Goal: Communication & Community: Answer question/provide support

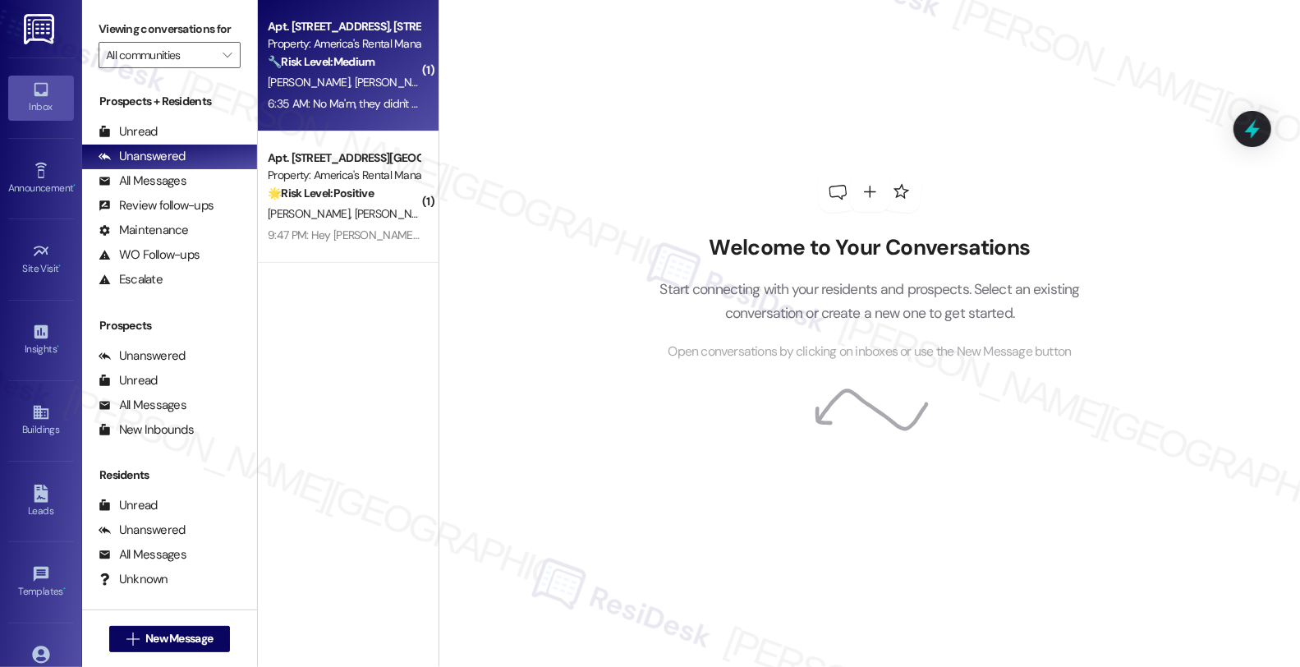
click at [355, 83] on span "[PERSON_NAME]" at bounding box center [396, 82] width 82 height 15
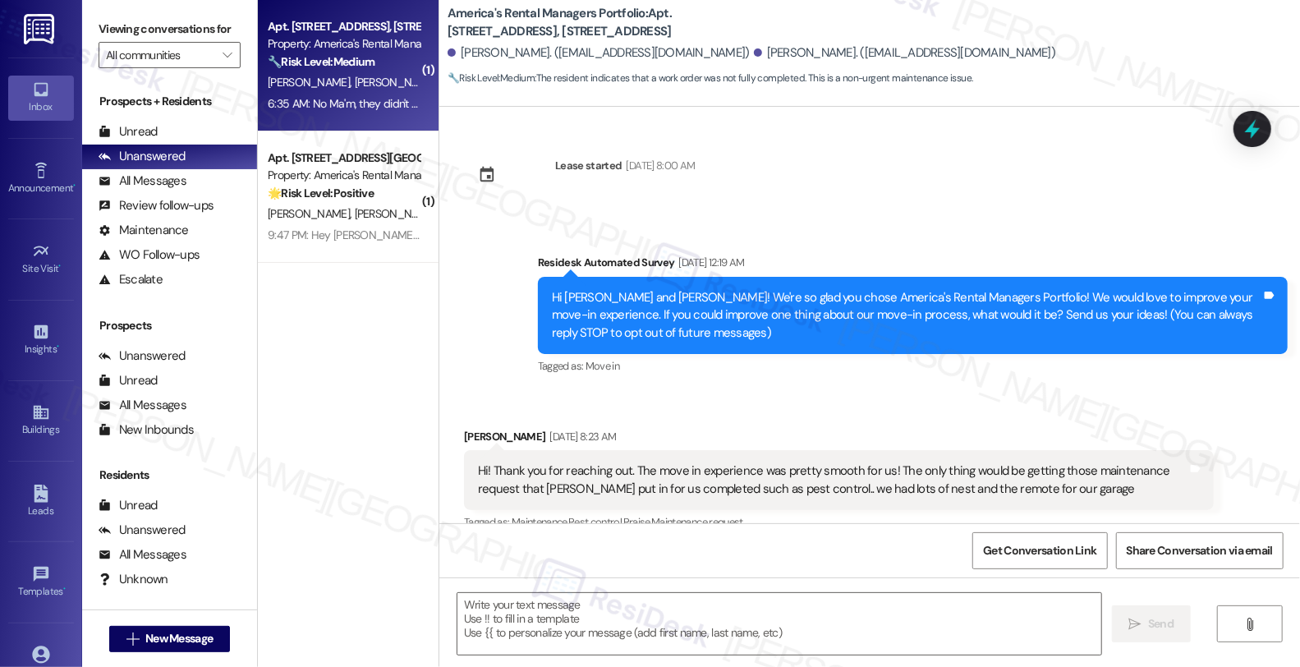
scroll to position [5418, 0]
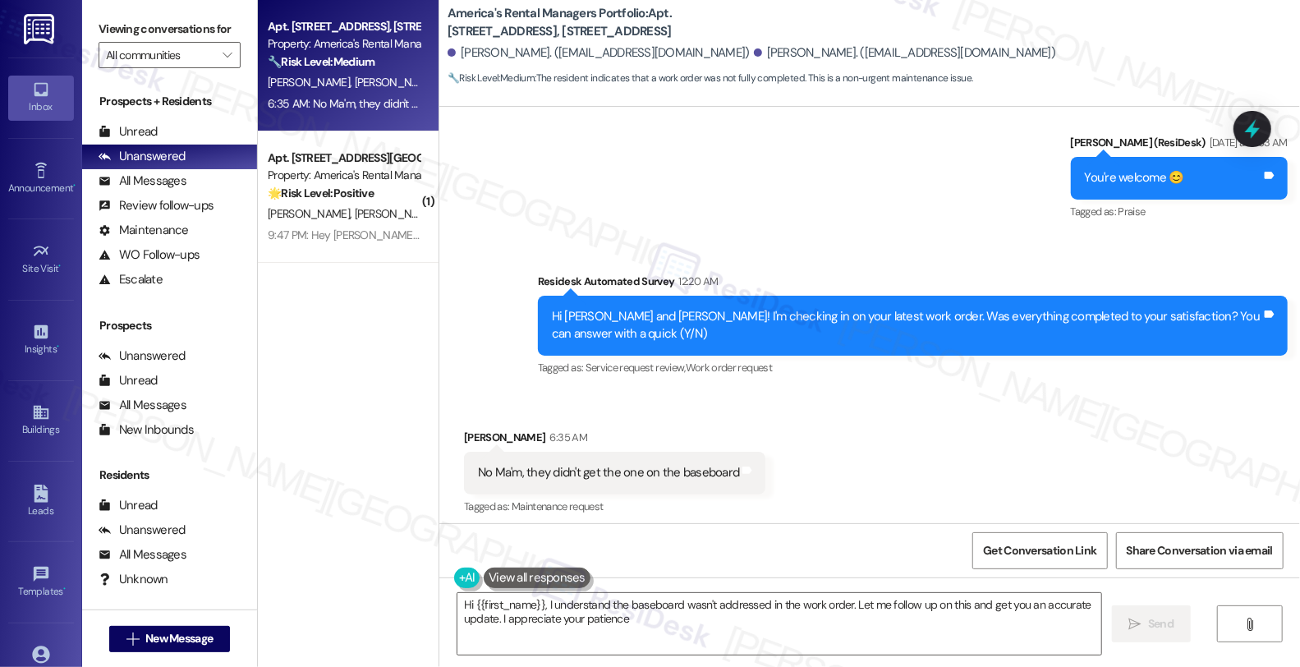
type textarea "Hi {{first_name}}, I understand the baseboard wasn't addressed in the work orde…"
click at [1152, 392] on div "Received via SMS Tyrah Ray 6:35 AM No Ma'm, they didn't get the one on the base…" at bounding box center [869, 461] width 861 height 139
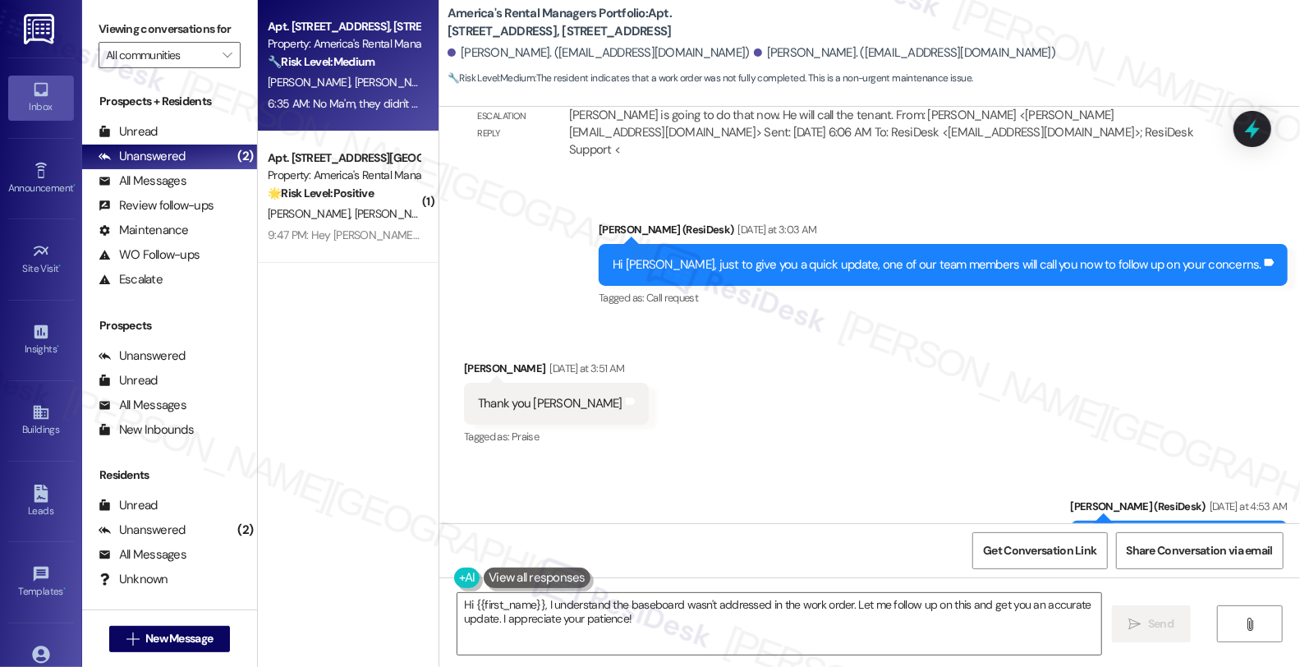
scroll to position [5053, 0]
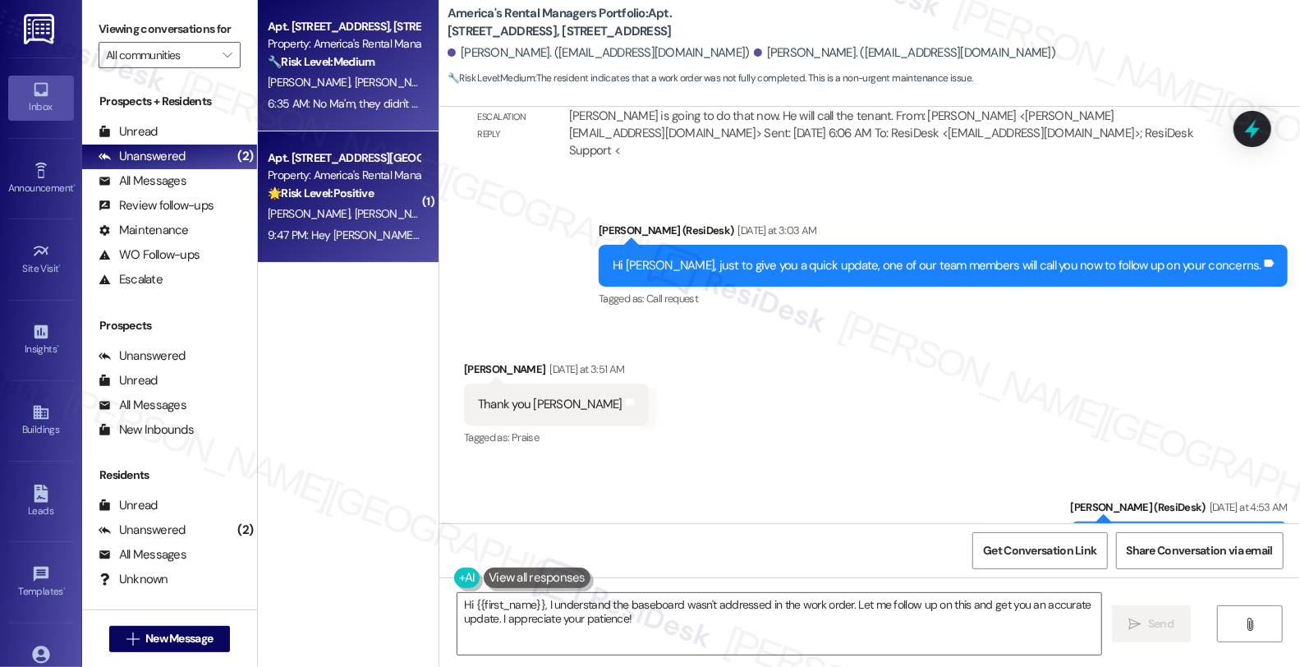
click at [367, 195] on div "🌟 Risk Level: Positive The resident responded positively to a check-in regardin…" at bounding box center [344, 193] width 152 height 17
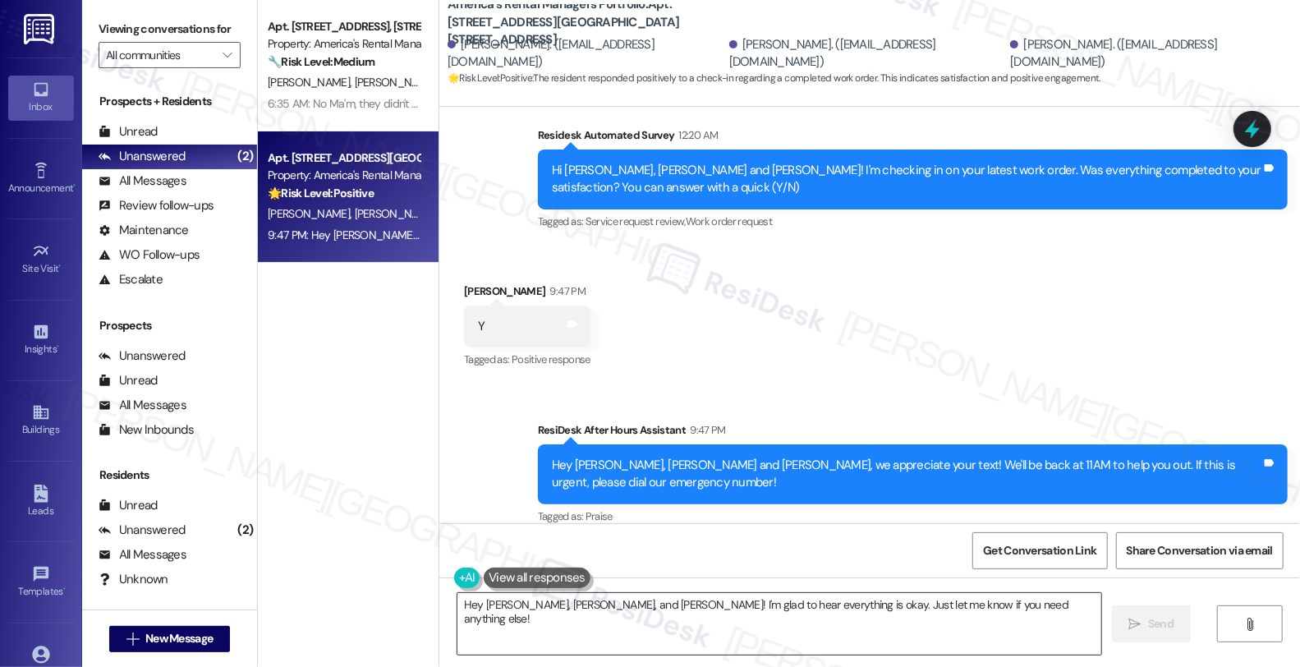
scroll to position [1, 0]
click at [888, 604] on textarea "Hey Victoria, Denise, and Toriono! I'm glad to hear everything is okay. Just le…" at bounding box center [779, 624] width 644 height 62
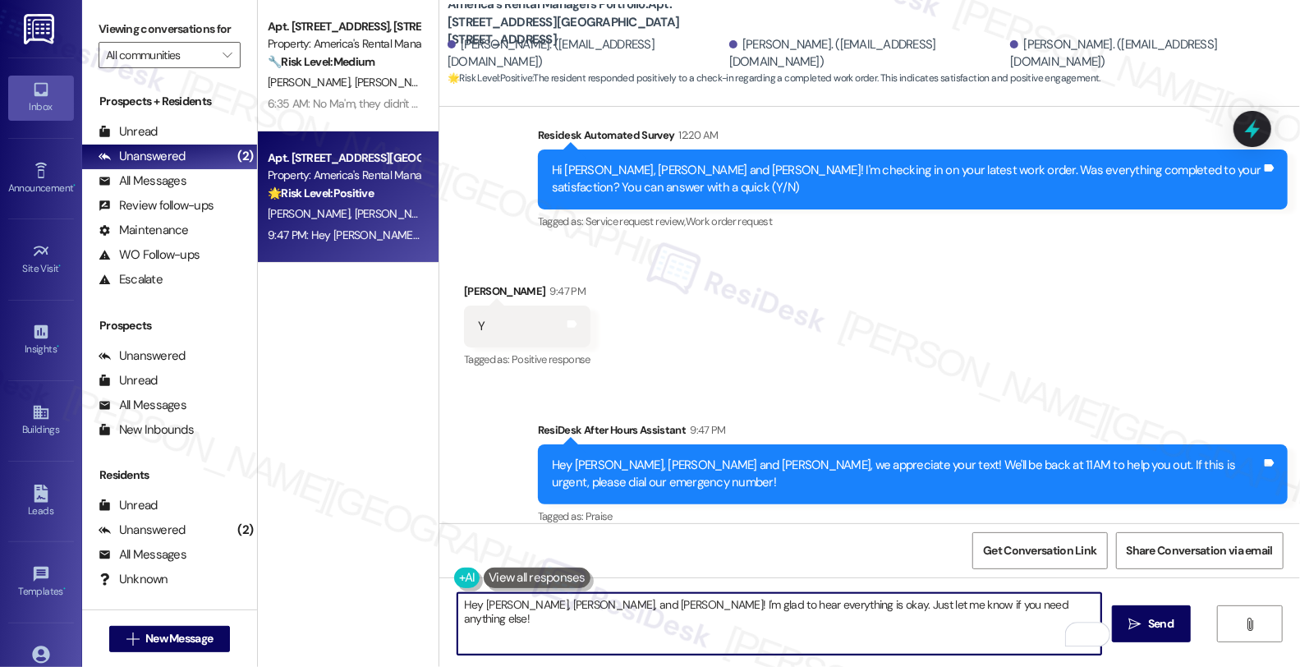
click at [988, 604] on textarea "Hey Victoria, Denise, and Toriono! I'm glad to hear everything is okay. Just le…" at bounding box center [779, 624] width 644 height 62
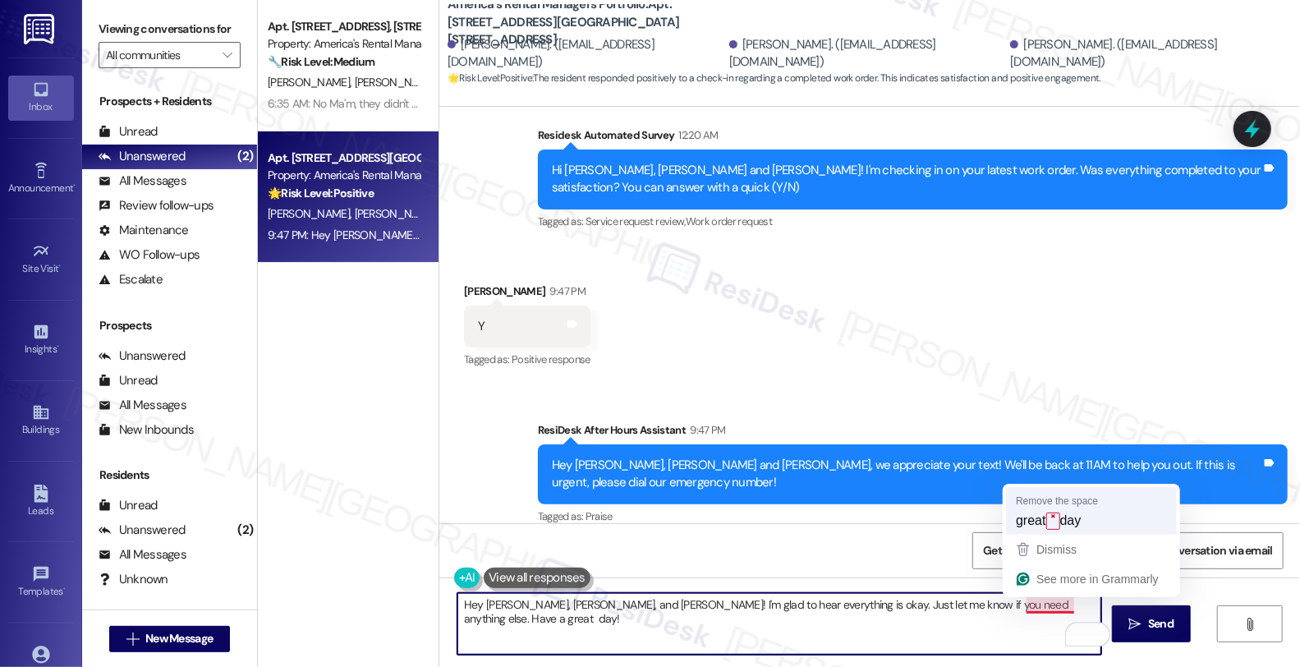
type textarea "Hey Victoria, Denise, and Toriono! I'm glad to hear everything is okay. Just le…"
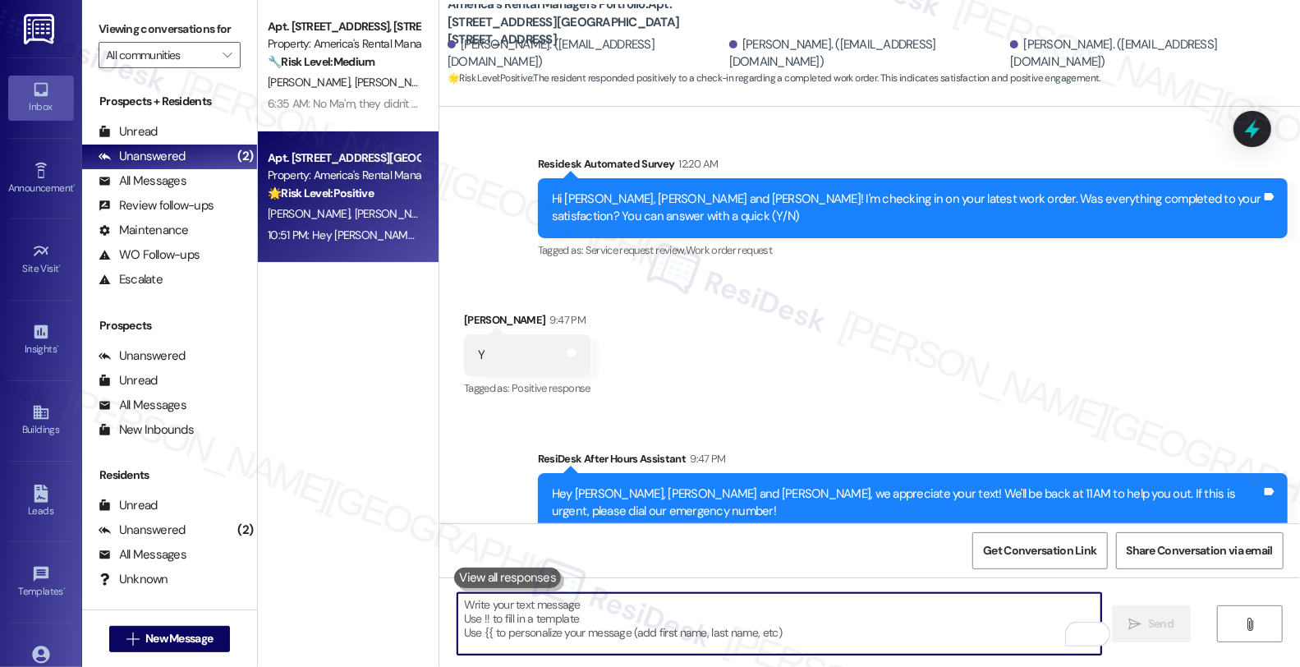
scroll to position [1454, 0]
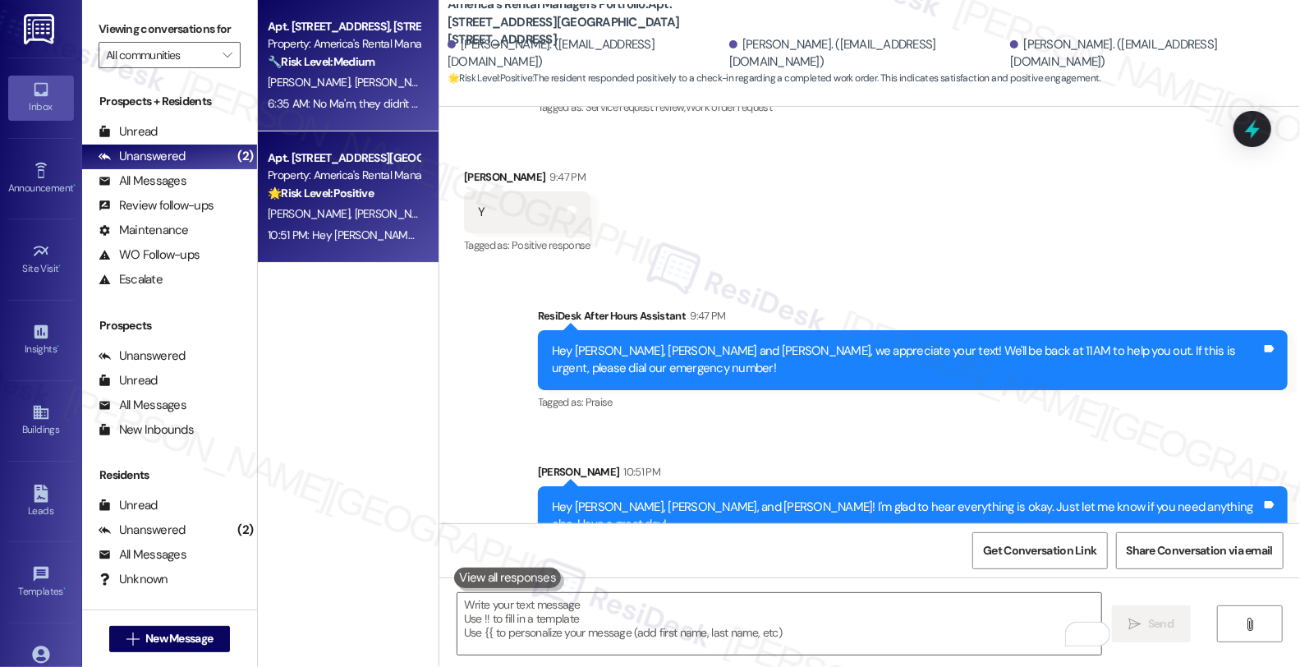
click at [378, 71] on div "Apt. 180 Creek Run Way, 180 Creek Run Way Property: America's Rental Managers P…" at bounding box center [343, 44] width 155 height 56
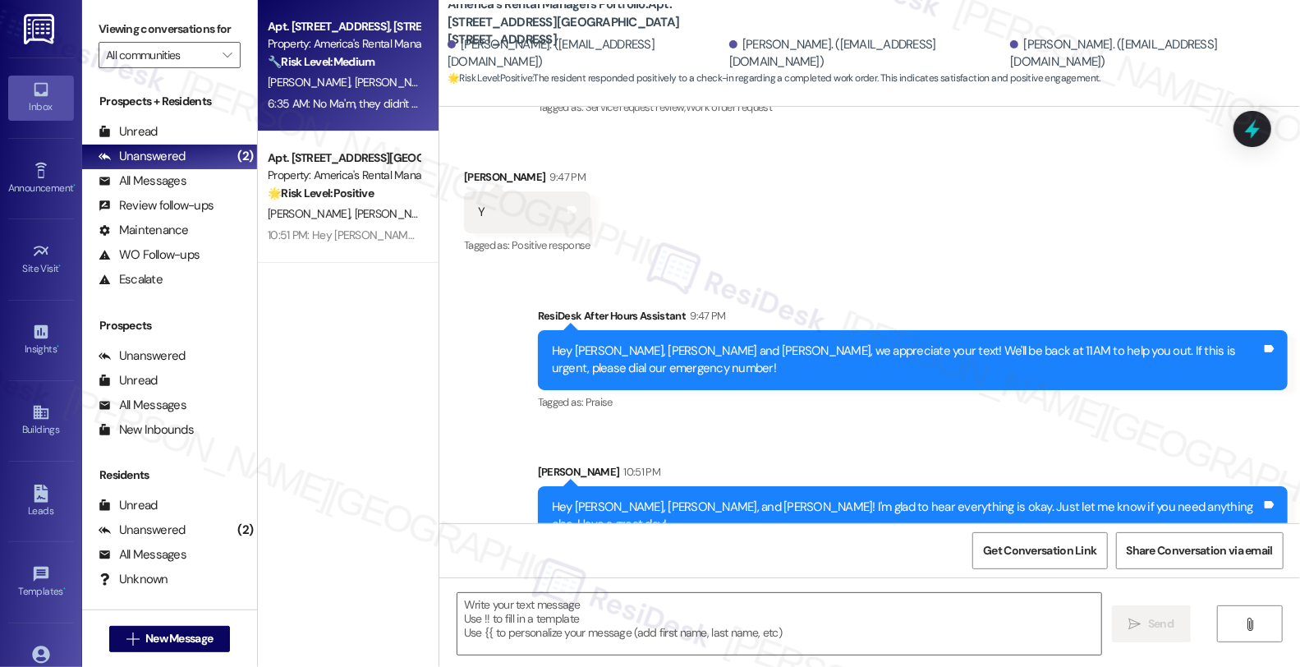
type textarea "Fetching suggested responses. Please feel free to read through the conversation…"
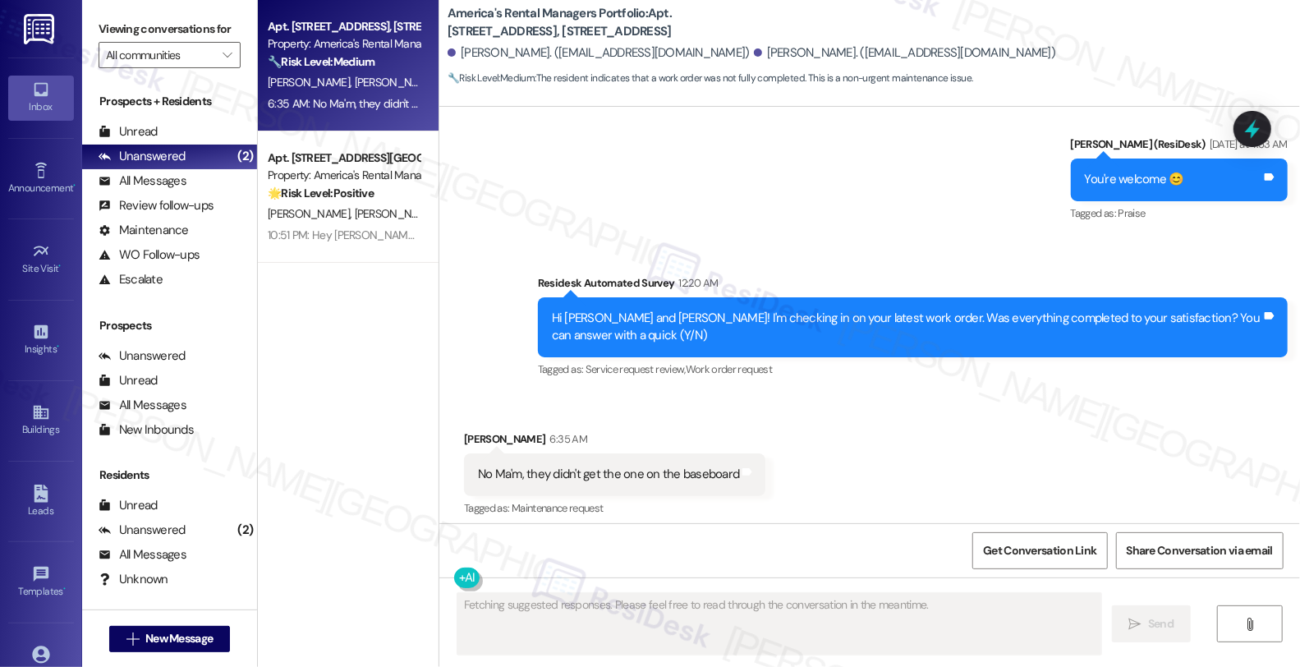
scroll to position [5418, 0]
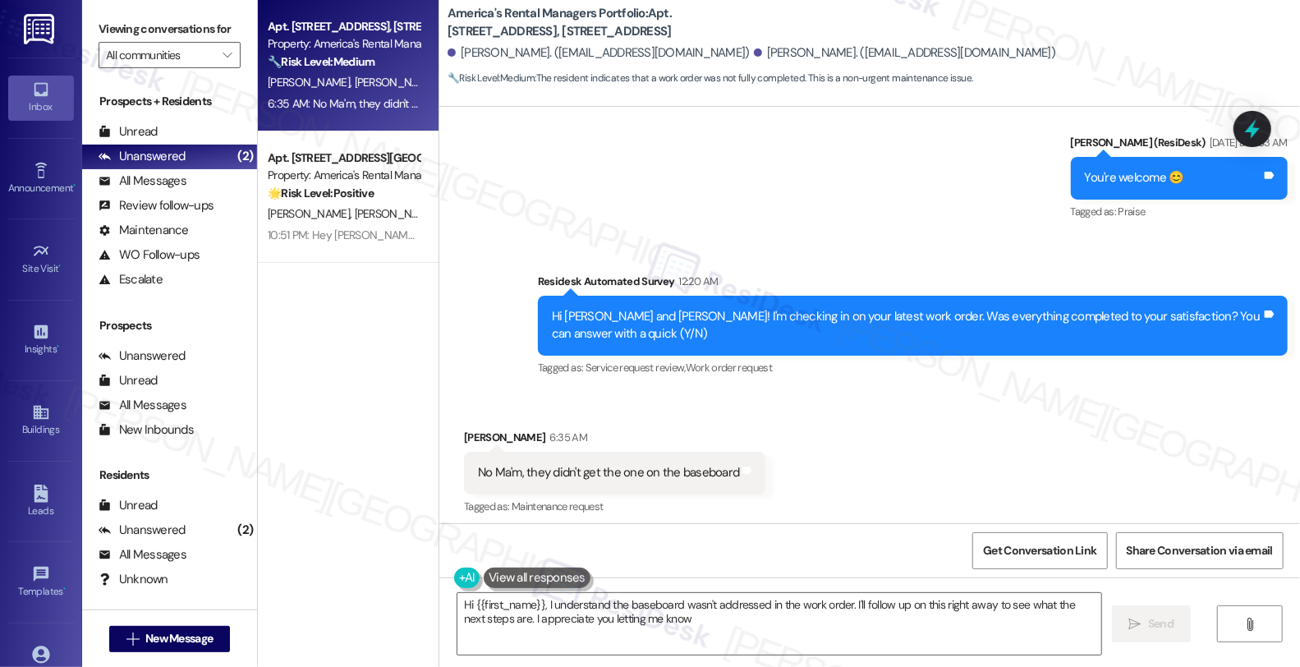
type textarea "Hi {{first_name}}, I understand the baseboard wasn't addressed in the work orde…"
drag, startPoint x: 453, startPoint y: 280, endPoint x: 502, endPoint y: 277, distance: 49.4
click at [502, 429] on div "Tyrah Ray 6:35 AM" at bounding box center [614, 440] width 301 height 23
copy div "[PERSON_NAME]"
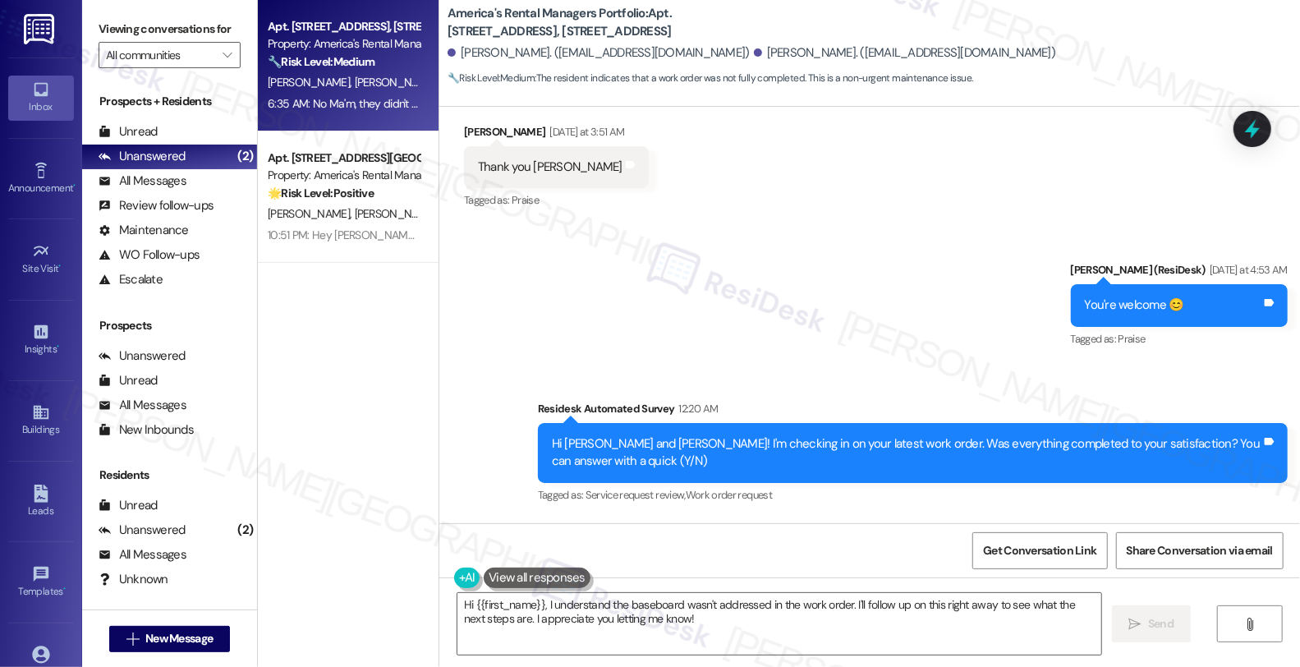
scroll to position [5236, 0]
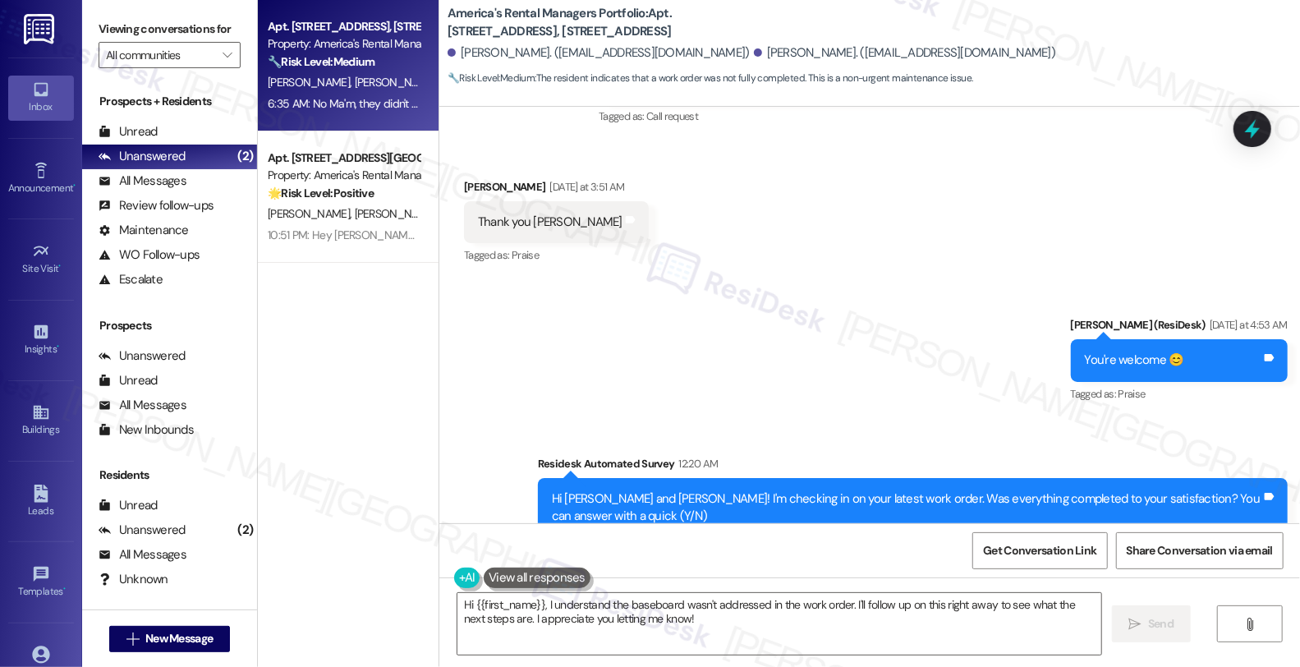
click at [1119, 574] on div "Received via SMS Tyrah Ray 6:35 AM No Ma'm, they didn't get the one on the base…" at bounding box center [869, 643] width 861 height 139
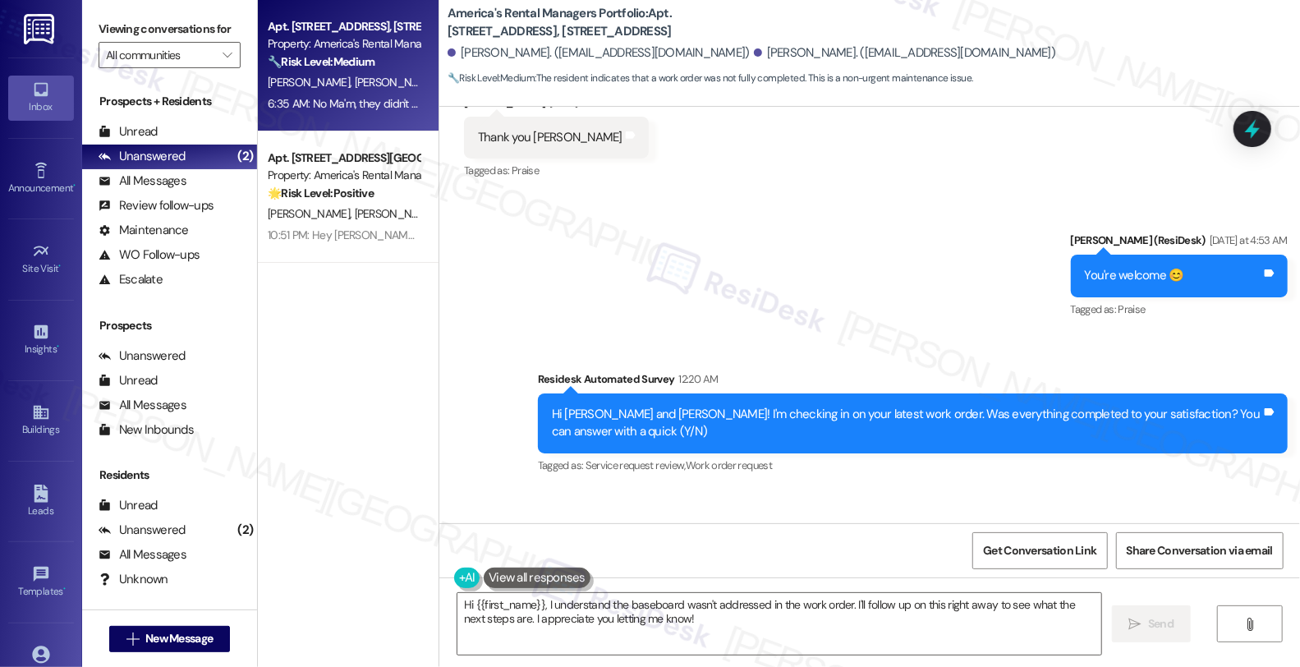
scroll to position [5418, 0]
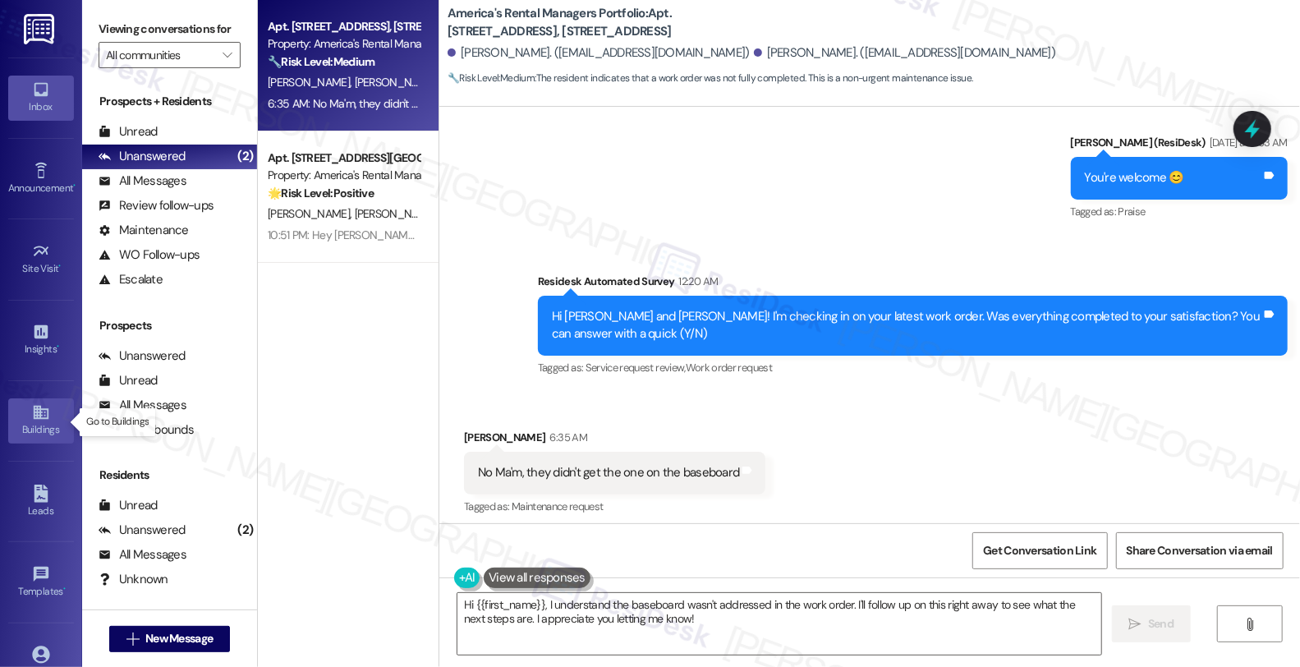
click at [36, 415] on icon at bounding box center [40, 413] width 15 height 14
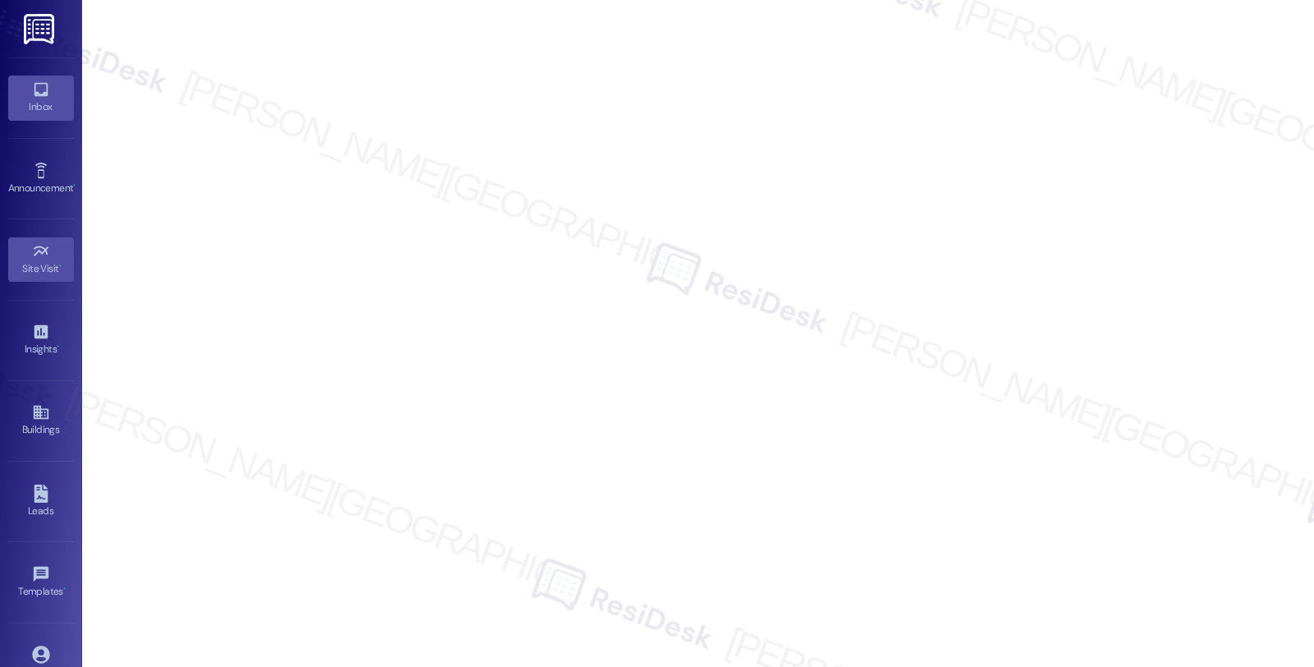
click at [49, 101] on div "Inbox" at bounding box center [41, 107] width 82 height 16
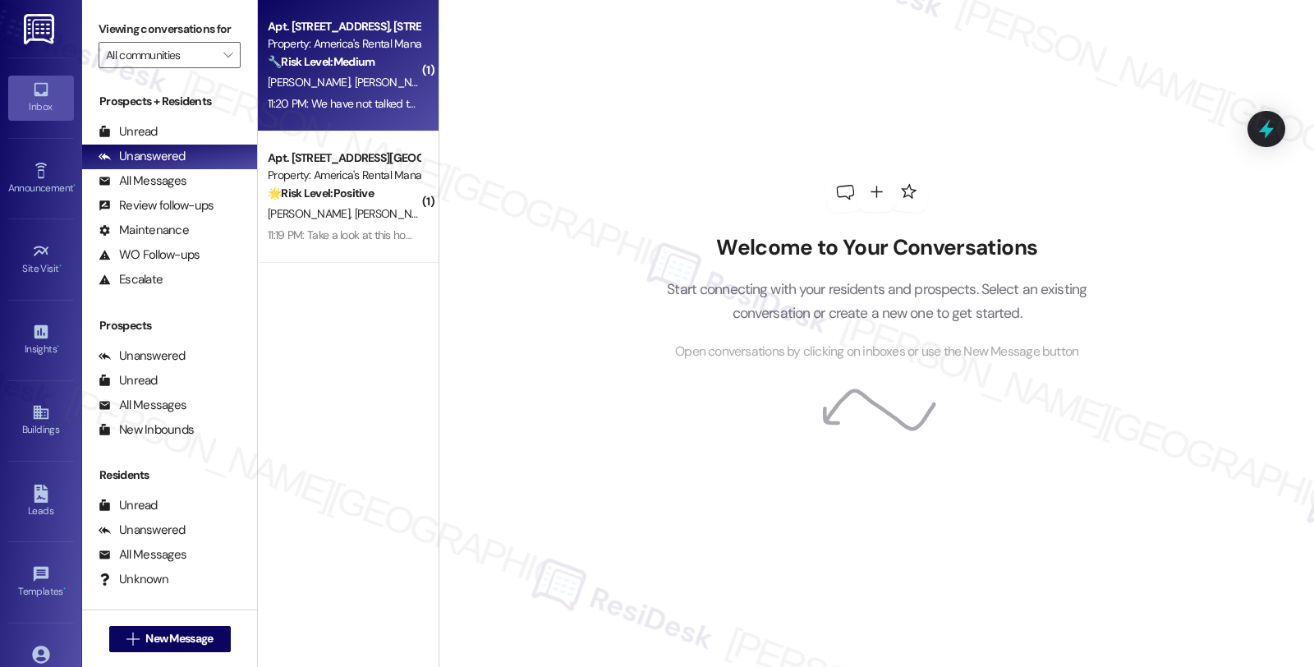
click at [347, 66] on strong "🔧 Risk Level: Medium" at bounding box center [321, 61] width 107 height 15
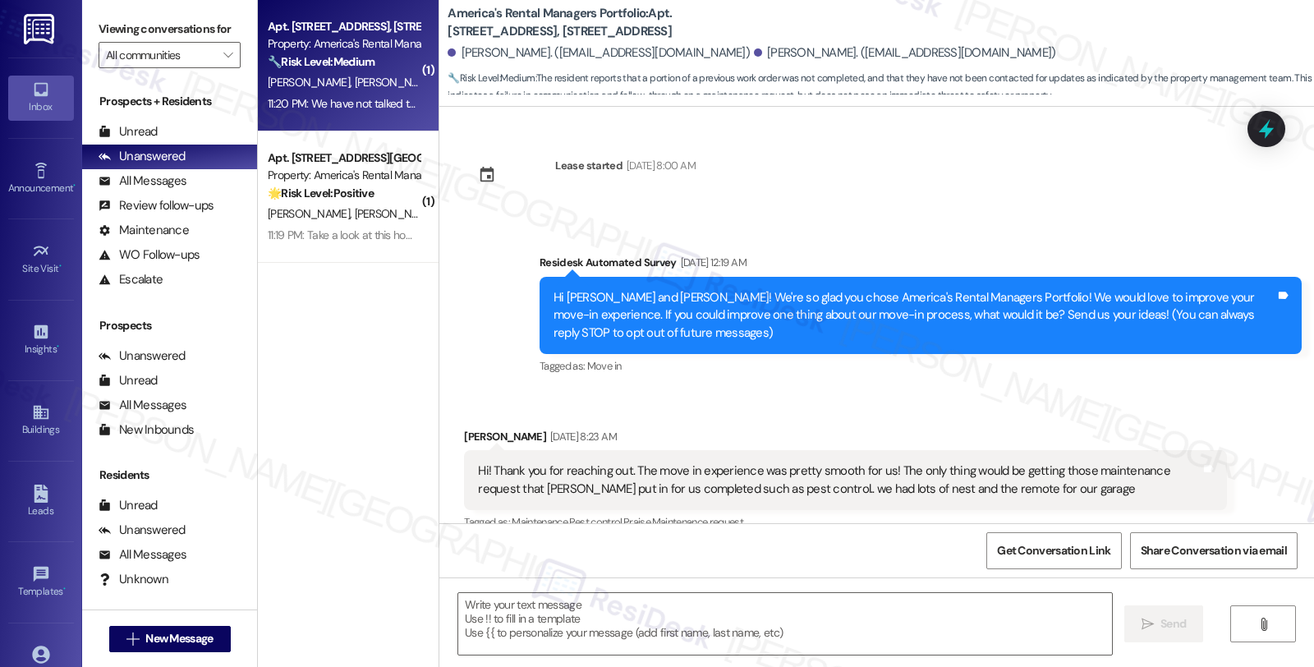
scroll to position [5713, 0]
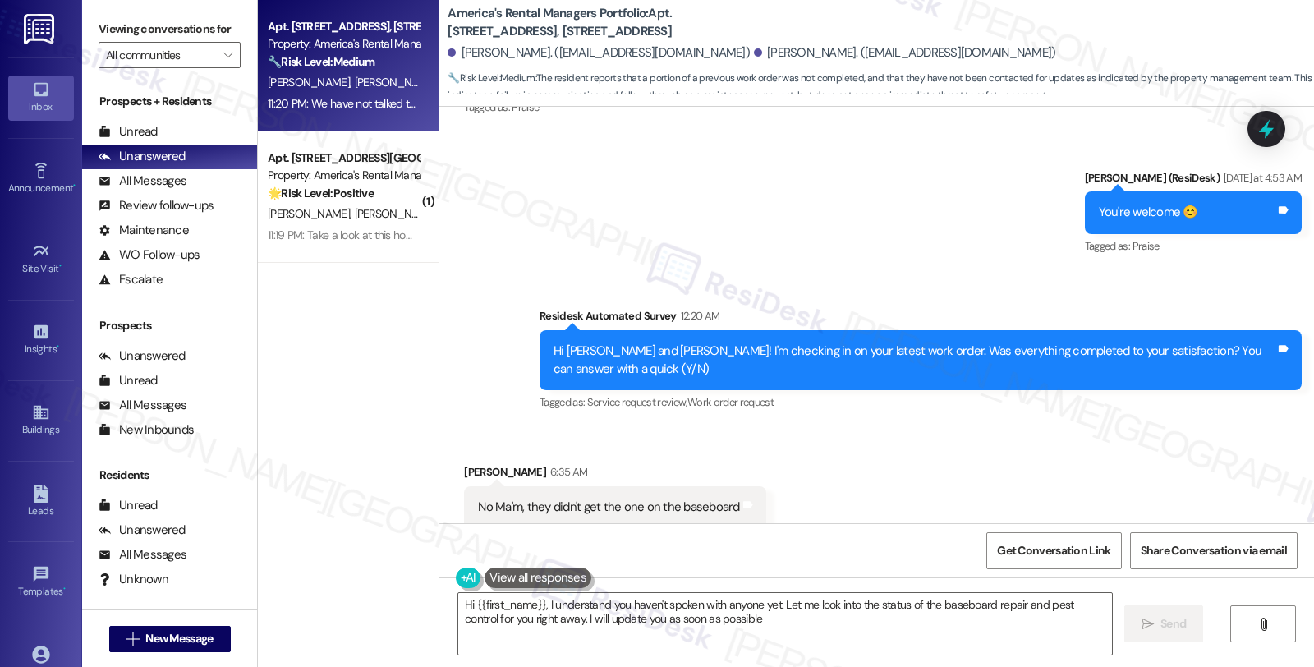
type textarea "Hi {{first_name}}, I understand you haven't spoken with anyone yet. Let me look…"
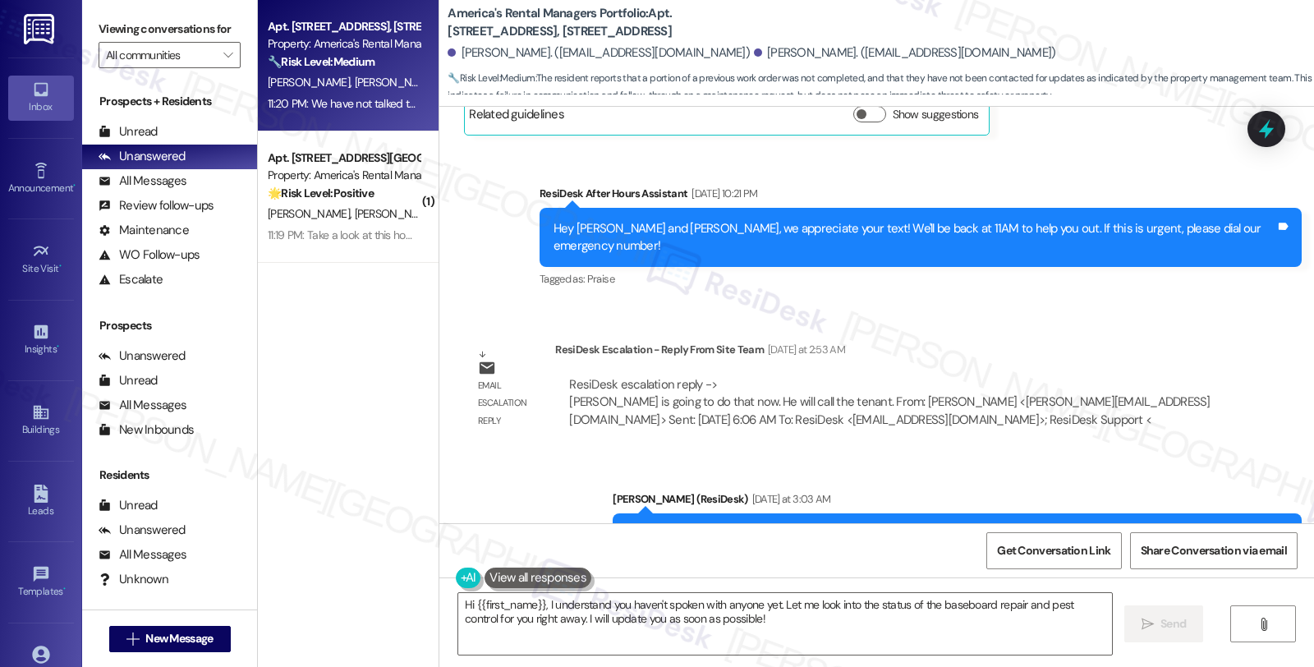
scroll to position [4709, 0]
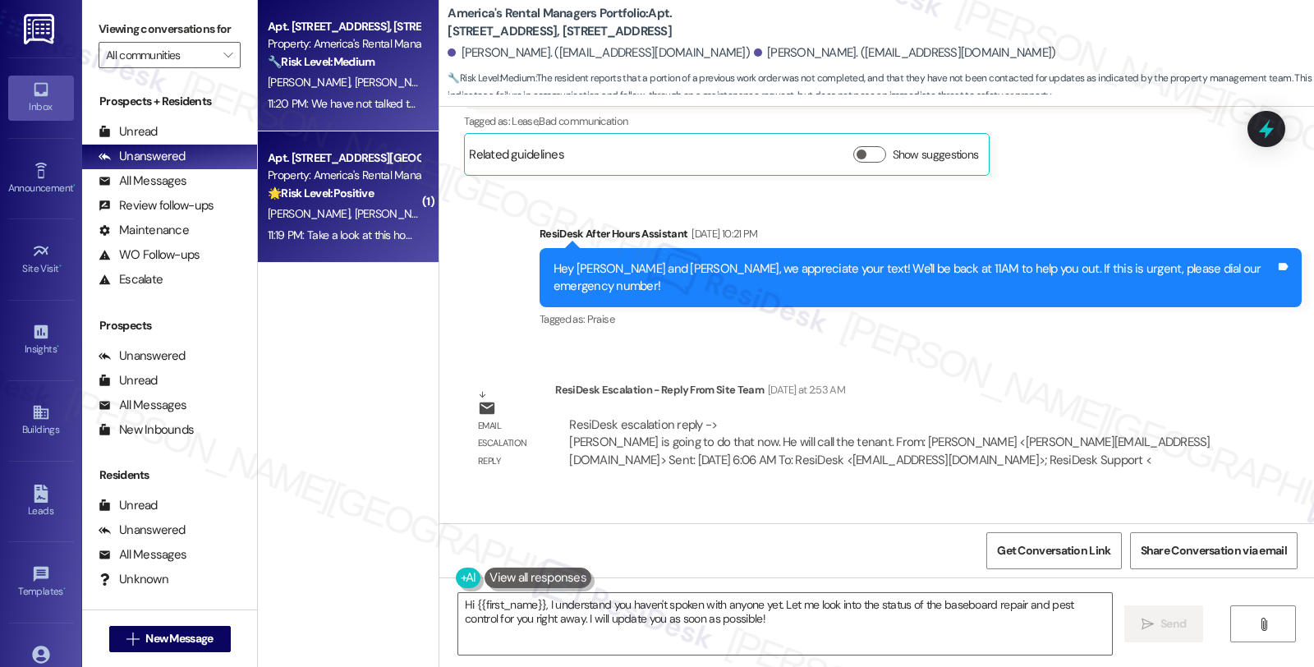
click at [392, 192] on div "🌟 Risk Level: Positive The resident is sharing a real estate listing, which ind…" at bounding box center [344, 193] width 152 height 17
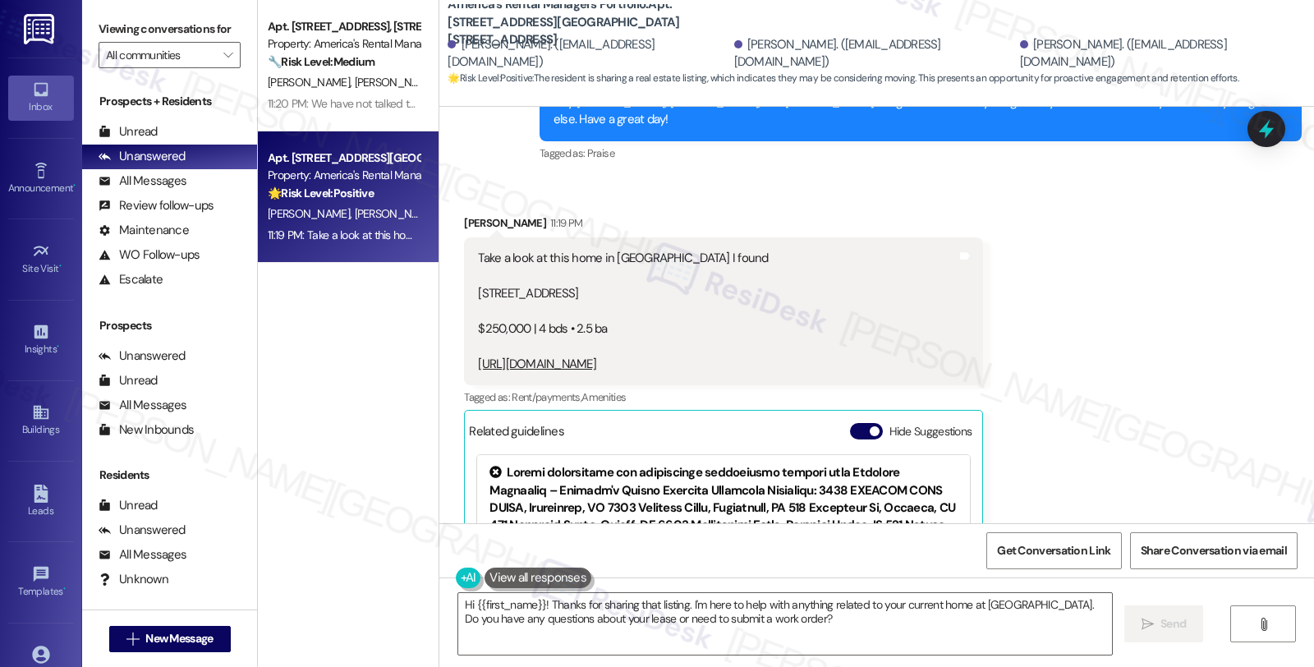
scroll to position [1849, 0]
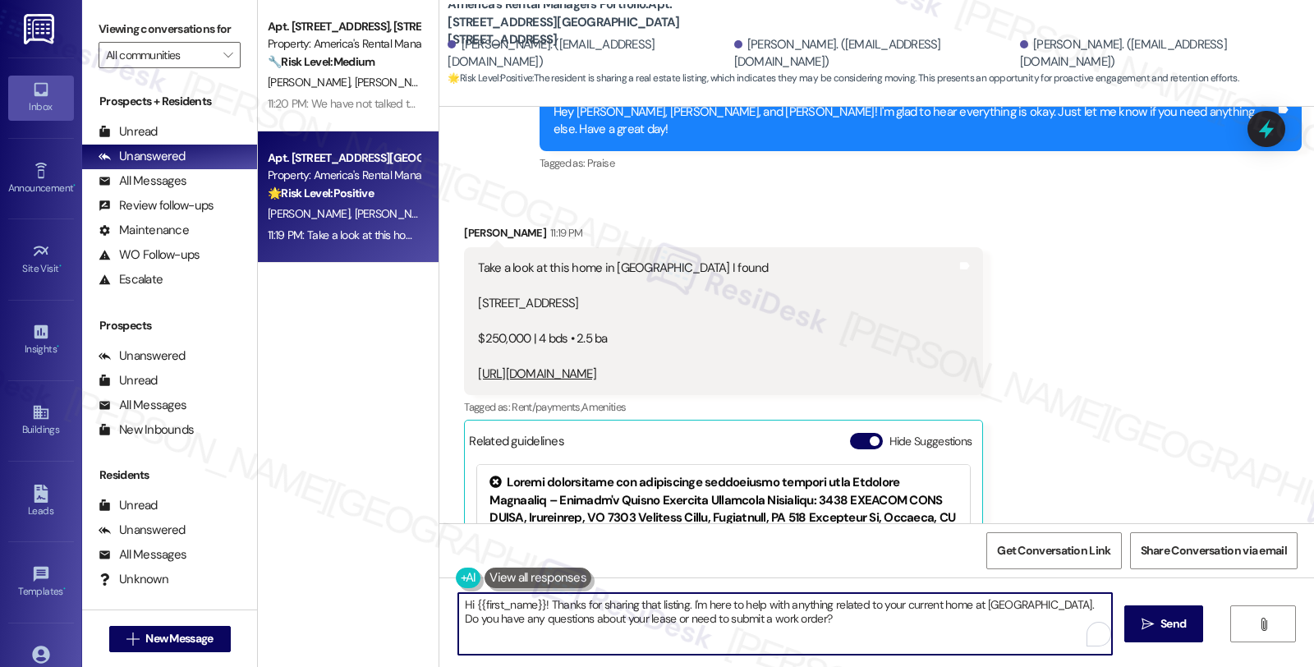
drag, startPoint x: 682, startPoint y: 604, endPoint x: 888, endPoint y: 627, distance: 207.3
click at [888, 627] on textarea "Hi {{first_name}}! Thanks for sharing that listing. I'm here to help with anyth…" at bounding box center [785, 624] width 654 height 62
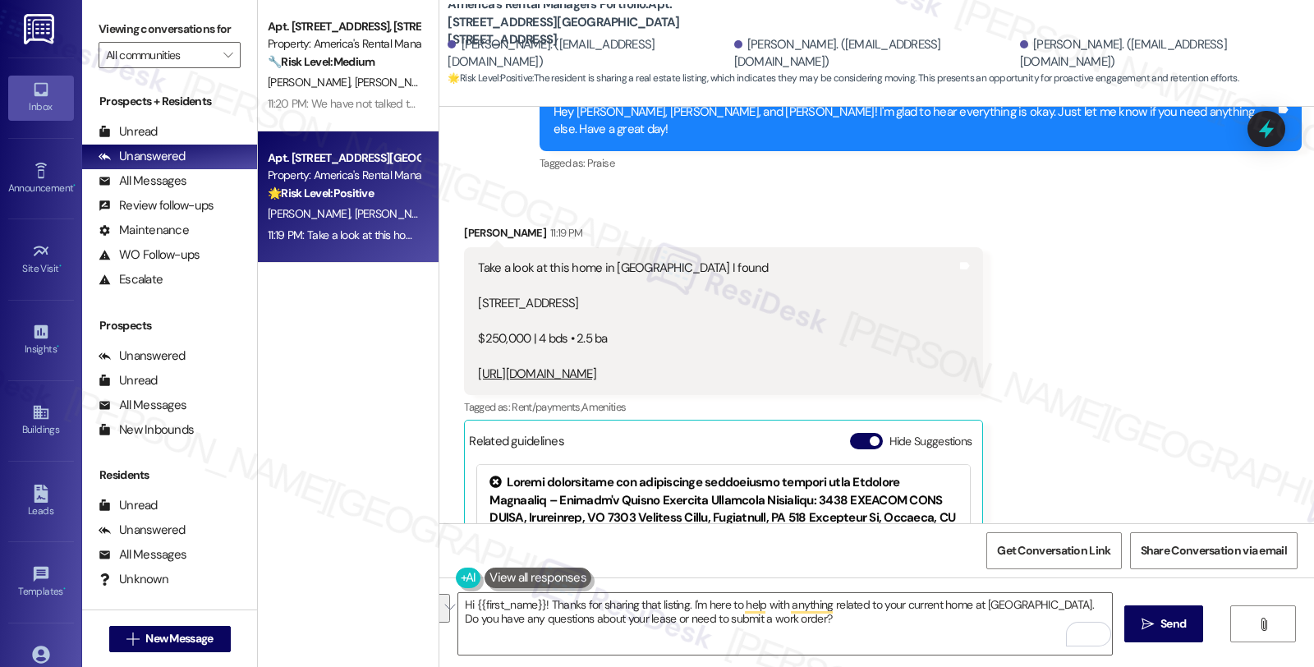
click at [476, 224] on div "Victoria Jiles 11:19 PM" at bounding box center [723, 235] width 519 height 23
copy div "Victoria"
click at [465, 610] on textarea "Hi {{first_name}}! Thanks for sharing that listing. I'm here to help with anyth…" at bounding box center [785, 624] width 654 height 62
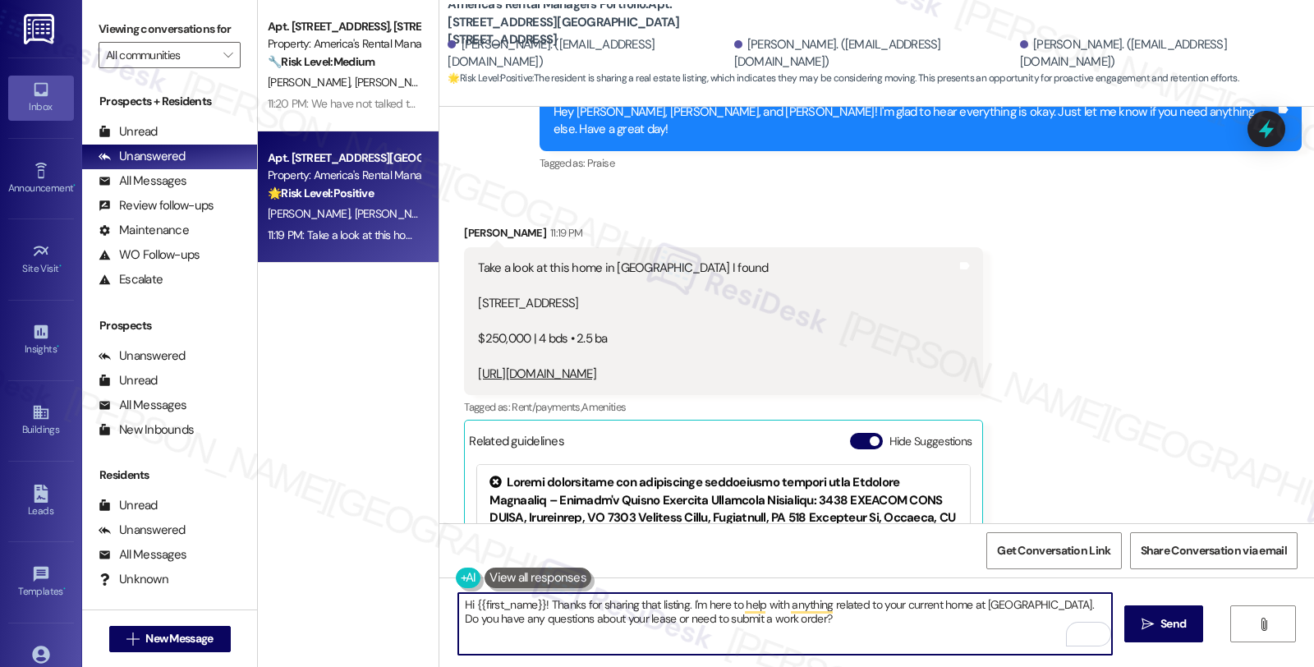
paste textarea "Victoria"
drag, startPoint x: 644, startPoint y: 604, endPoint x: 914, endPoint y: 646, distance: 273.5
click at [914, 646] on textarea "Hi Victoria, thanks for sharing that listing. I'm here to help with anything re…" at bounding box center [785, 624] width 654 height 62
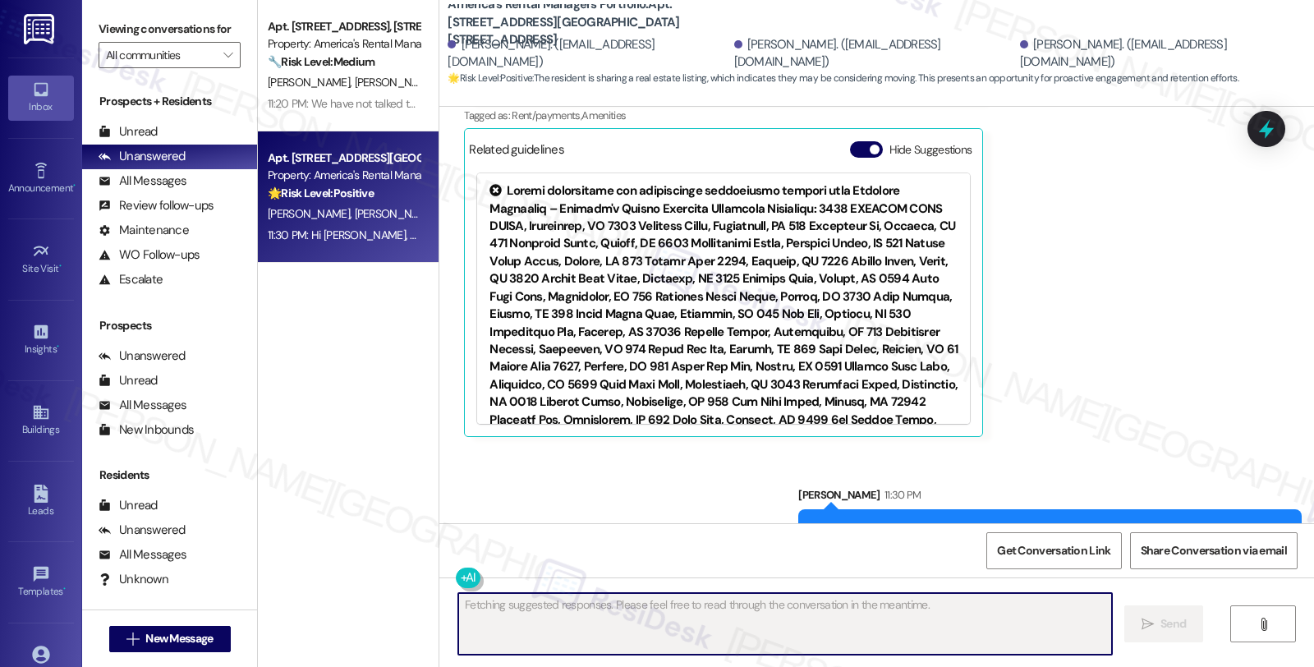
scroll to position [2146, 0]
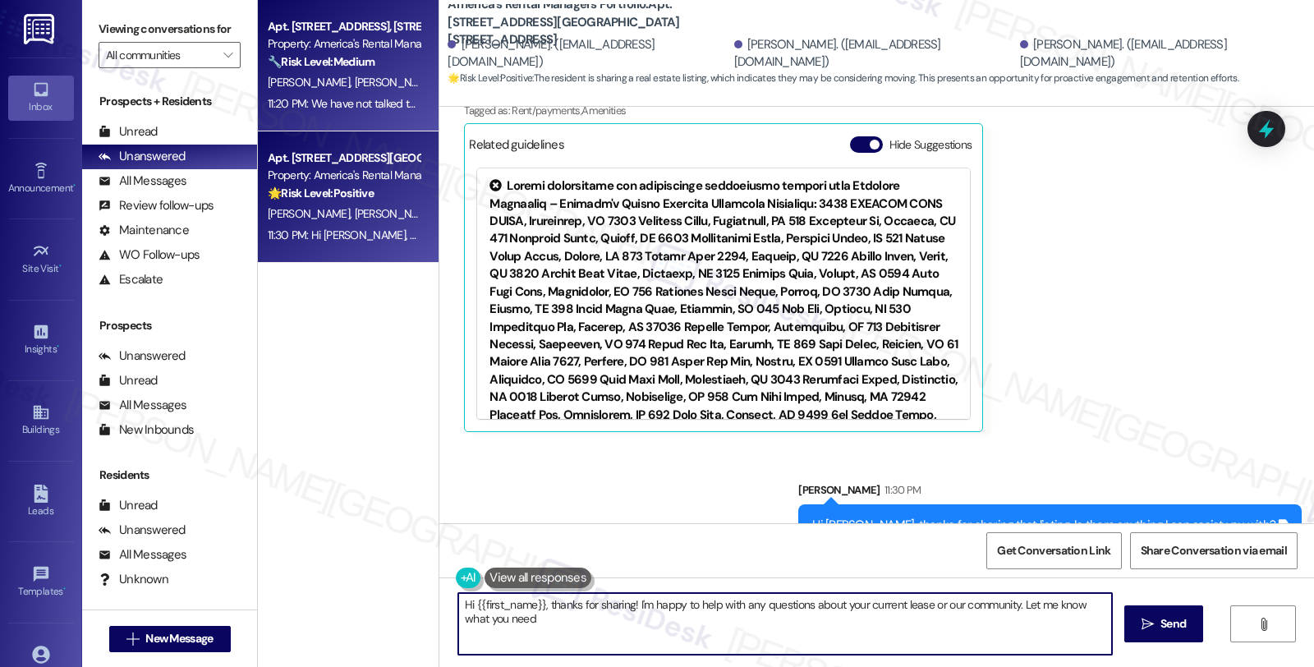
type textarea "Hi {{first_name}}, thanks for sharing! I'm happy to help with any questions abo…"
click at [342, 79] on div "T. [PERSON_NAME]" at bounding box center [343, 82] width 155 height 21
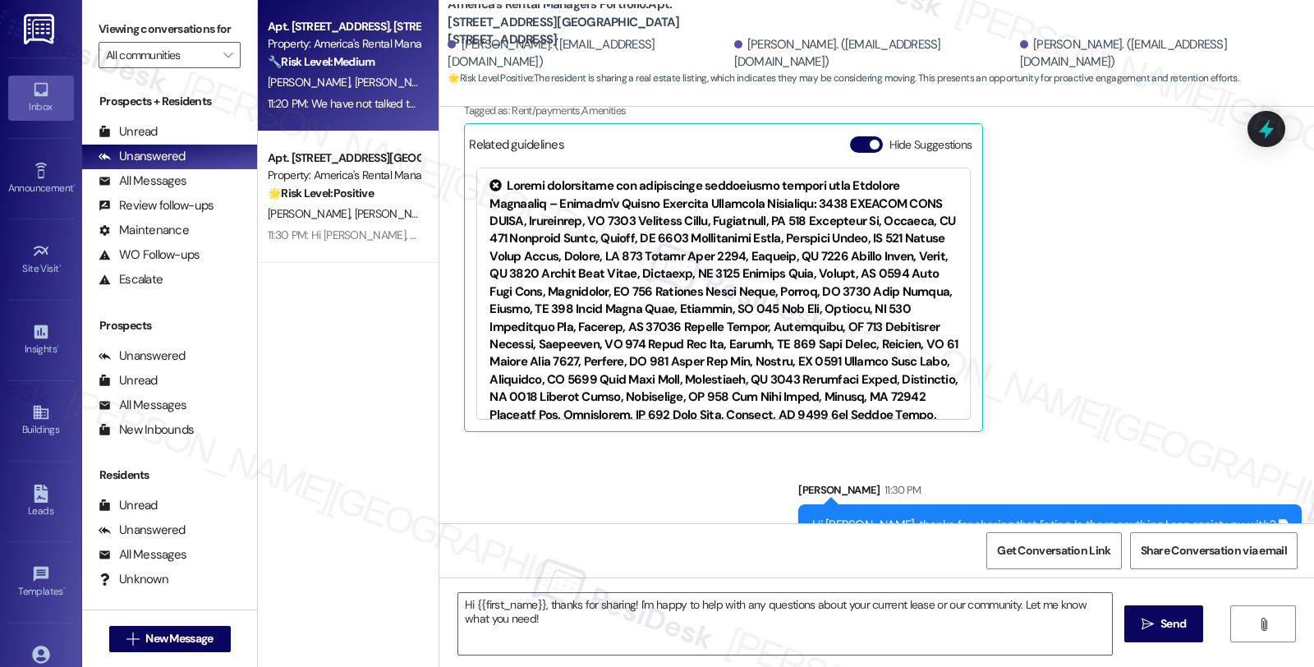
type textarea "Fetching suggested responses. Please feel free to read through the conversation…"
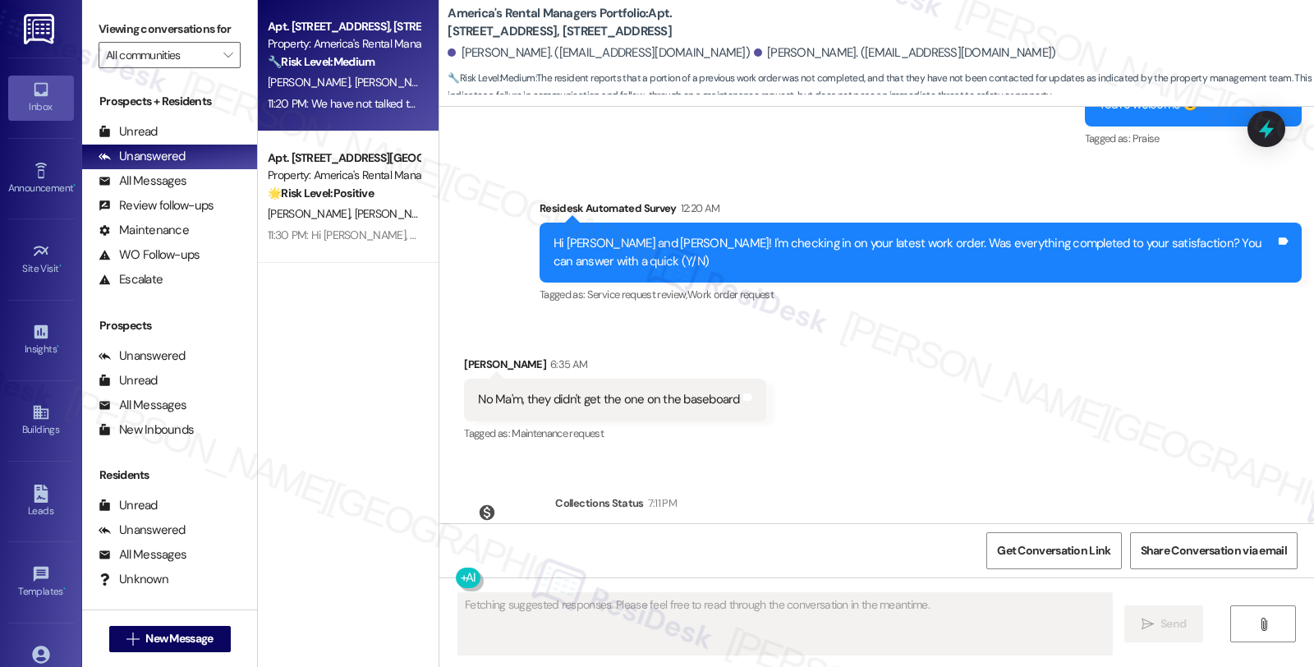
scroll to position [5439, 0]
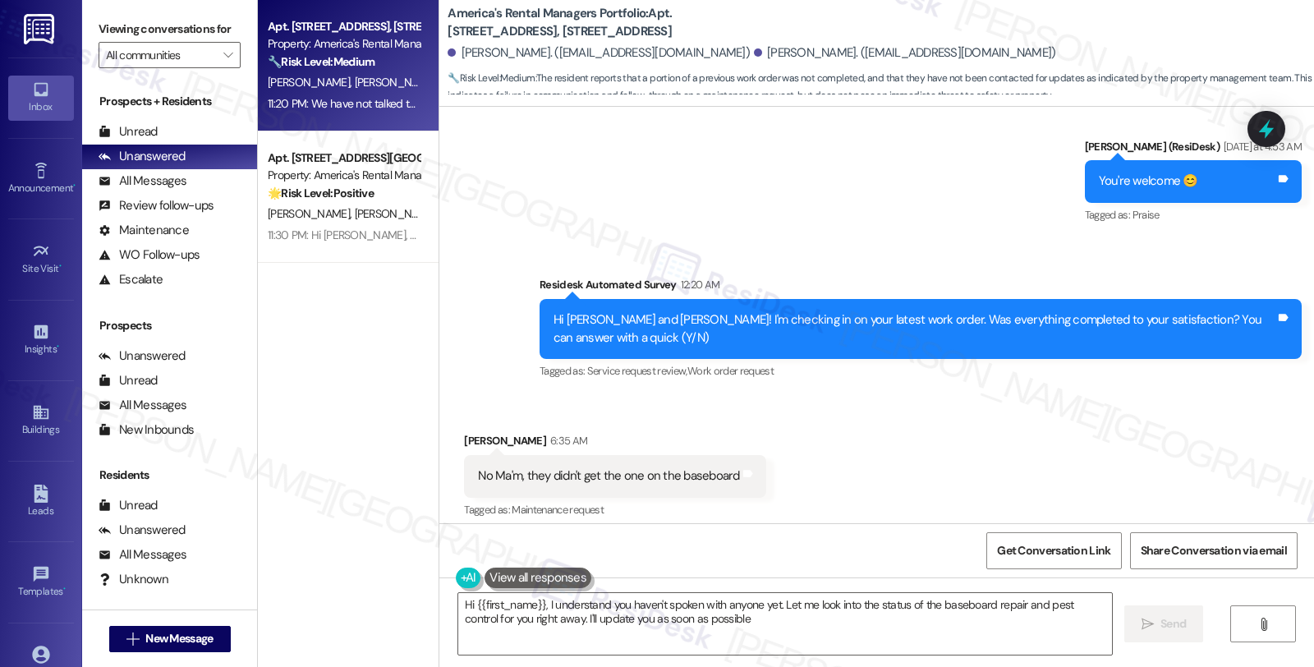
type textarea "Hi {{first_name}}, I understand you haven't spoken with anyone yet. Let me look…"
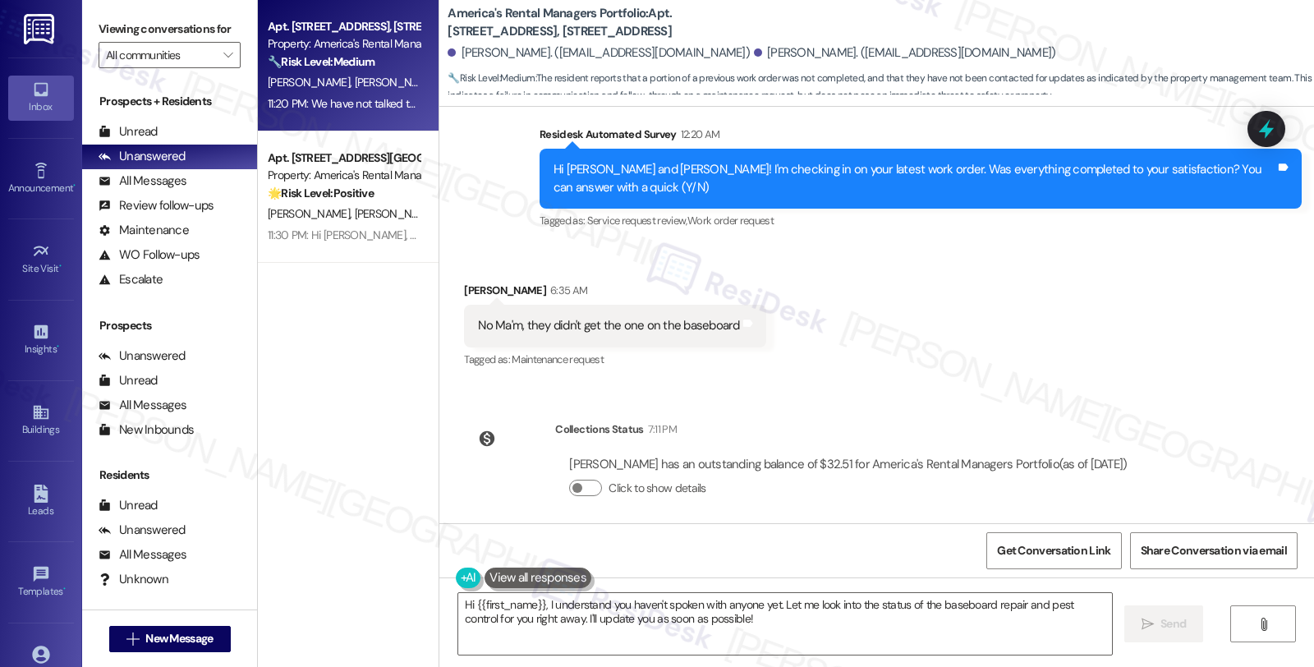
scroll to position [5530, 0]
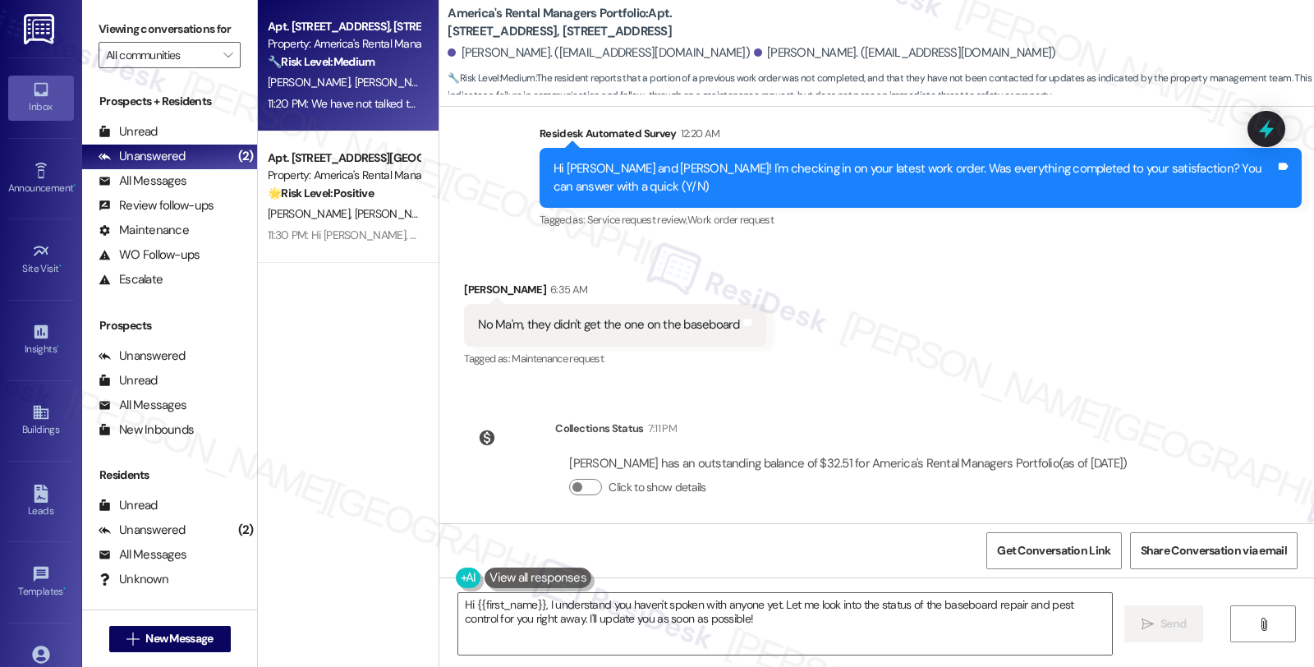
click at [941, 479] on div "Click to show details" at bounding box center [848, 487] width 558 height 17
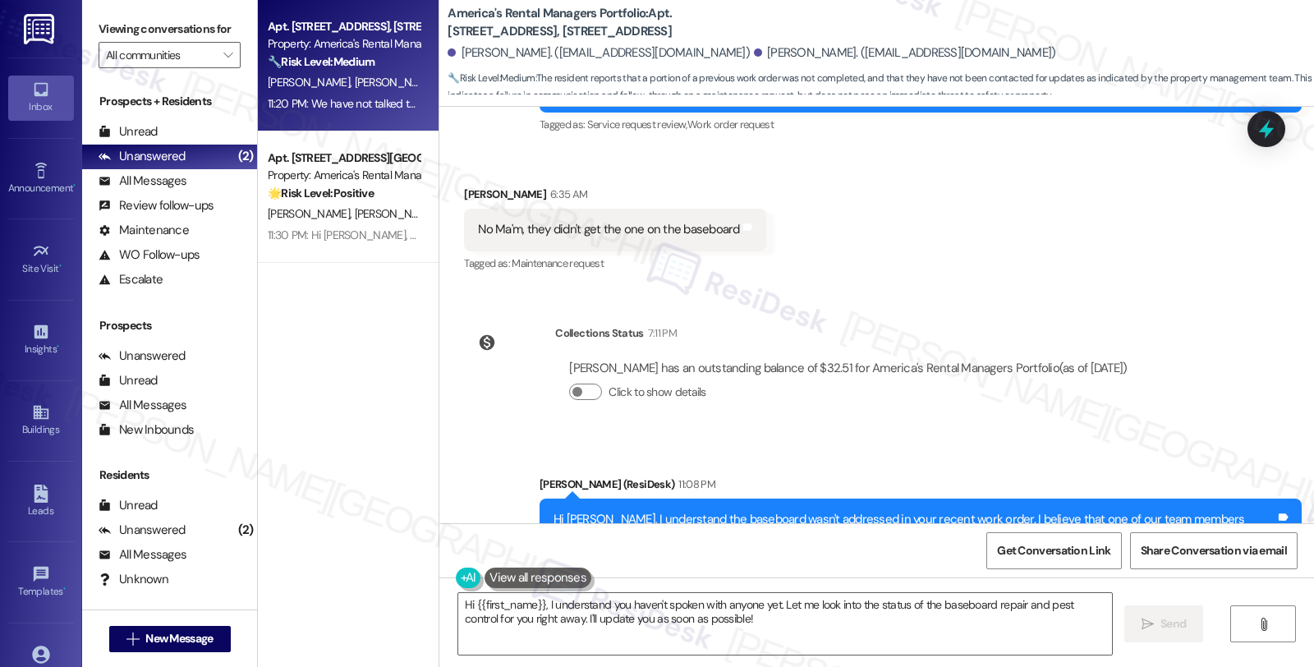
scroll to position [5713, 0]
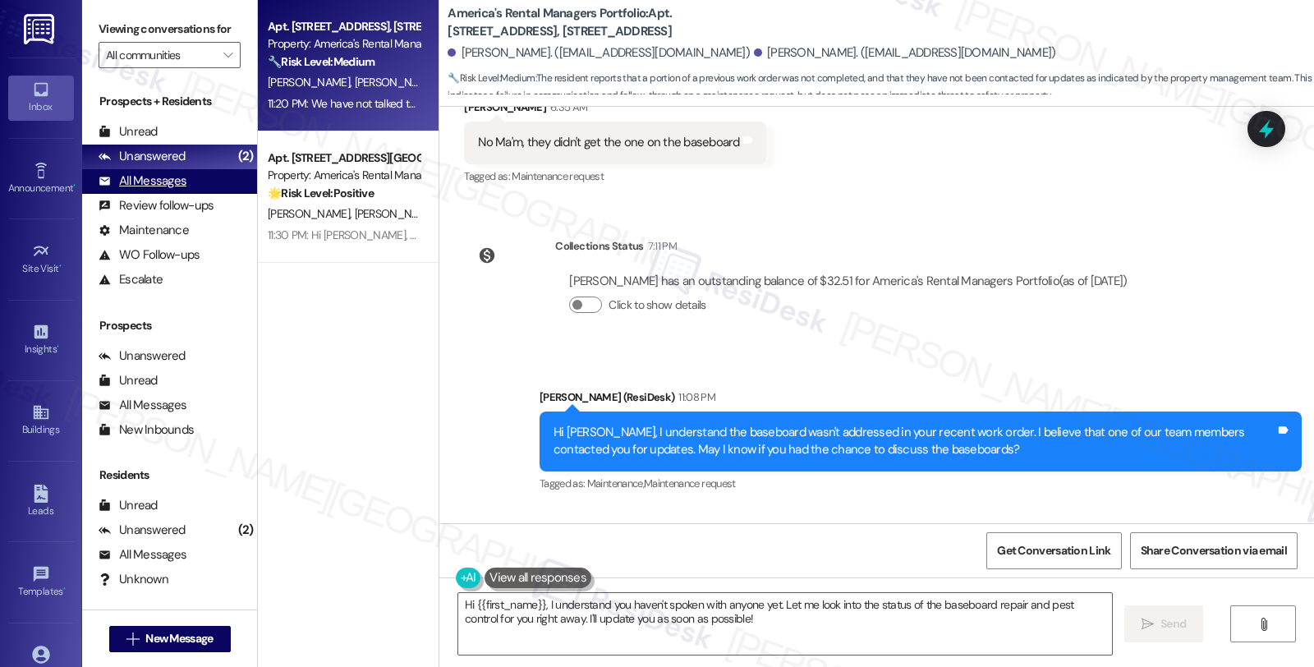
click at [167, 190] on div "All Messages" at bounding box center [143, 180] width 88 height 17
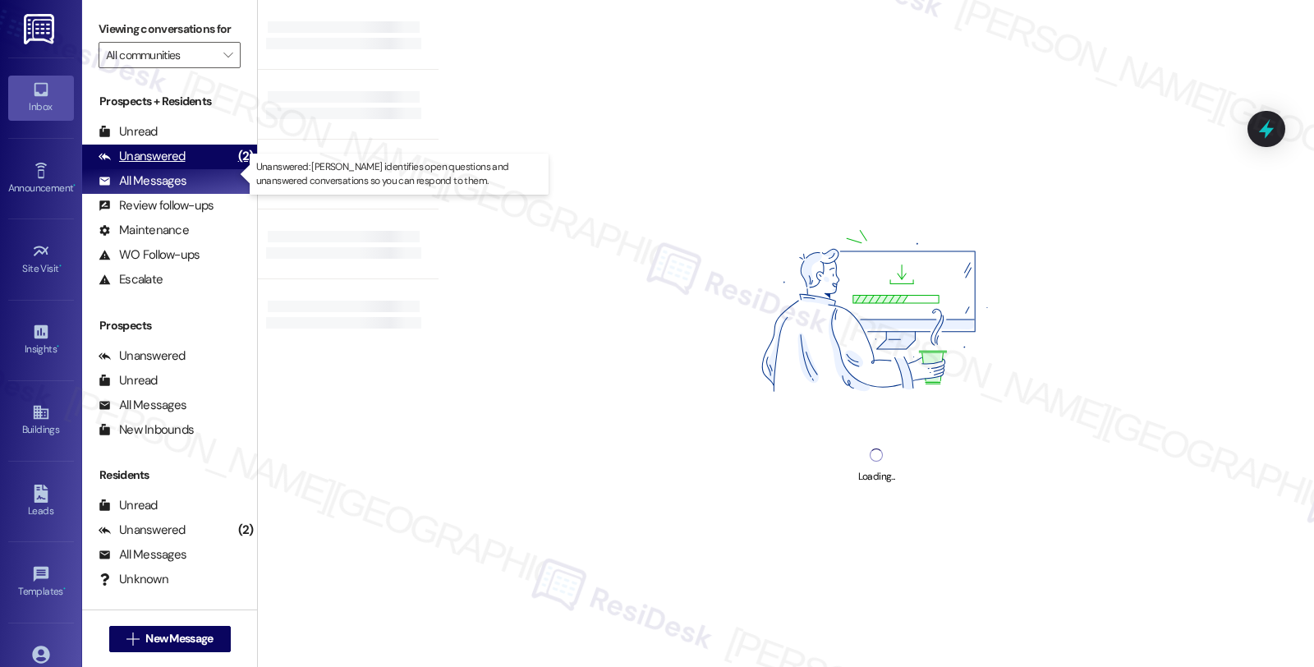
click at [174, 165] on div "Unanswered" at bounding box center [142, 156] width 87 height 17
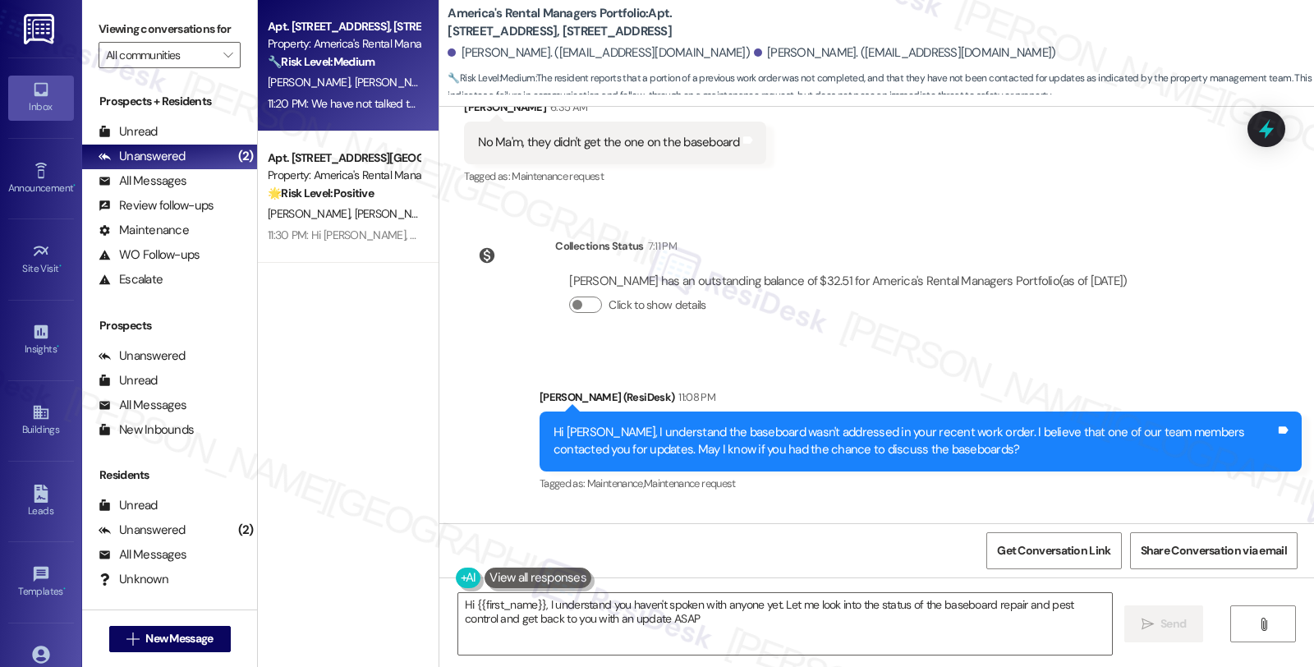
type textarea "Hi {{first_name}}, I understand you haven't spoken with anyone yet. Let me look…"
click at [1036, 508] on div "Received via SMS Alex Harden 11:20 PM We have not talked to anyone Tags and not…" at bounding box center [876, 577] width 875 height 139
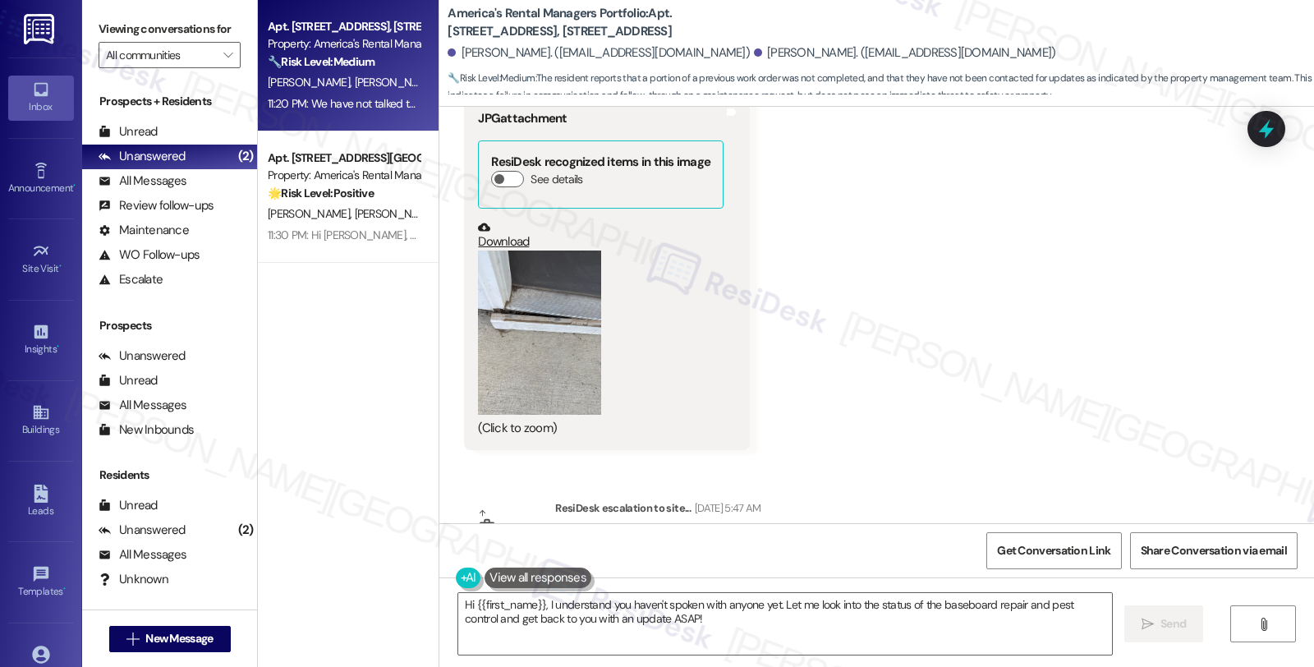
scroll to position [3614, 0]
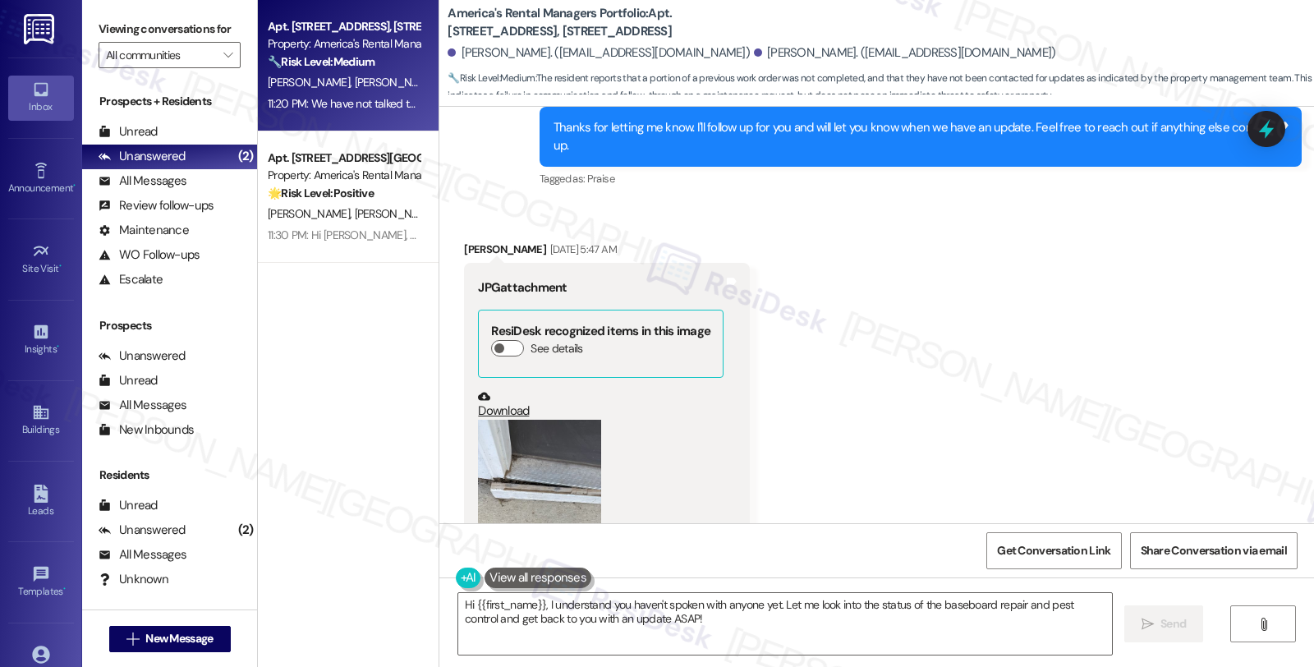
click at [524, 422] on button "Zoom image" at bounding box center [539, 502] width 123 height 164
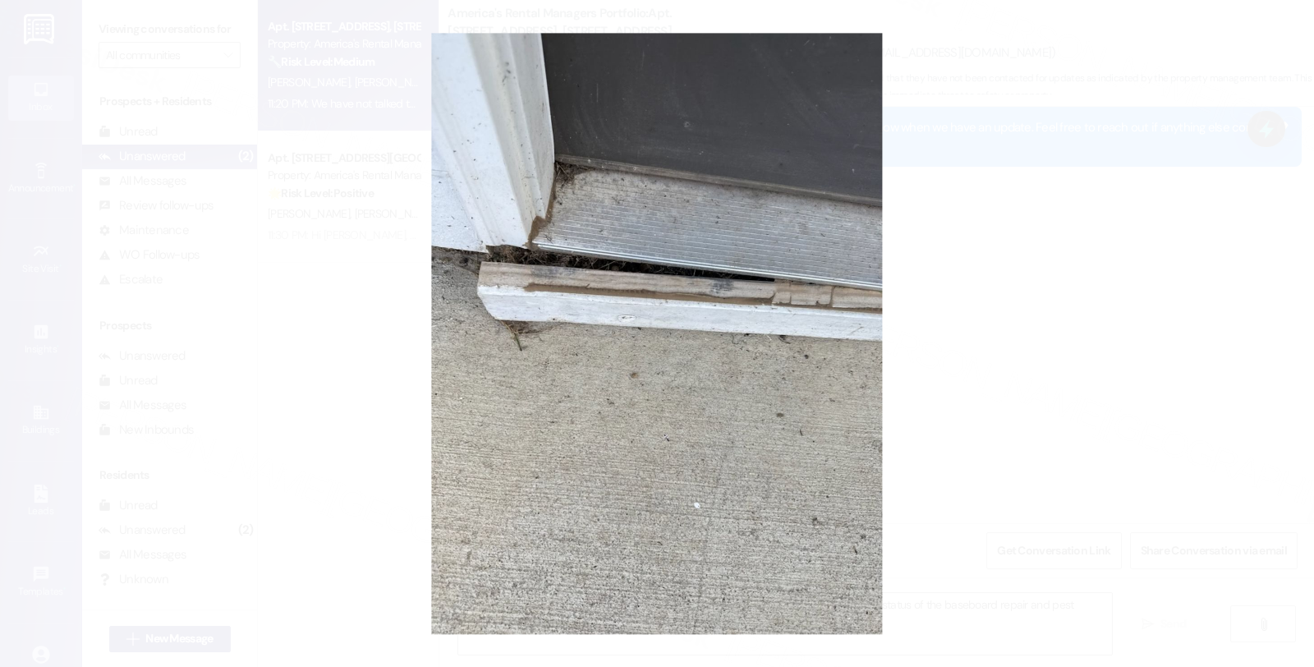
click at [1206, 317] on button "Unzoom image" at bounding box center [657, 333] width 1314 height 667
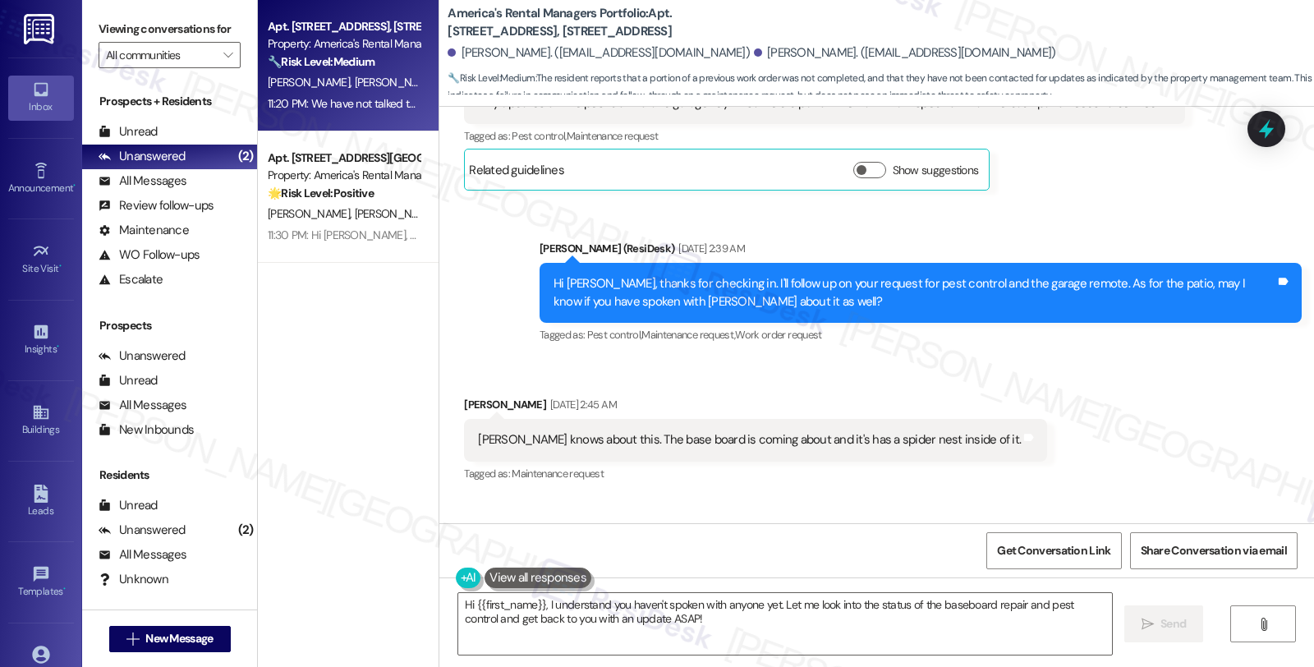
scroll to position [2975, 0]
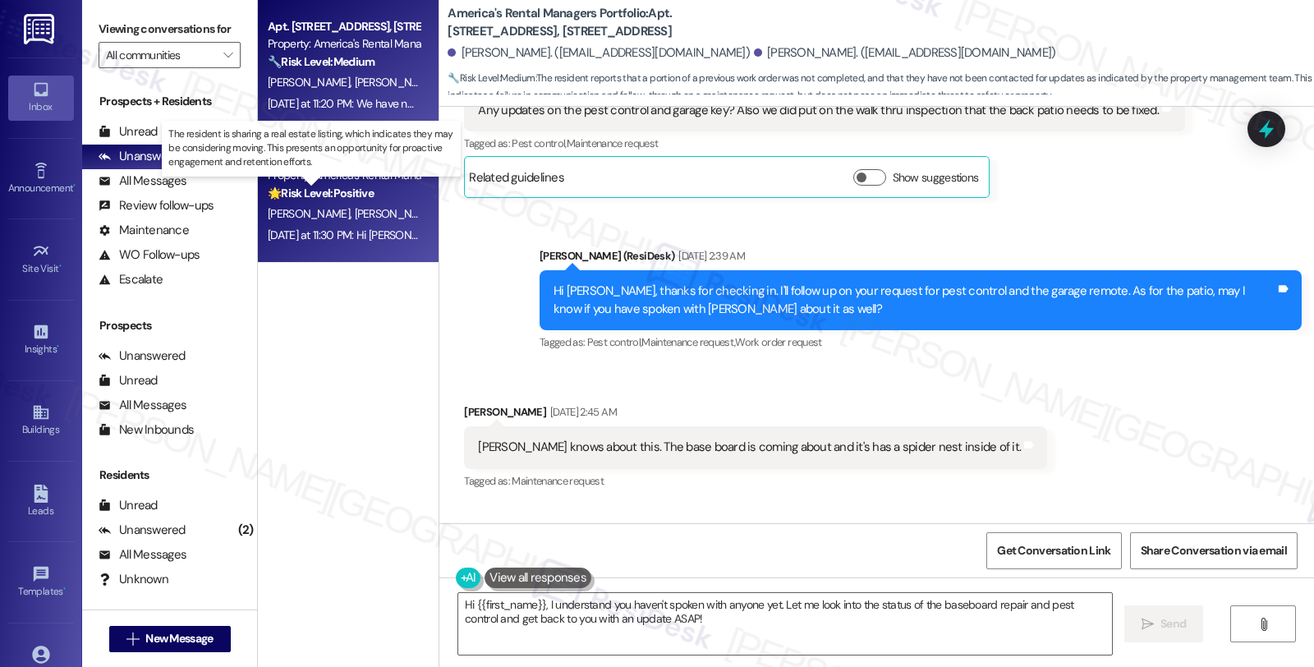
click at [338, 191] on strong "🌟 Risk Level: Positive" at bounding box center [321, 193] width 106 height 15
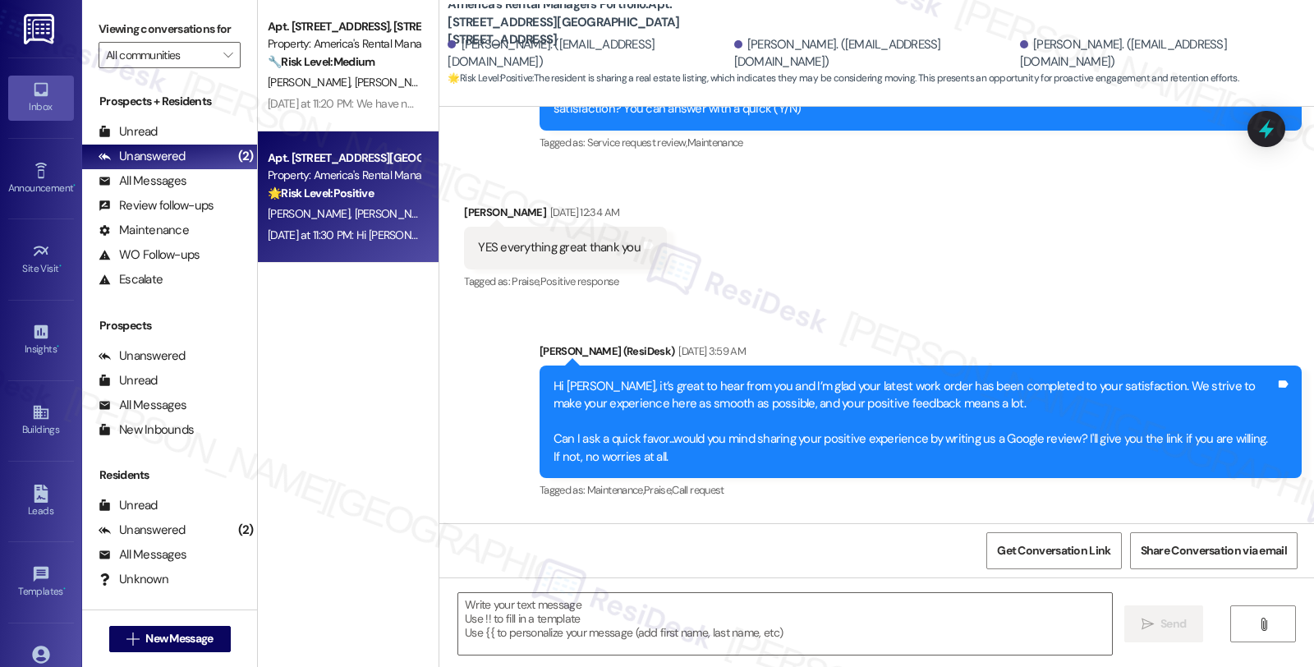
type textarea "Fetching suggested responses. Please feel free to read through the conversation…"
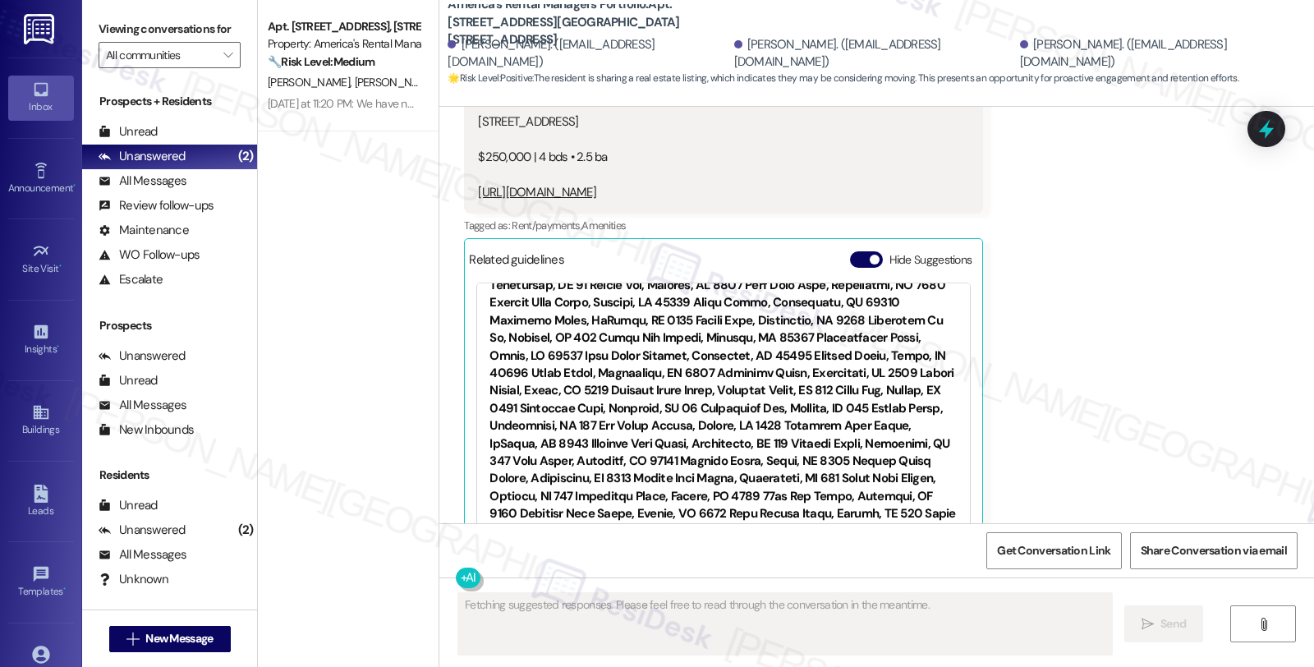
scroll to position [1004, 0]
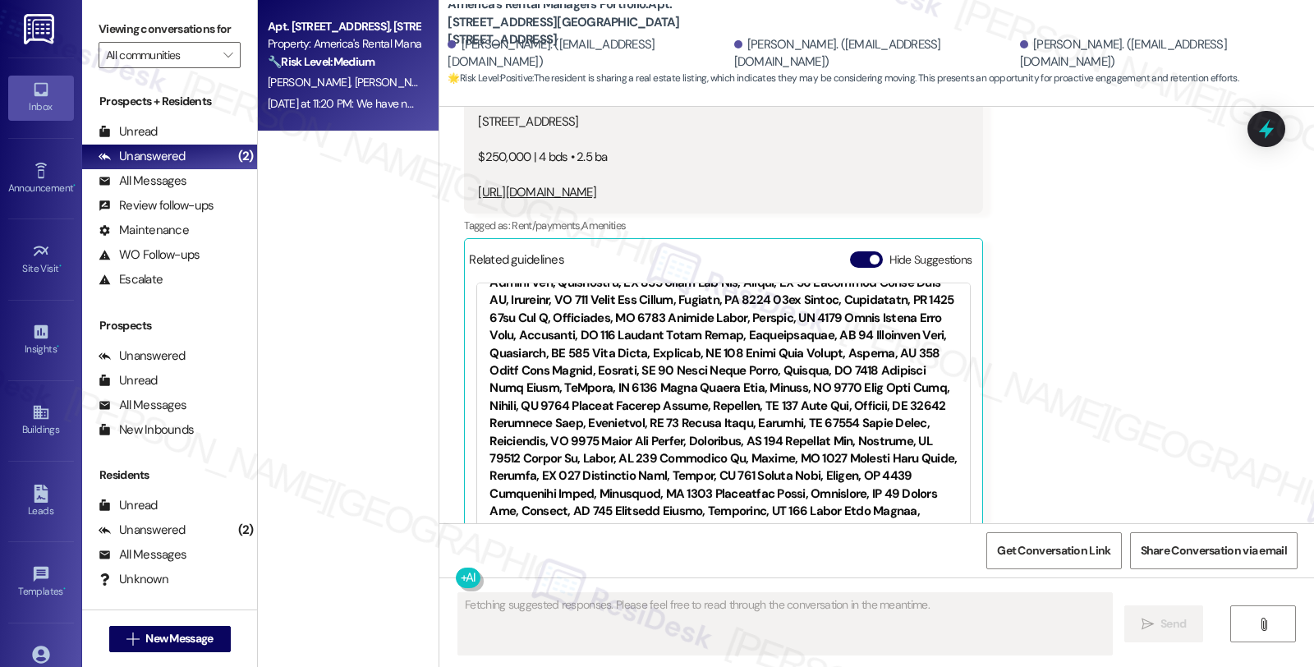
click at [348, 86] on div "A. Harden T. Ray" at bounding box center [343, 82] width 155 height 21
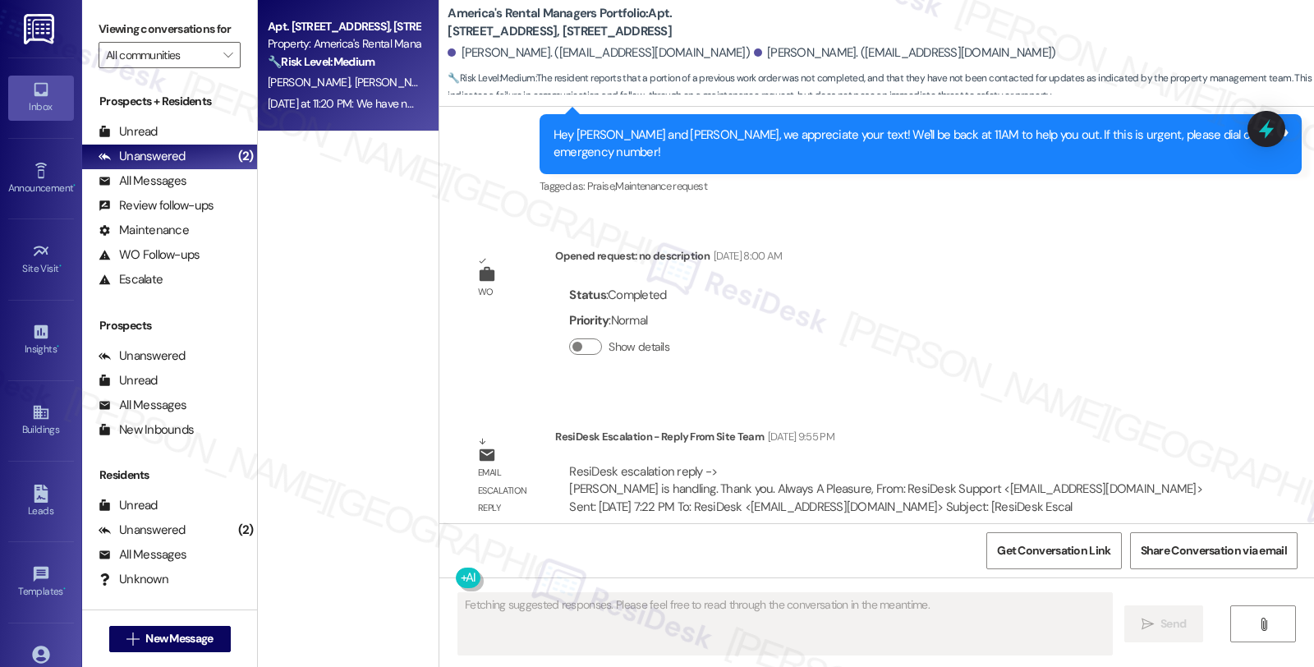
scroll to position [5712, 0]
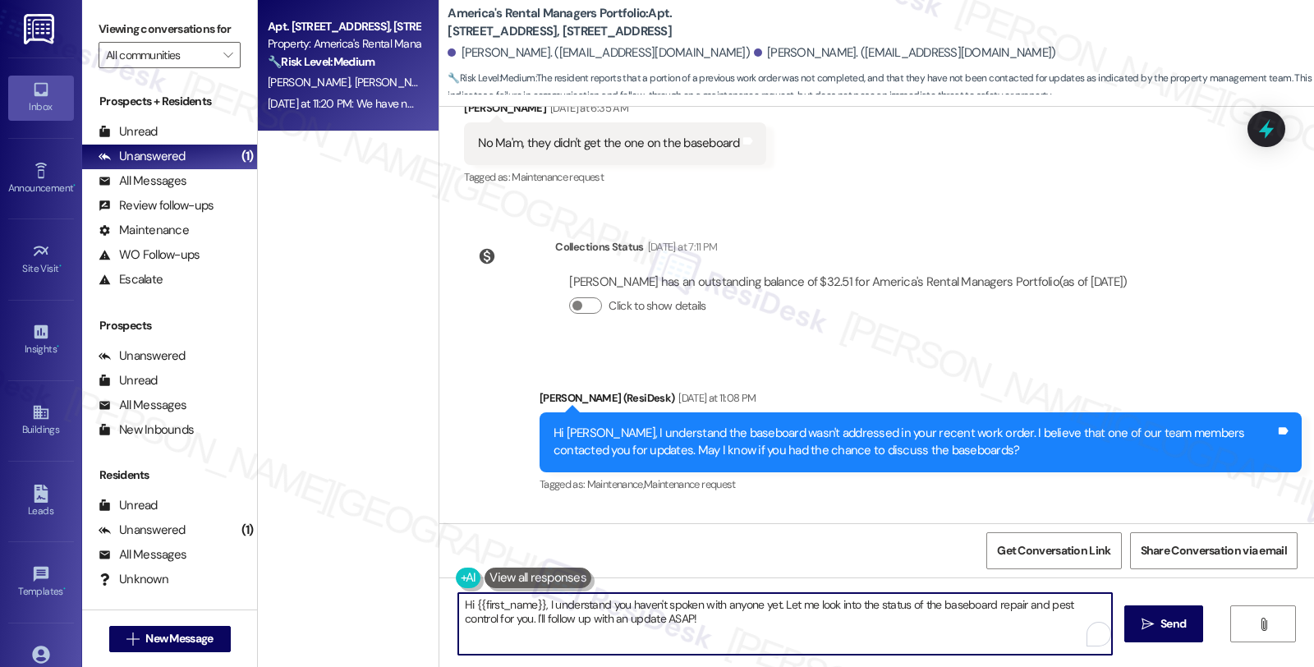
drag, startPoint x: 706, startPoint y: 628, endPoint x: 387, endPoint y: 588, distance: 322.0
click at [387, 588] on div "Apt. 180 Creek Run Way, 180 Creek Run Way Property: America's Rental Managers P…" at bounding box center [786, 333] width 1056 height 667
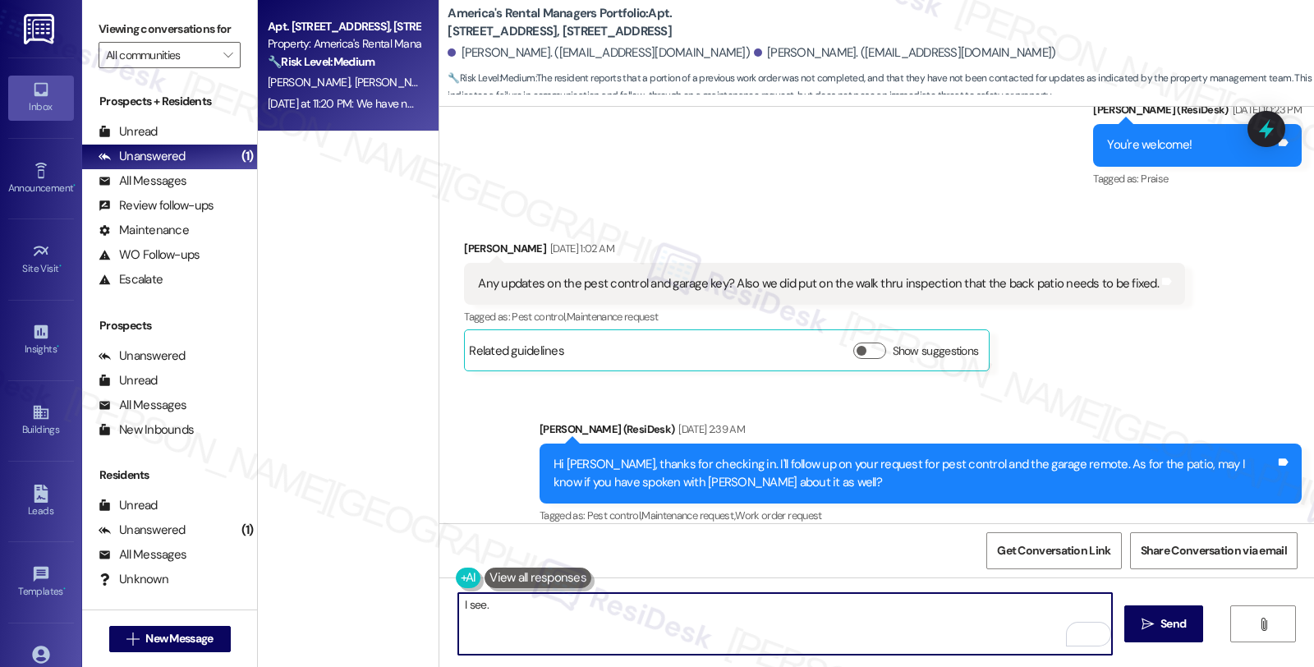
scroll to position [2792, 0]
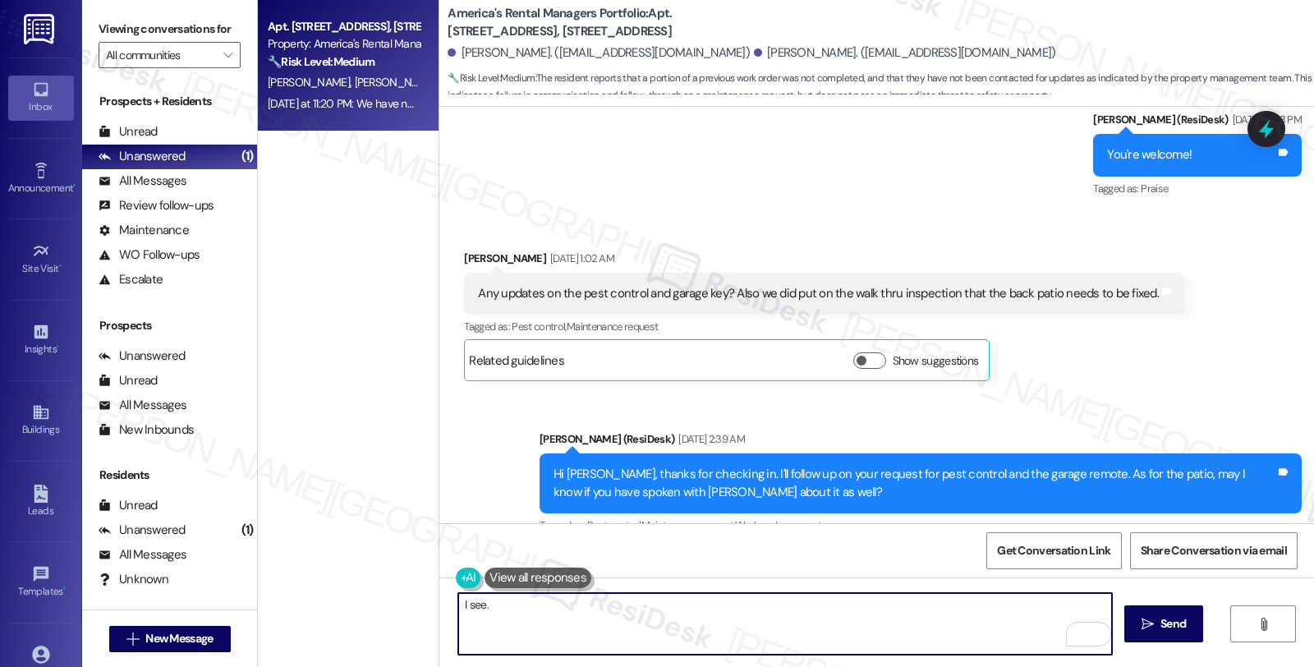
click at [594, 613] on textarea "I see." at bounding box center [785, 624] width 654 height 62
click at [580, 489] on div "Sent via SMS Homer (ResiDesk) Sep 17, 2025 at 2:39 AM Hi Alex, thanks for check…" at bounding box center [920, 483] width 787 height 131
click at [670, 617] on textarea "I see. Could you please let me know if" at bounding box center [785, 624] width 654 height 62
click at [811, 604] on textarea "I see. Could you please let me know if the other issues, such as the ga" at bounding box center [785, 624] width 654 height 62
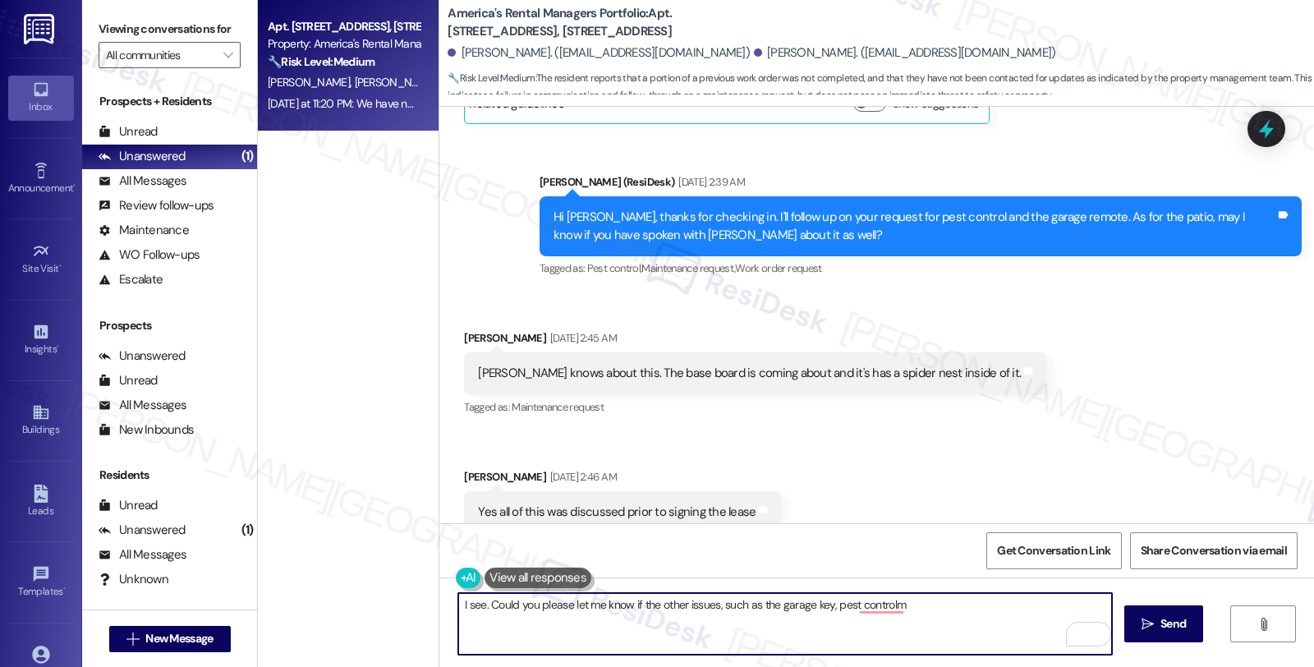
scroll to position [3066, 0]
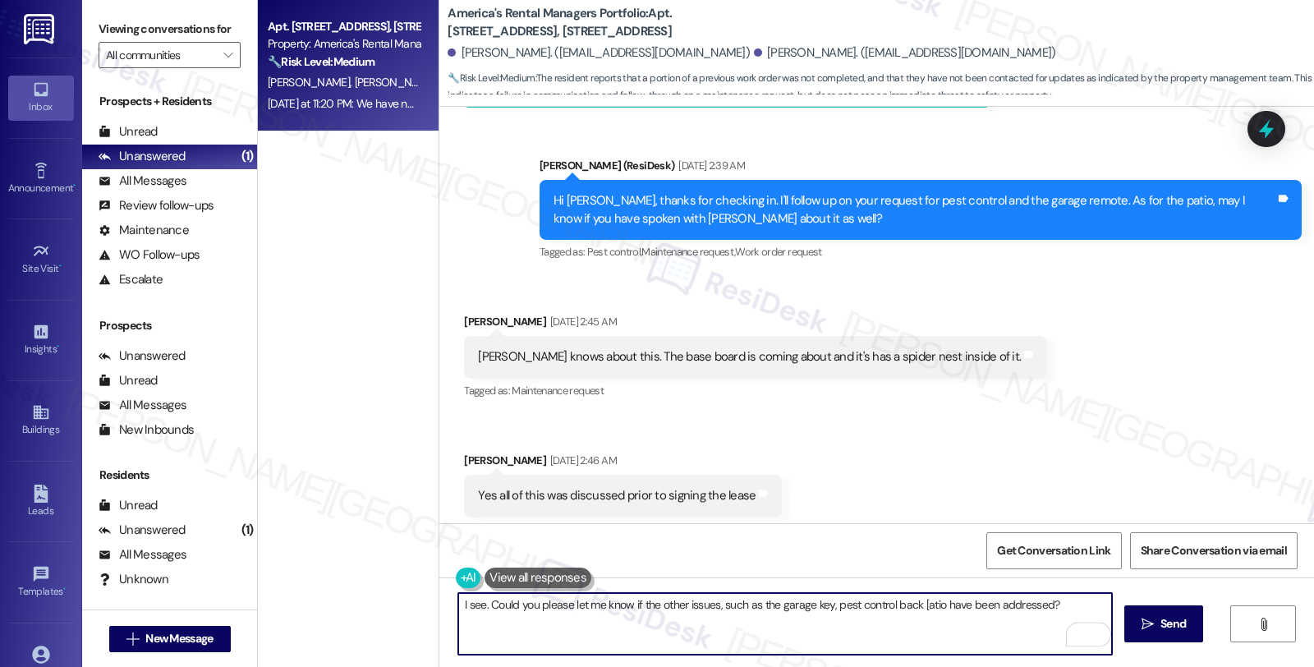
click at [917, 605] on textarea "I see. Could you please let me know if the other issues, such as the garage key…" at bounding box center [785, 624] width 654 height 62
click at [920, 603] on textarea "I see. Could you please let me know if the other issues, such as the garage key…" at bounding box center [785, 624] width 654 height 62
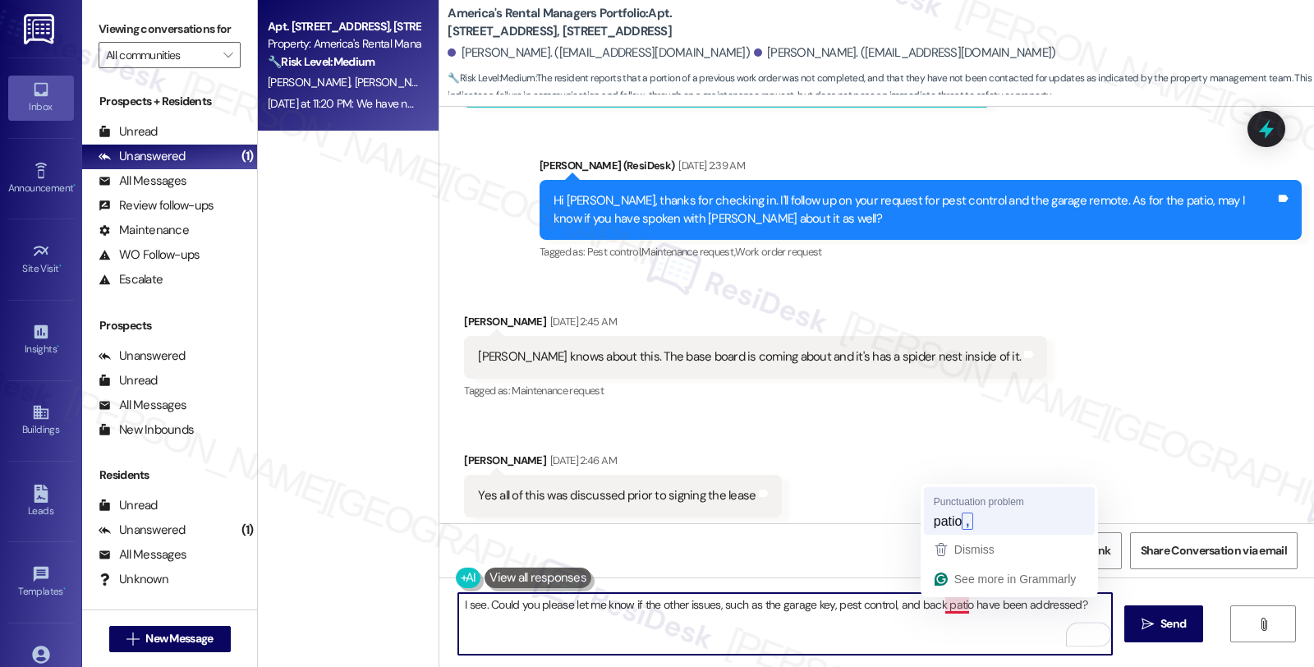
type textarea "I see. Could you please let me know if the other issues, such as the garage key…"
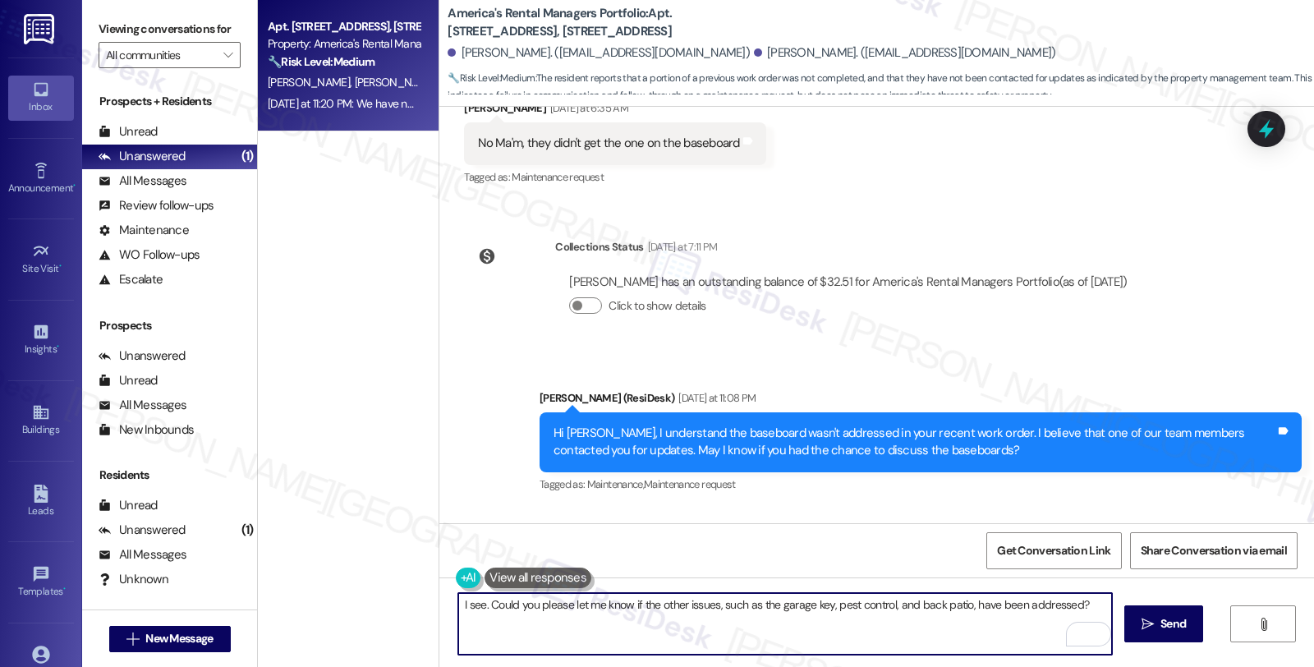
scroll to position [5713, 0]
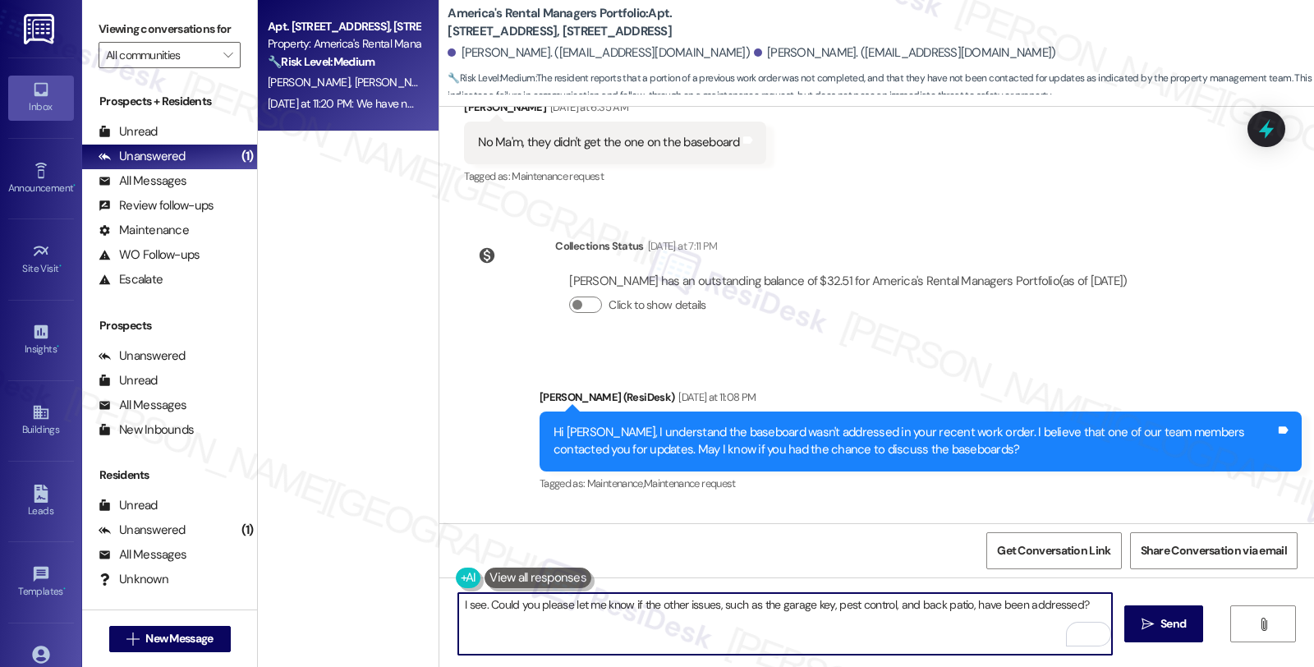
click at [811, 597] on textarea "I see. Could you please let me know if the other issues, such as the garage key…" at bounding box center [785, 624] width 654 height 62
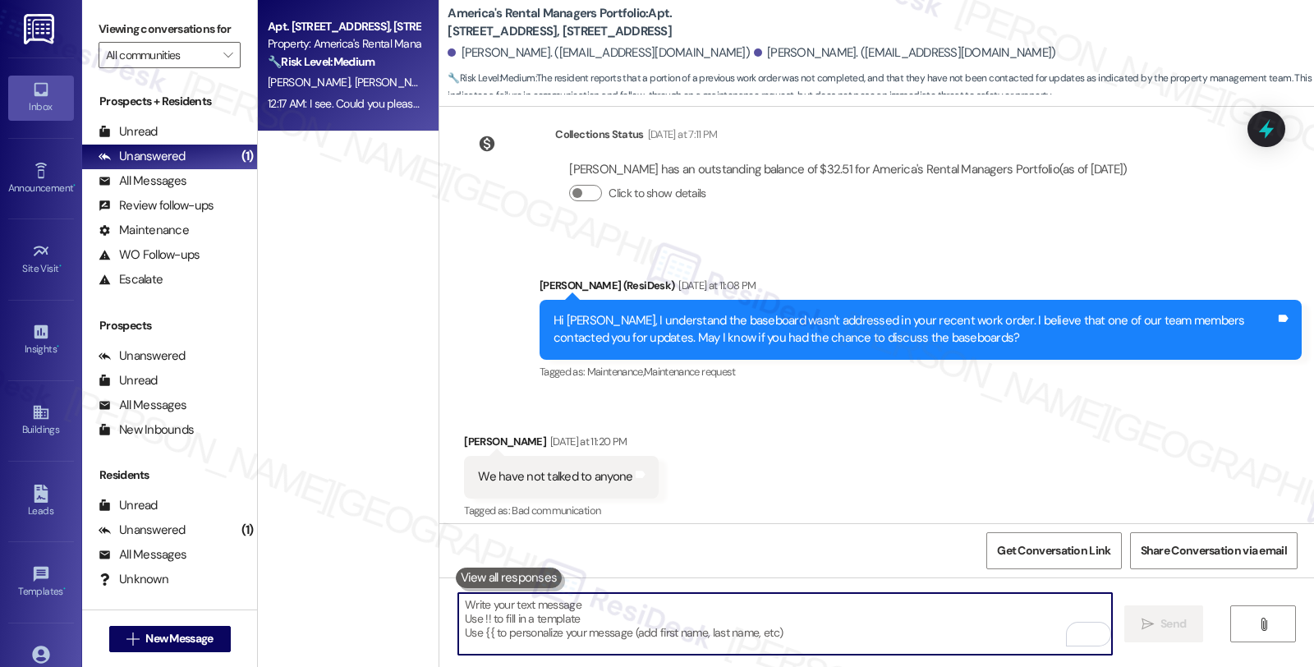
scroll to position [5827, 0]
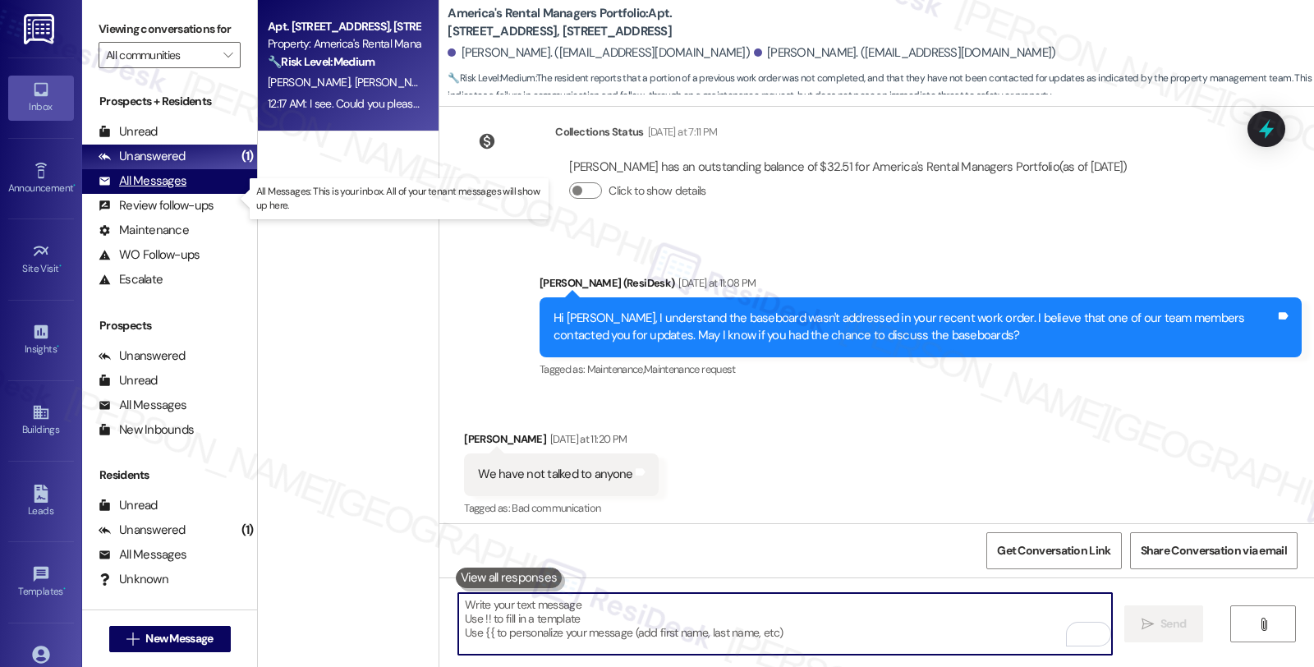
click at [166, 190] on div "All Messages" at bounding box center [143, 180] width 88 height 17
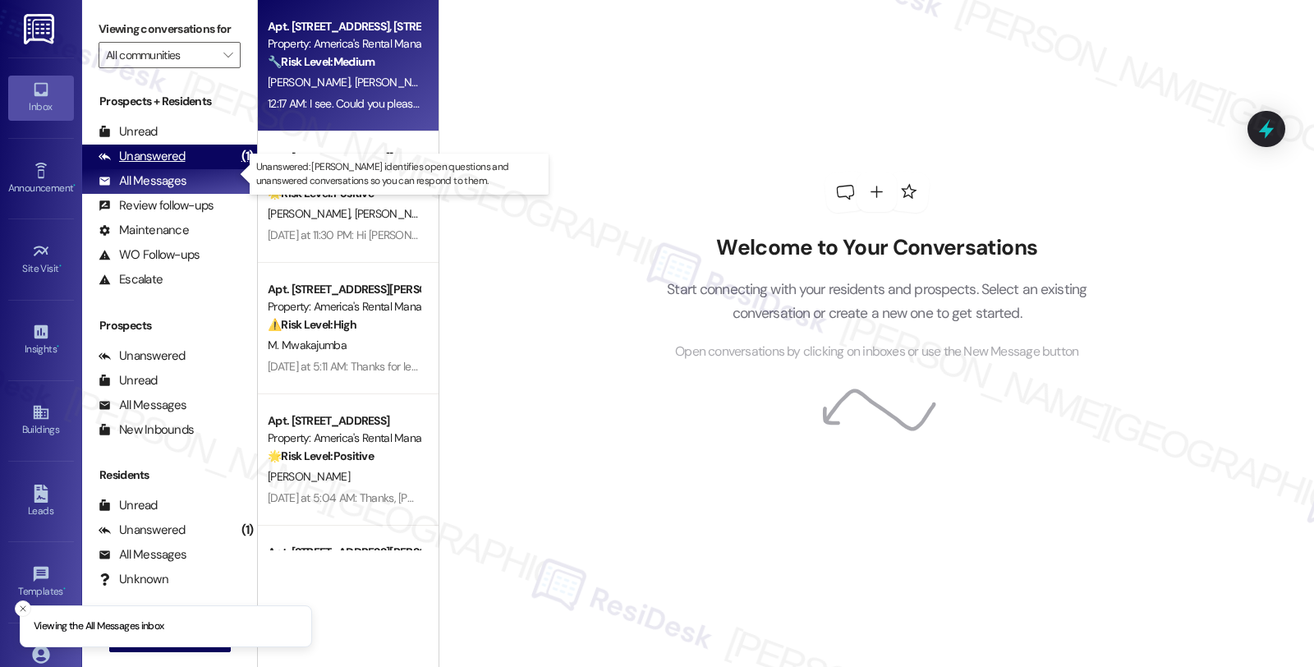
click at [166, 165] on div "Unanswered" at bounding box center [142, 156] width 87 height 17
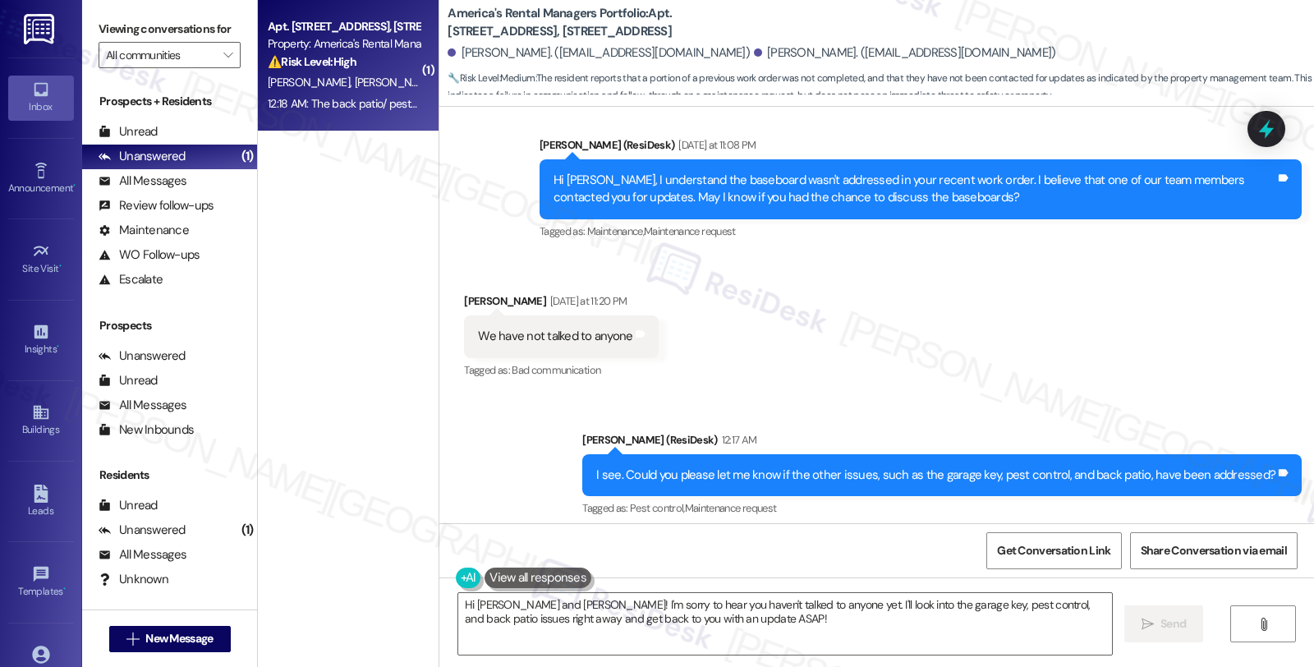
scroll to position [5966, 0]
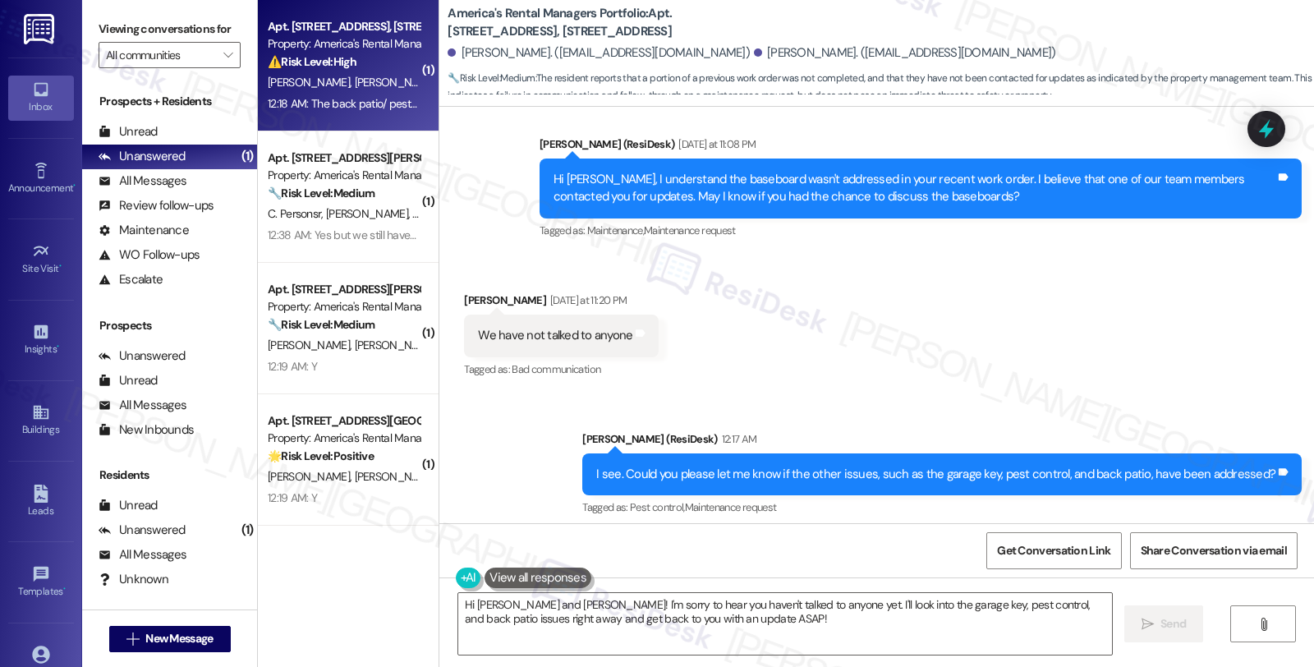
drag, startPoint x: 1188, startPoint y: 231, endPoint x: 1177, endPoint y: 233, distance: 11.0
click at [1188, 255] on div "Received via SMS Alex Harden Yesterday at 11:20 PM We have not talked to anyone…" at bounding box center [876, 324] width 875 height 139
click at [1137, 255] on div "Received via SMS Alex Harden Yesterday at 11:20 PM We have not talked to anyone…" at bounding box center [876, 324] width 875 height 139
click at [1072, 532] on div "Received via SMS Tyrah Ray 12:18 AM The back patio/ pest control was the base b…" at bounding box center [876, 589] width 875 height 114
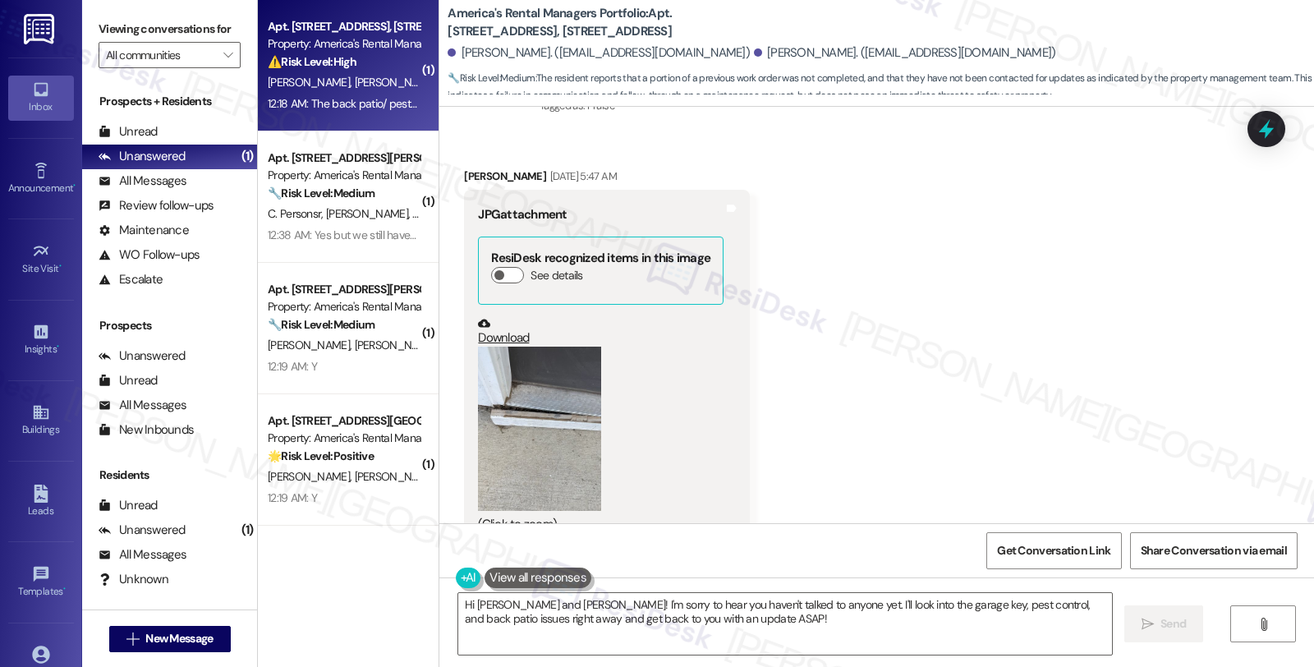
scroll to position [3684, 0]
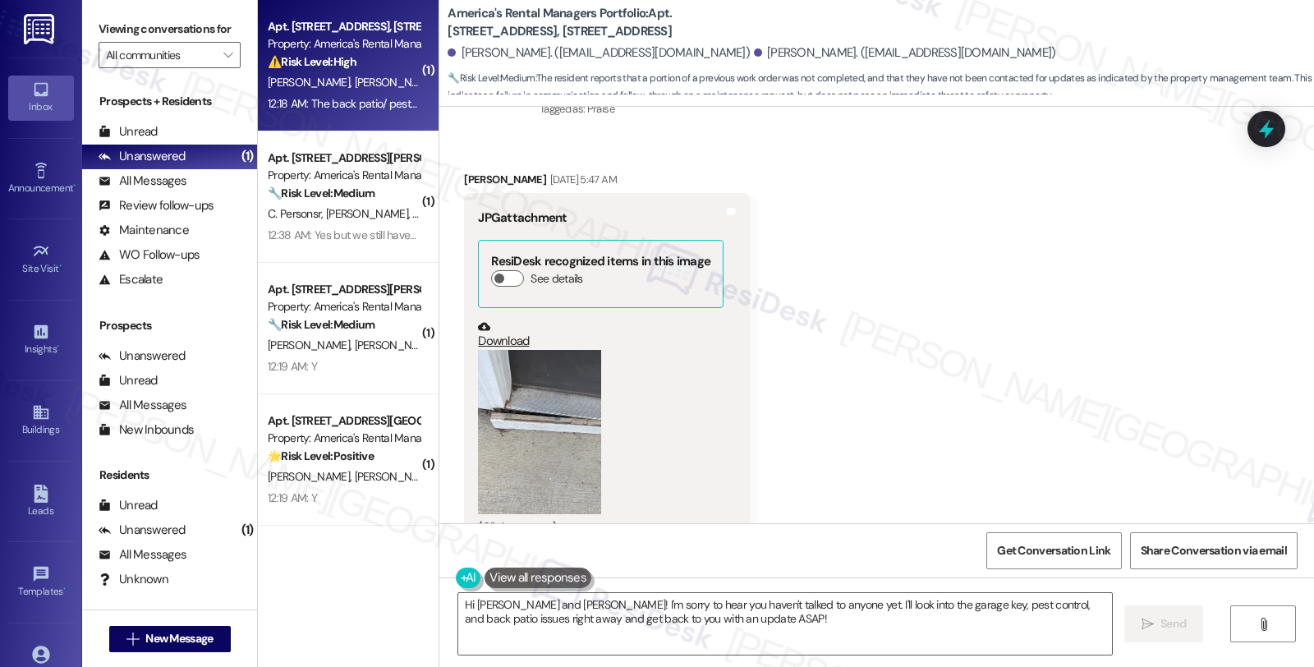
click at [544, 372] on button "Zoom image" at bounding box center [539, 432] width 123 height 164
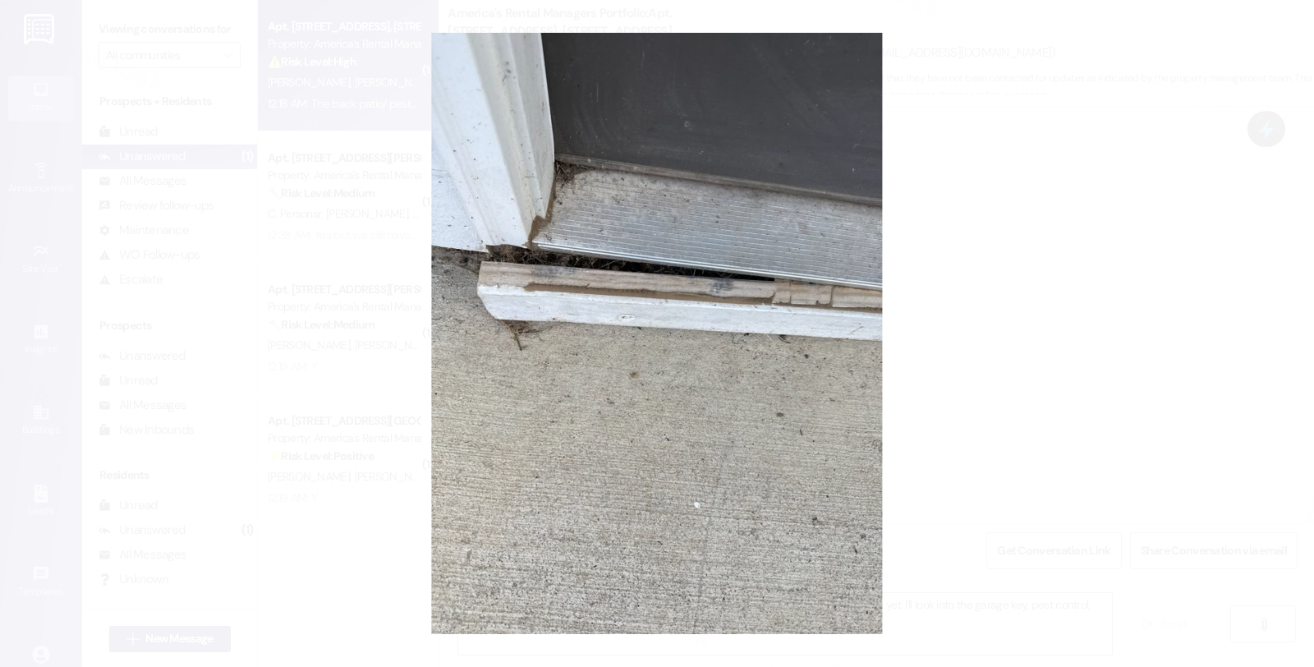
click at [901, 356] on button "Unzoom image" at bounding box center [657, 333] width 1314 height 667
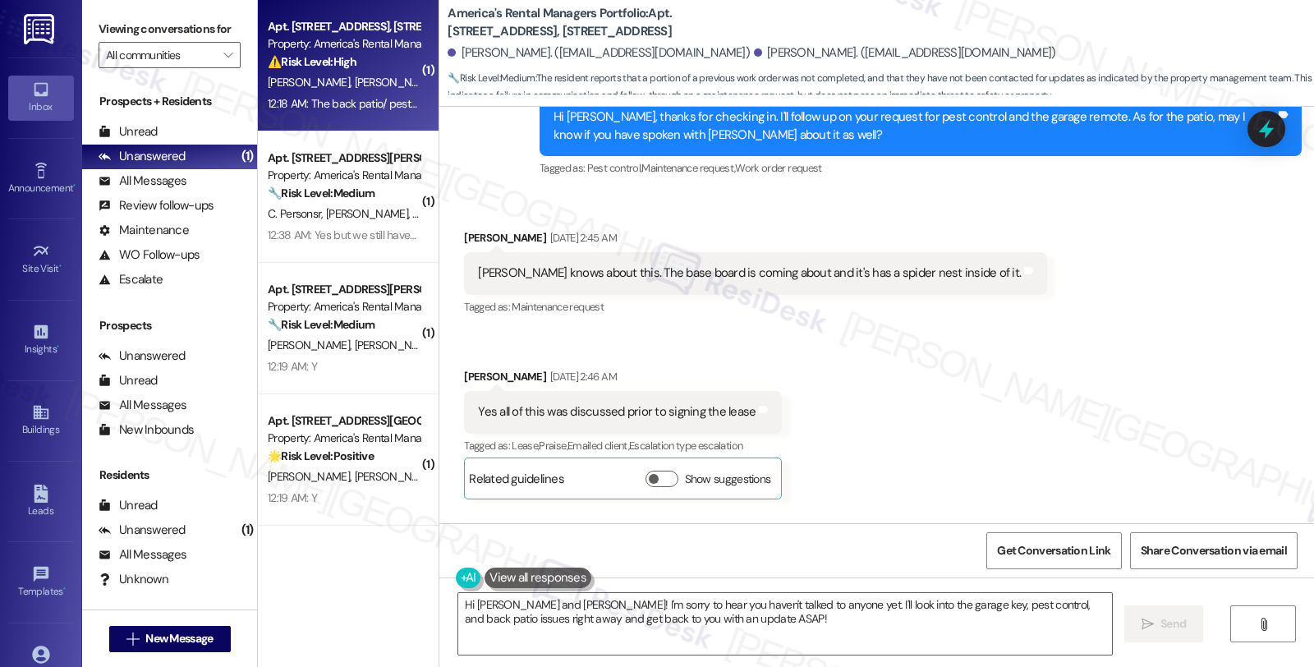
scroll to position [3137, 0]
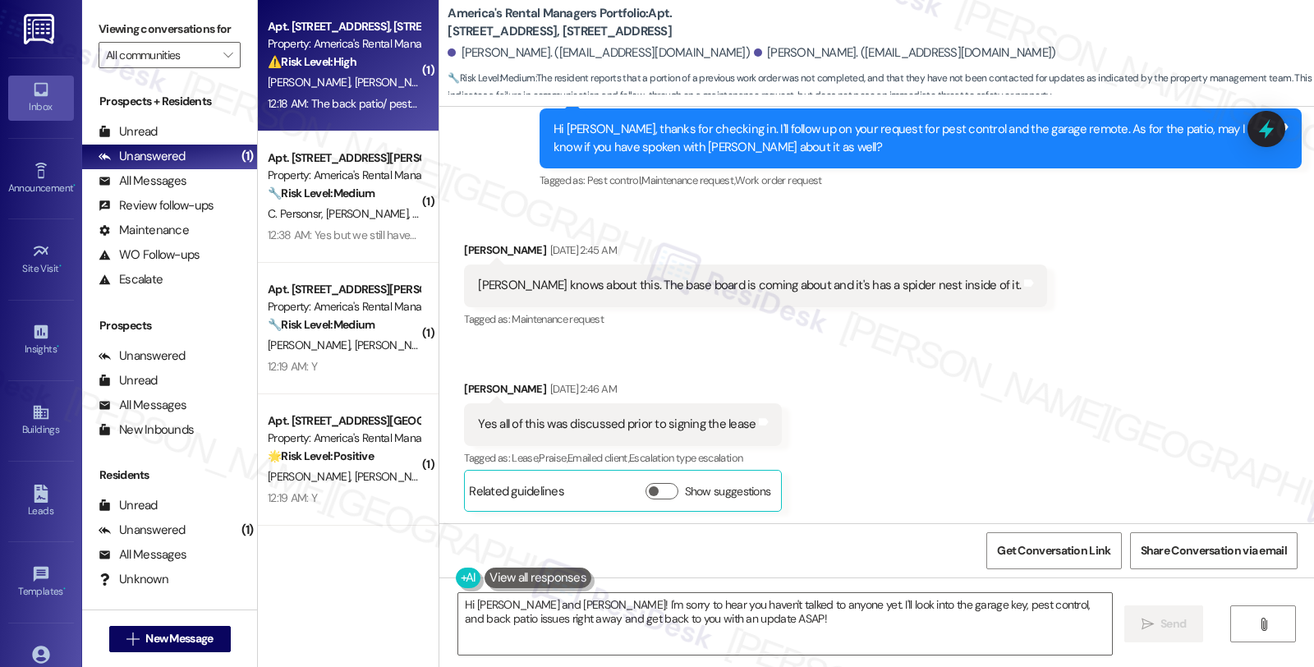
click at [1073, 261] on div "Received via SMS Alex Harden Sep 17, 2025 at 2:45 AM Pierce knows about this. T…" at bounding box center [876, 363] width 875 height 319
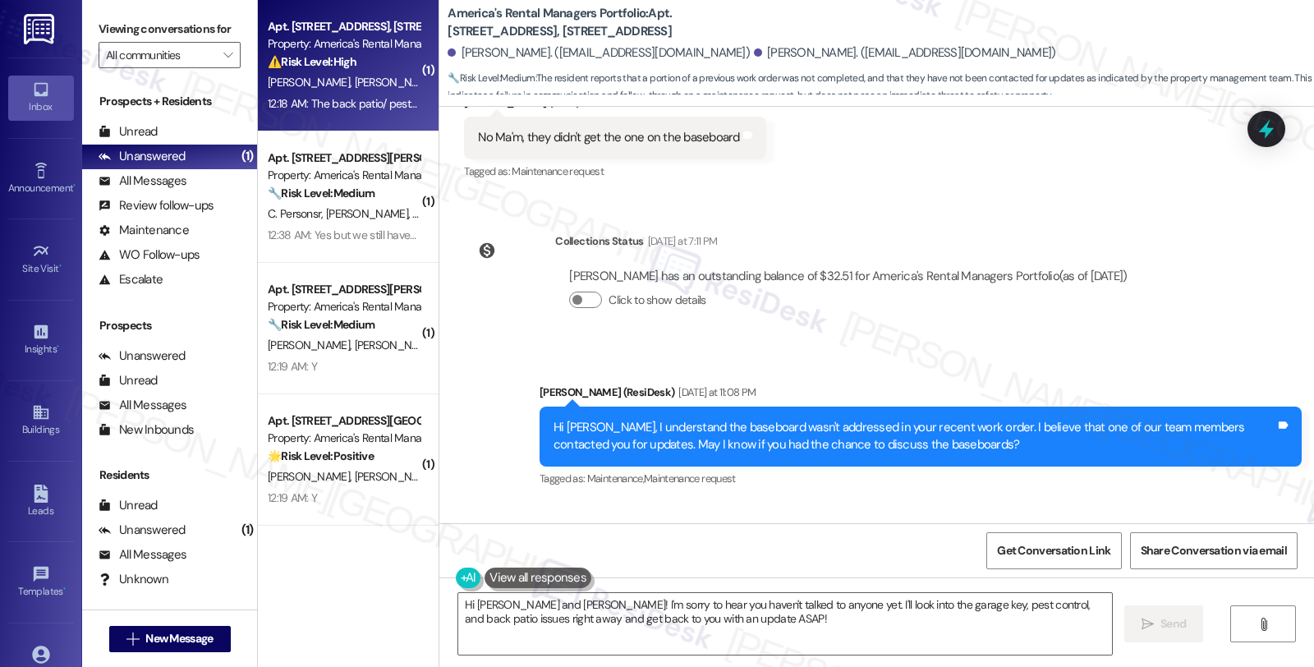
scroll to position [5966, 0]
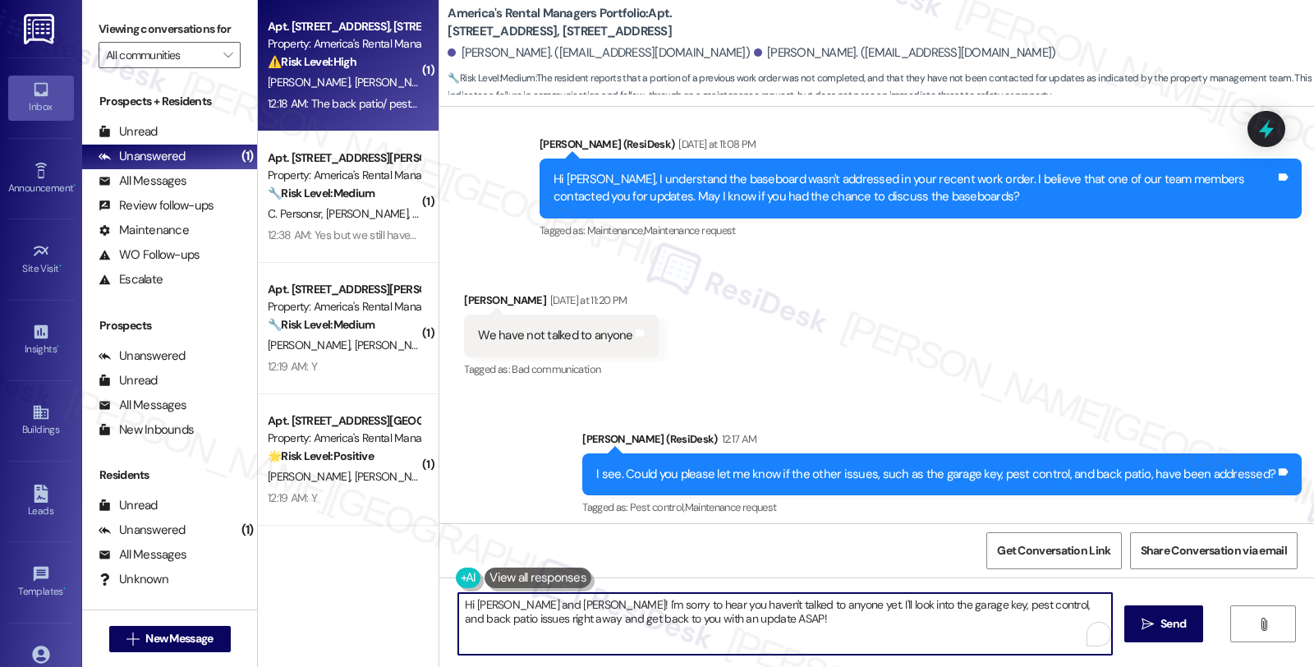
drag, startPoint x: 723, startPoint y: 622, endPoint x: 339, endPoint y: 569, distance: 387.1
click at [339, 569] on div "( 1 ) Apt. 180 Creek Run Way, 180 Creek Run Way Property: America's Rental Mana…" at bounding box center [786, 333] width 1056 height 667
click at [834, 604] on textarea "Could you please let me know where this is located? Could you please sahre ohot…" at bounding box center [785, 624] width 654 height 62
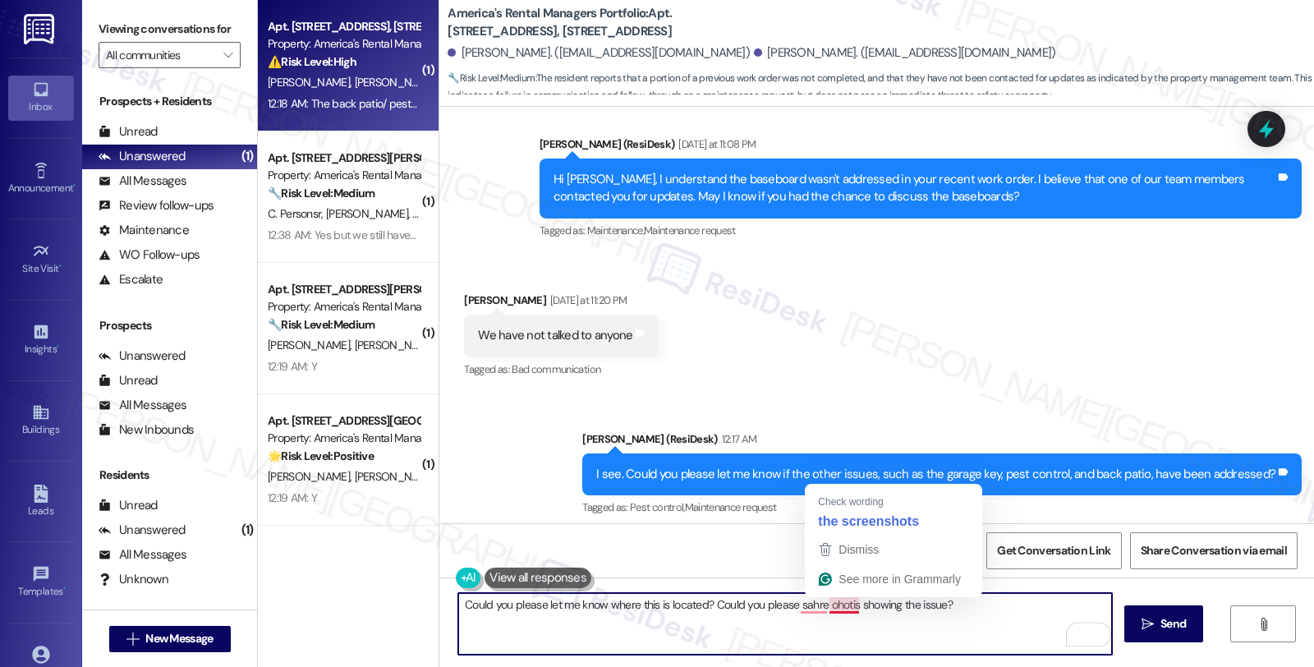
click at [834, 604] on textarea "Could you please let me know where this is located? Could you please sahre ohot…" at bounding box center [785, 624] width 654 height 62
click at [843, 598] on textarea "Could you please let me know where this is located? Could you please share ohot…" at bounding box center [785, 624] width 654 height 62
click at [843, 600] on textarea "Could you please let me know where this is located? Could you please share ohot…" at bounding box center [785, 624] width 654 height 62
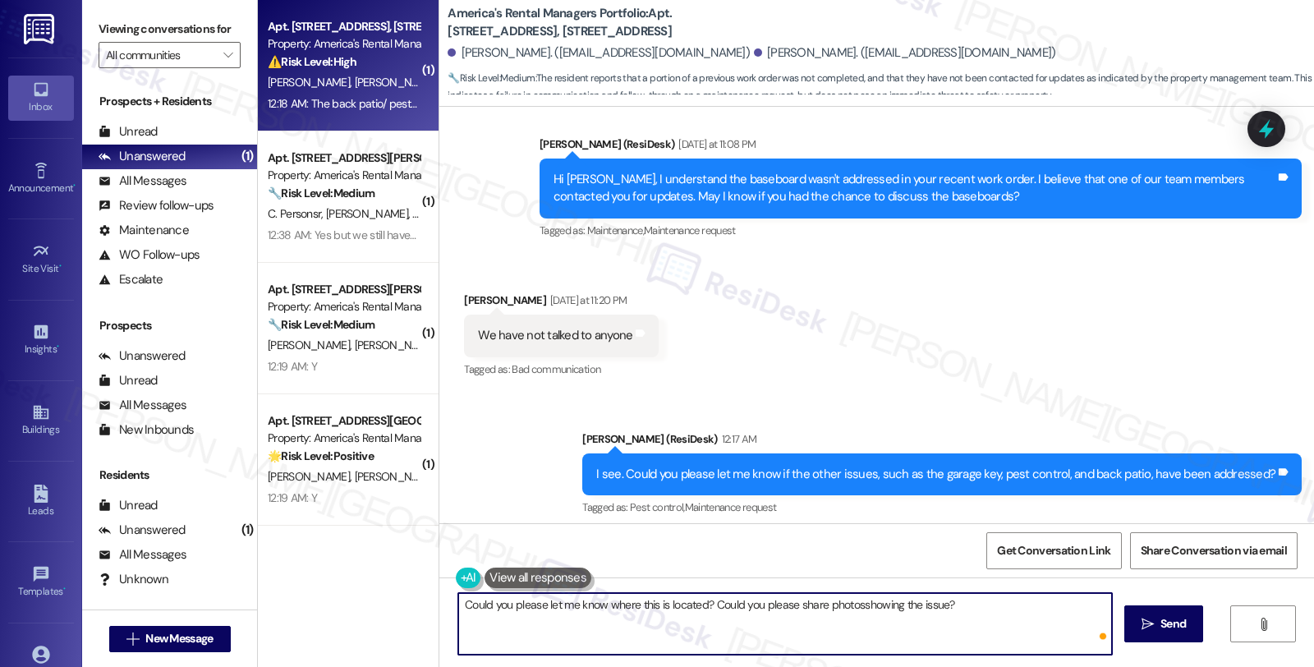
type textarea "Could you please let me know where this is located? Could you please share phot…"
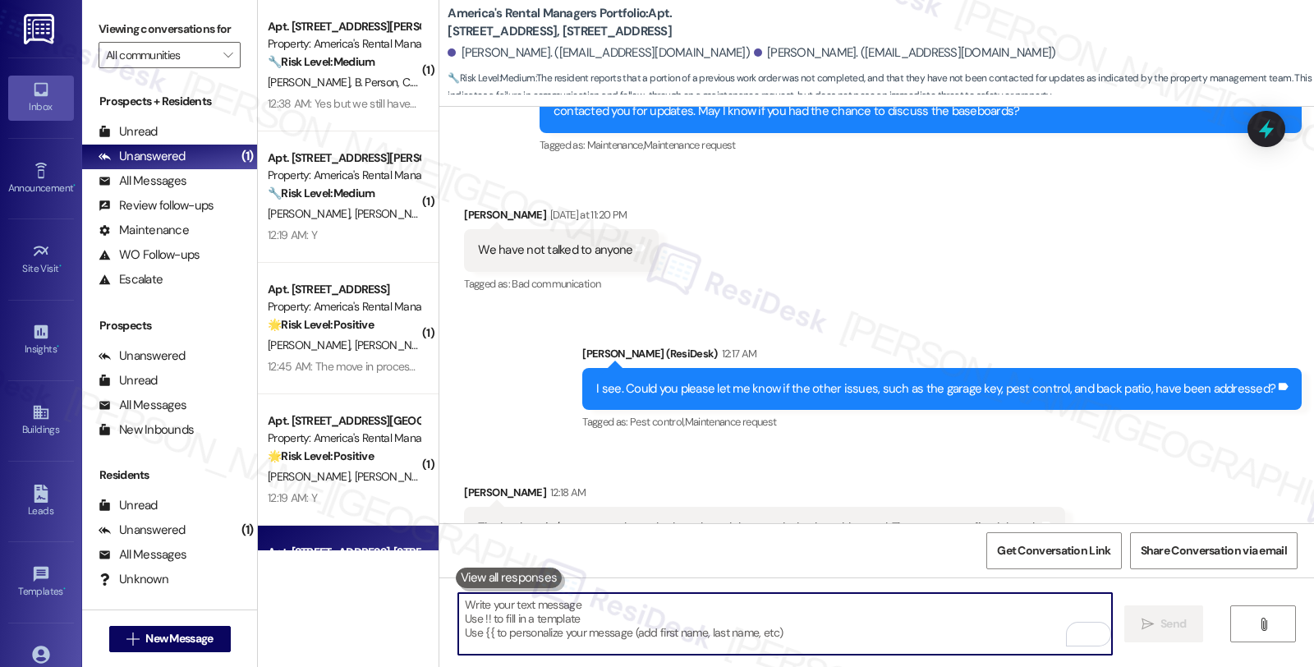
scroll to position [6080, 0]
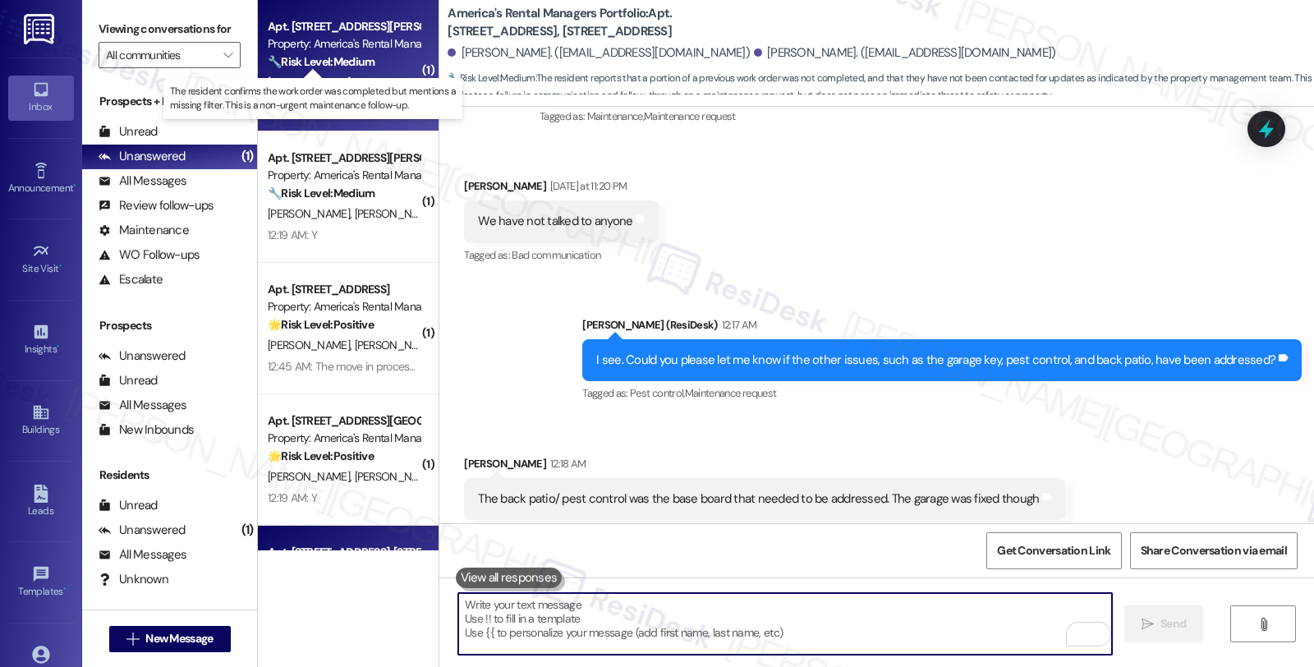
click at [343, 62] on strong "🔧 Risk Level: Medium" at bounding box center [321, 61] width 107 height 15
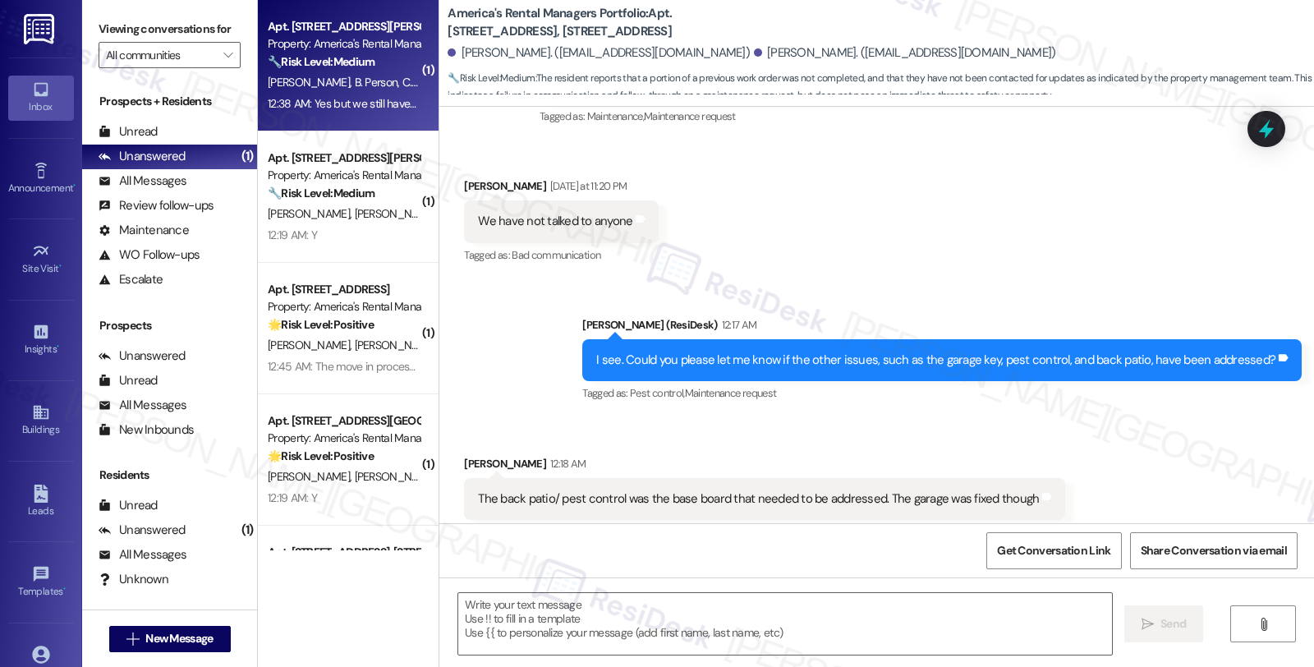
type textarea "Fetching suggested responses. Please feel free to read through the conversation…"
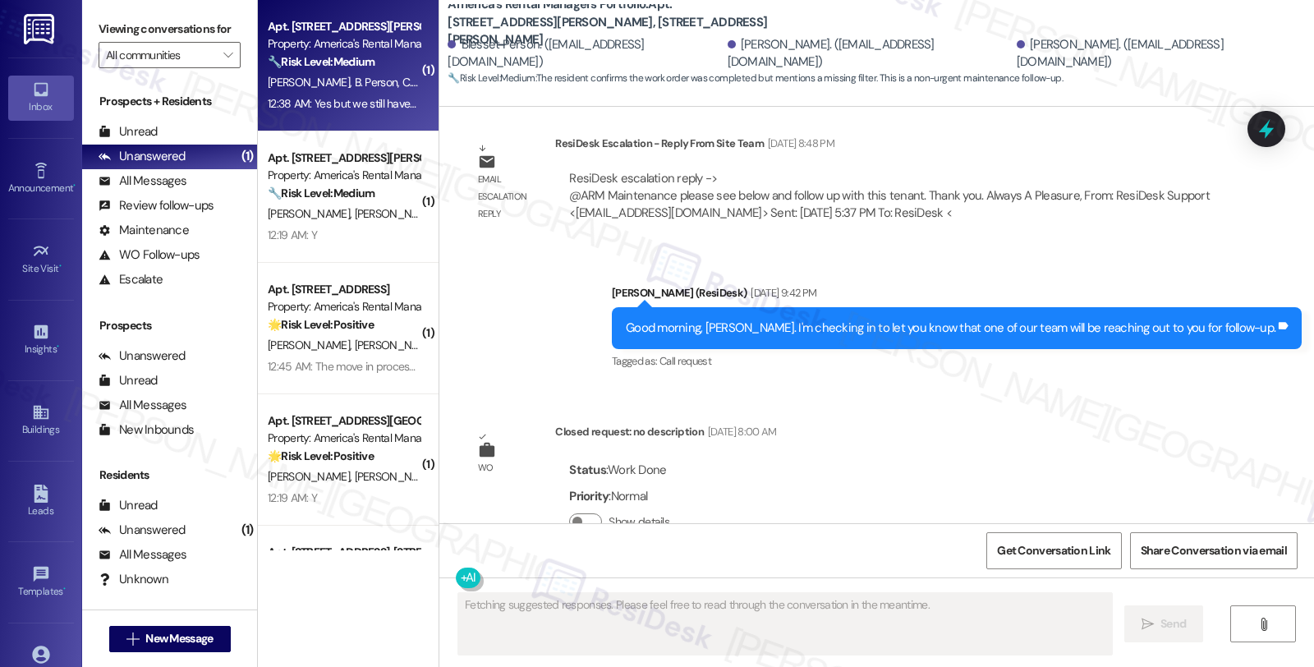
scroll to position [6945, 0]
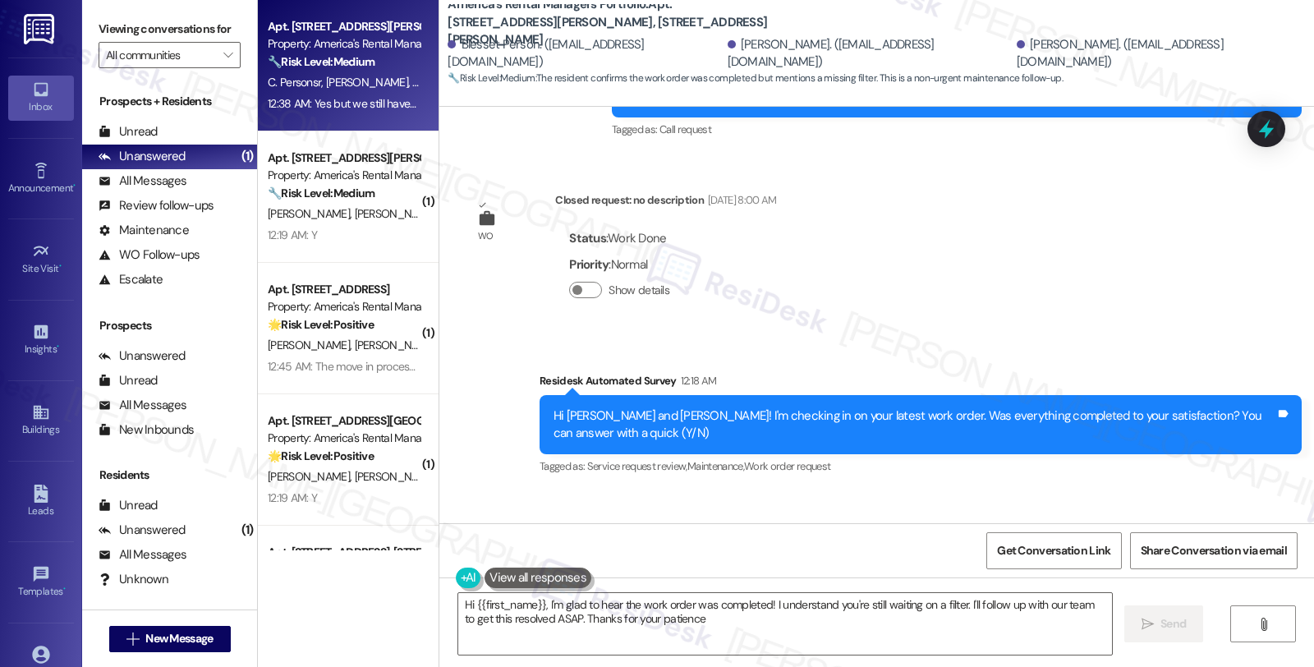
type textarea "Hi {{first_name}}, I'm glad to hear the work order was completed! I understand …"
drag, startPoint x: 453, startPoint y: 431, endPoint x: 504, endPoint y: 435, distance: 51.9
click at [504, 528] on div "Lisa Payton 12:38 AM" at bounding box center [584, 539] width 241 height 23
copy div "Lisa Payton"
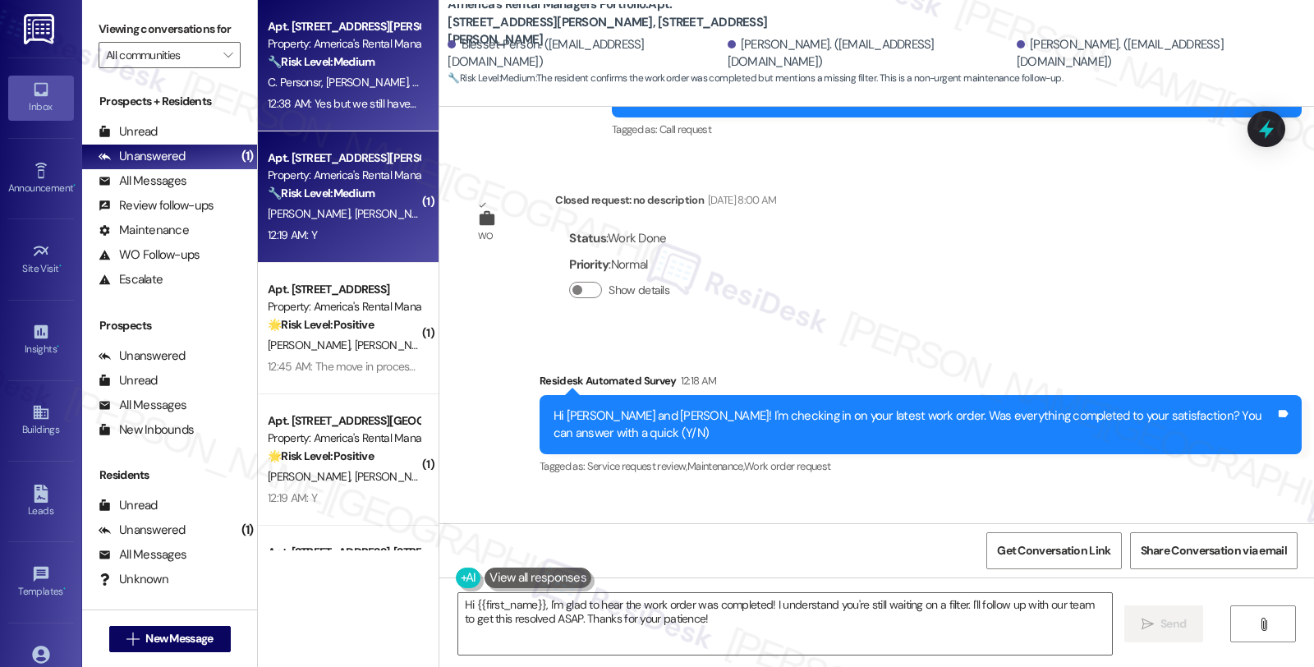
click at [370, 186] on div "🔧 Risk Level: Medium The resident responded 'Y' to a follow-up question about a…" at bounding box center [344, 193] width 152 height 17
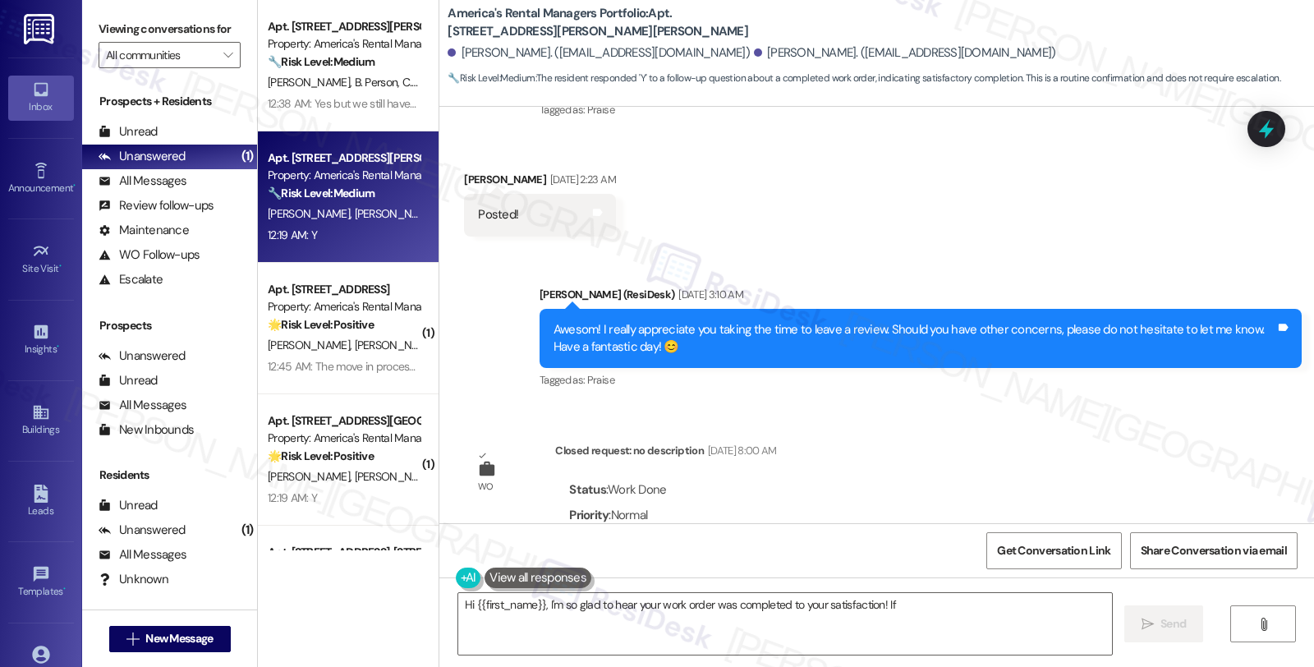
scroll to position [1560, 0]
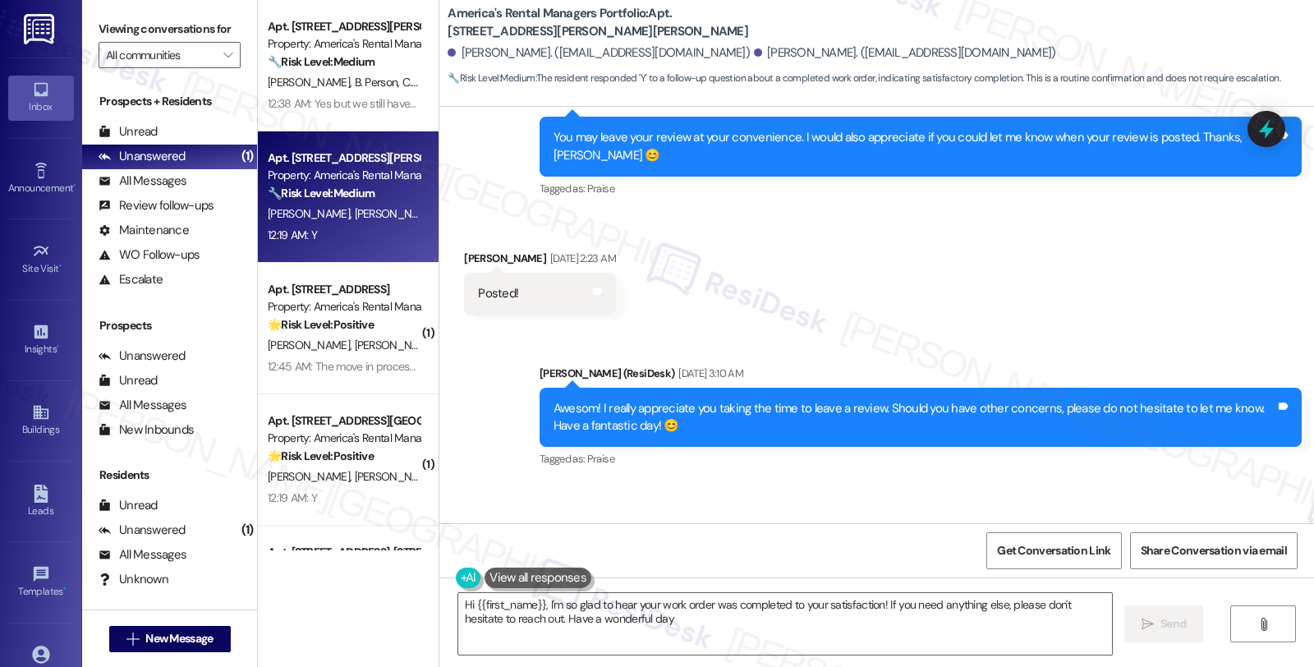
type textarea "Hi {{first_name}}, I'm so glad to hear your work order was completed to your sa…"
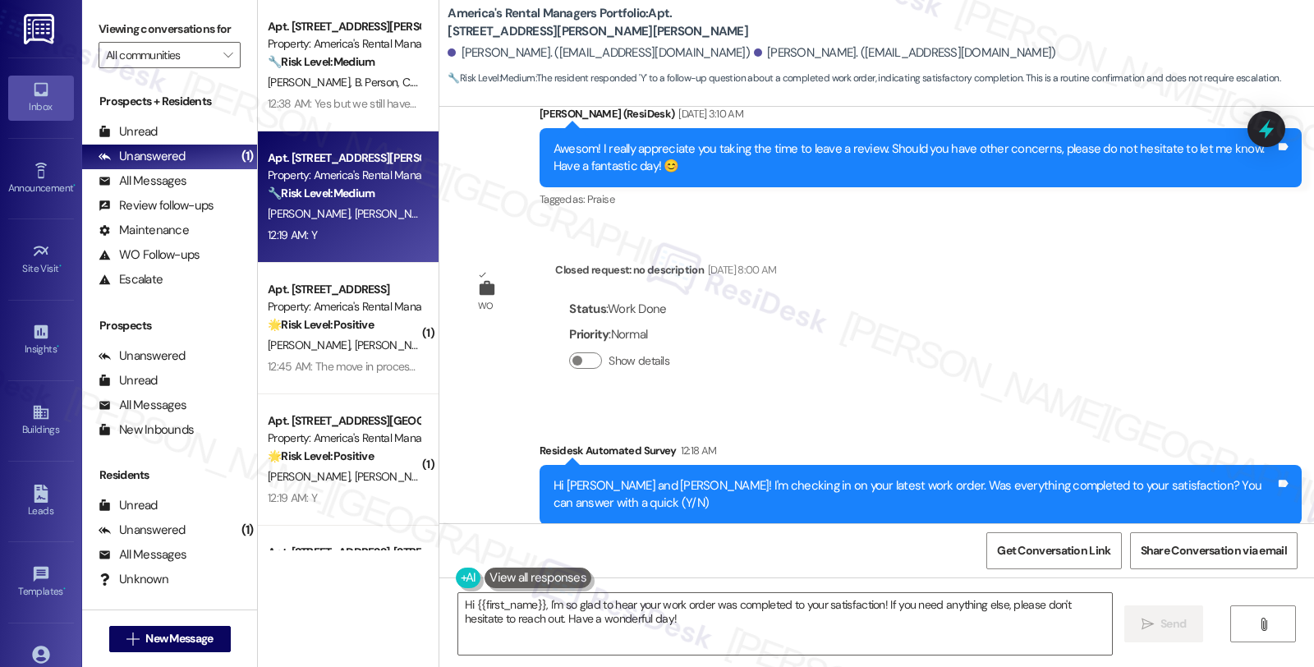
scroll to position [1926, 0]
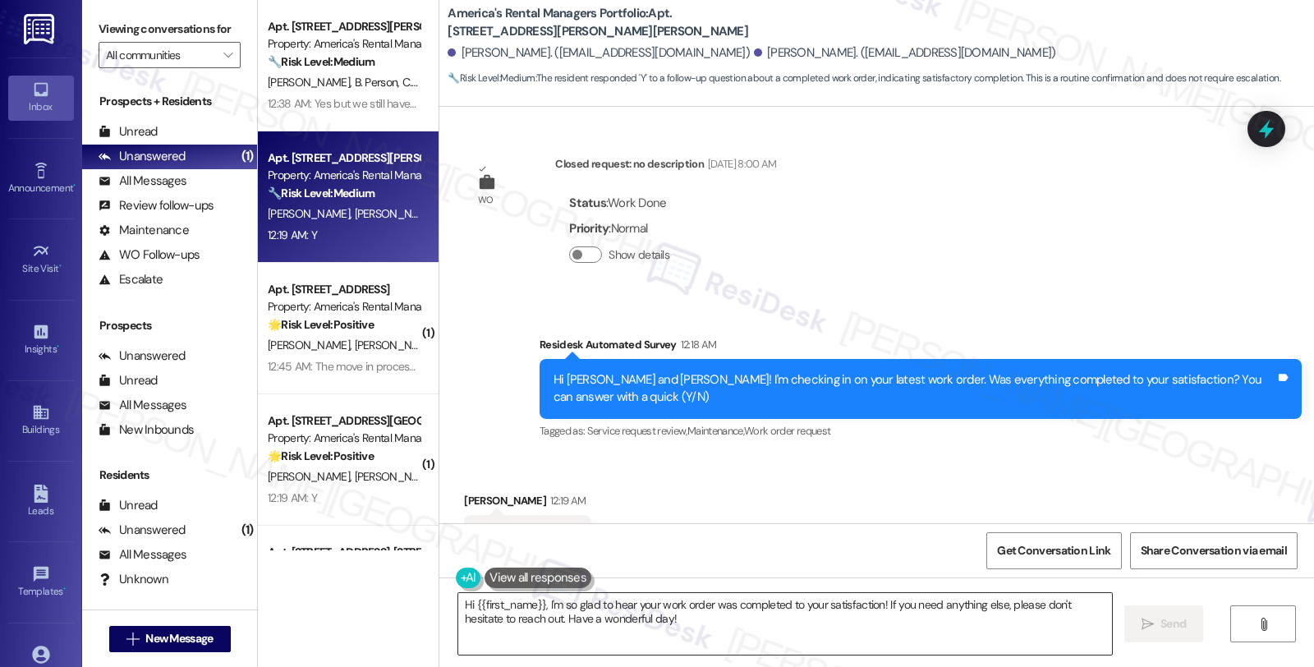
click at [717, 622] on textarea "Hi {{first_name}}, I'm so glad to hear your work order was completed to your sa…" at bounding box center [785, 624] width 654 height 62
click at [1151, 621] on icon "" at bounding box center [1148, 624] width 12 height 13
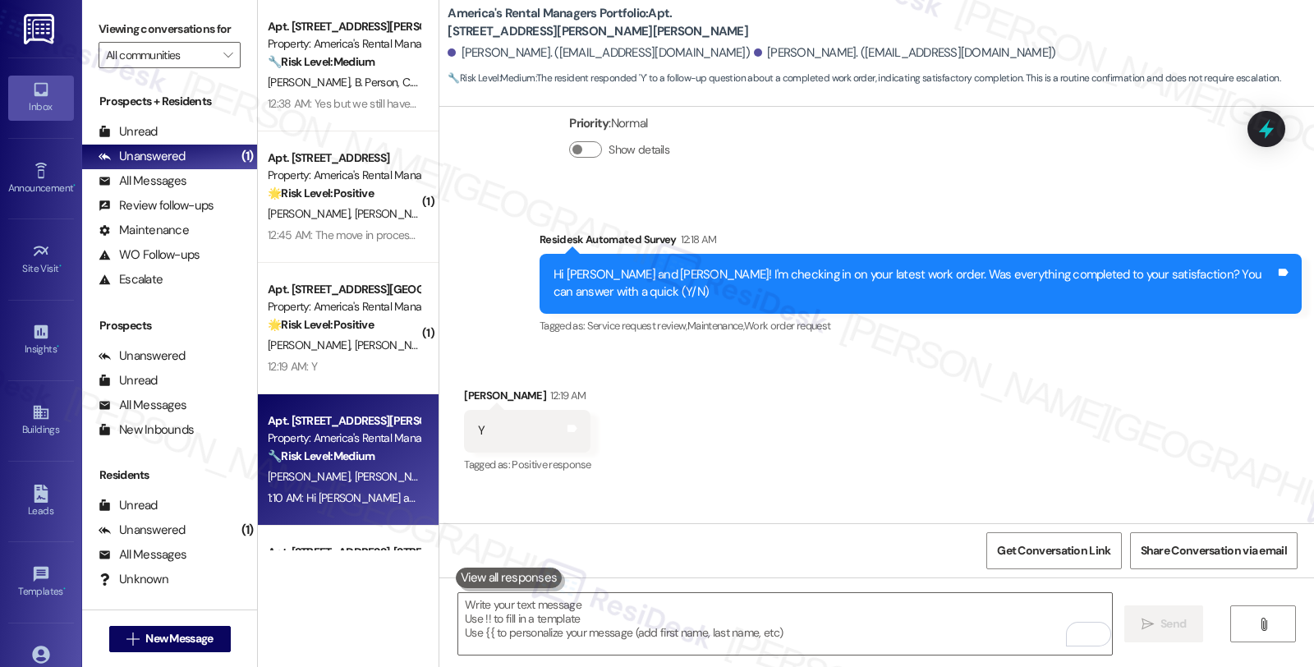
scroll to position [2057, 0]
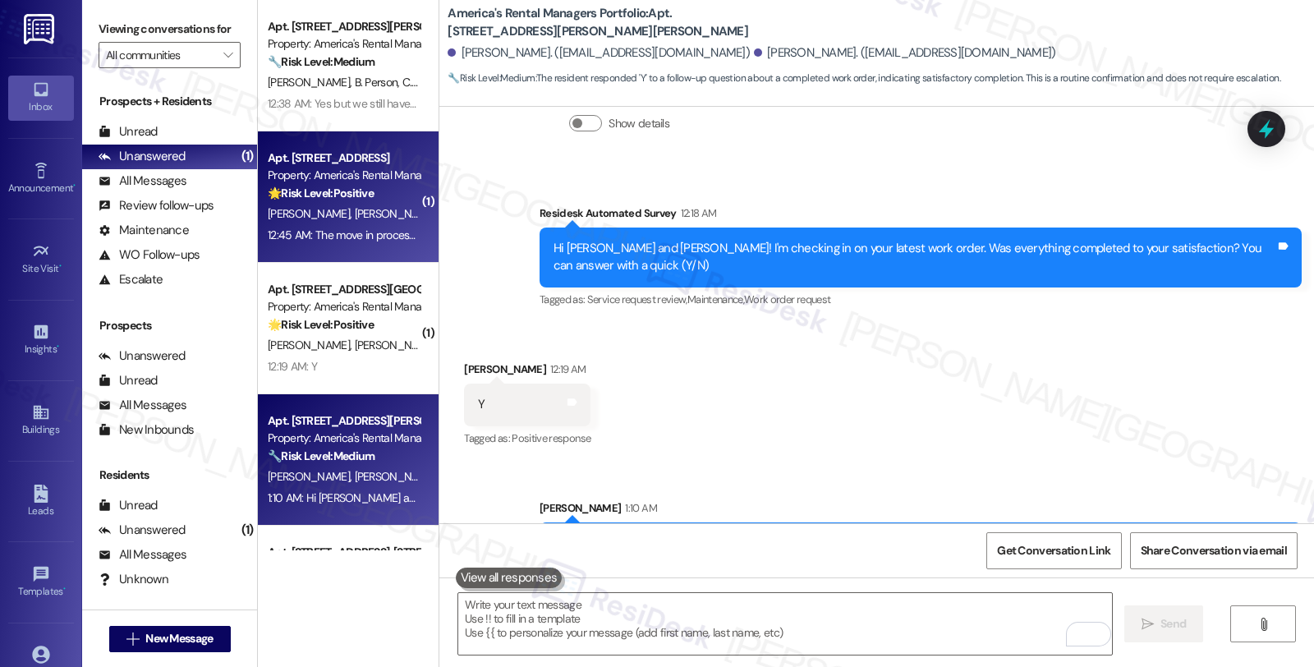
click at [355, 207] on span "[PERSON_NAME]" at bounding box center [396, 213] width 82 height 15
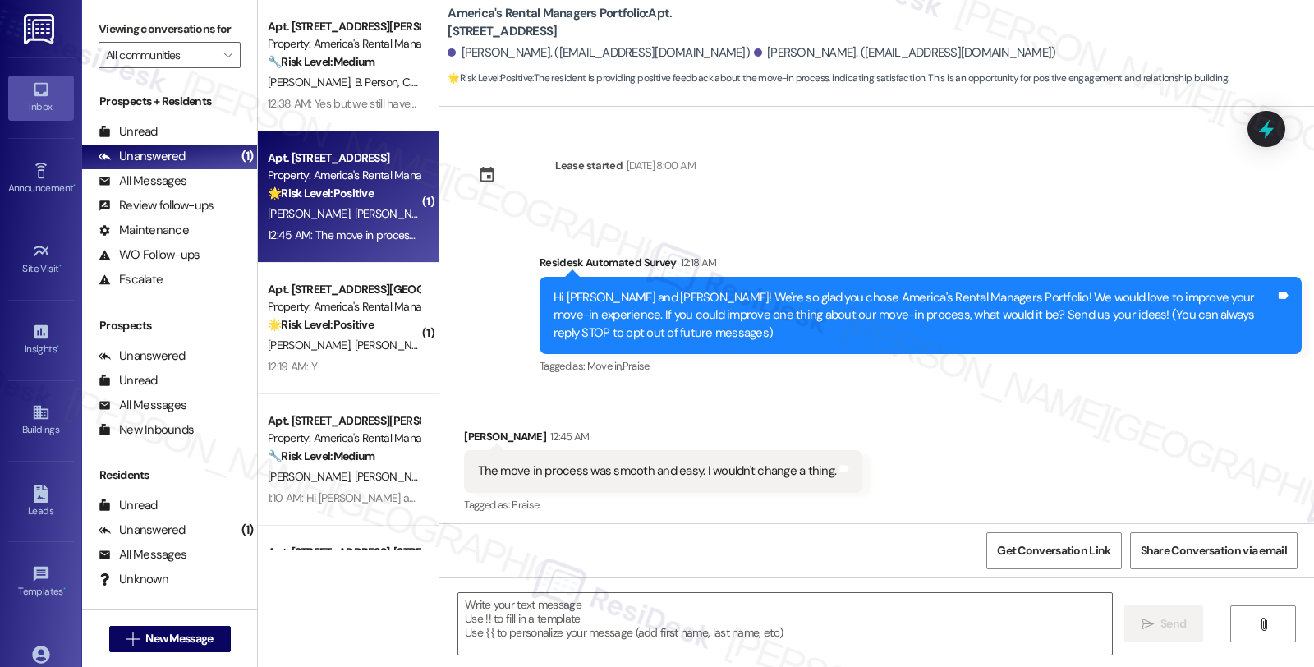
scroll to position [5, 0]
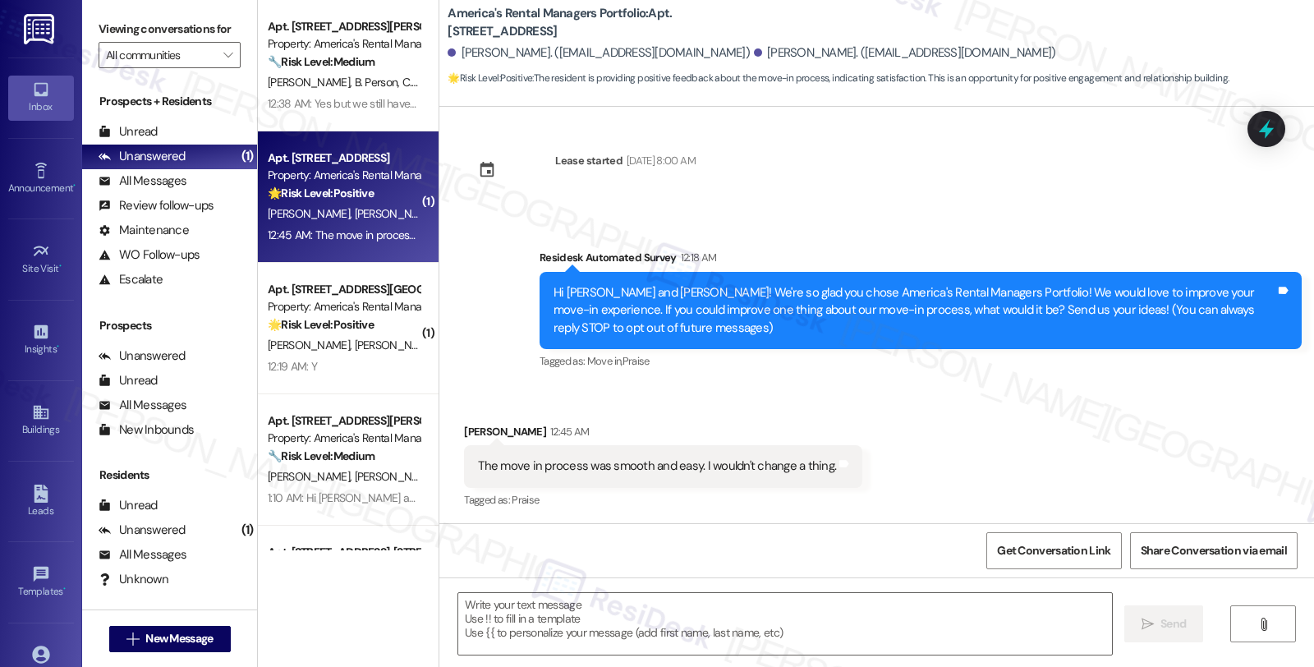
type textarea "Fetching suggested responses. Please feel free to read through the conversation…"
click at [520, 623] on textarea at bounding box center [785, 624] width 654 height 62
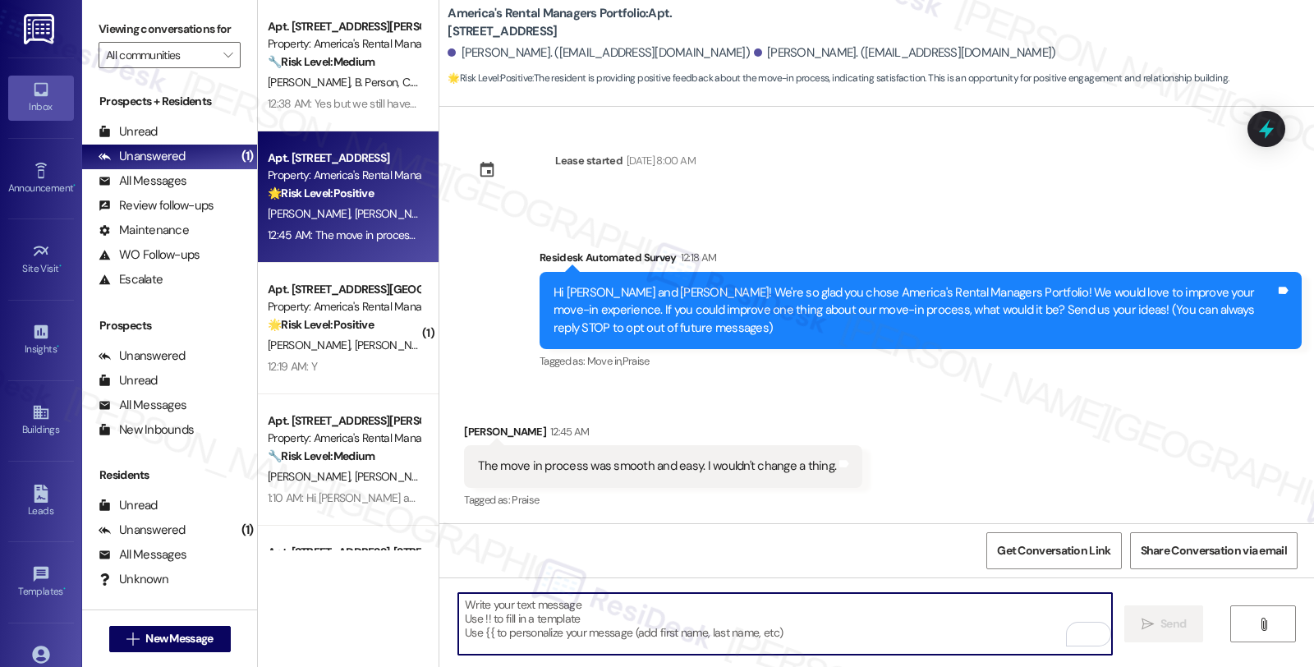
click at [532, 622] on textarea "To enrich screen reader interactions, please activate Accessibility in Grammarl…" at bounding box center [785, 624] width 654 height 62
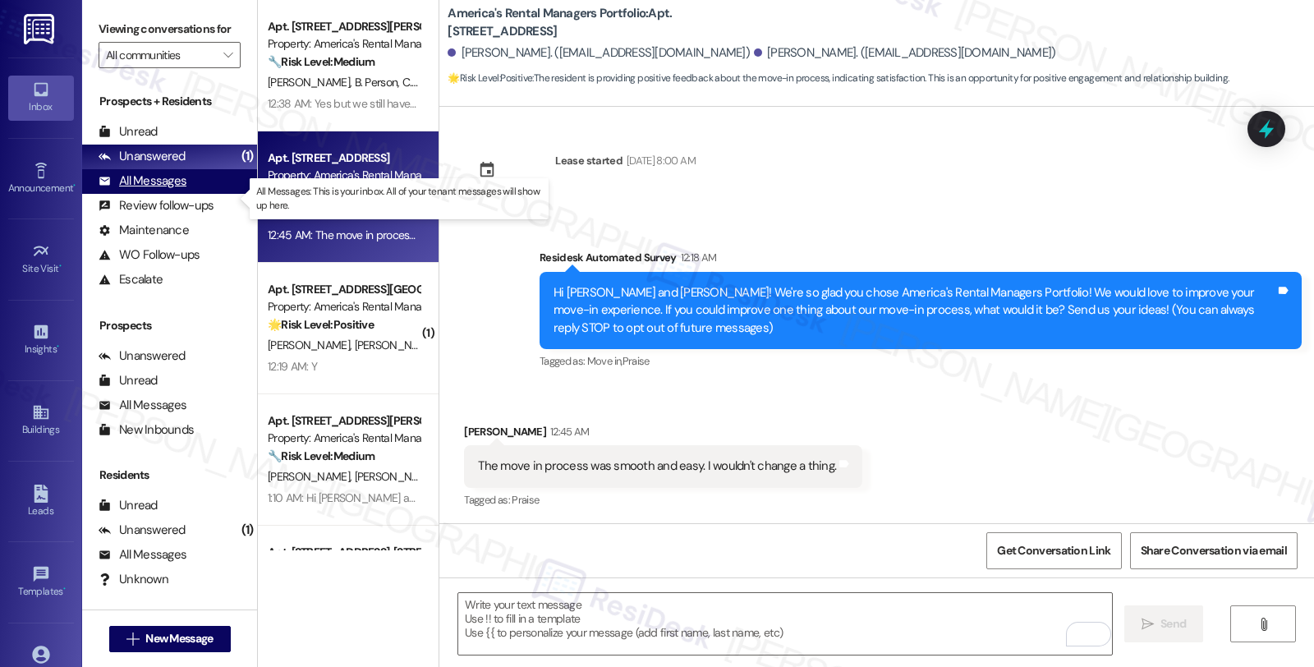
click at [154, 190] on div "All Messages" at bounding box center [143, 180] width 88 height 17
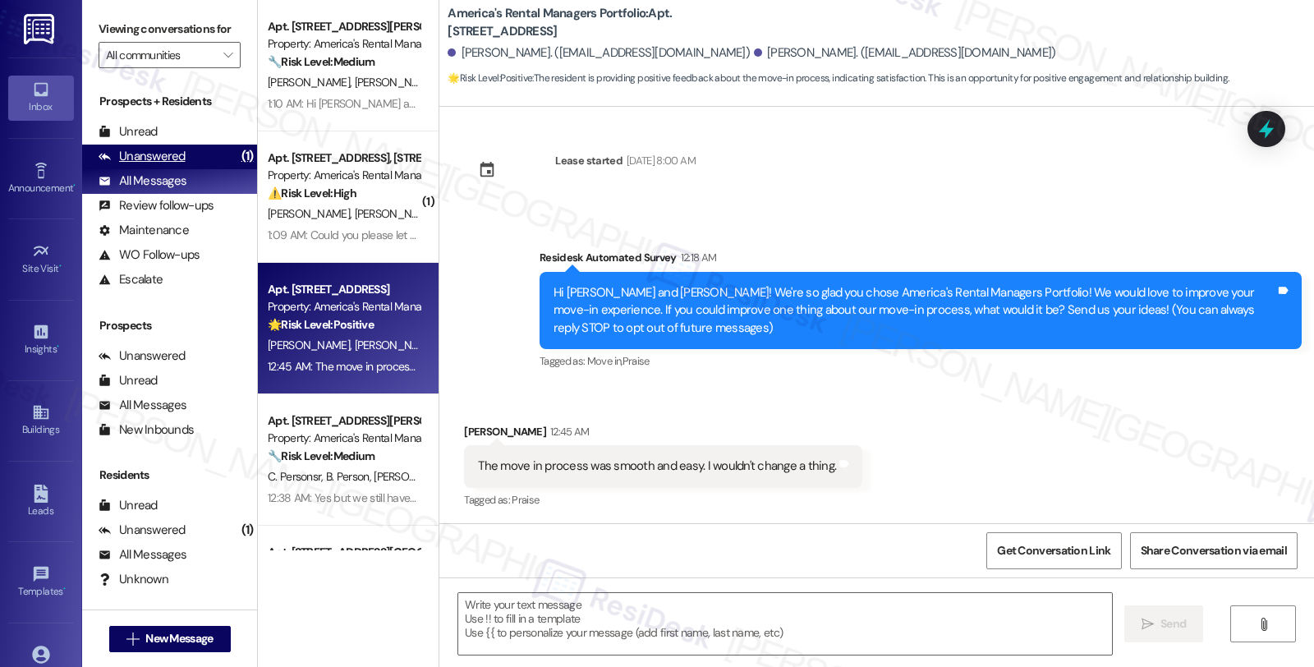
click at [166, 165] on div "Unanswered" at bounding box center [142, 156] width 87 height 17
type textarea "Fetching suggested responses. Please feel free to read through the conversation…"
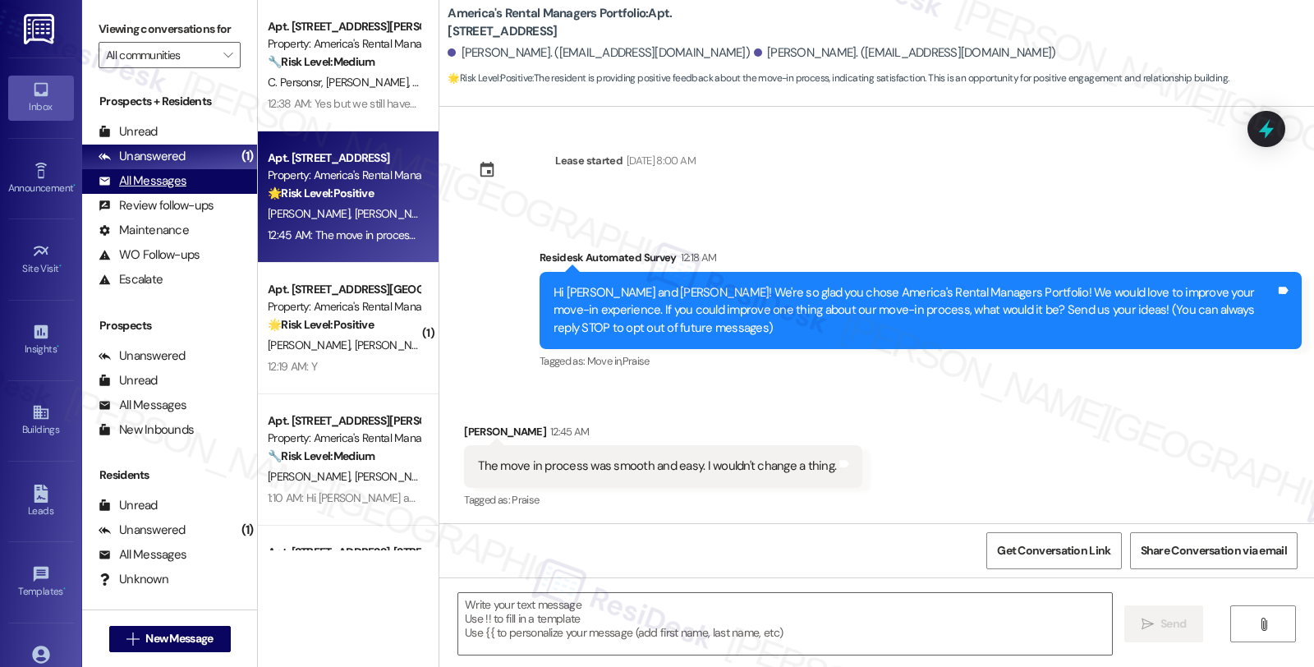
click at [174, 190] on div "All Messages" at bounding box center [143, 180] width 88 height 17
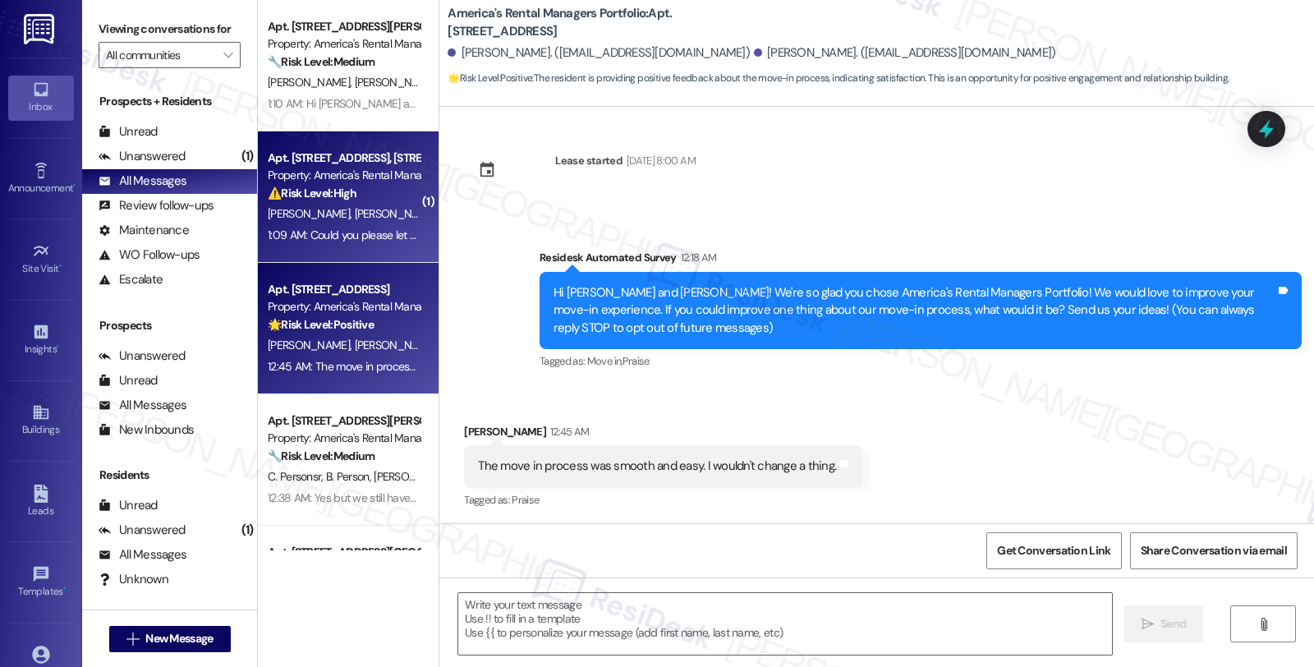
type textarea "Fetching suggested responses. Please feel free to read through the conversation…"
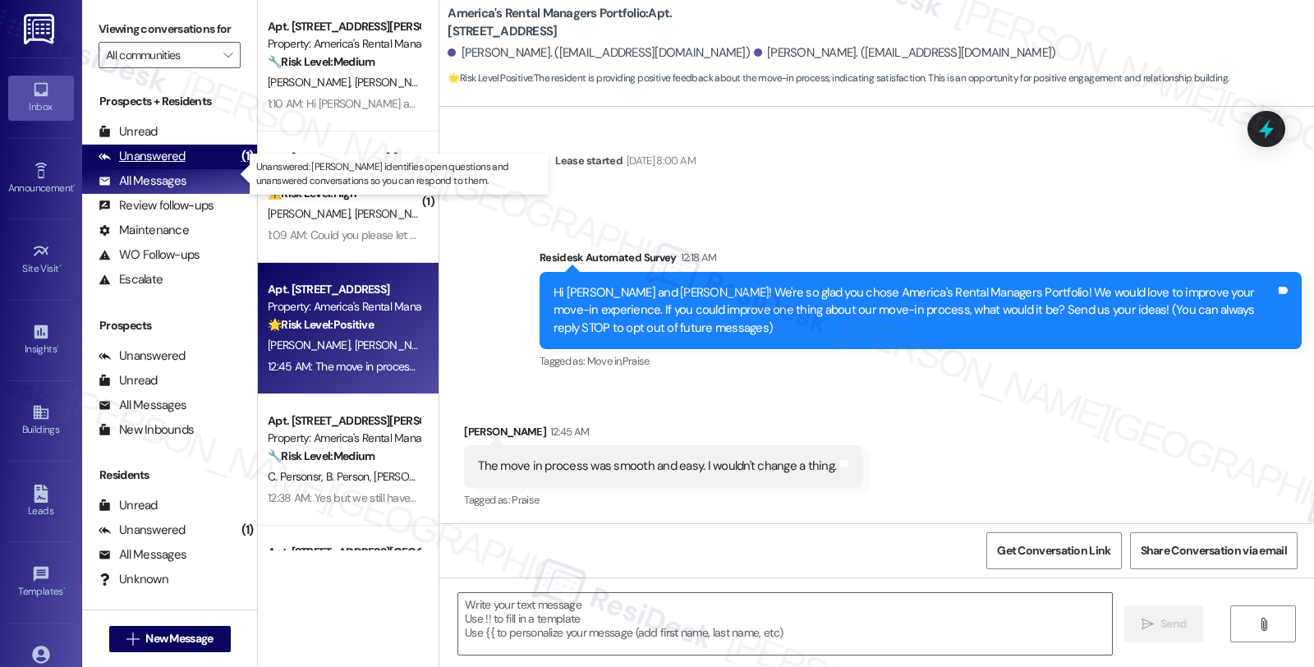
click at [164, 165] on div "Unanswered" at bounding box center [142, 156] width 87 height 17
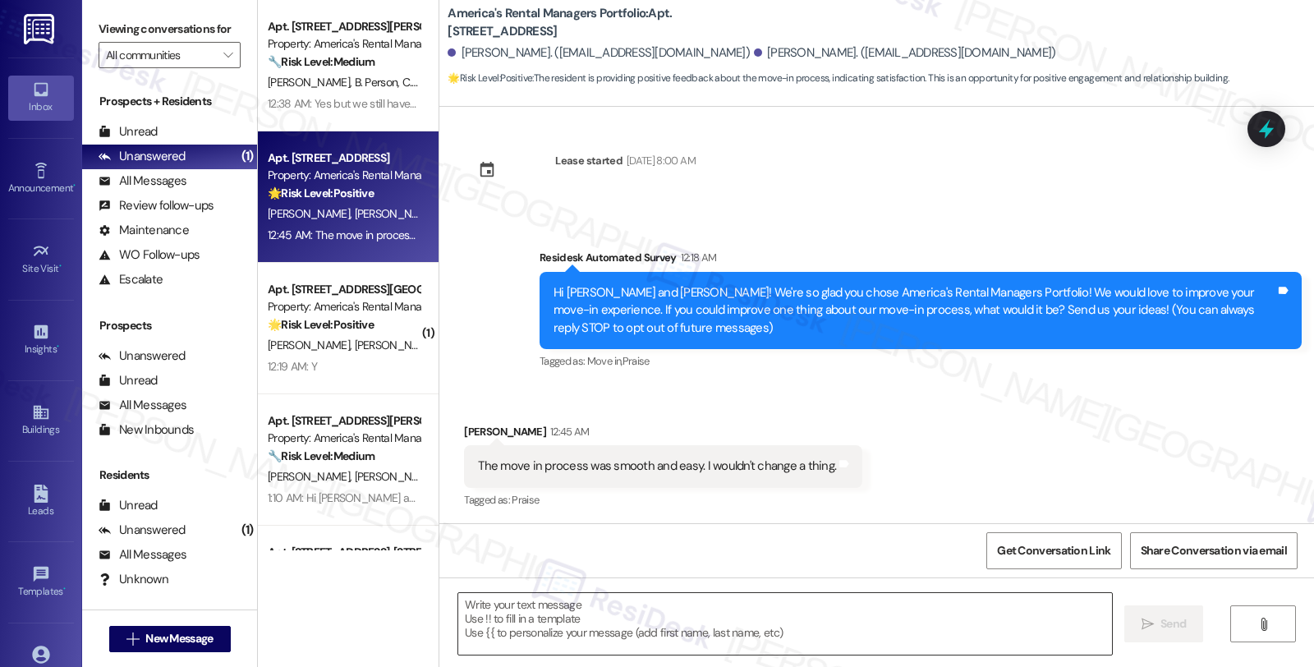
click at [583, 634] on textarea at bounding box center [785, 624] width 654 height 62
drag, startPoint x: 461, startPoint y: 463, endPoint x: 863, endPoint y: 473, distance: 402.5
click at [863, 473] on div "Received via SMS Kimberly Ross 12:45 AM The move in process was smooth and easy…" at bounding box center [876, 455] width 875 height 139
copy div "The move in process was smooth and easy. I wouldn't change a thing. Tags and no…"
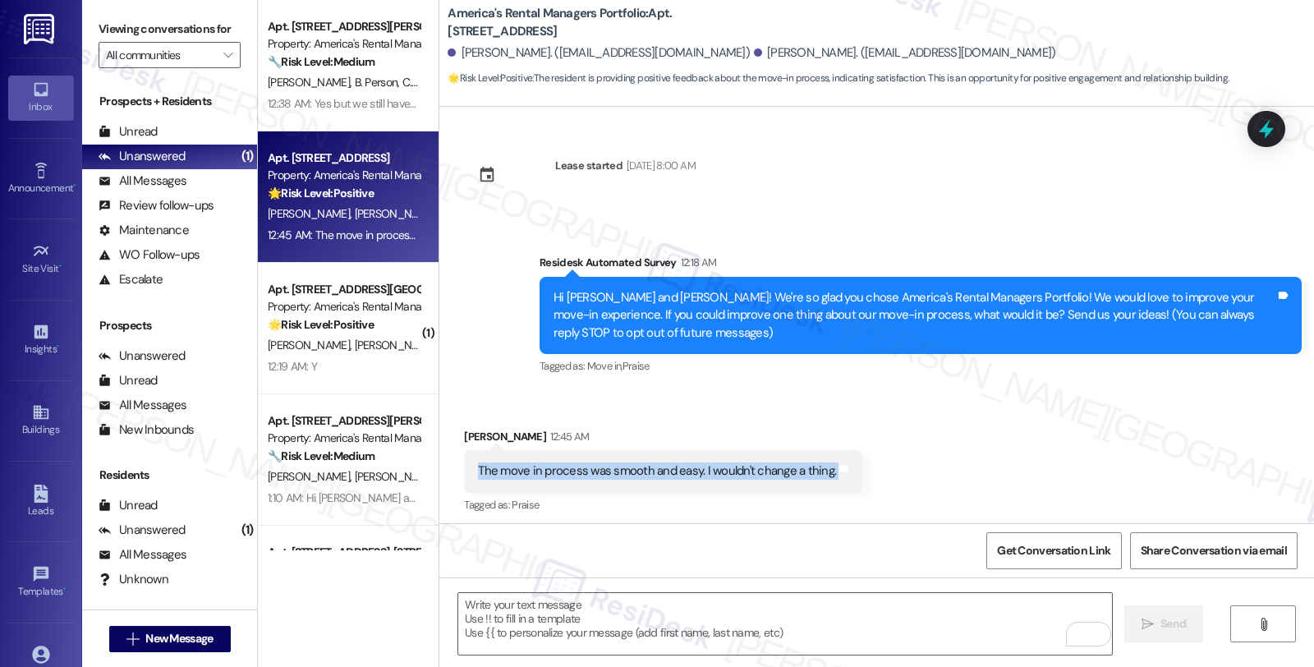
scroll to position [5, 0]
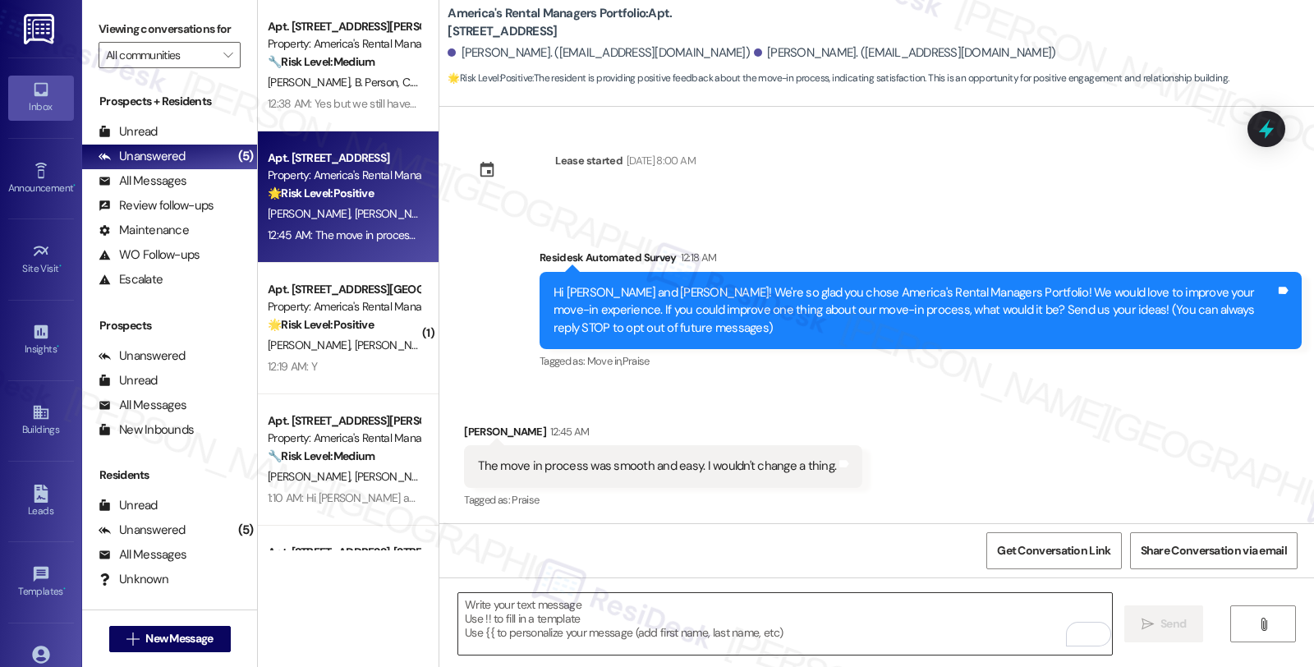
click at [703, 626] on textarea "To enrich screen reader interactions, please activate Accessibility in Grammarl…" at bounding box center [785, 624] width 654 height 62
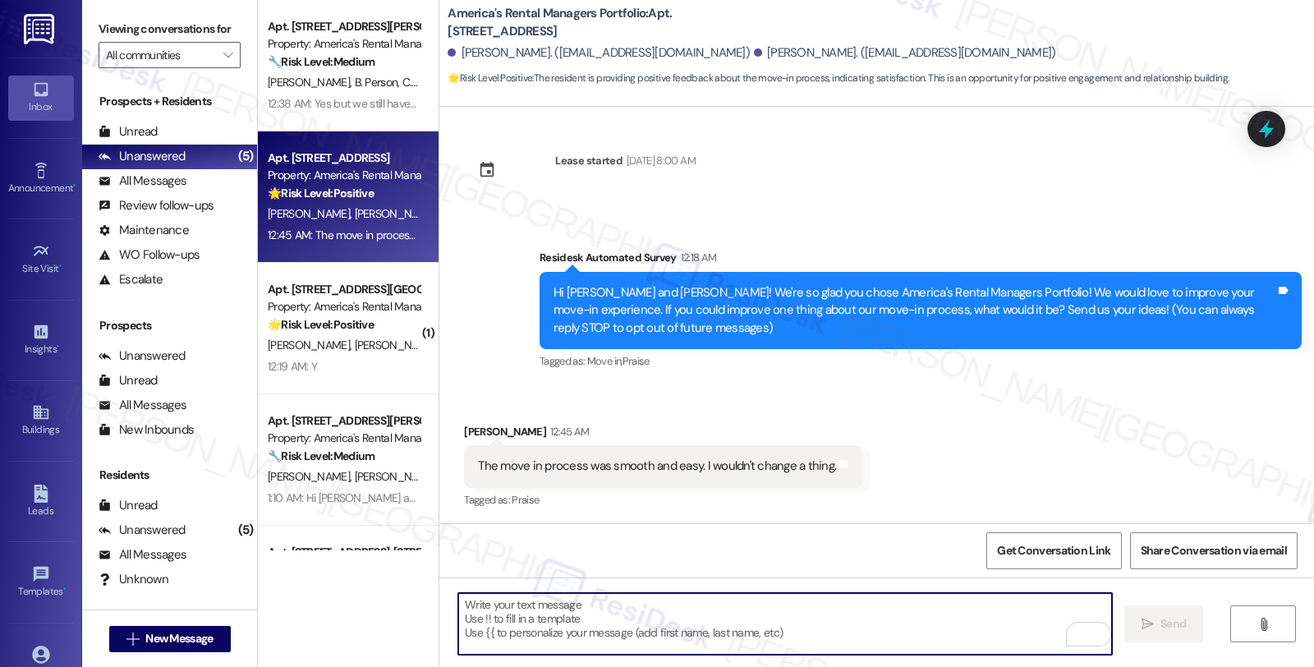
paste textarea "That’s so great to hear—thanks for the kind words! 😊 We're really glad your mov…"
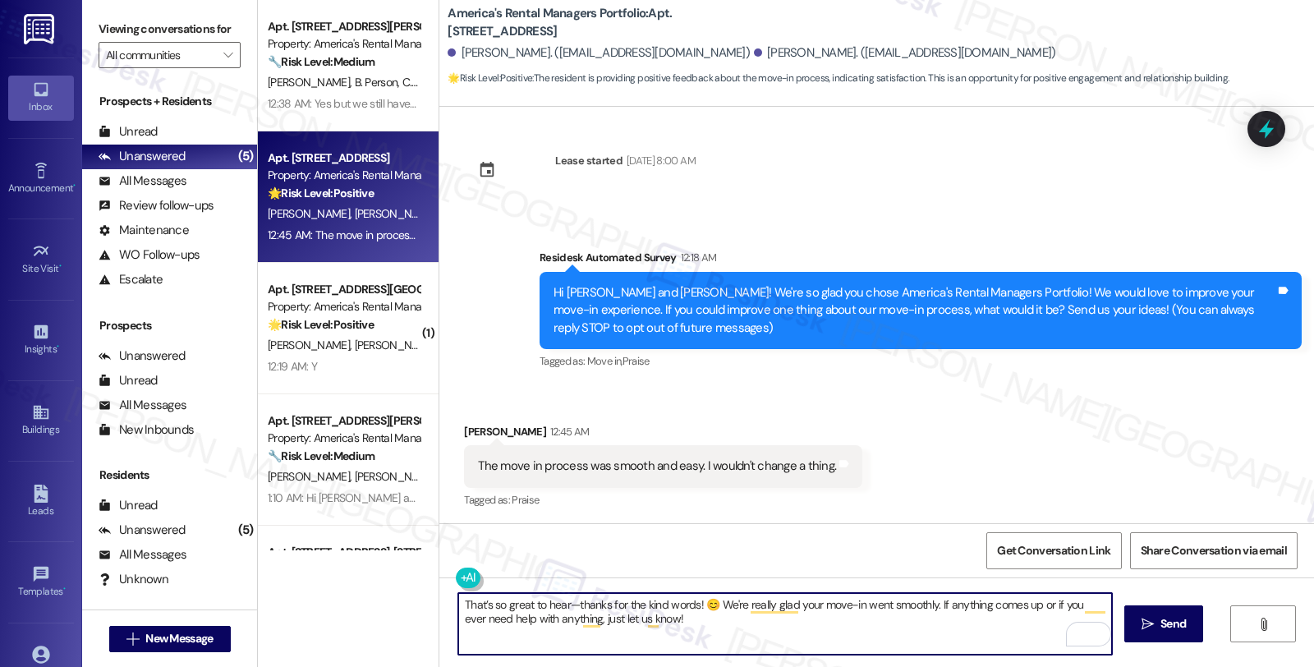
click at [469, 427] on div "[PERSON_NAME] 12:45 AM" at bounding box center [663, 434] width 398 height 23
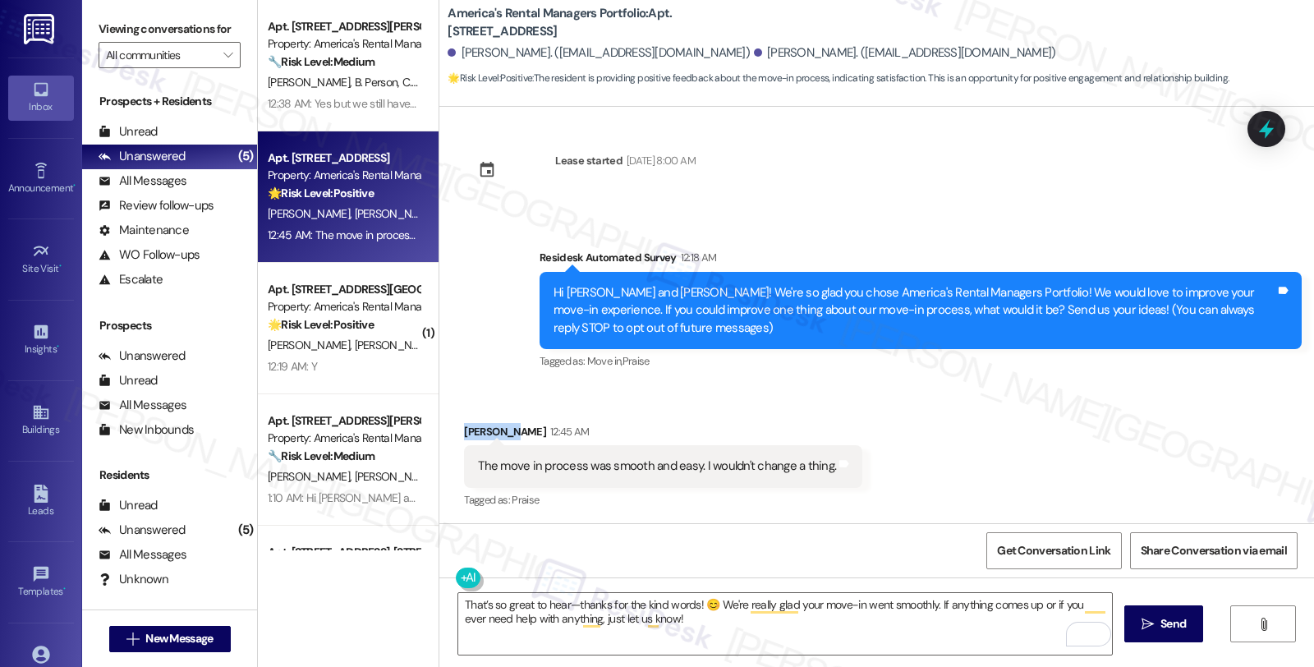
click at [469, 427] on div "[PERSON_NAME] 12:45 AM" at bounding box center [663, 434] width 398 height 23
click at [563, 605] on textarea "That’s so great to hear—thanks for the kind words! 😊 We're really glad your mov…" at bounding box center [785, 624] width 654 height 62
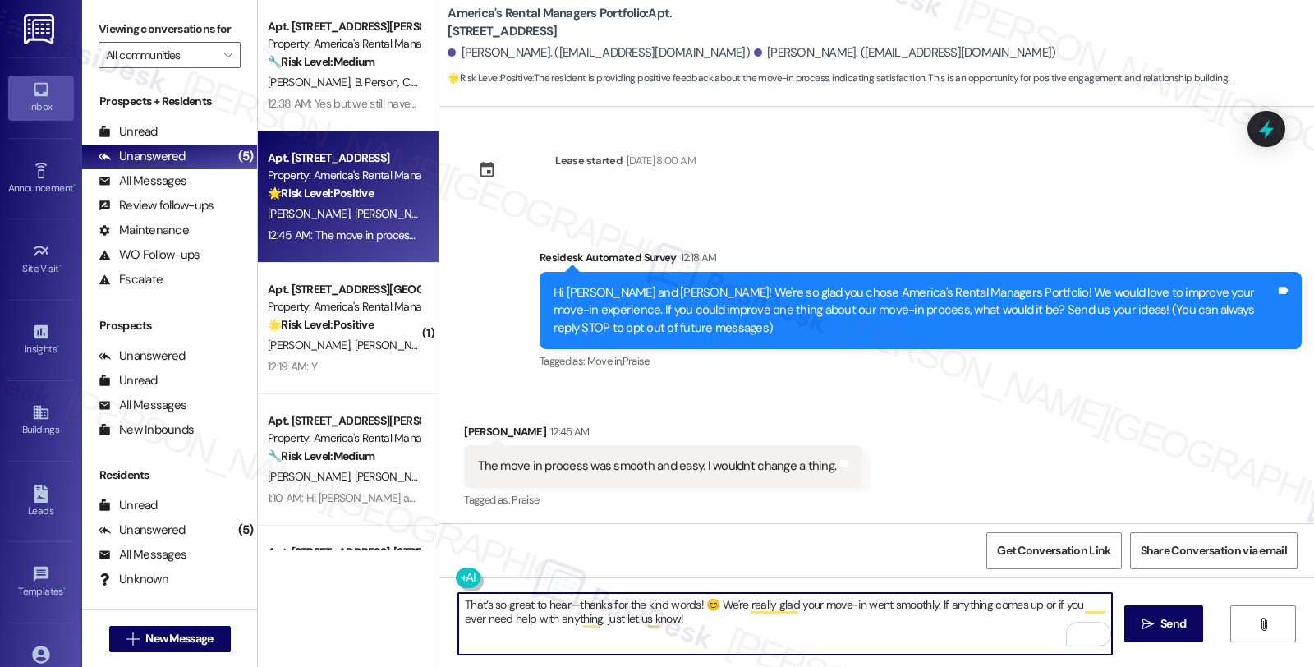
click at [563, 605] on textarea "That’s so great to hear—thanks for the kind words! 😊 We're really glad your mov…" at bounding box center [785, 624] width 654 height 62
click at [471, 424] on div "[PERSON_NAME] 12:45 AM" at bounding box center [663, 434] width 398 height 23
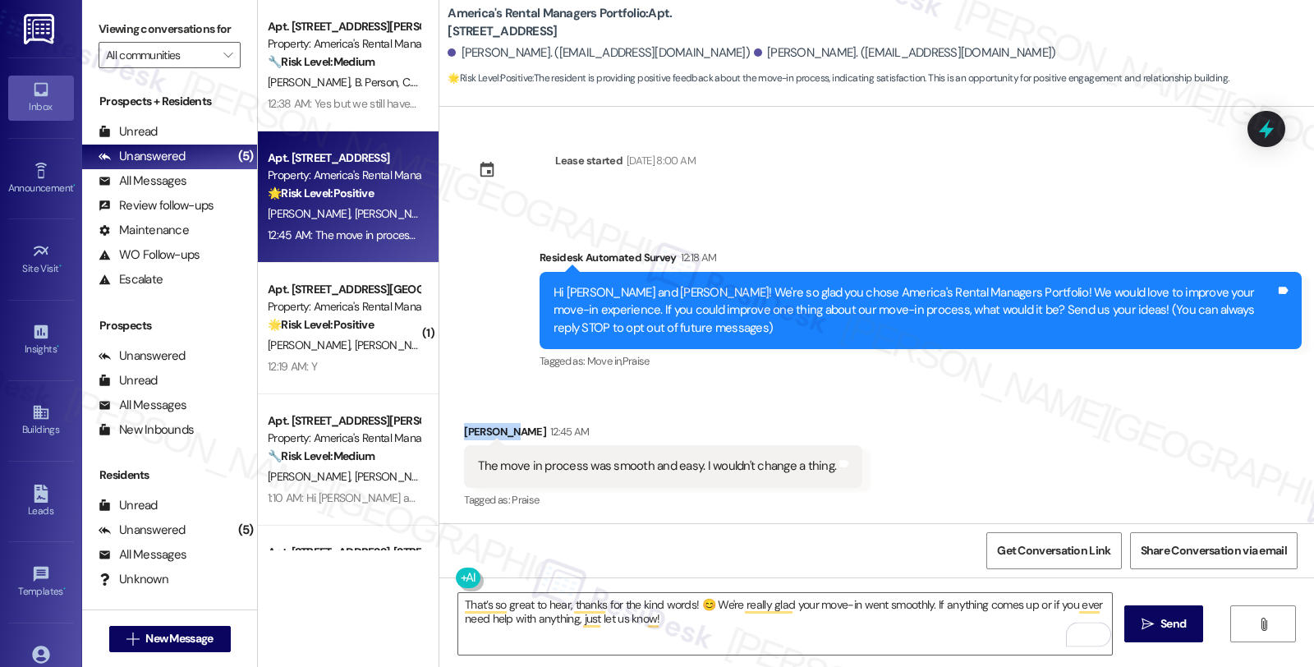
click at [471, 424] on div "[PERSON_NAME] 12:45 AM" at bounding box center [663, 434] width 398 height 23
copy div "[PERSON_NAME]"
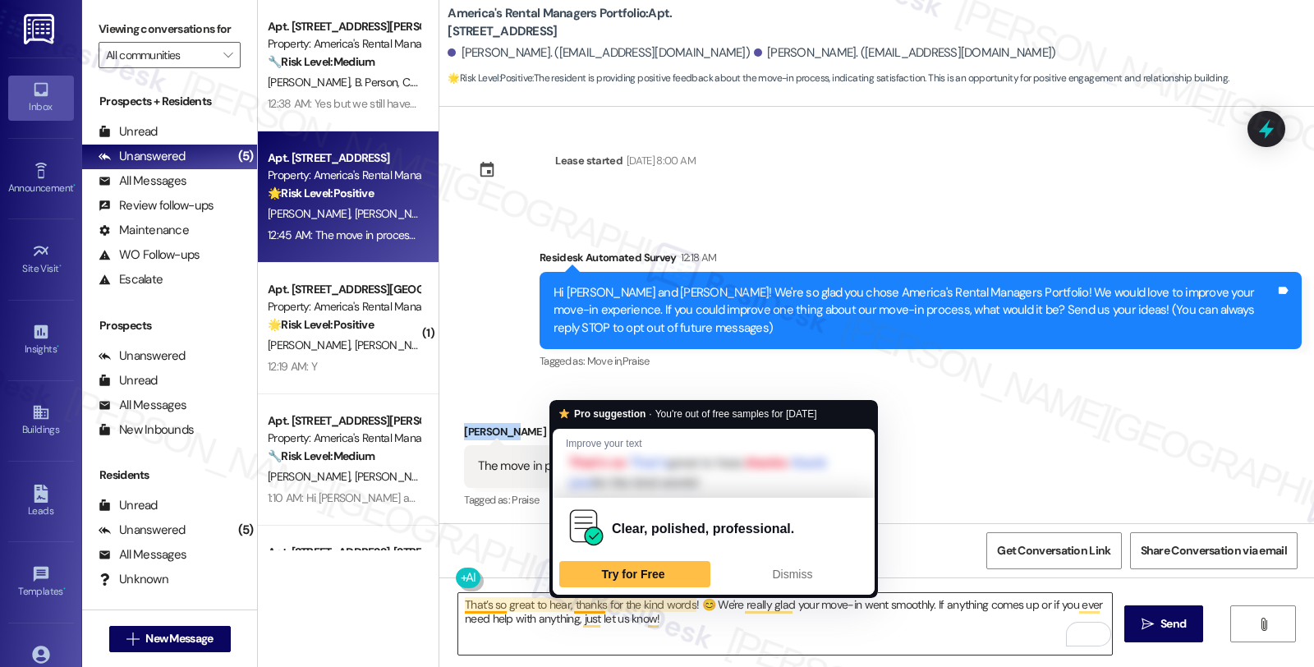
click at [563, 602] on textarea "That’s so great to hear, thanks for the kind words! 😊 We're really glad your mo…" at bounding box center [785, 624] width 654 height 62
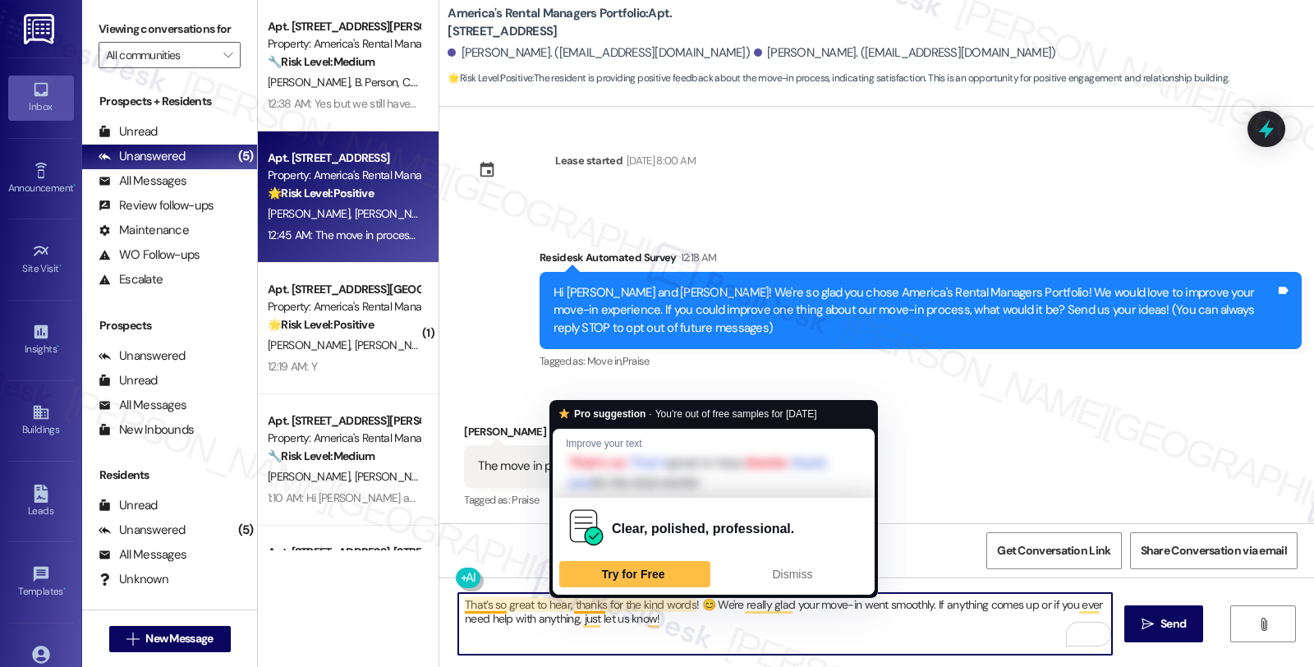
paste textarea "Kimberly"
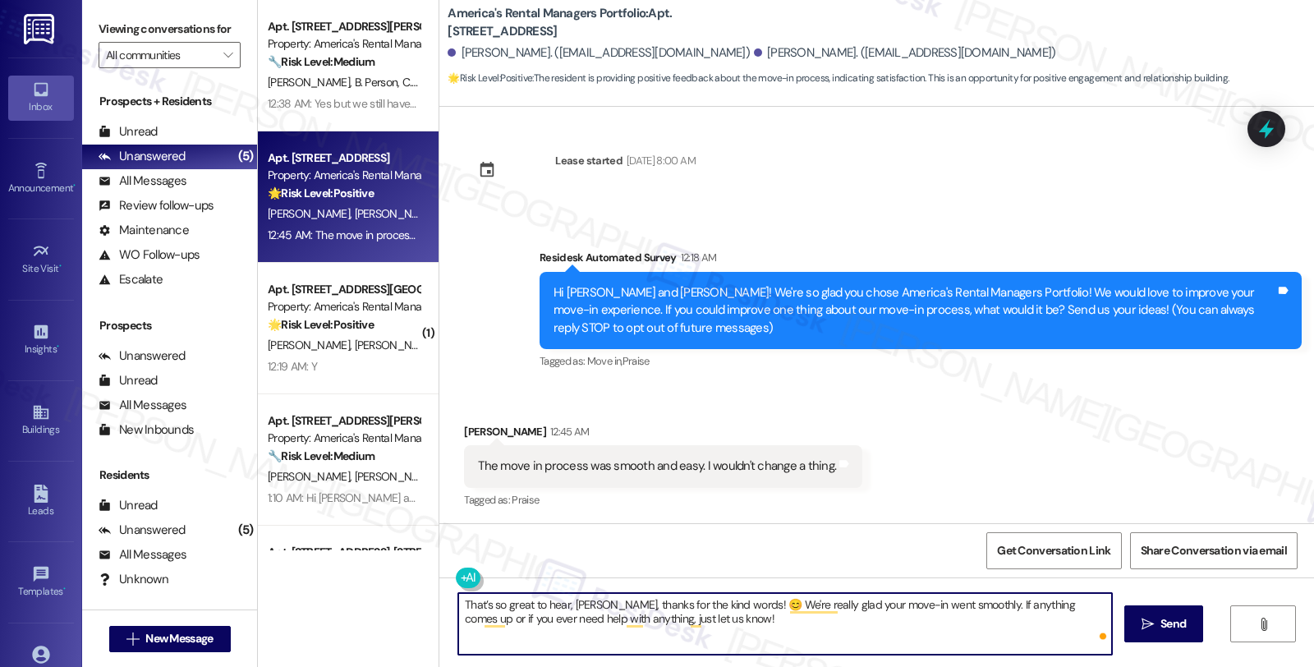
type textarea "That’s so great to hear, [PERSON_NAME], thanks for the kind words! 😊 We're real…"
click at [846, 616] on textarea "That’s so great to hear, [PERSON_NAME], thanks for the kind words! 😊 We're real…" at bounding box center [785, 624] width 654 height 62
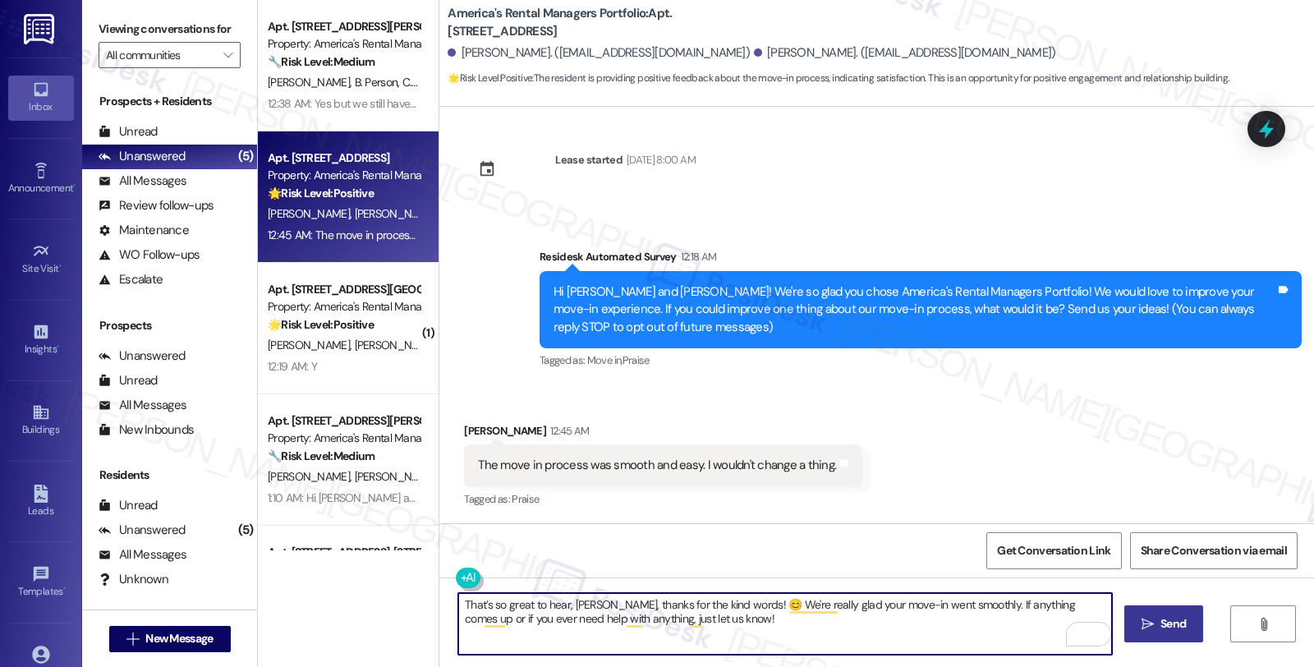
click at [1173, 638] on button " Send" at bounding box center [1164, 623] width 80 height 37
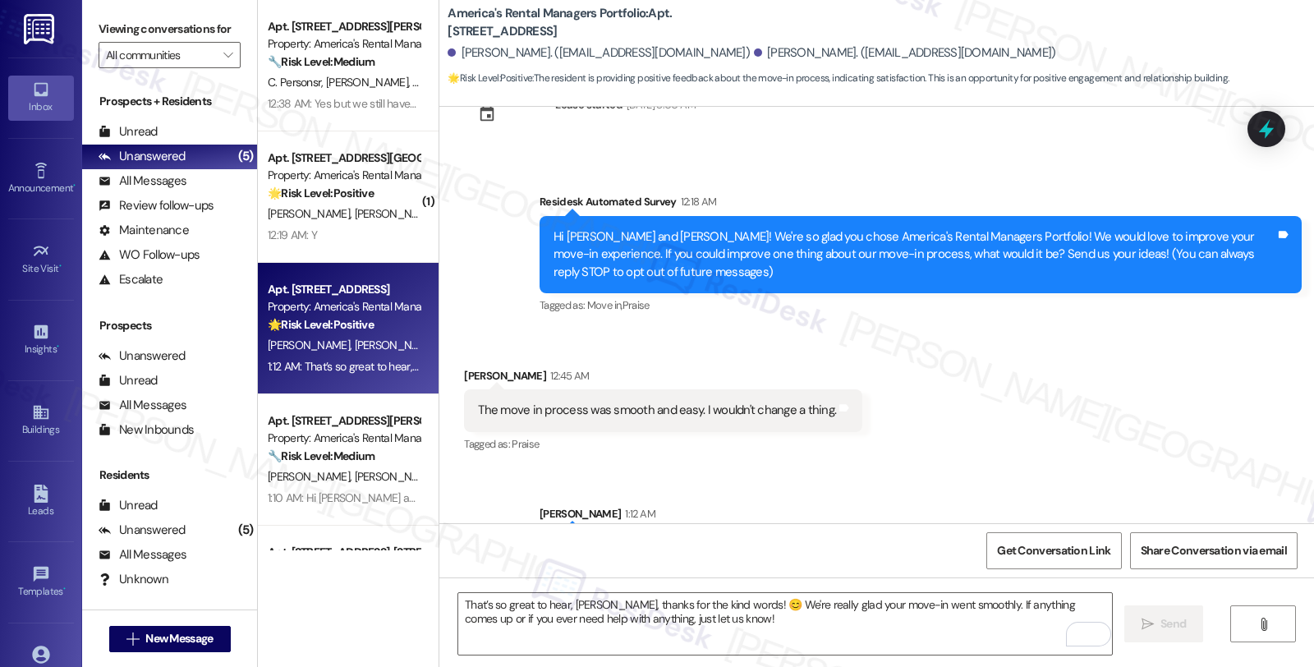
scroll to position [137, 0]
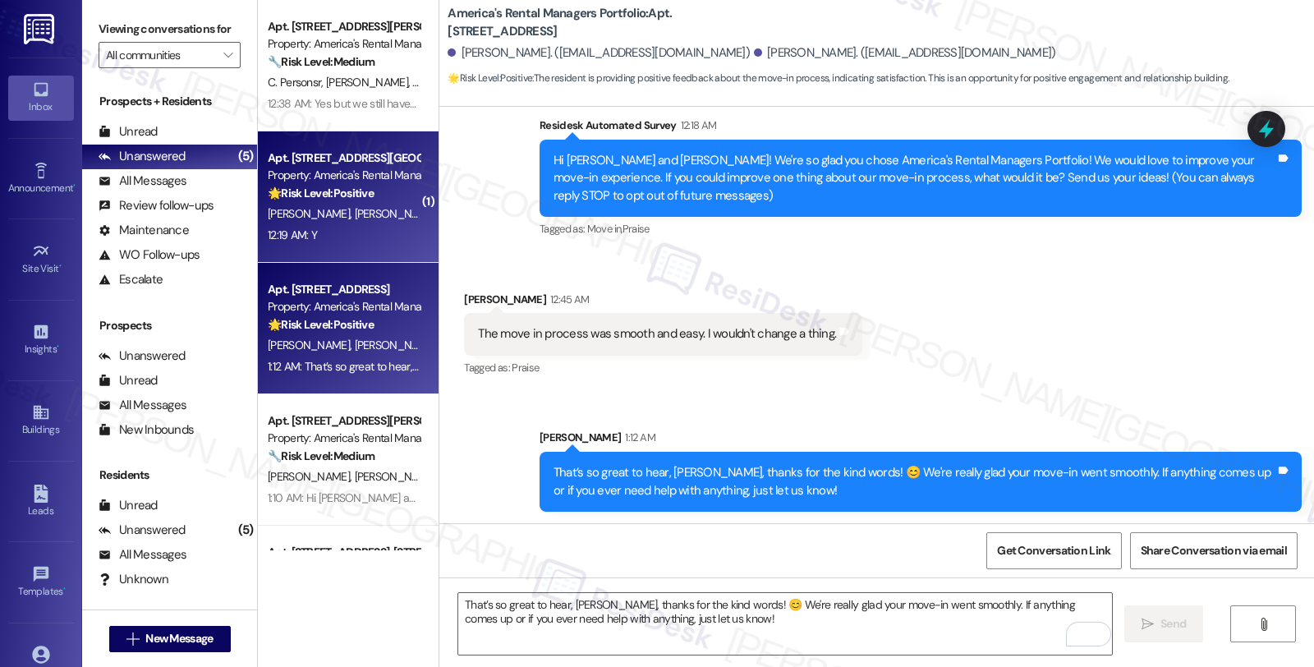
click at [441, 219] on span "[PERSON_NAME]" at bounding box center [482, 213] width 82 height 15
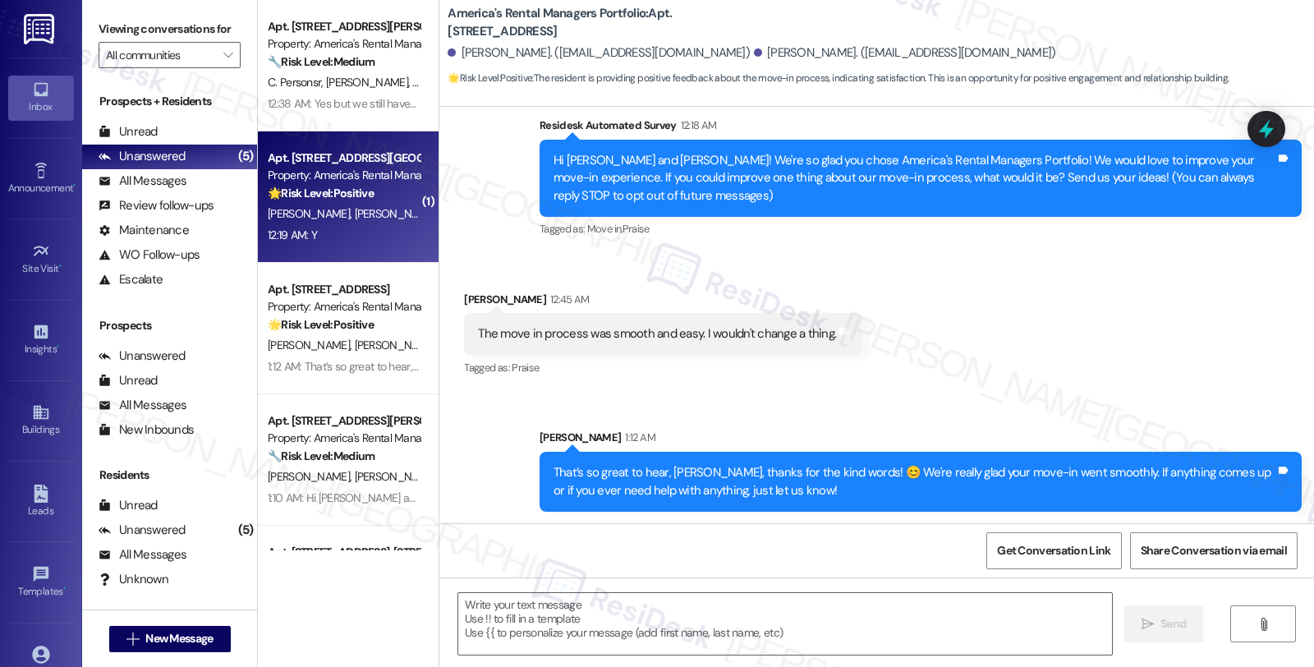
type textarea "Fetching suggested responses. Please feel free to read through the conversation…"
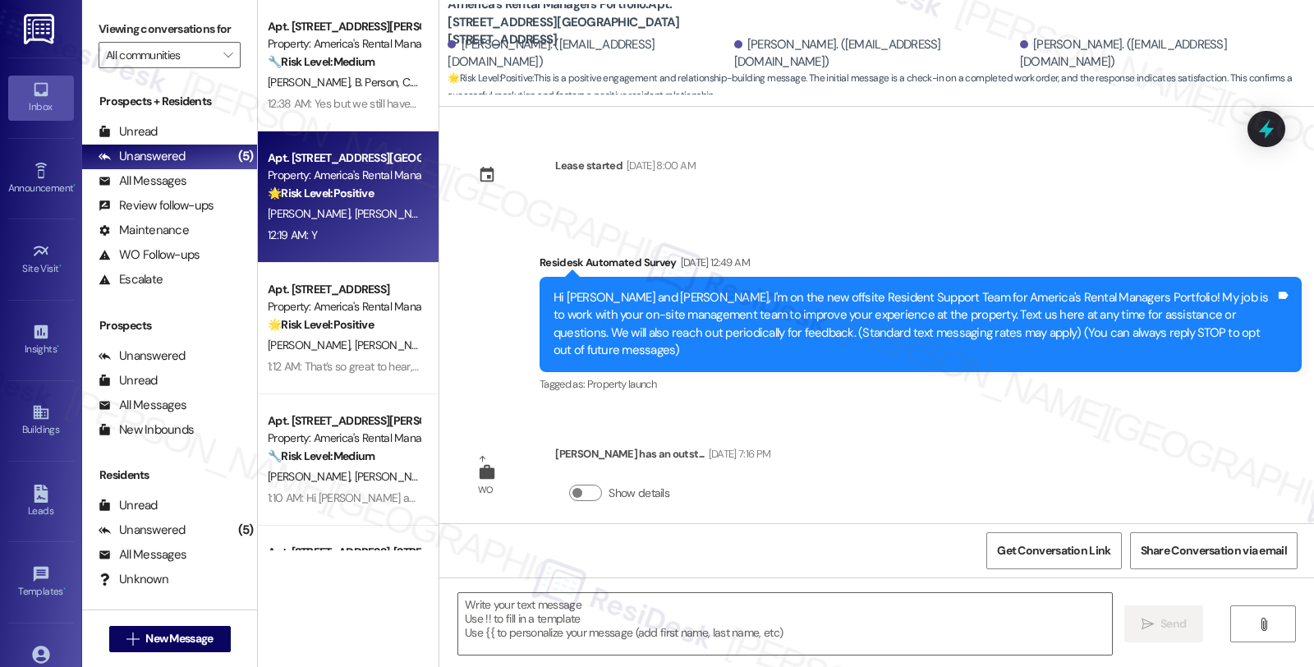
scroll to position [291, 0]
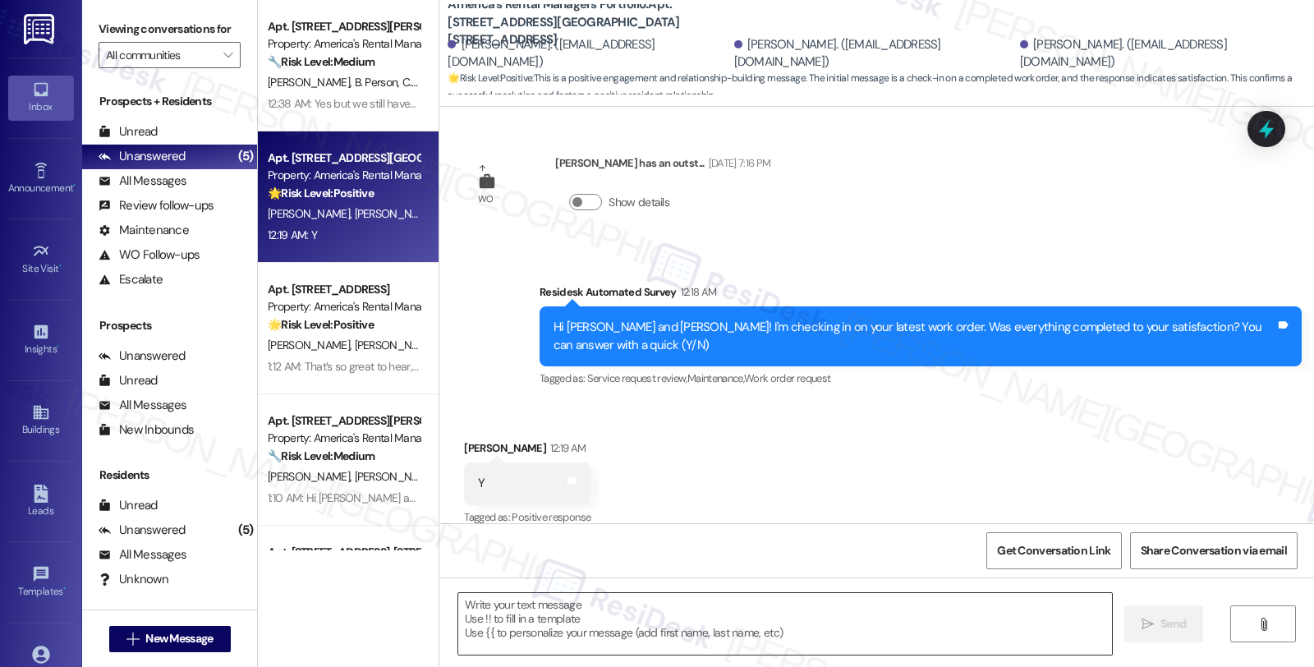
click at [626, 636] on textarea at bounding box center [785, 624] width 654 height 62
click at [710, 620] on textarea "To enrich screen reader interactions, please activate Accessibility in Grammarl…" at bounding box center [785, 624] width 654 height 62
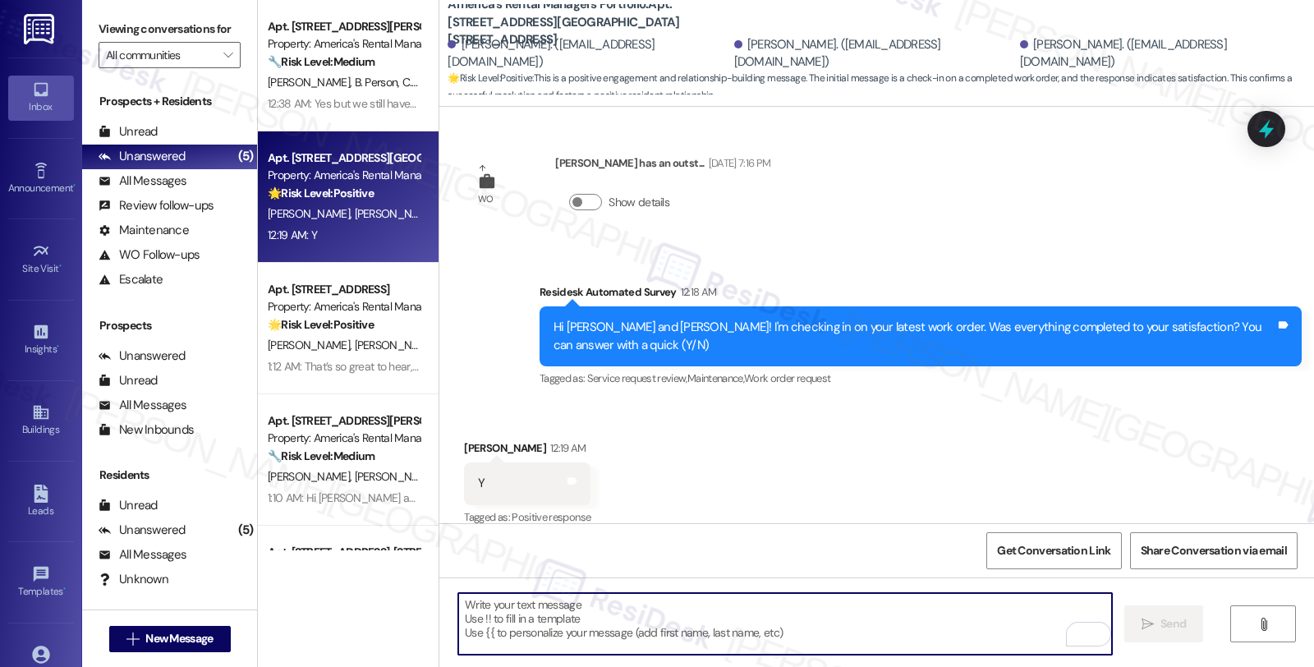
paste textarea "Hi, it’s great to hear from you, and I’m glad your latest work order has been c…"
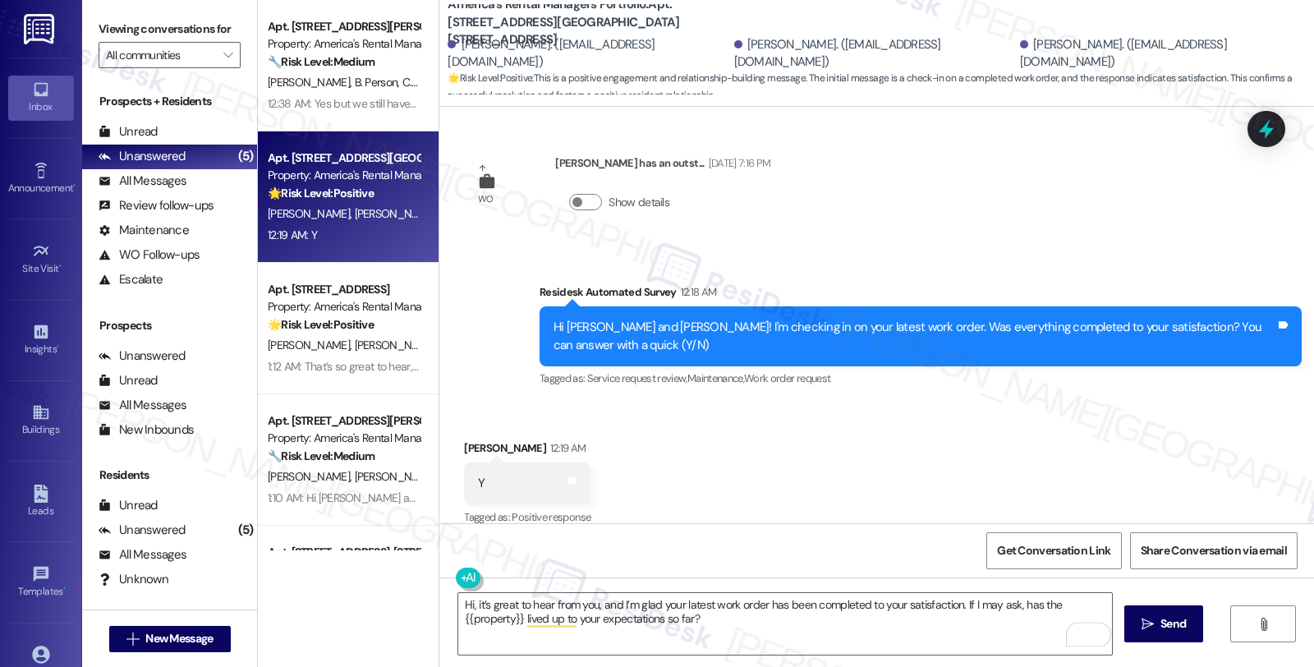
click at [471, 462] on div "Y Tags and notes" at bounding box center [527, 483] width 126 height 42
click at [466, 439] on div "Latangy Harris 12:19 AM" at bounding box center [527, 450] width 126 height 23
copy div "Latangy"
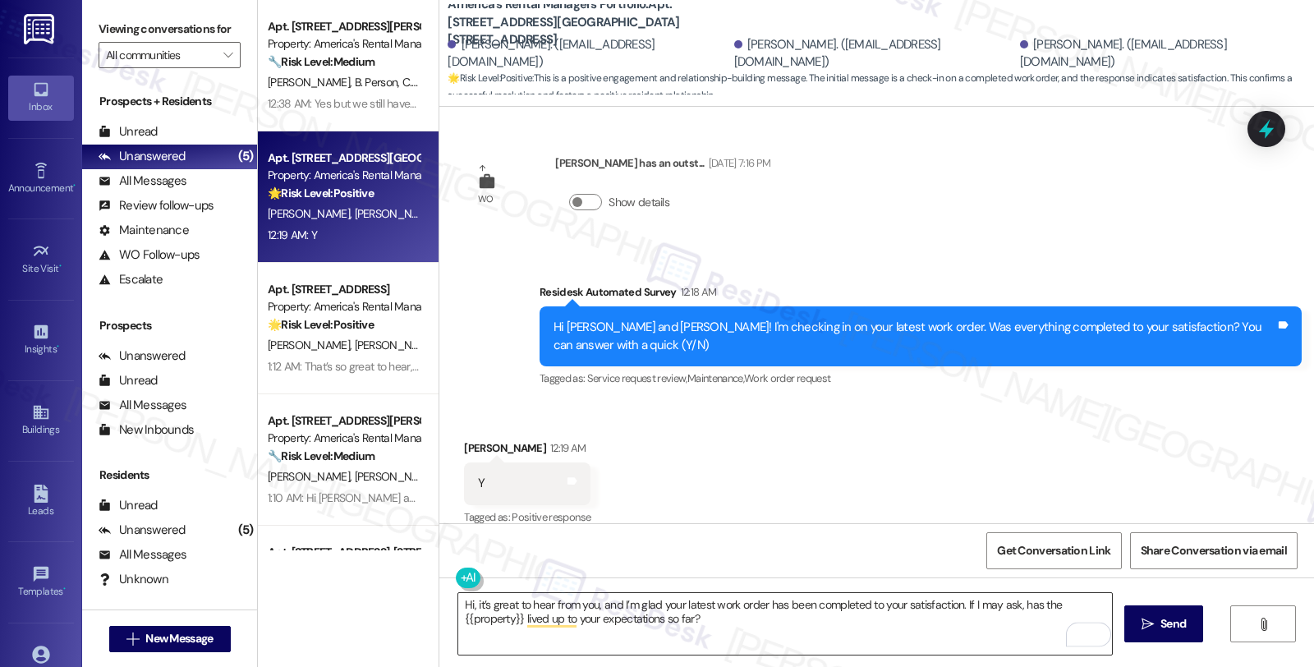
click at [466, 597] on textarea "Hi, it’s great to hear from you, and I’m glad your latest work order has been c…" at bounding box center [785, 624] width 654 height 62
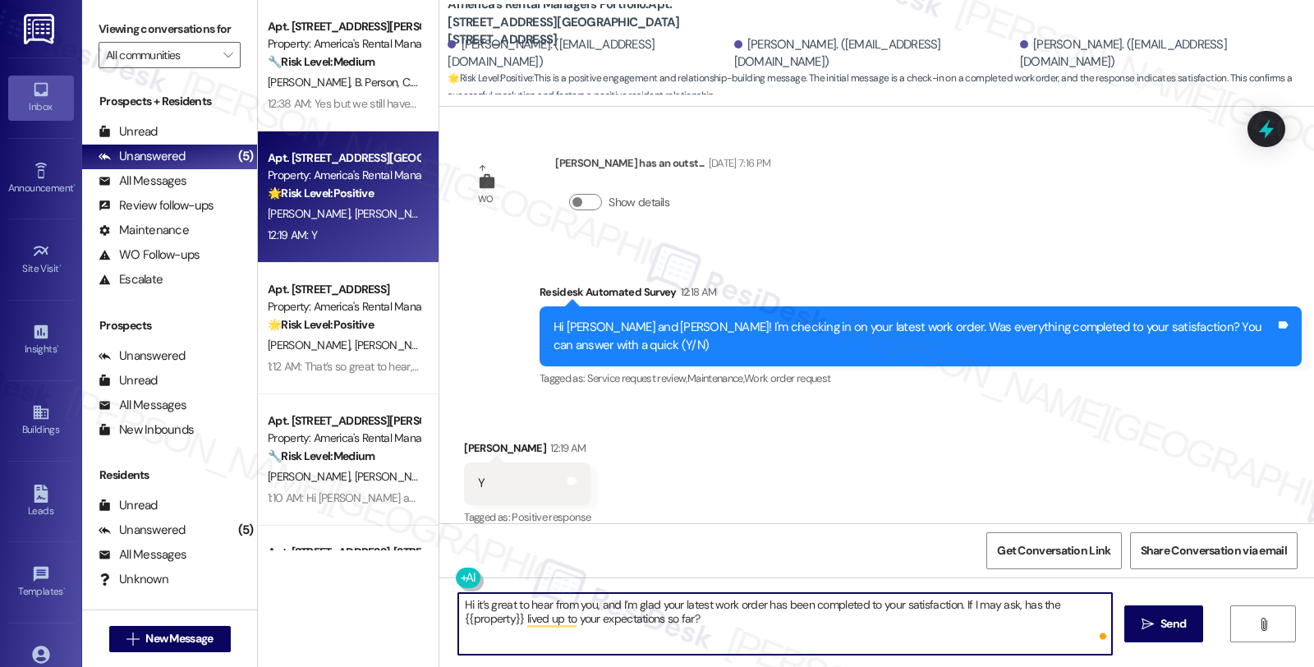
paste textarea "Latangy"
type textarea "Hi Latangy, it’s great to hear from you, and I’m glad your latest work order ha…"
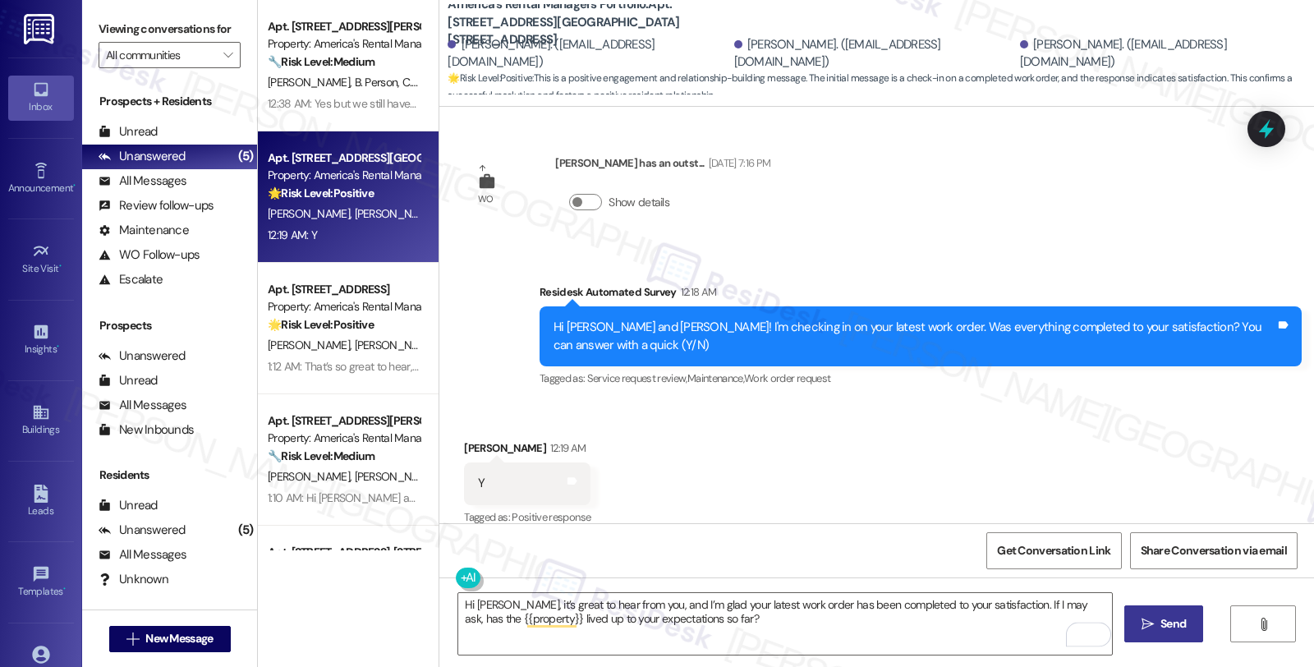
click at [1147, 622] on icon "" at bounding box center [1148, 624] width 12 height 13
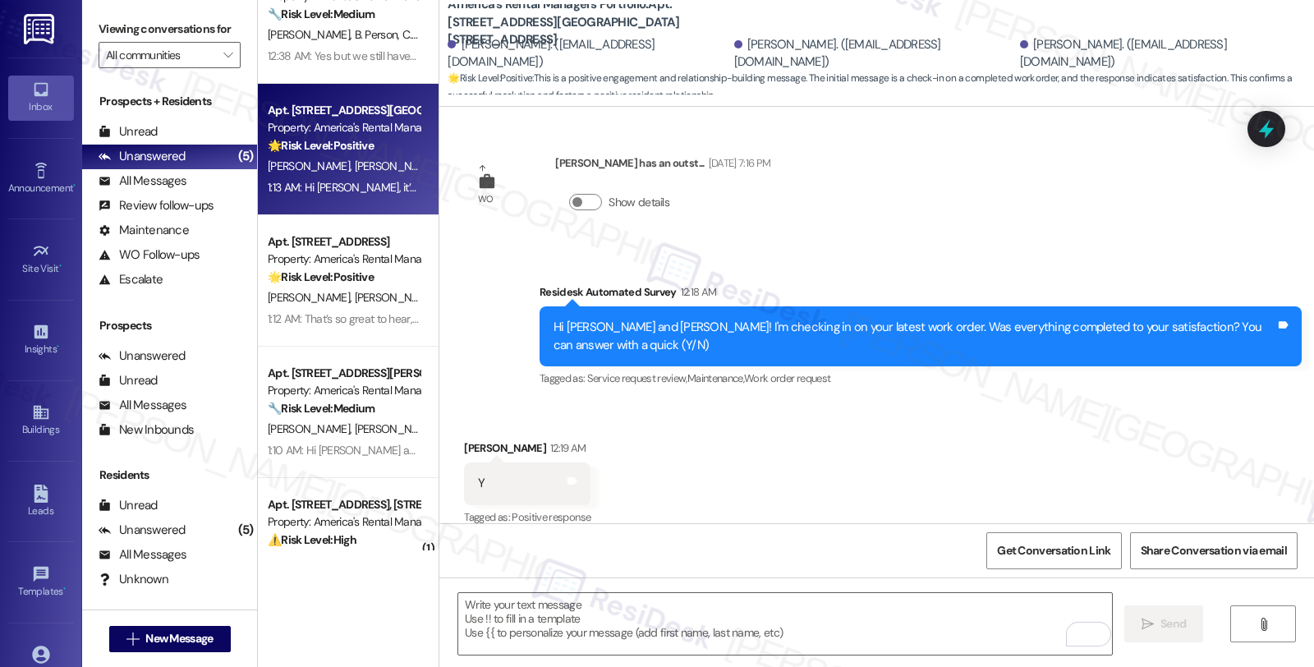
scroll to position [107, 0]
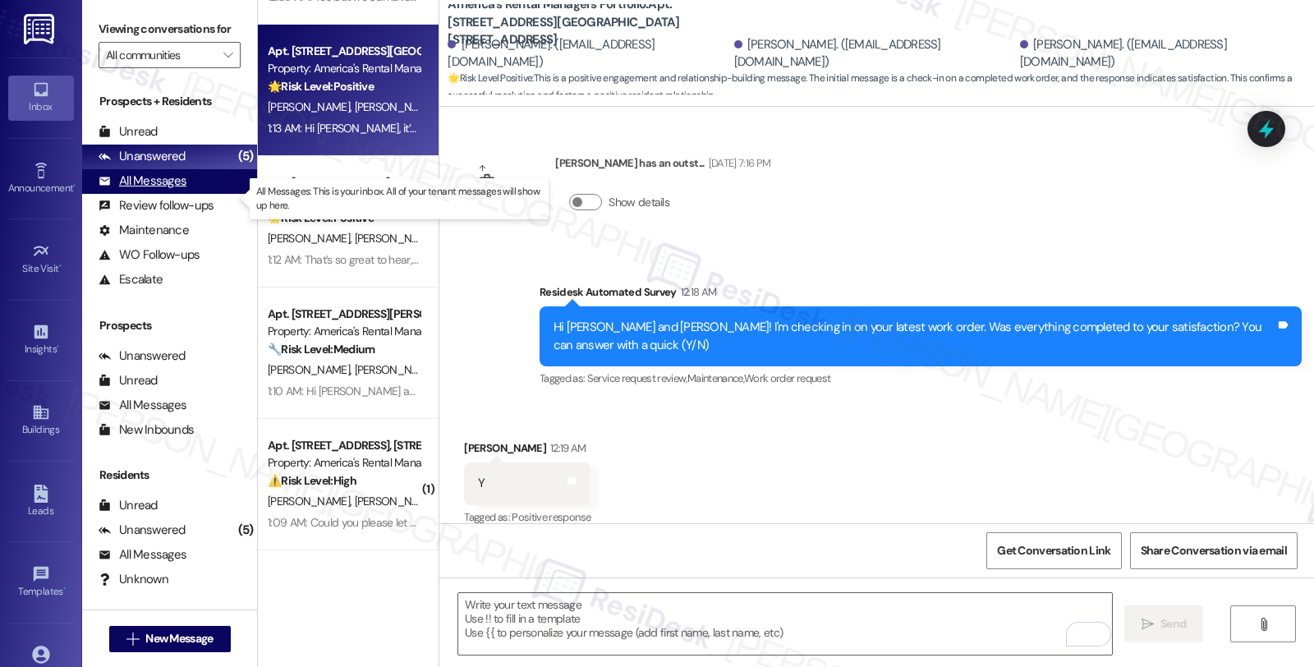
click at [189, 191] on div "All Messages (undefined)" at bounding box center [169, 181] width 175 height 25
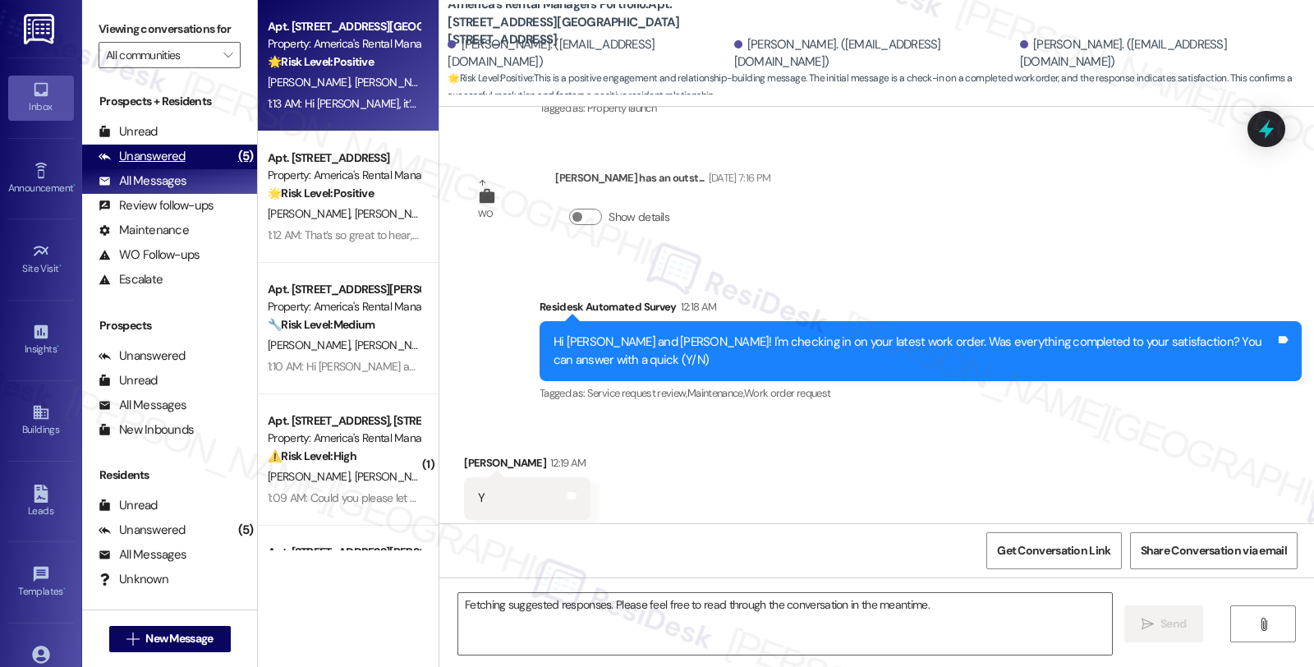
scroll to position [291, 0]
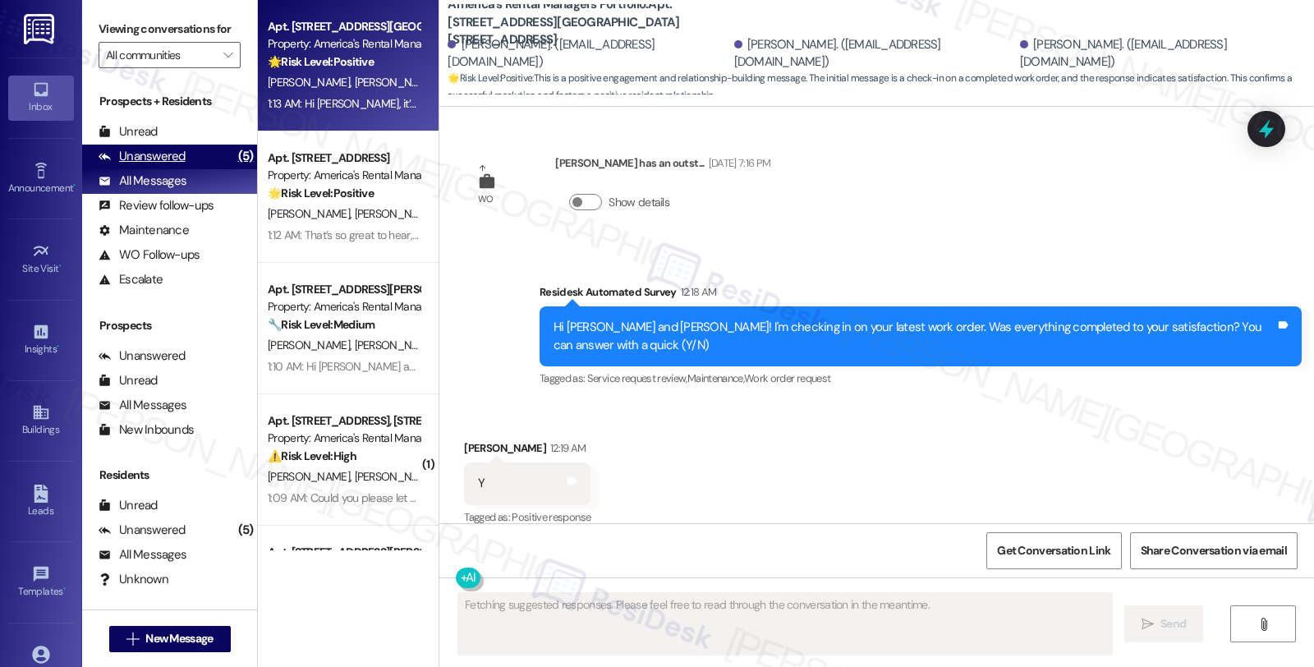
click at [177, 165] on div "Unanswered" at bounding box center [142, 156] width 87 height 17
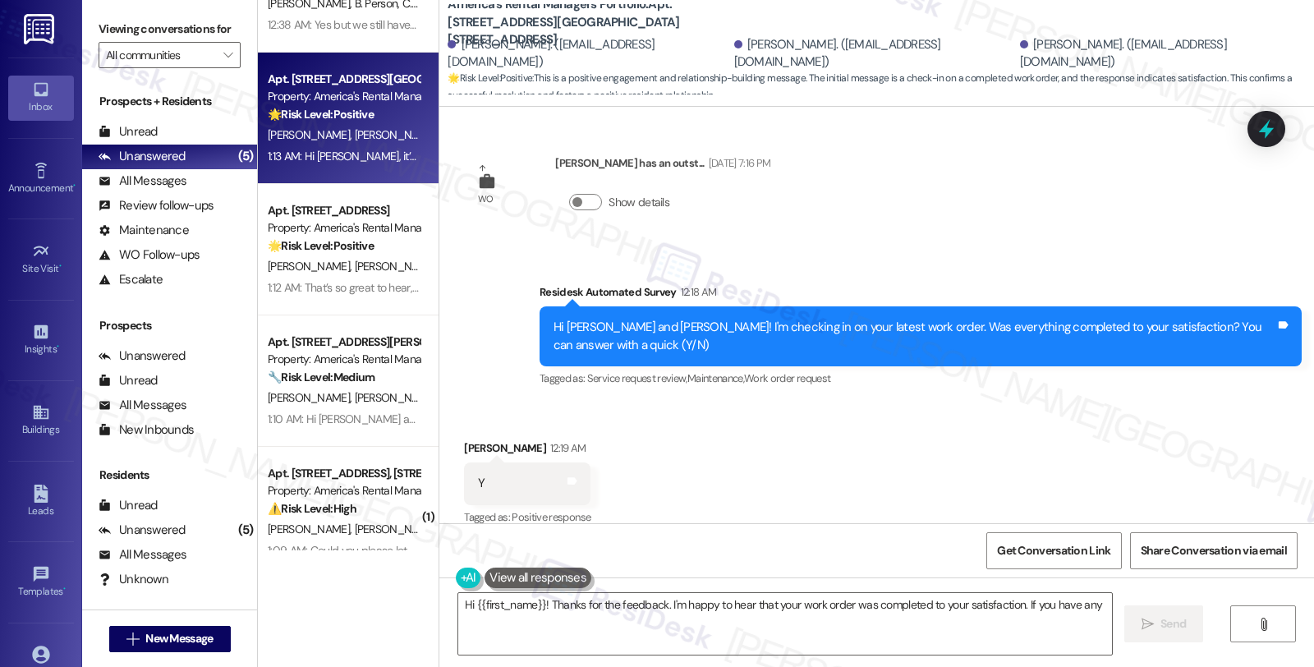
scroll to position [107, 0]
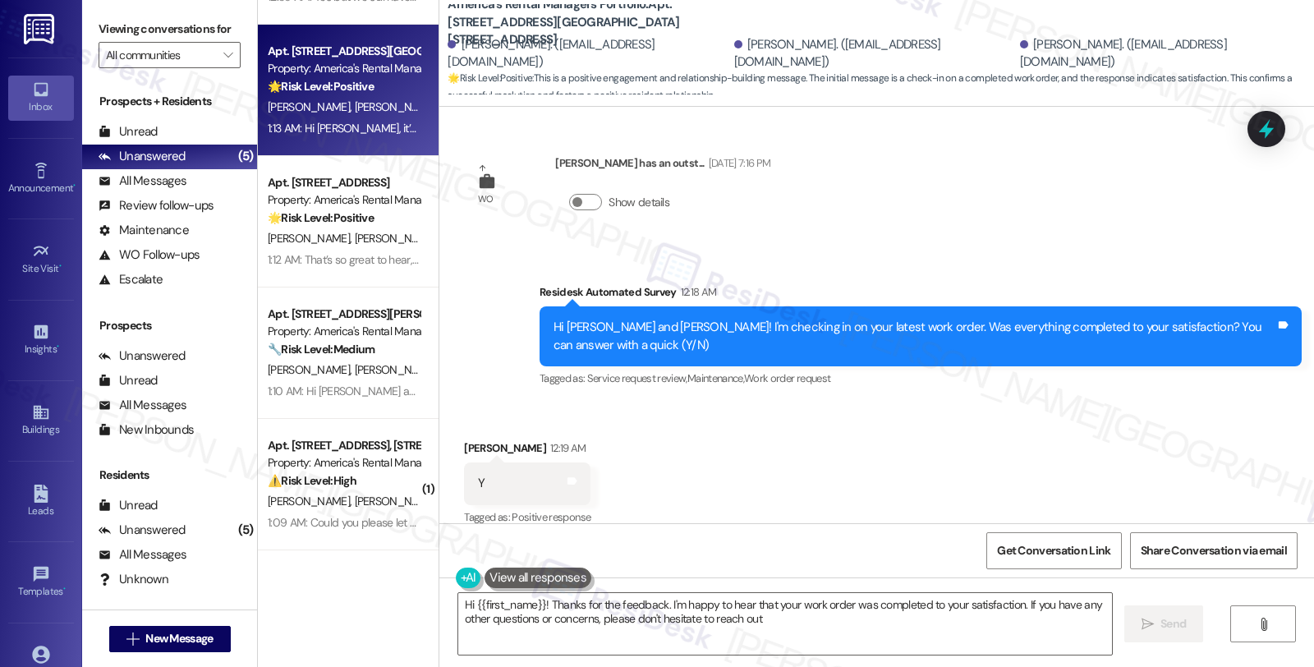
type textarea "Hi {{first_name}}! Thanks for the feedback. I'm happy to hear that your work or…"
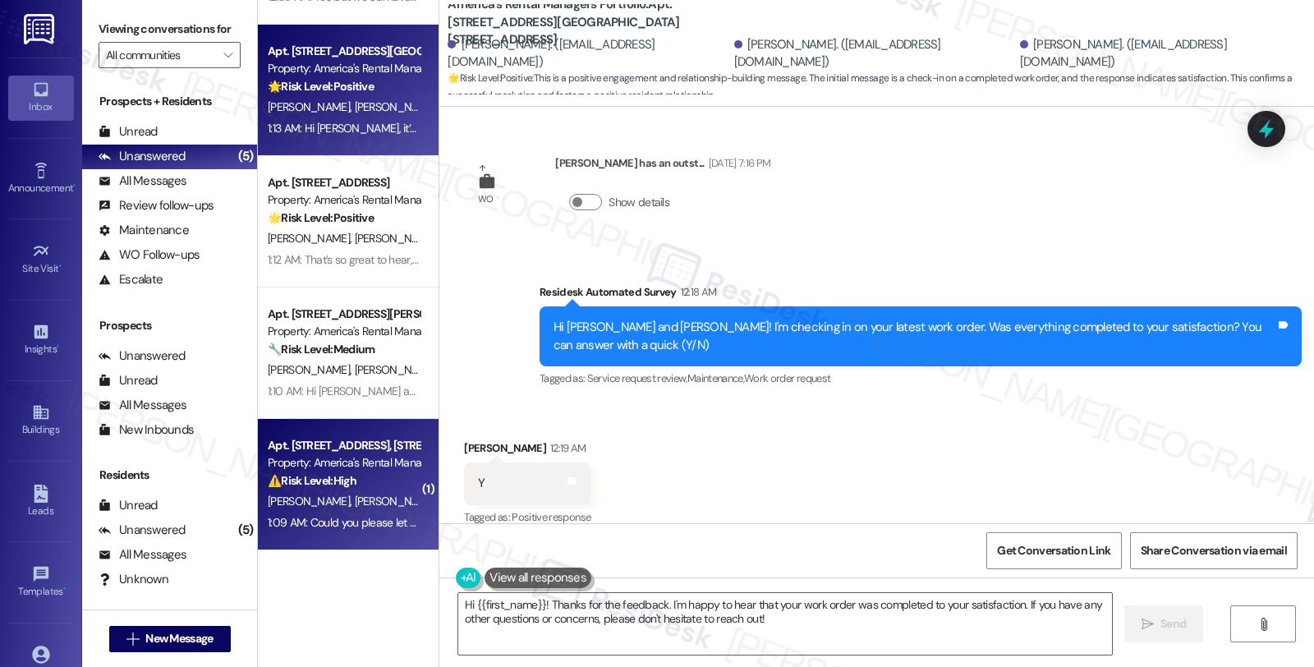
click at [356, 499] on div "T. Ray A. Harden" at bounding box center [343, 501] width 155 height 21
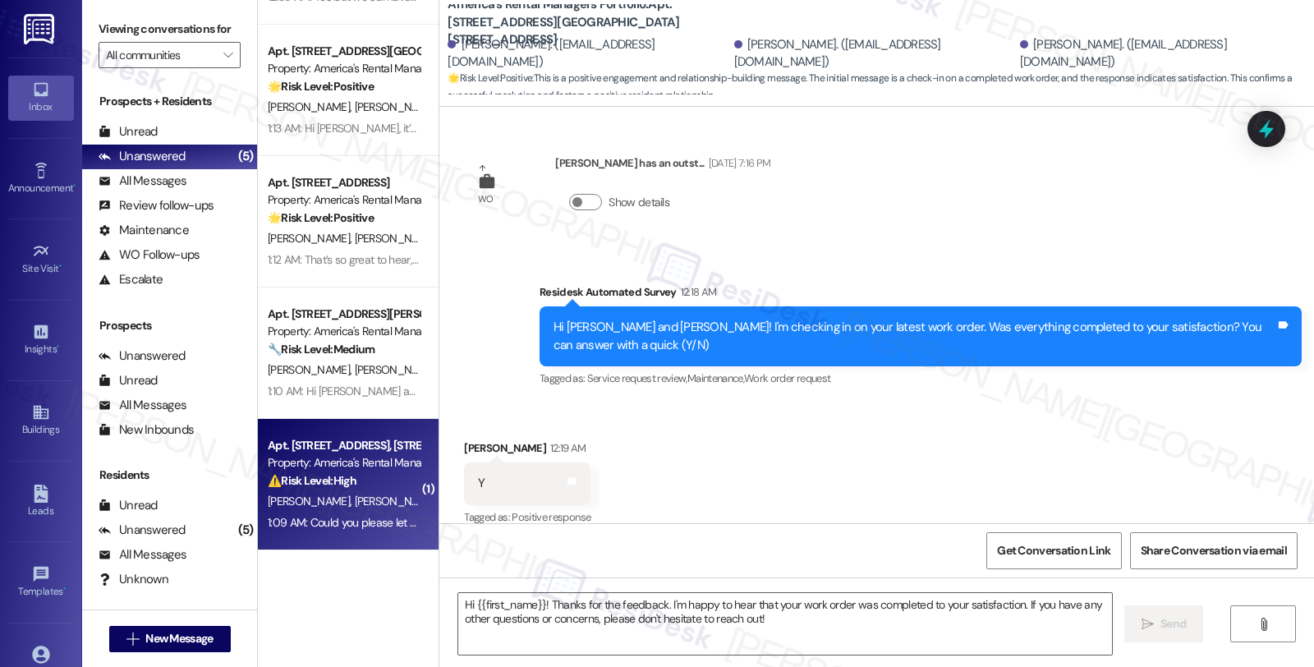
type textarea "Fetching suggested responses. Please feel free to read through the conversation…"
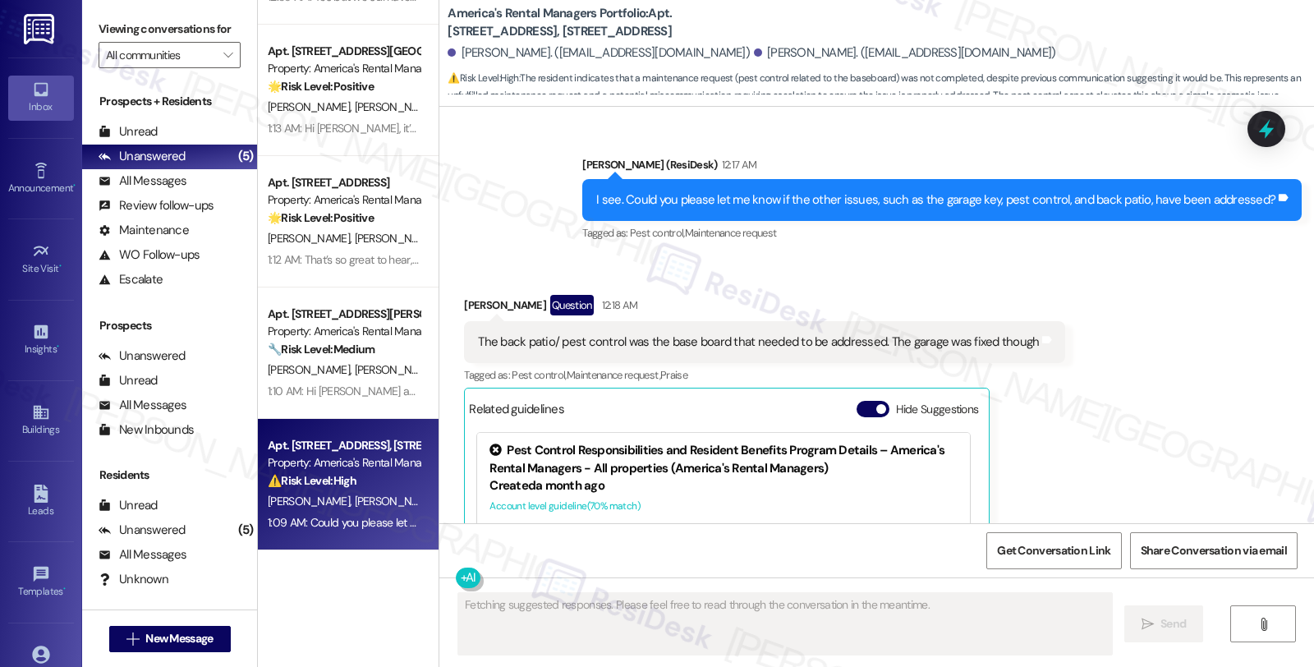
scroll to position [6119, 0]
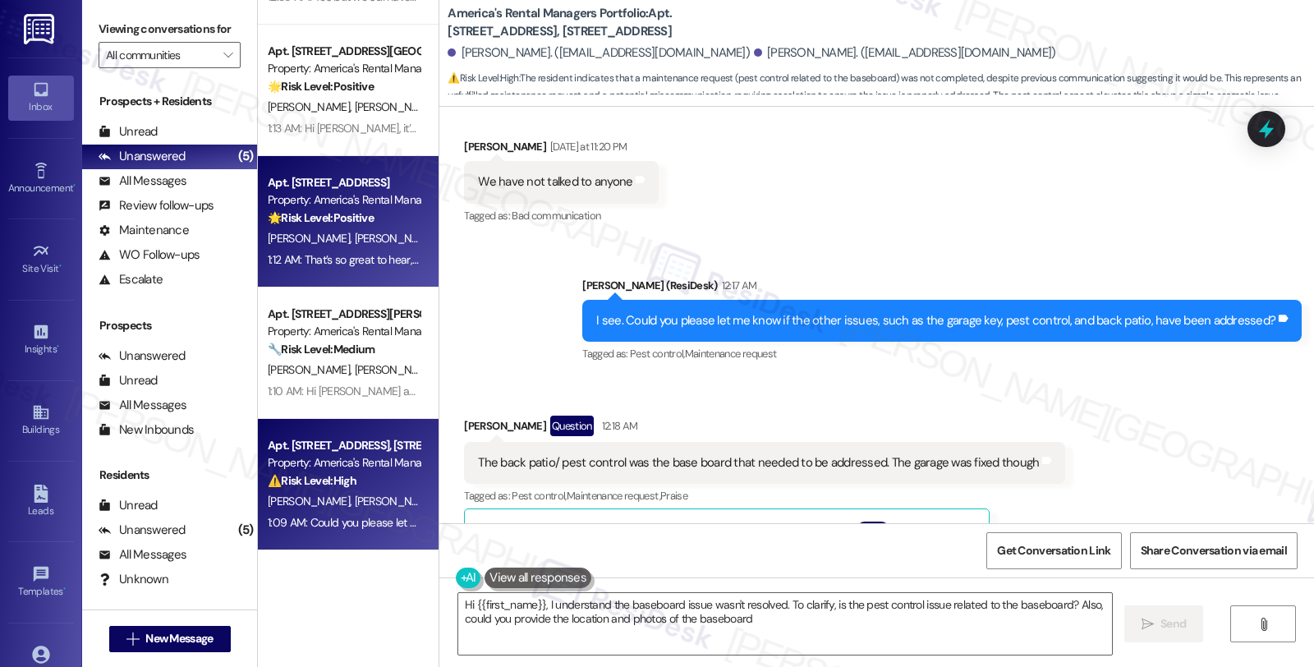
type textarea "Hi {{first_name}}, I understand the baseboard issue wasn't resolved. To clarify…"
click at [386, 215] on div "🌟 Risk Level: Positive The resident is providing positive feedback about the mo…" at bounding box center [344, 217] width 152 height 17
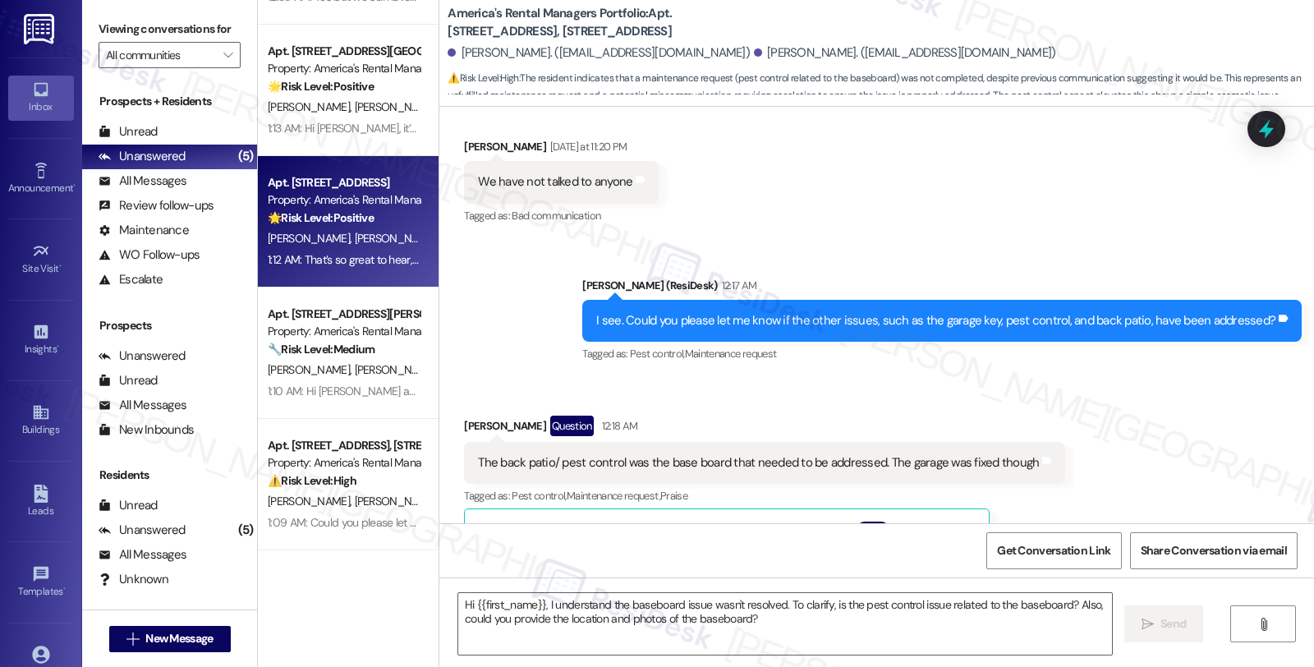
type textarea "Fetching suggested responses. Please feel free to read through the conversation…"
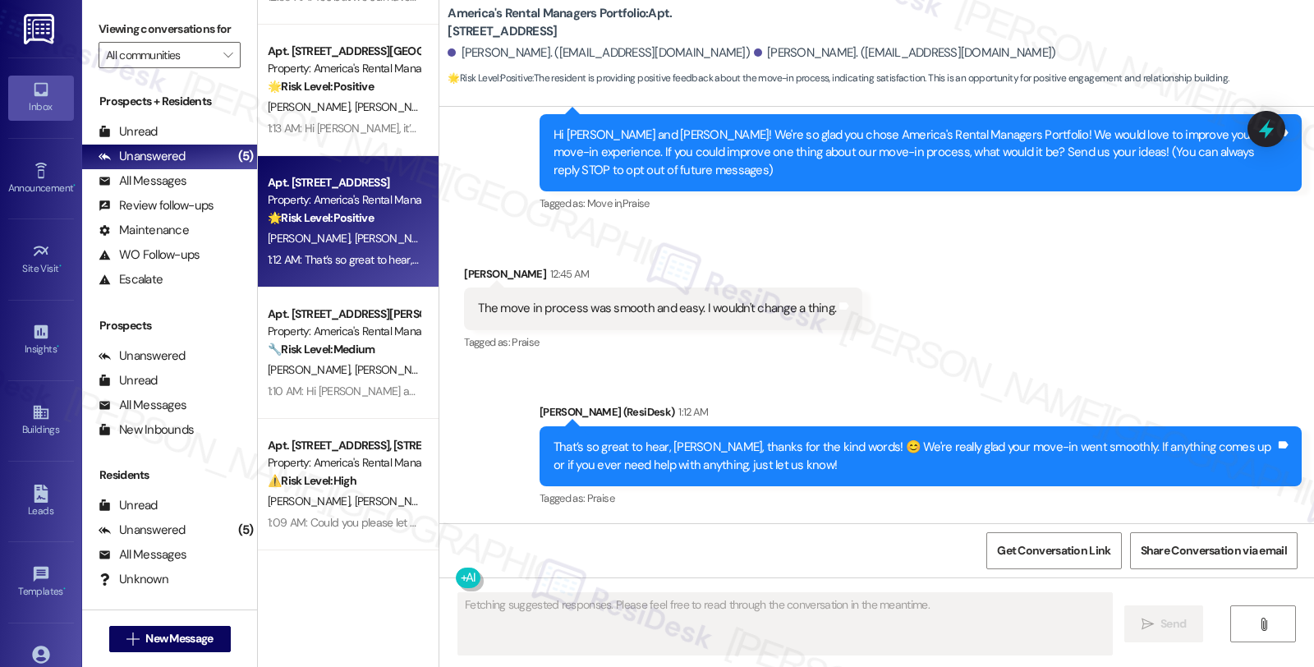
scroll to position [162, 0]
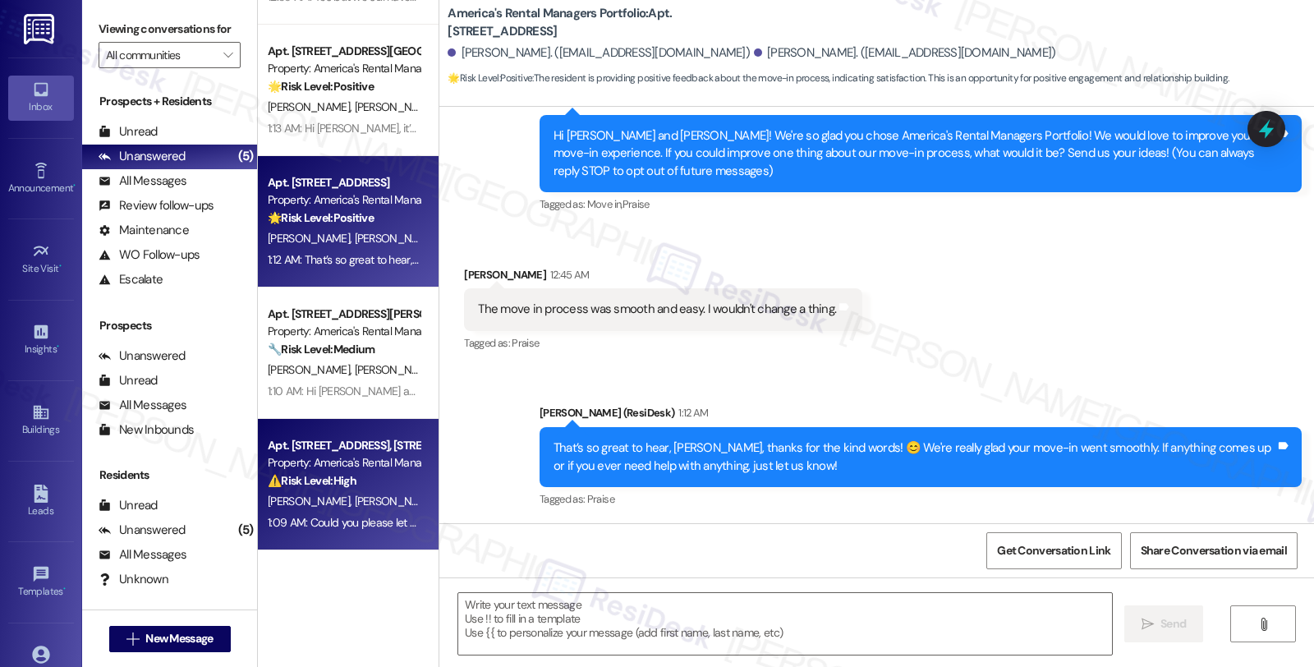
click at [351, 463] on div "Property: America's Rental Managers Portfolio" at bounding box center [344, 462] width 152 height 17
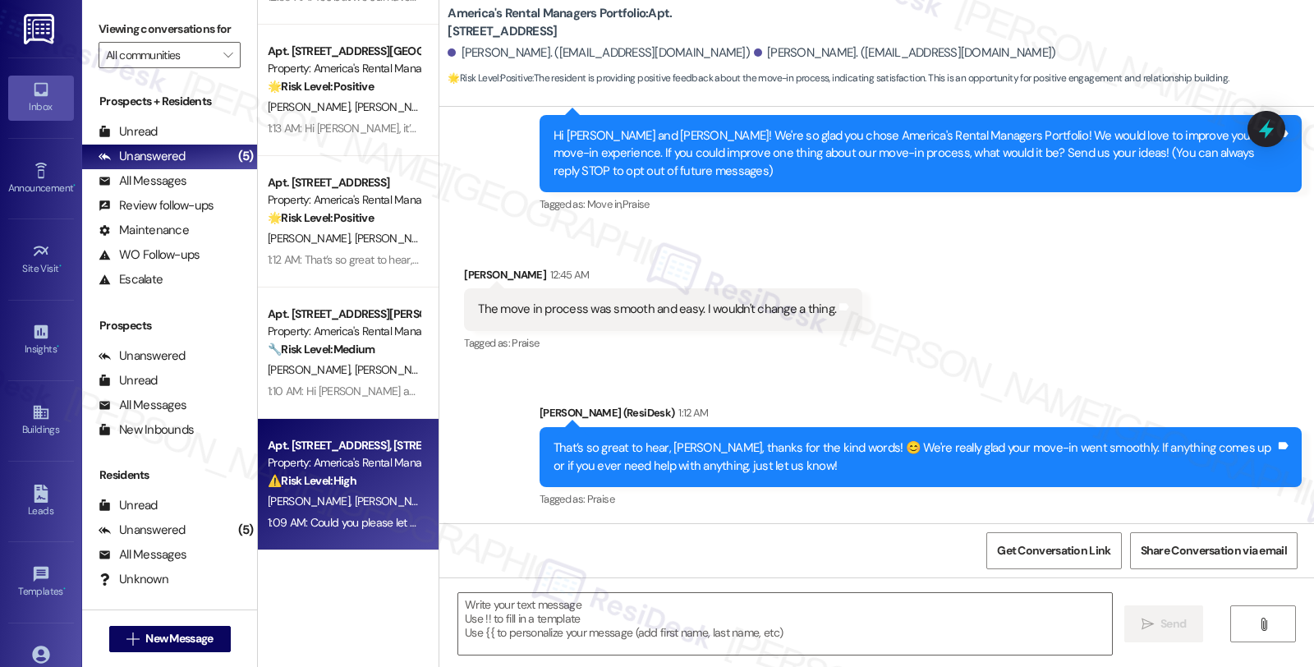
type textarea "Fetching suggested responses. Please feel free to read through the conversation…"
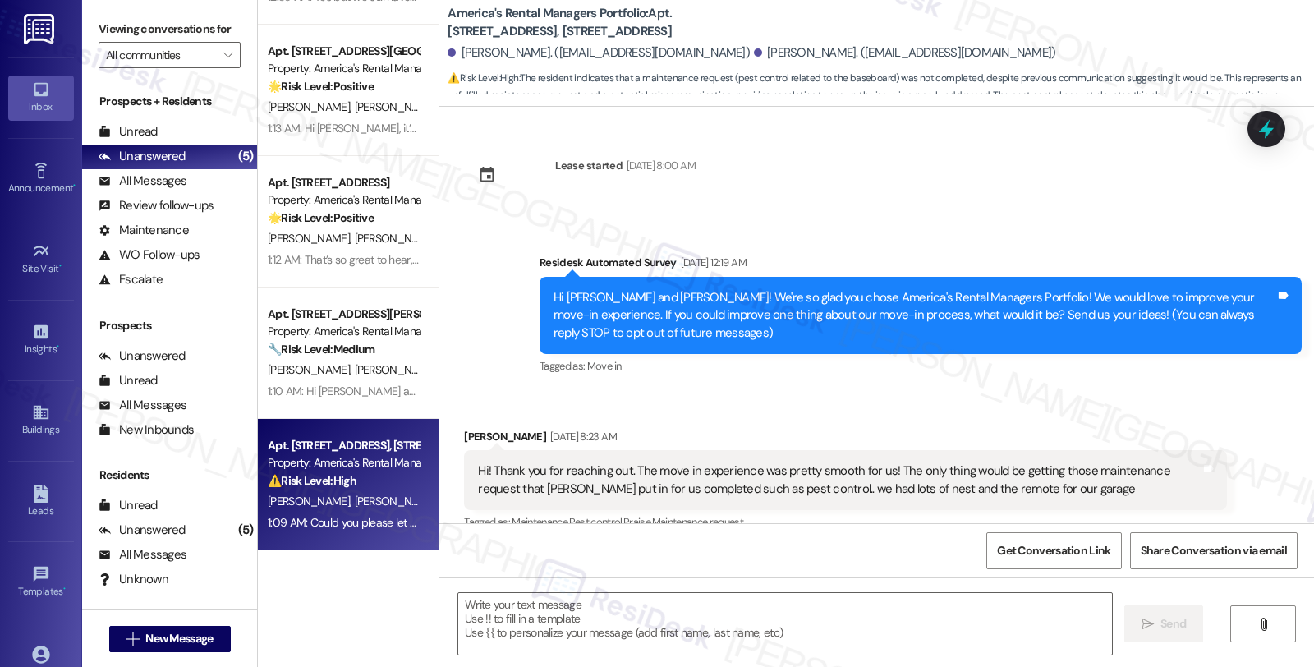
scroll to position [6302, 0]
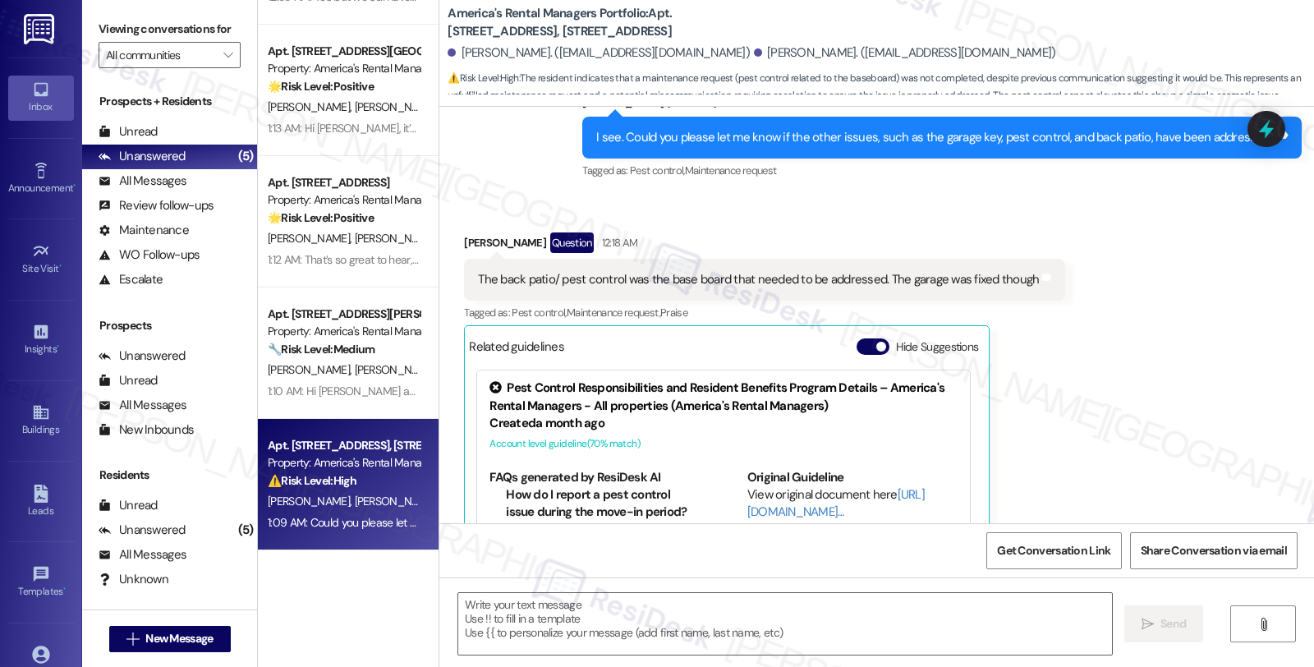
type textarea "Fetching suggested responses. Please feel free to read through the conversation…"
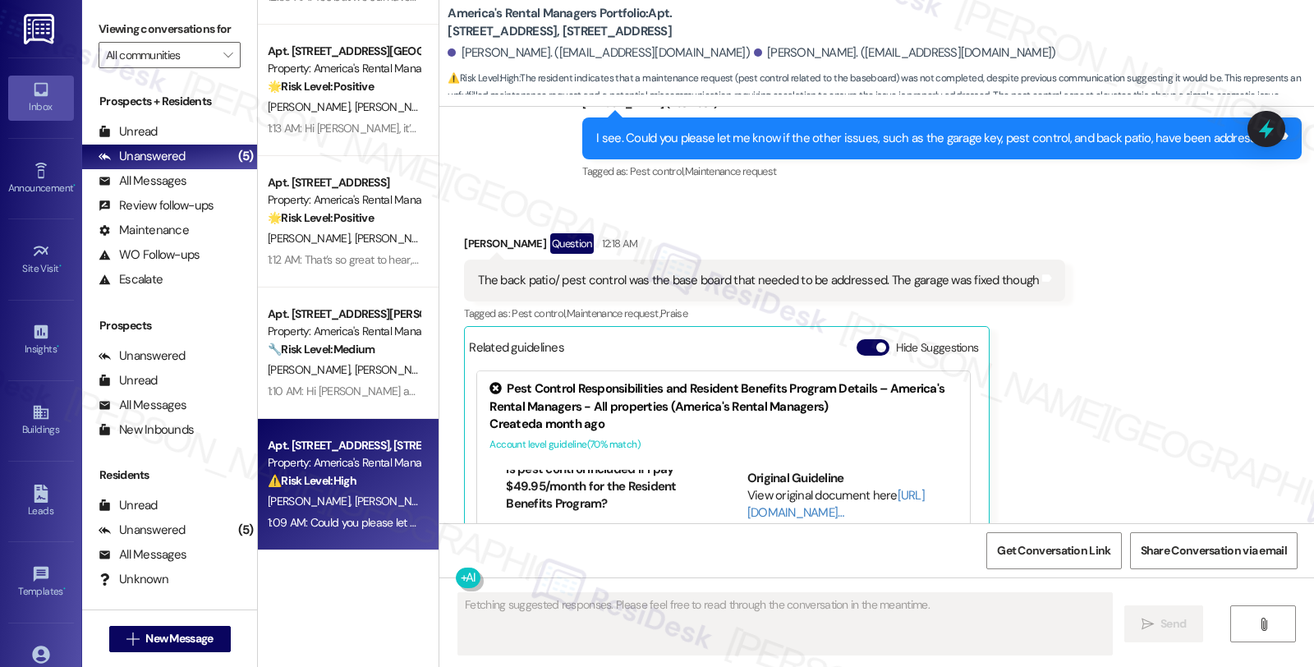
scroll to position [729, 0]
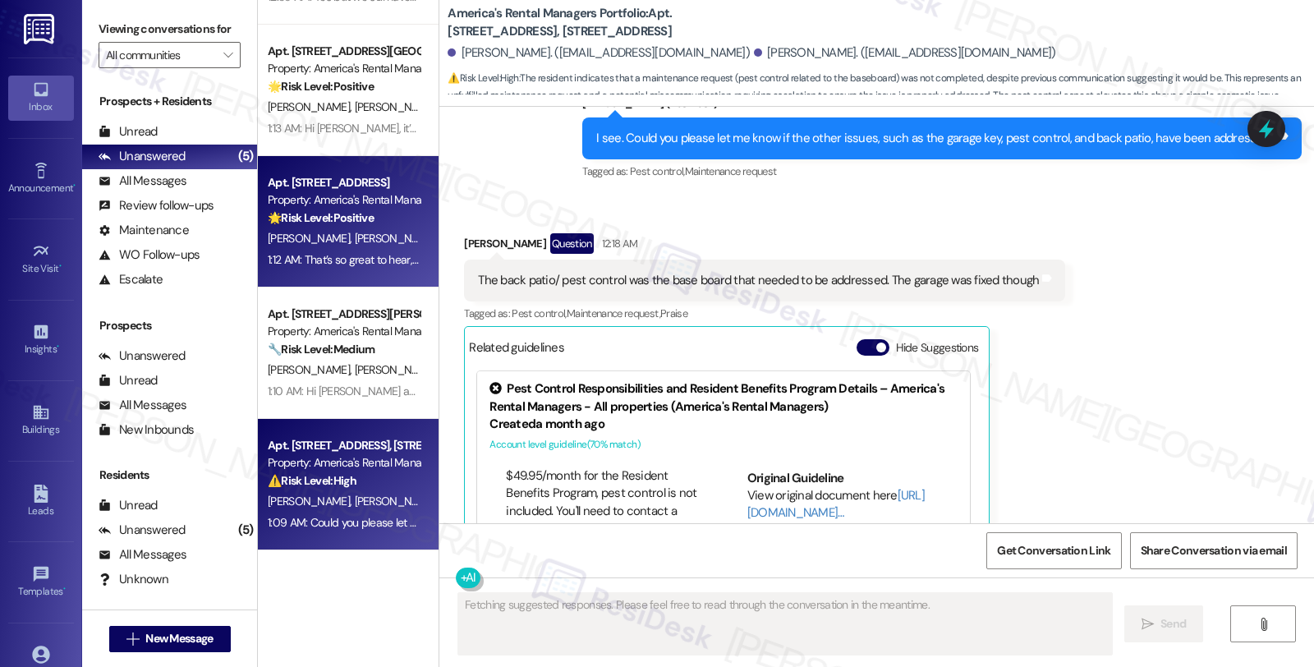
click at [404, 234] on div "K. Ross Z. Archibald" at bounding box center [343, 238] width 155 height 21
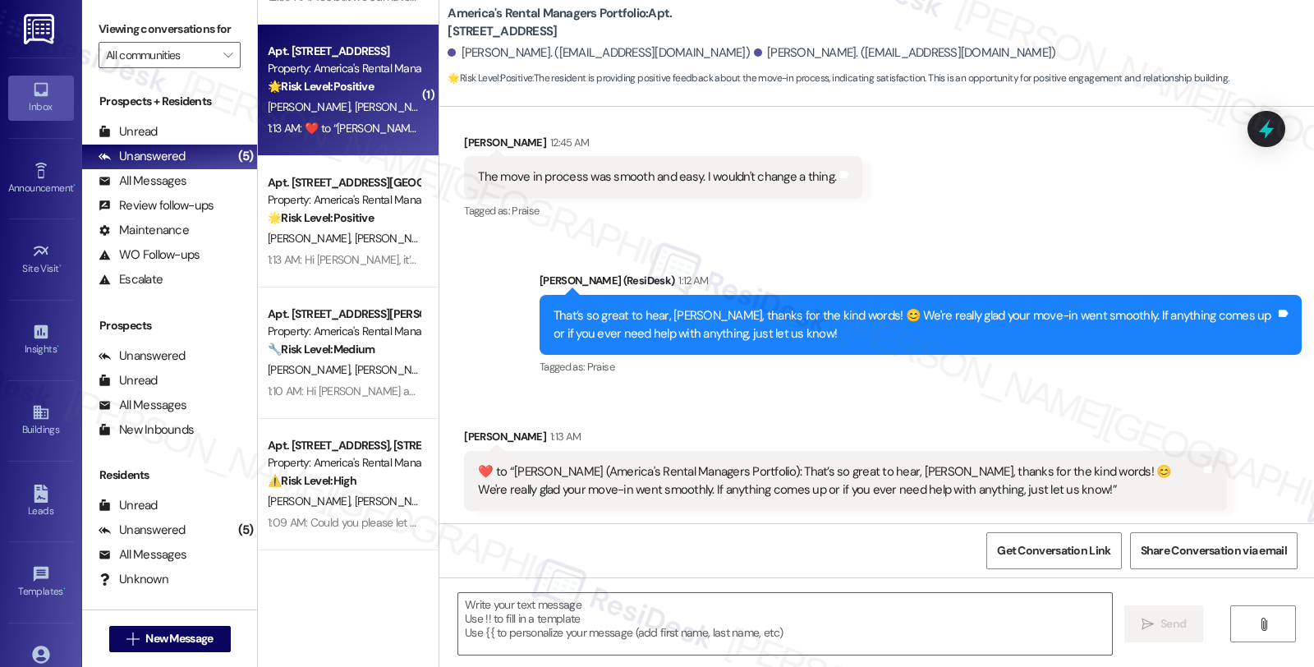
scroll to position [293, 0]
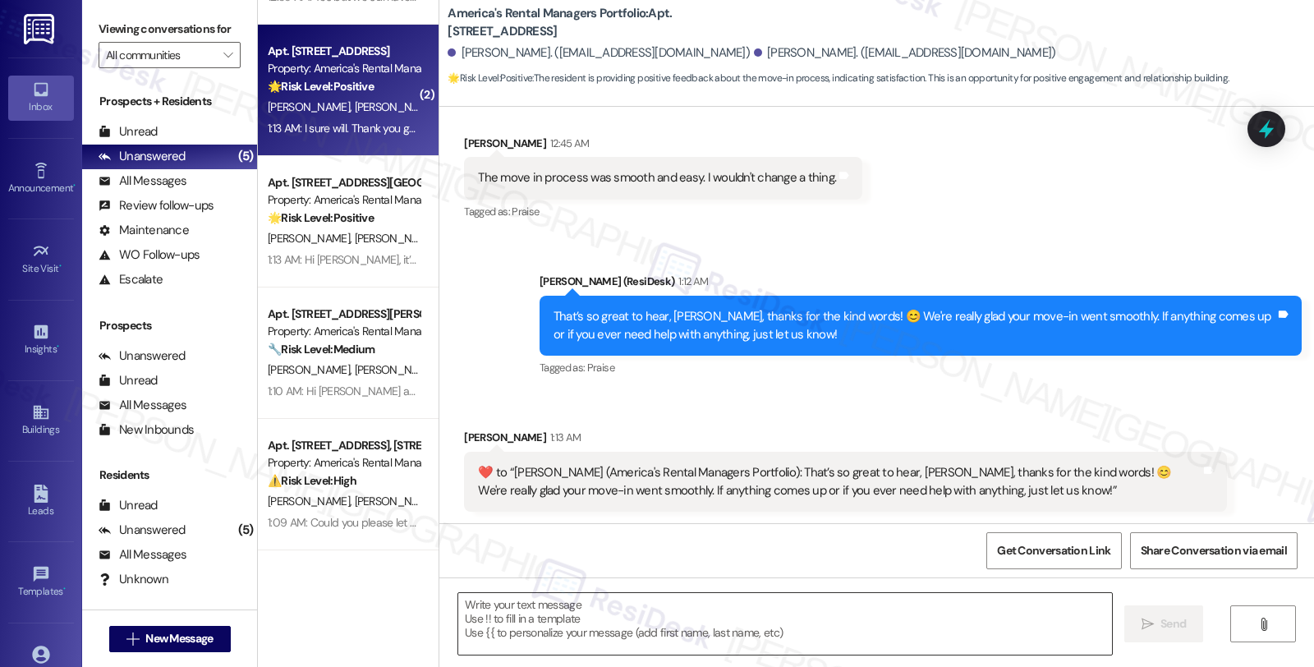
click at [732, 618] on textarea at bounding box center [785, 624] width 654 height 62
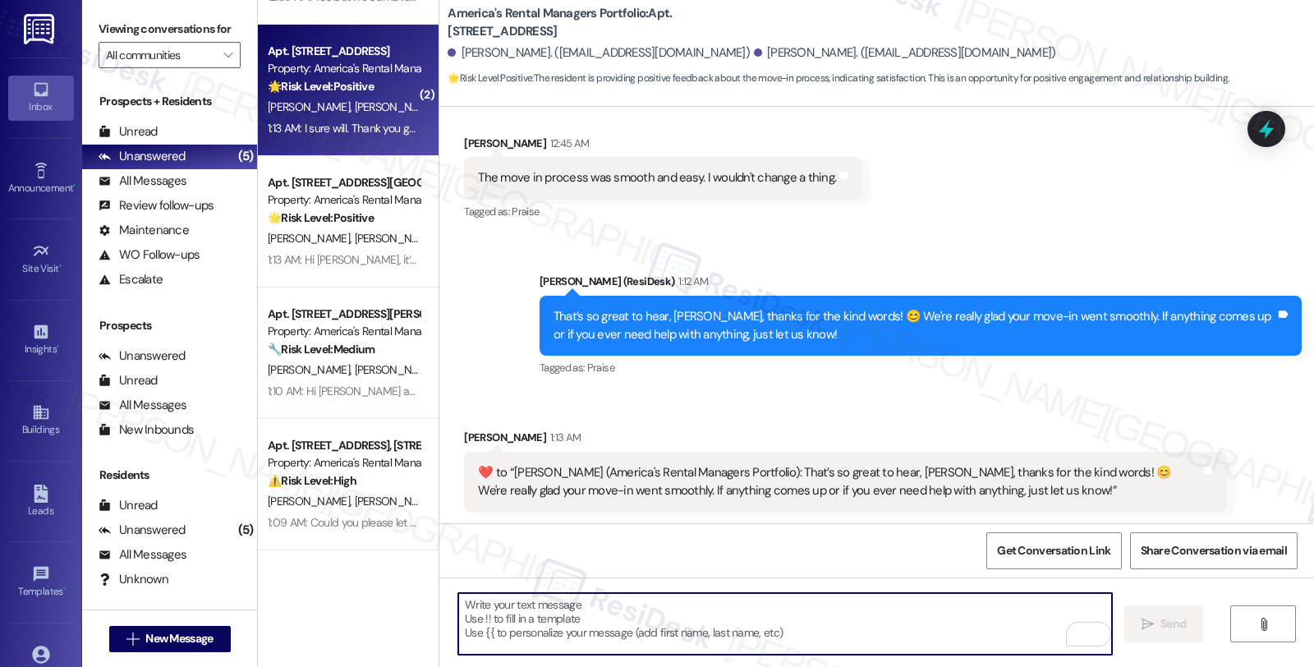
paste textarea "would you mind sharing your positive experience by writing us a Google review? …"
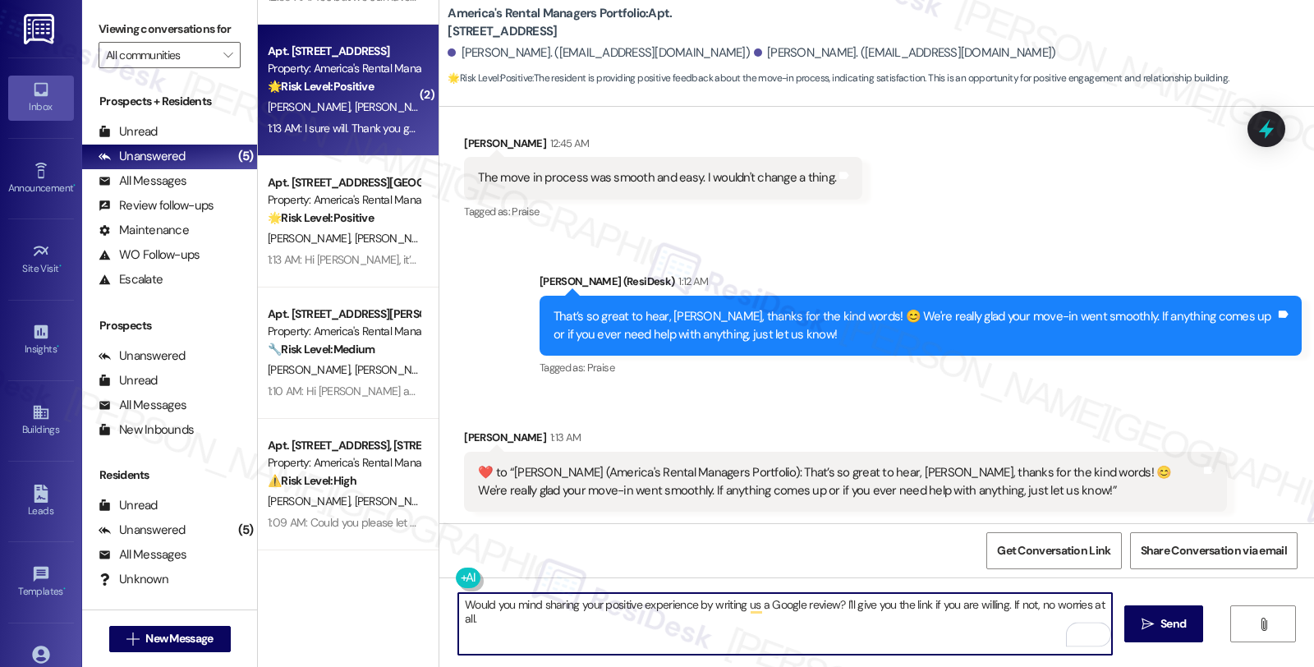
click at [458, 609] on textarea "Would you mind sharing your positive experience by writing us a Google review? …" at bounding box center [785, 624] width 654 height 62
type textarea "By the way, would you mind sharing your positive experience by writing us a Goo…"
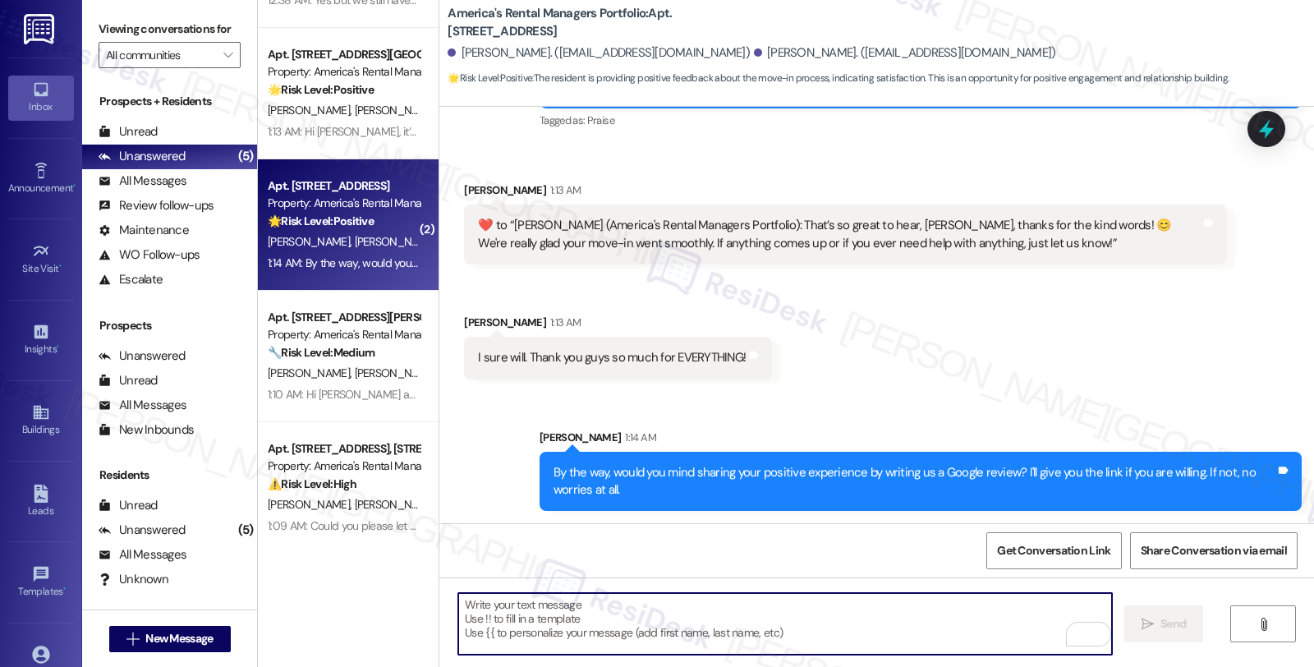
scroll to position [107, 0]
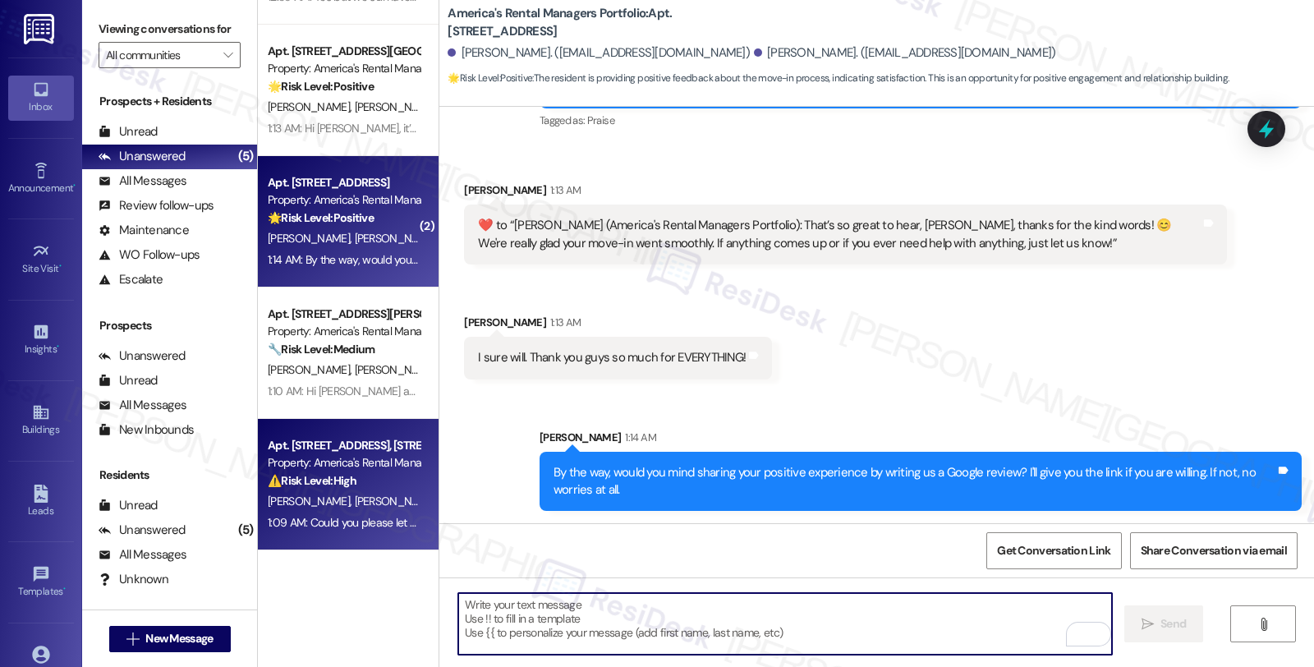
click at [338, 430] on div "Apt. 180 Creek Run Way, 180 Creek Run Way Property: America's Rental Managers P…" at bounding box center [348, 484] width 181 height 131
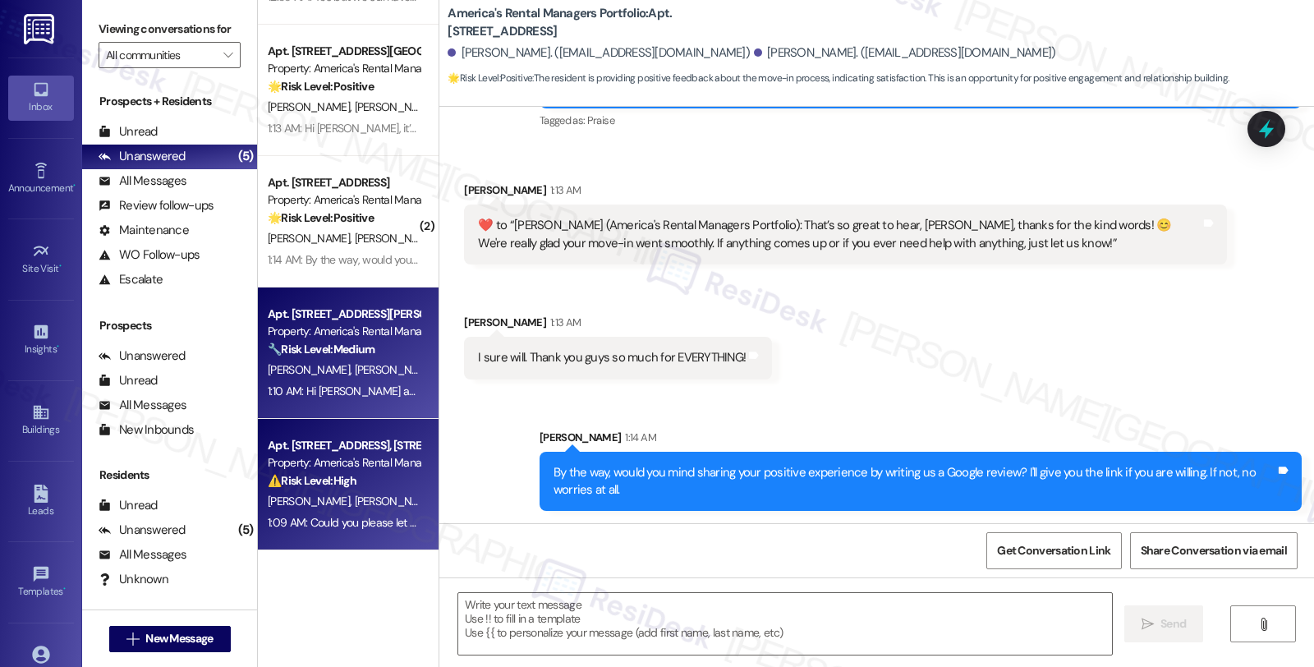
type textarea "Fetching suggested responses. Please feel free to read through the conversation…"
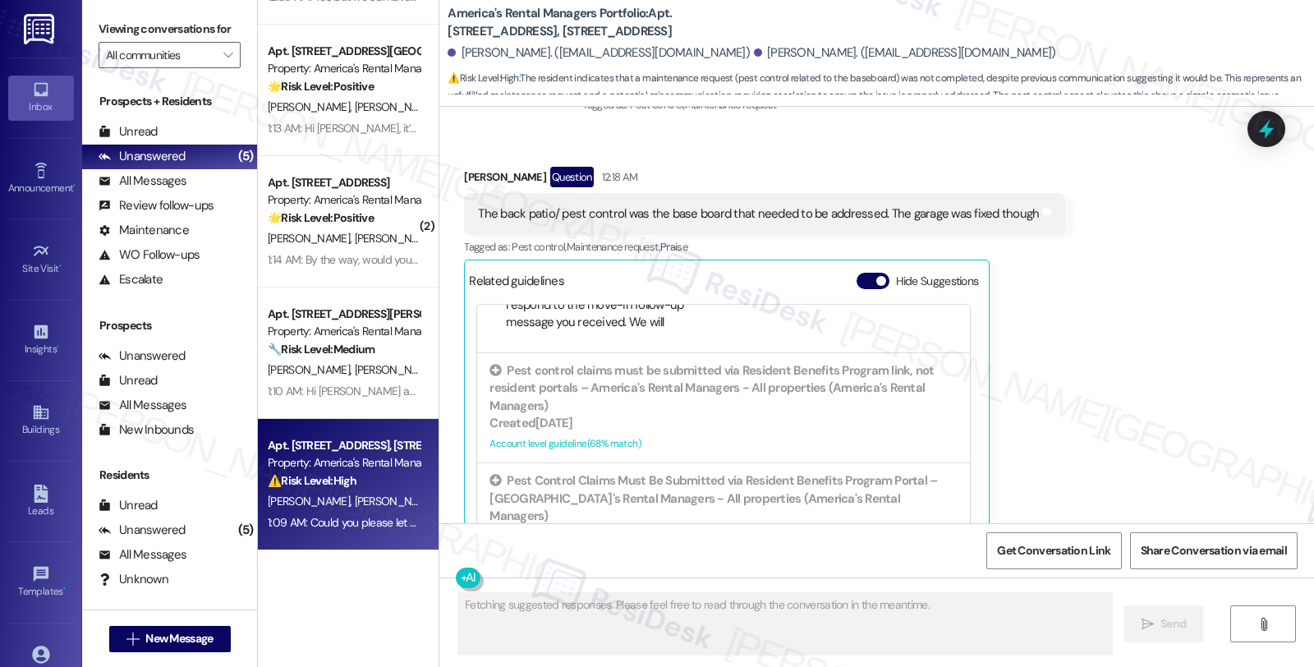
scroll to position [6441, 0]
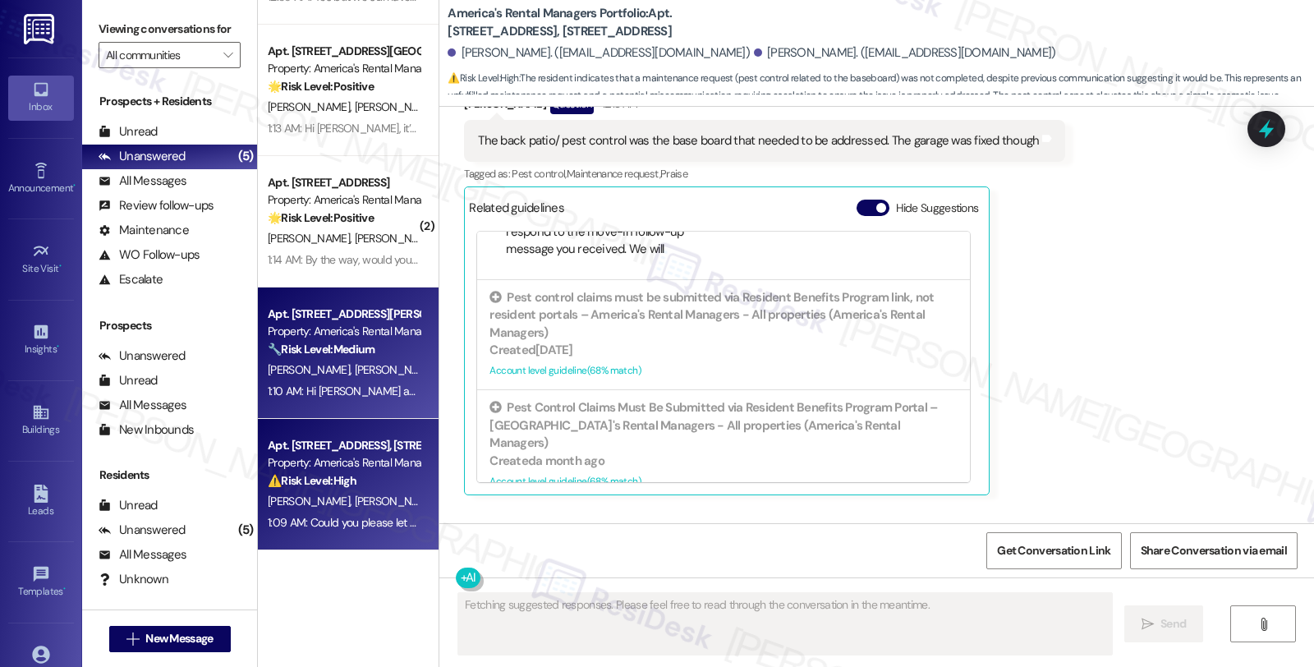
click at [287, 314] on div "Apt. [STREET_ADDRESS][PERSON_NAME][PERSON_NAME]" at bounding box center [344, 314] width 152 height 17
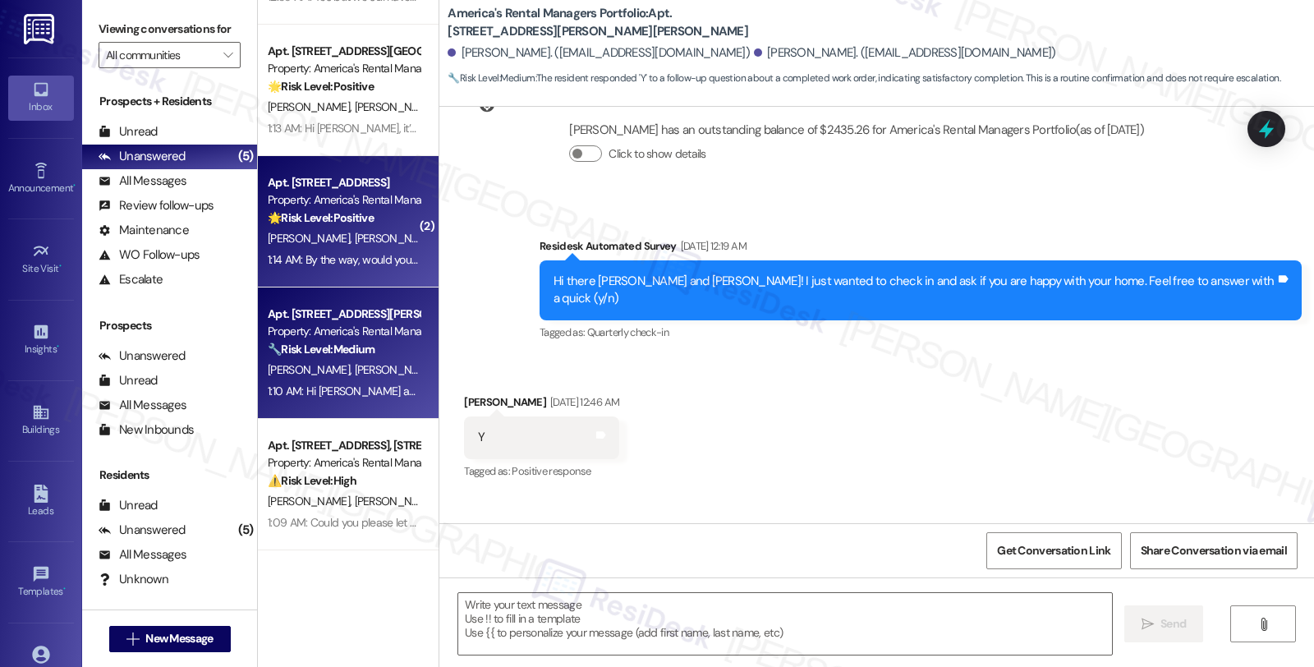
type textarea "Fetching suggested responses. Please feel free to read through the conversation…"
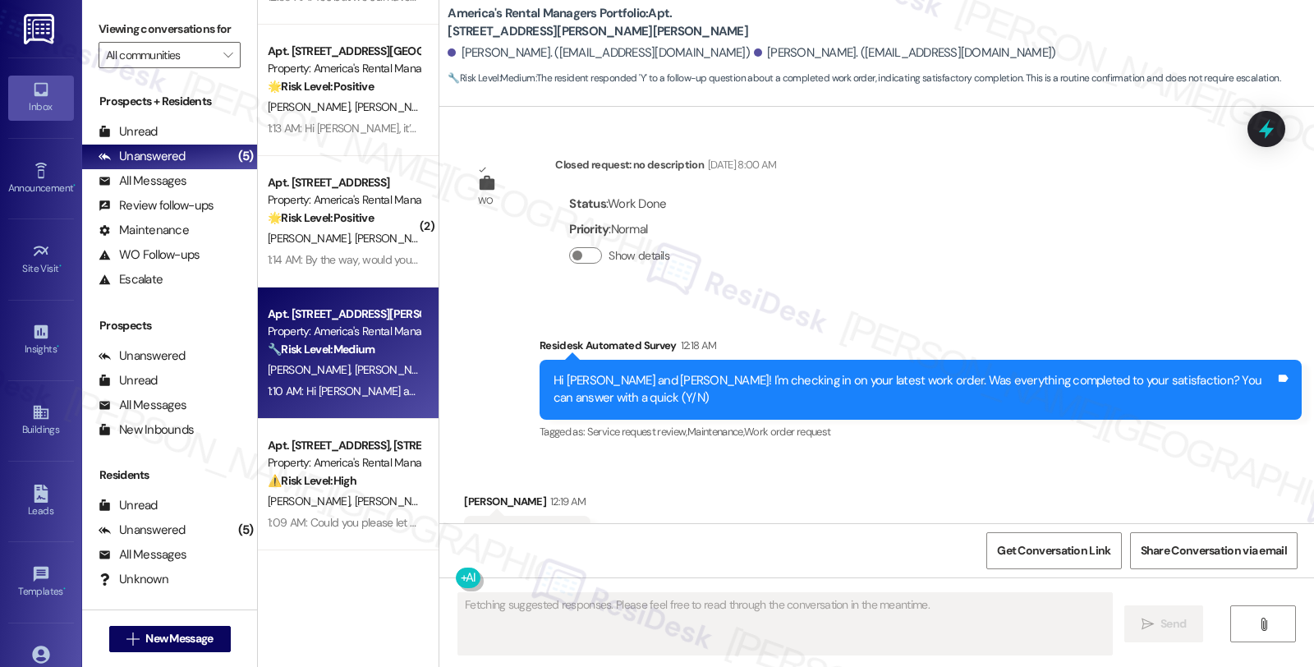
scroll to position [2082, 0]
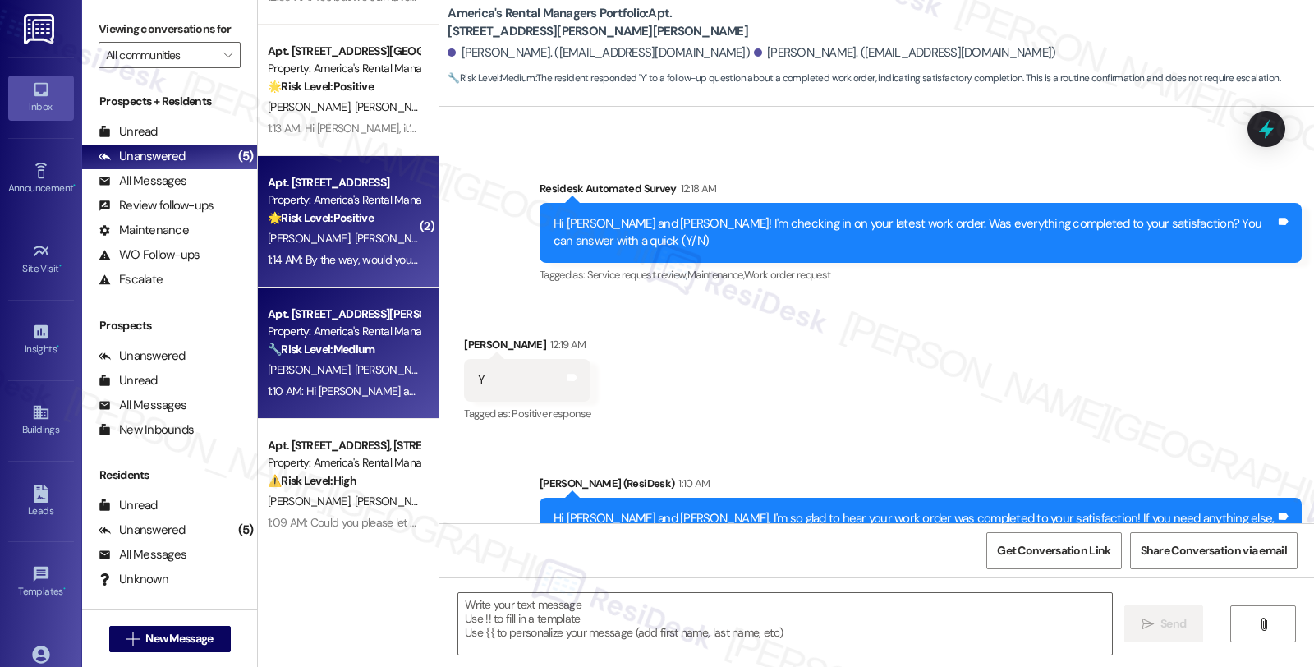
click at [366, 232] on div "K. Ross Z. Archibald" at bounding box center [343, 238] width 155 height 21
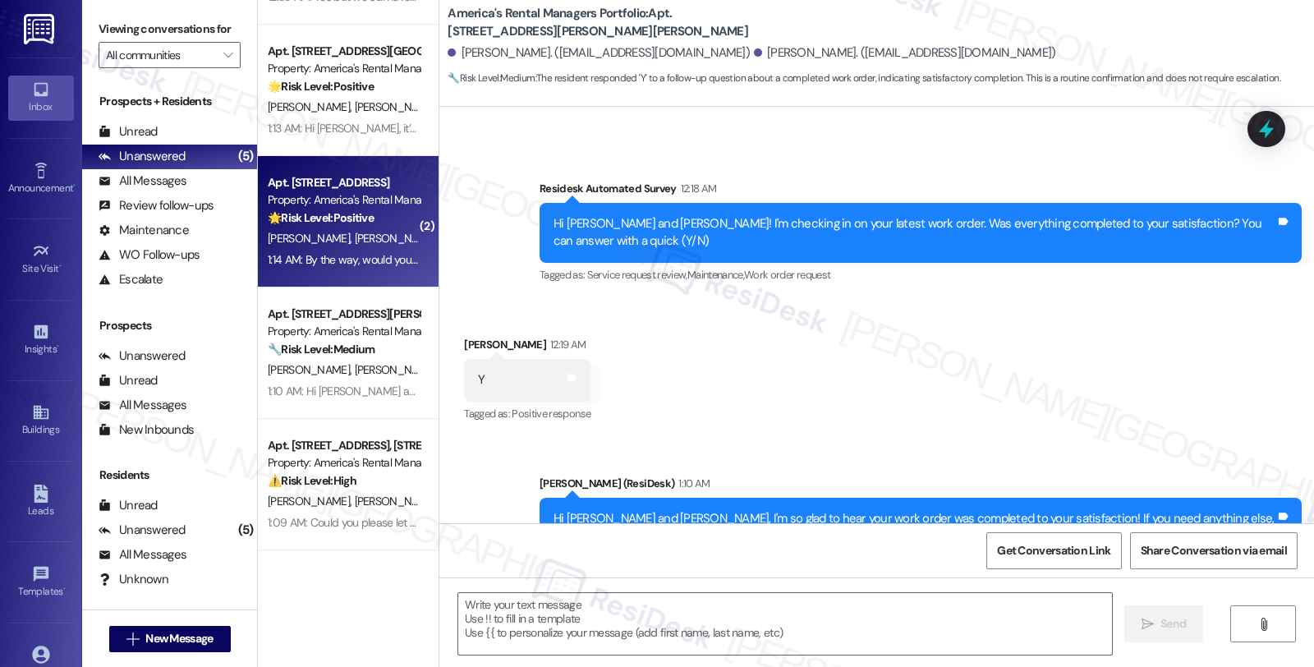
type textarea "Fetching suggested responses. Please feel free to read through the conversation…"
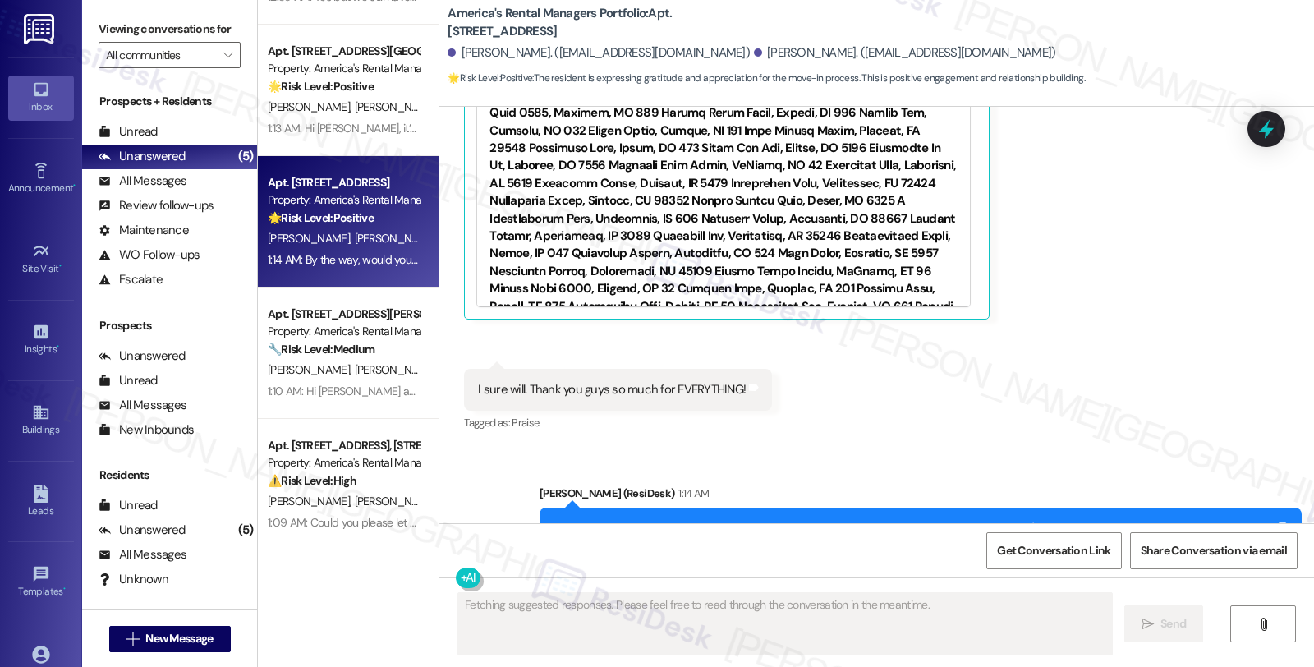
scroll to position [899, 0]
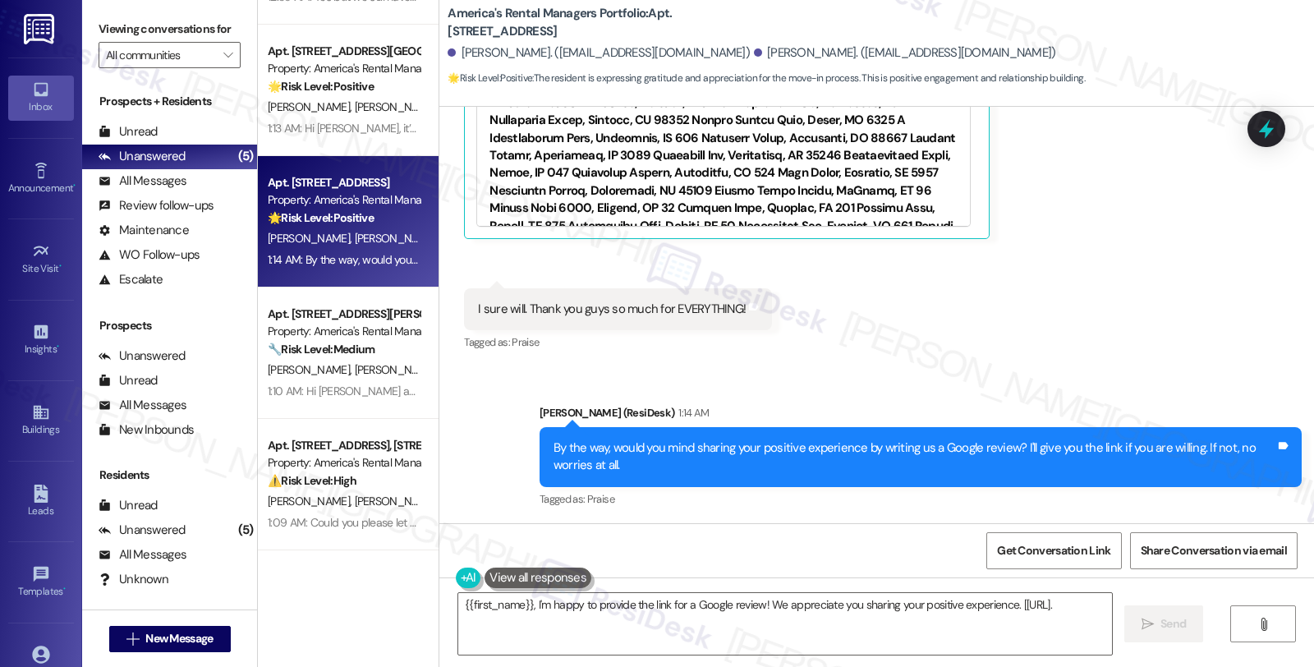
type textarea "{{first_name}}, I'm happy to provide the link for a Google review! We appreciat…"
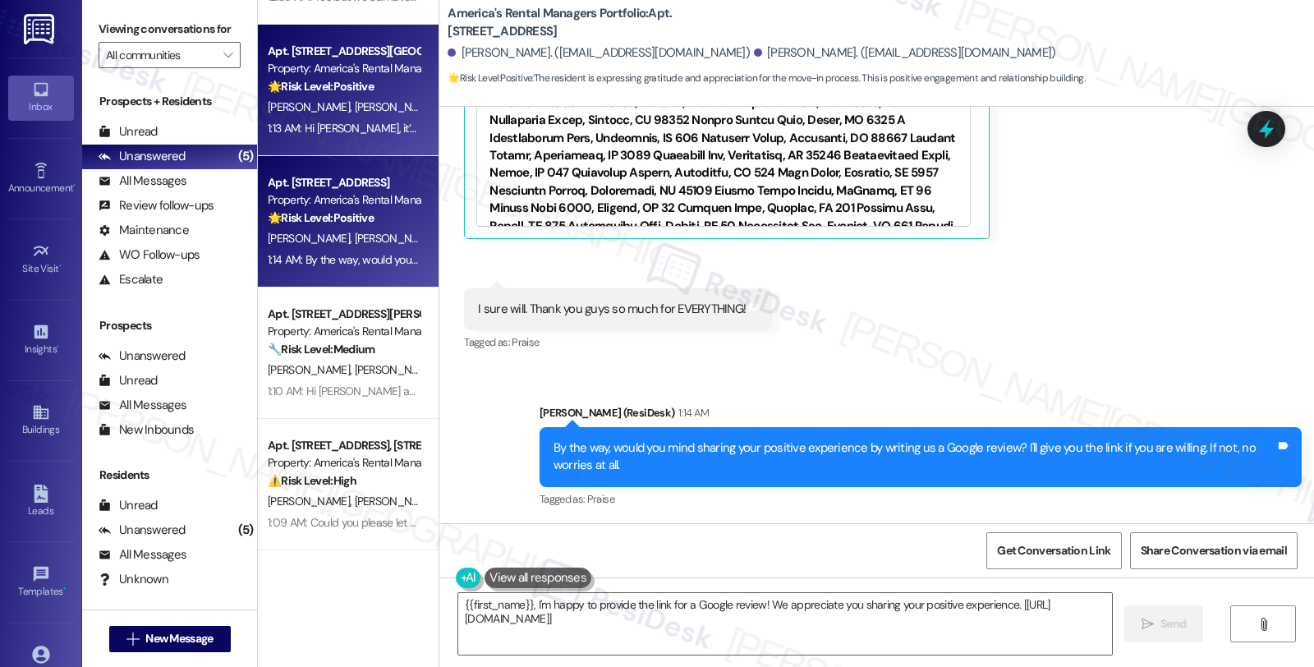
click at [388, 119] on div "1:13 AM: Hi Latangy, it’s great to hear from you, and I’m glad your latest work…" at bounding box center [343, 128] width 155 height 21
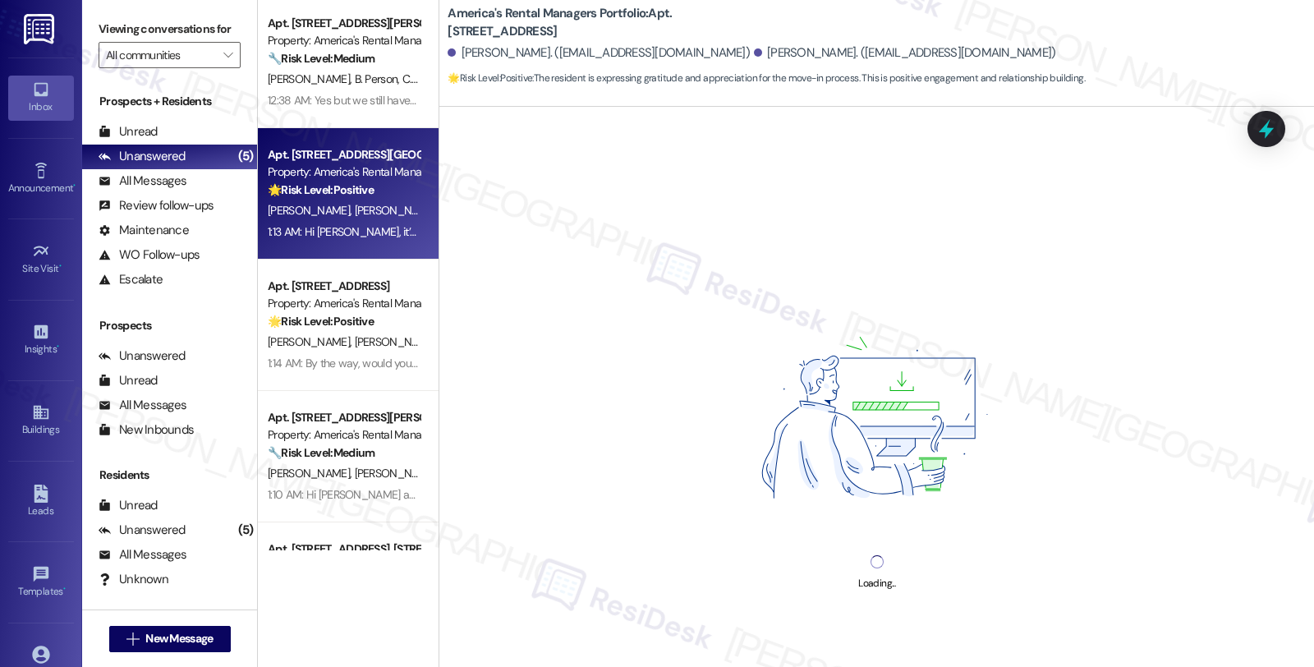
scroll to position [0, 0]
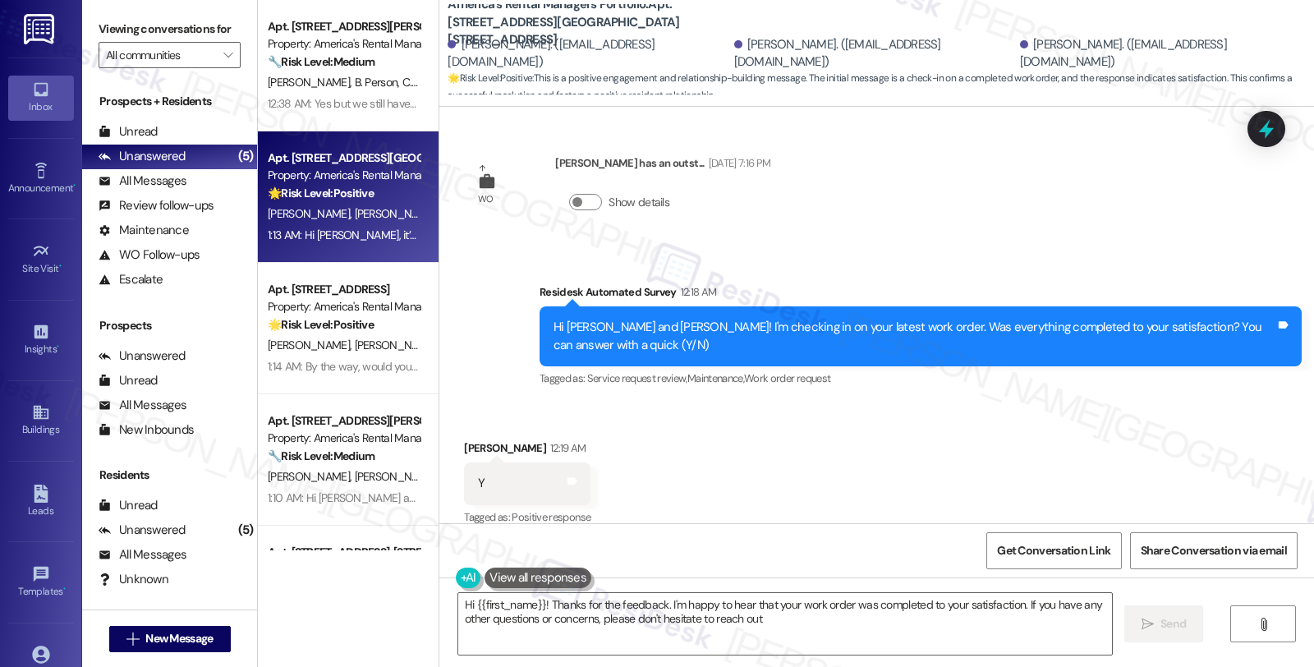
type textarea "Hi {{first_name}}! Thanks for the feedback. I'm happy to hear that your work or…"
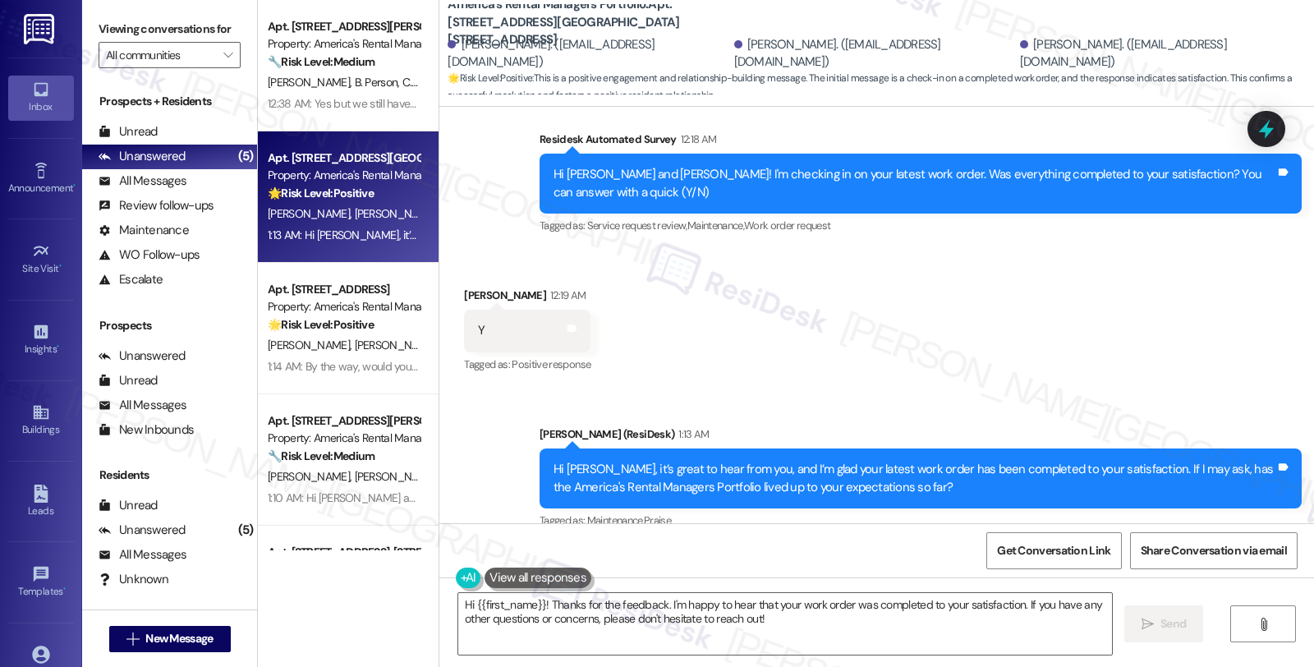
scroll to position [448, 0]
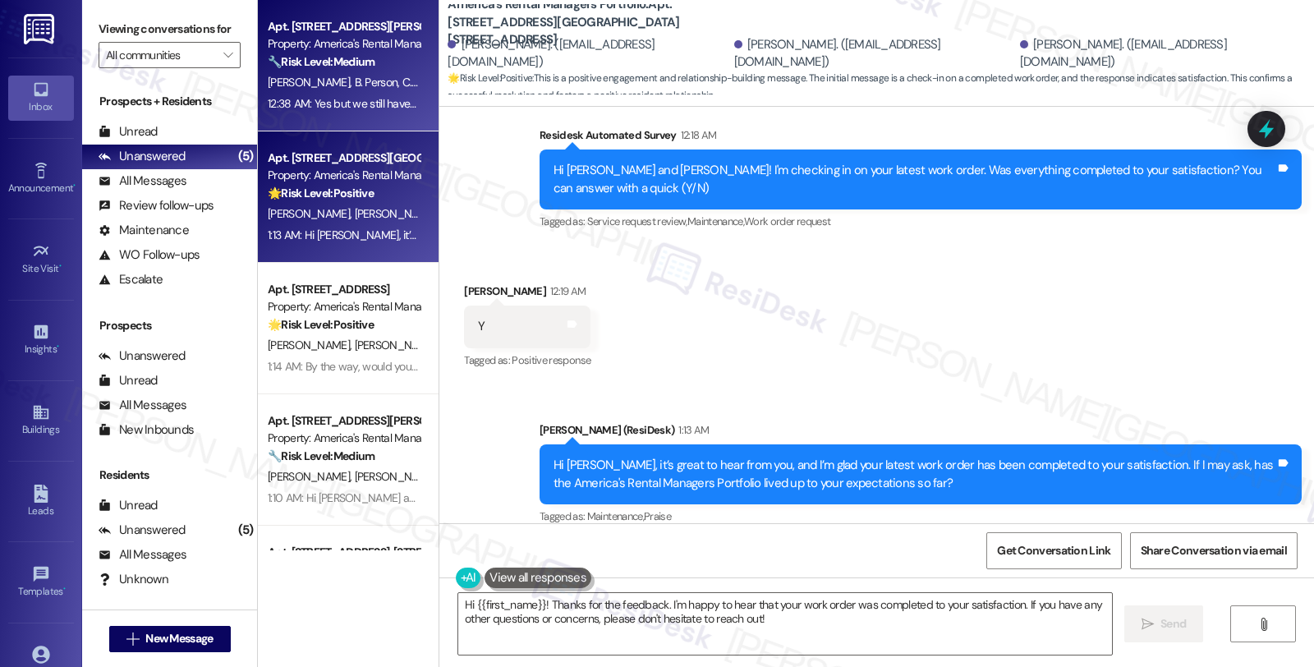
click at [402, 85] on span "C. Personsr" at bounding box center [428, 82] width 53 height 15
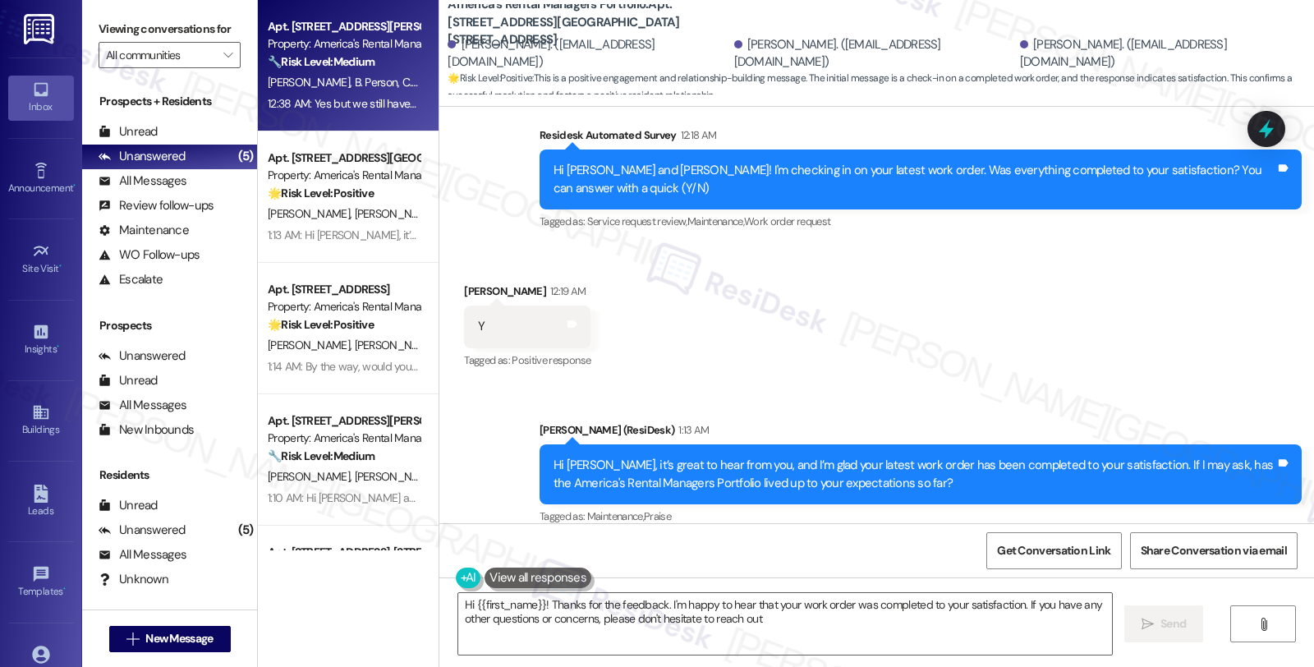
type textarea "Hi {{first_name}}! Thanks for the feedback. I'm happy to hear that your work or…"
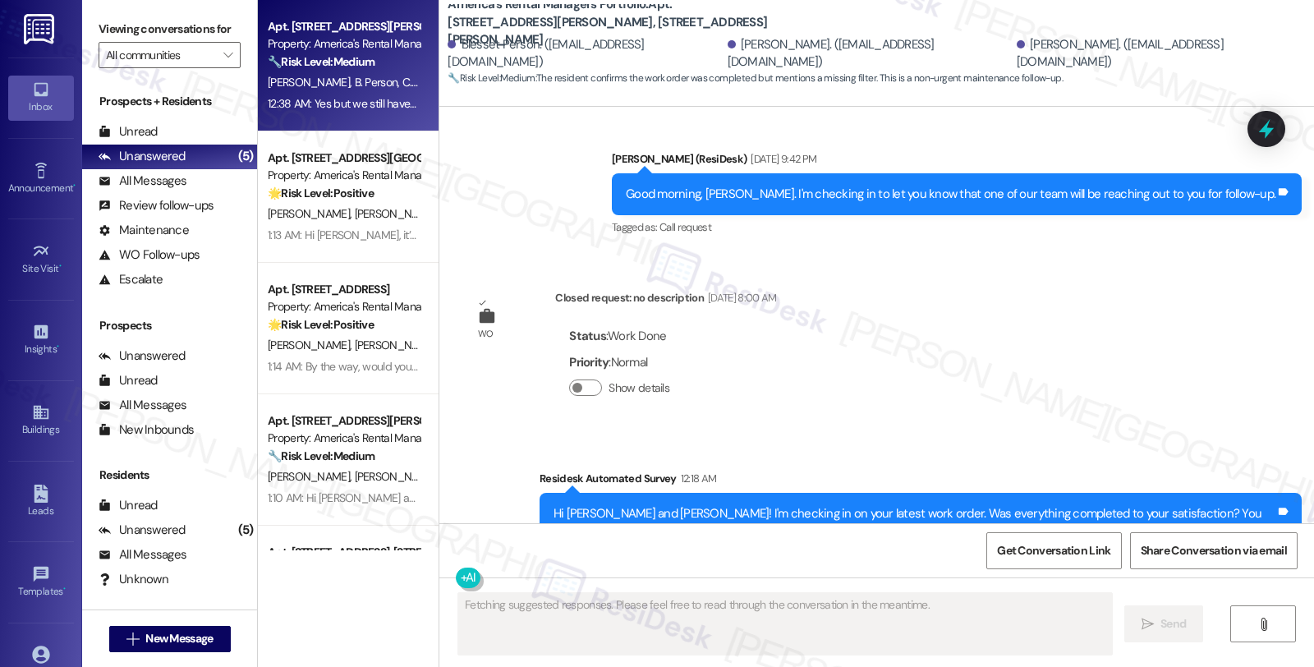
scroll to position [6945, 0]
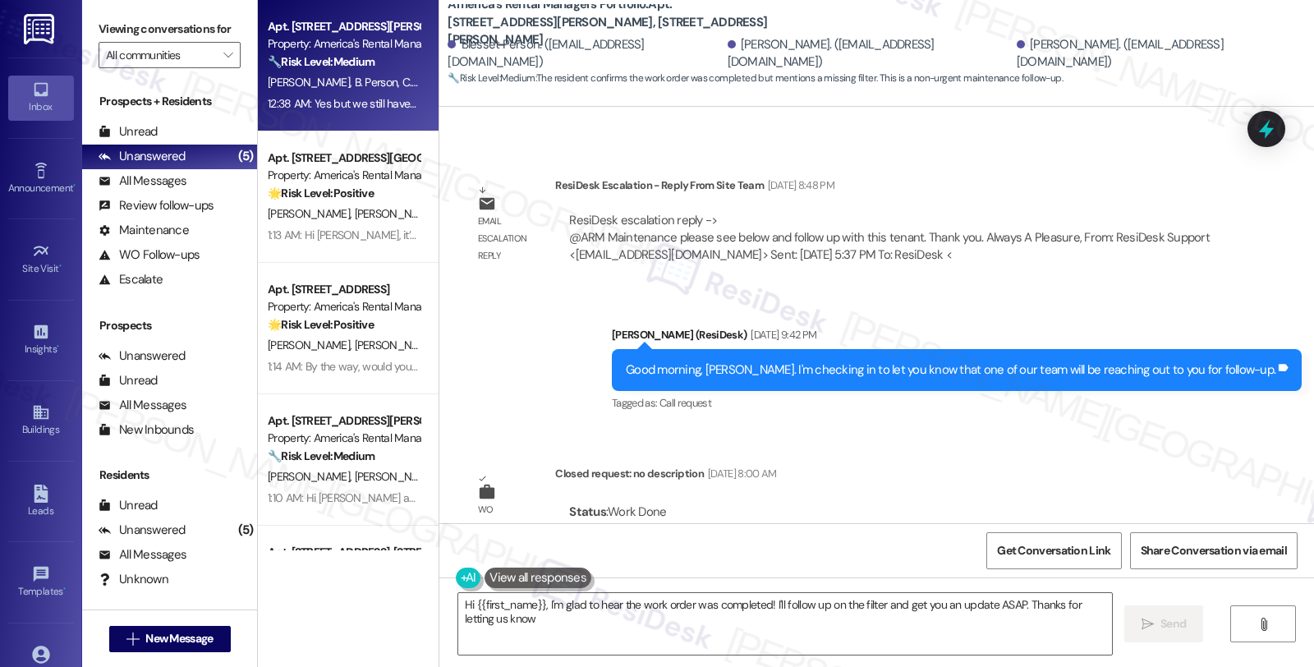
type textarea "Hi {{first_name}}, I'm glad to hear the work order was completed! I'll follow u…"
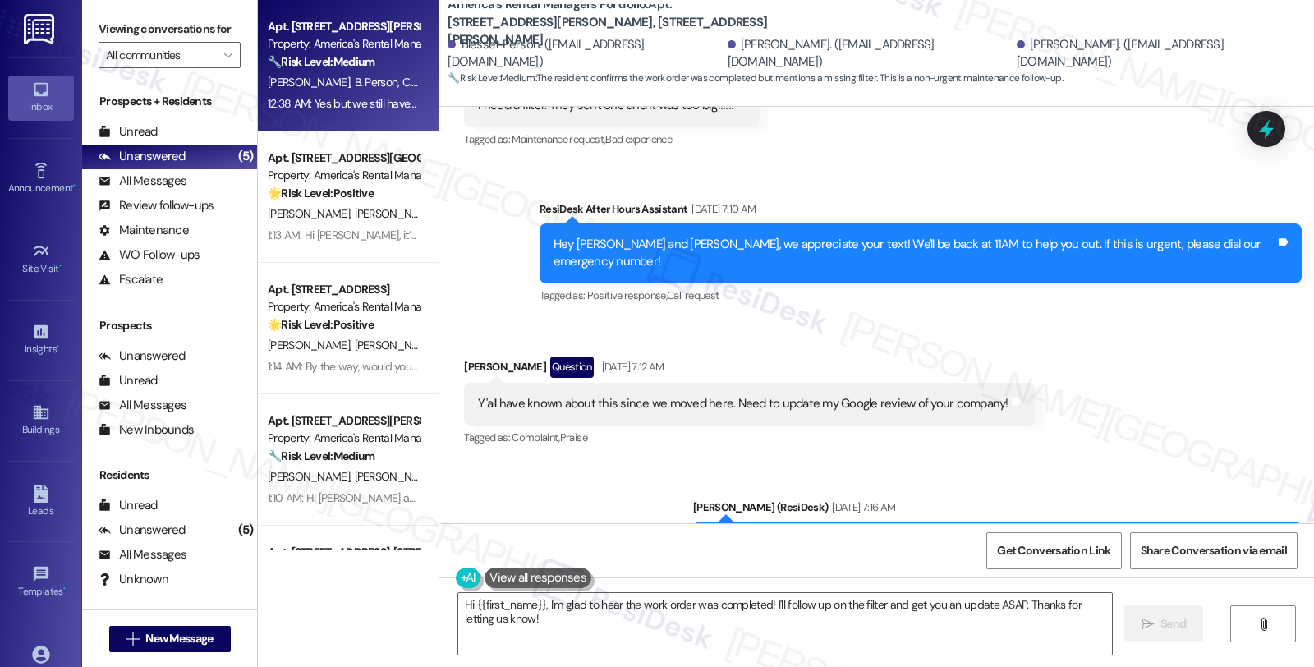
scroll to position [5668, 0]
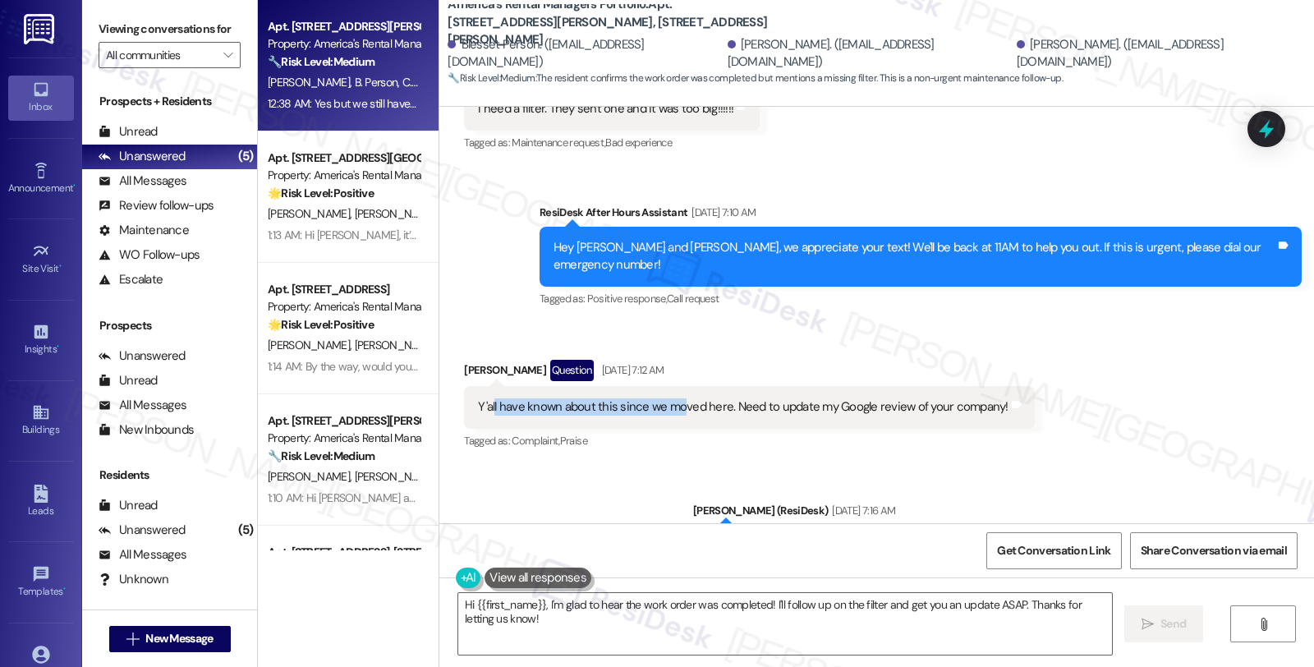
drag, startPoint x: 482, startPoint y: 296, endPoint x: 670, endPoint y: 301, distance: 188.1
click at [670, 398] on div "Y'all have known about this since we moved here. Need to update my Google revie…" at bounding box center [743, 406] width 530 height 17
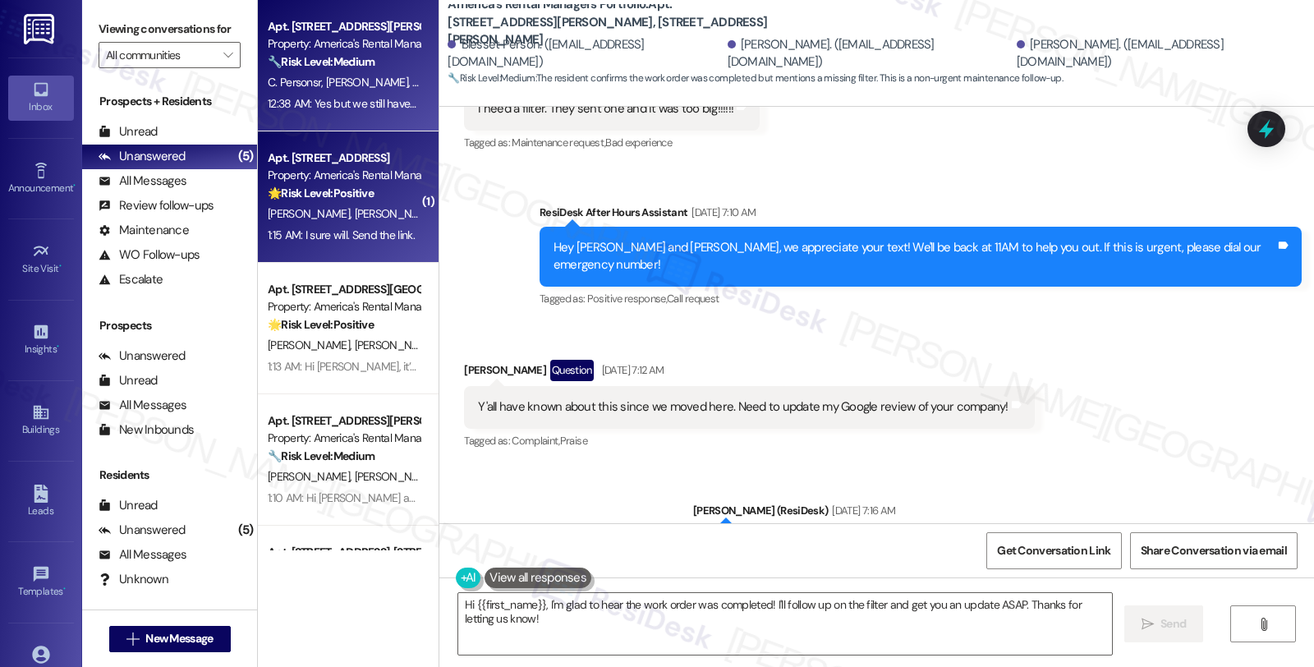
click at [349, 194] on strong "🌟 Risk Level: Positive" at bounding box center [321, 193] width 106 height 15
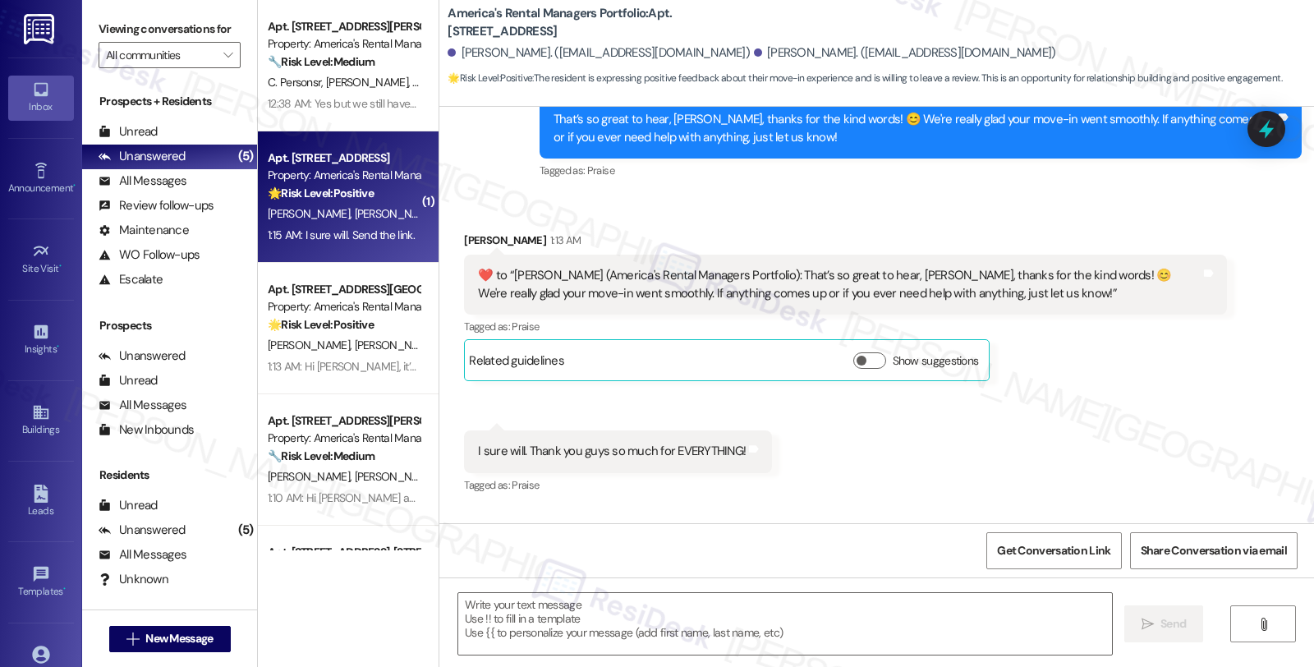
type textarea "Fetching suggested responses. Please feel free to read through the conversation…"
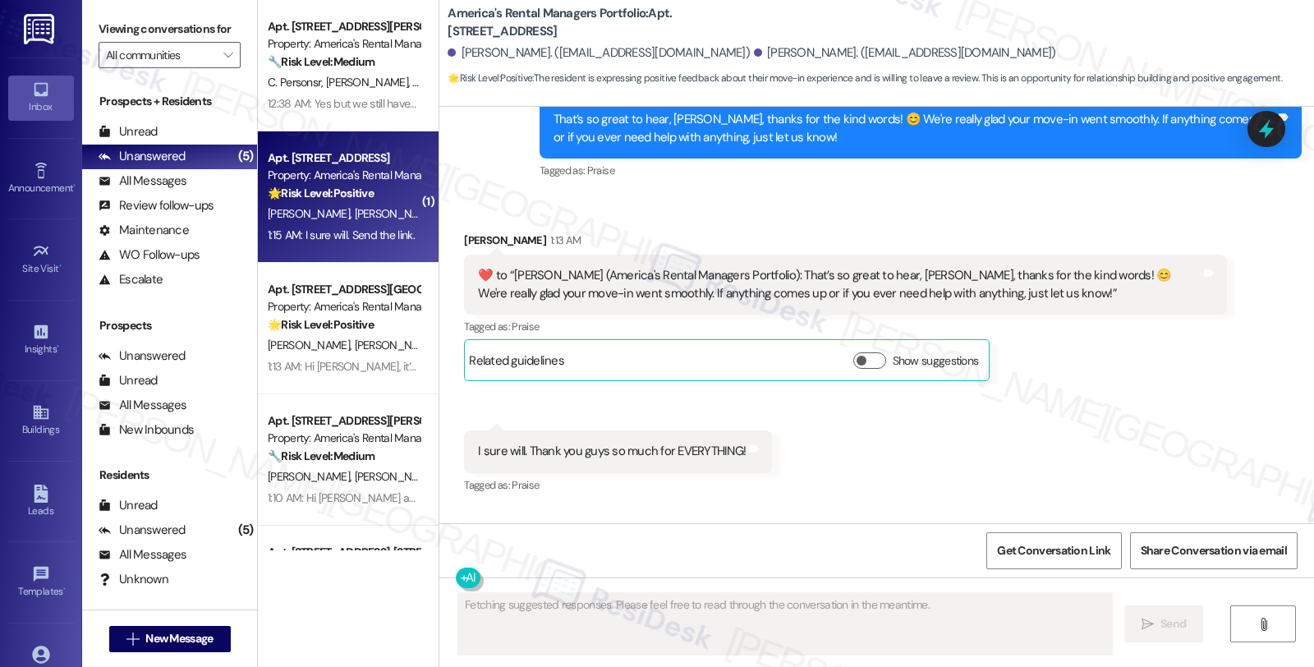
scroll to position [770, 0]
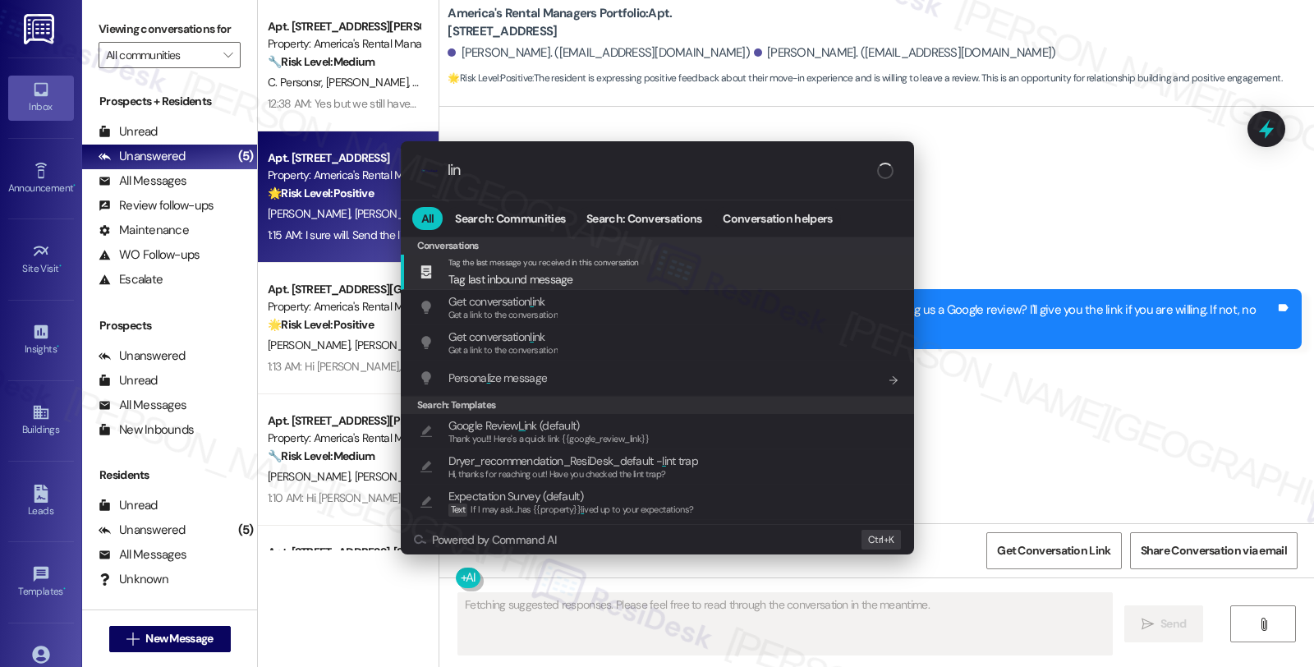
type input "link"
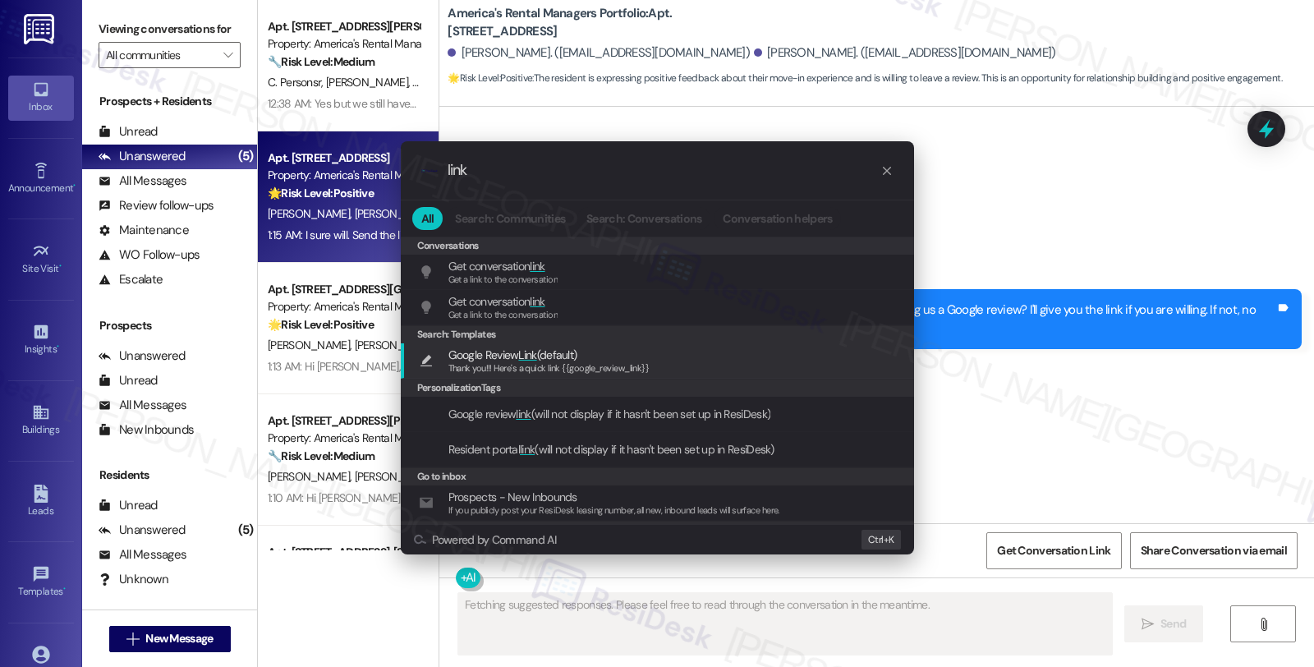
type textarea "Updating..."
type input "link"
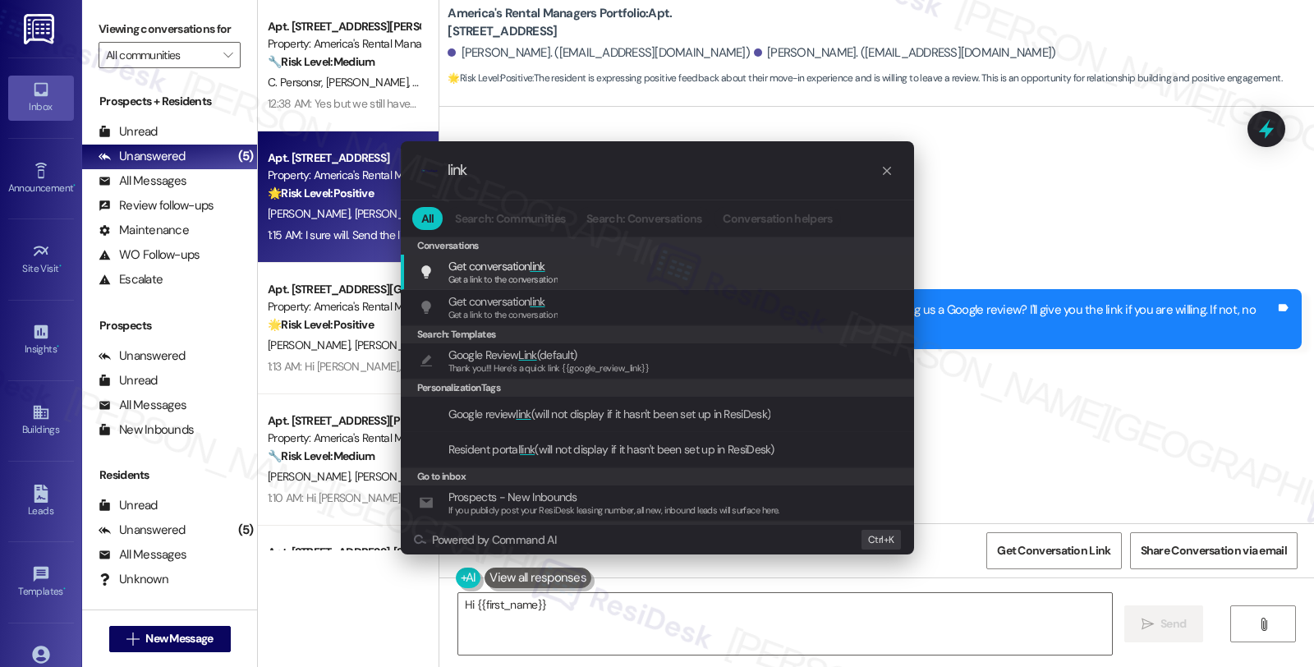
click at [652, 364] on div "Google Review Link (default) Thank you!!! Here's a quick link {{google_review_l…" at bounding box center [659, 361] width 480 height 30
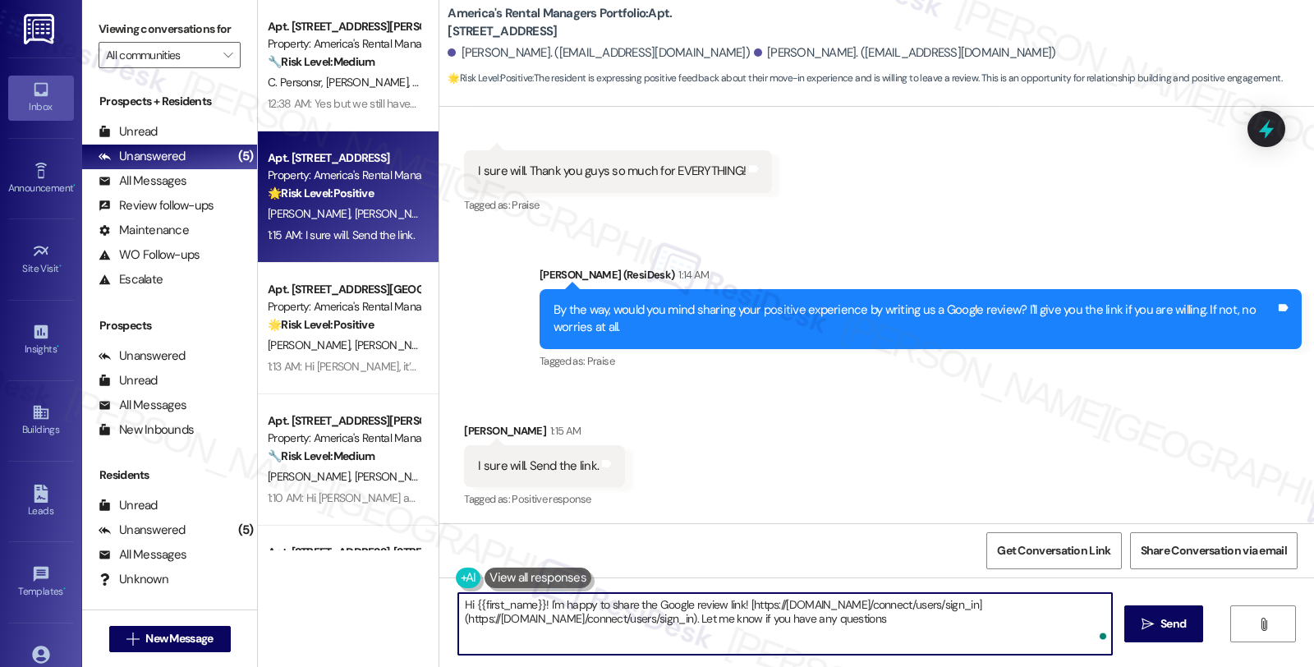
type textarea "Hi {{first_name}}! I'm happy to share the Google review link! [https://alabamar…"
click at [720, 616] on textarea "Hi {{first_name}}! I'm happy to share the Google review link! [https://alabamar…" at bounding box center [785, 624] width 654 height 62
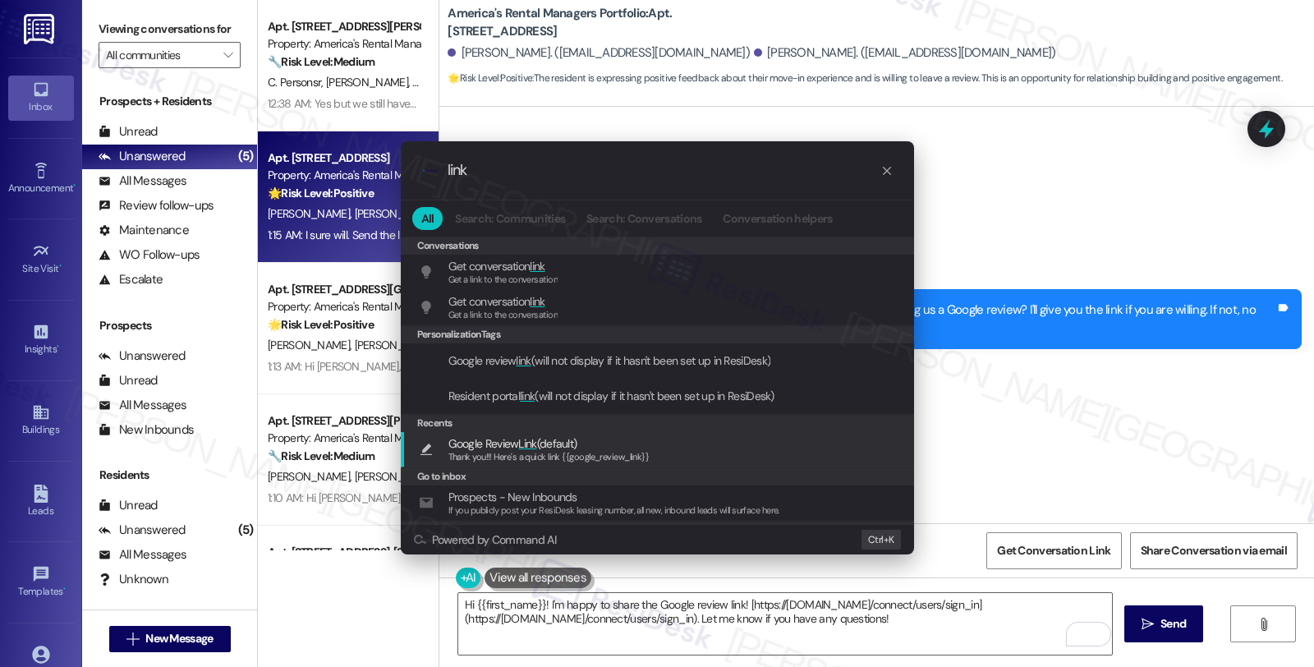
type input "link"
click at [557, 446] on span "Google Review Link (default)" at bounding box center [512, 443] width 129 height 18
type textarea "Thank you!!! Here's a quick link {{google_review_link}}"
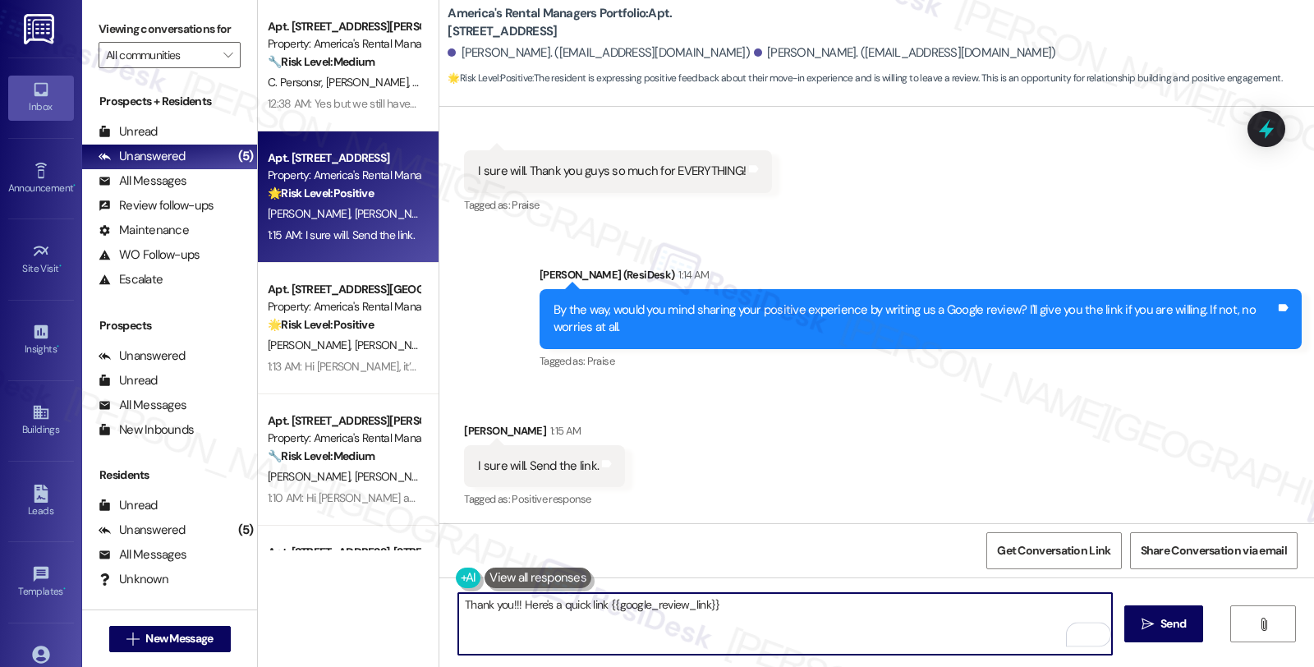
click at [806, 604] on textarea "Thank you!!! Here's a quick link {{google_review_link}}" at bounding box center [785, 624] width 654 height 62
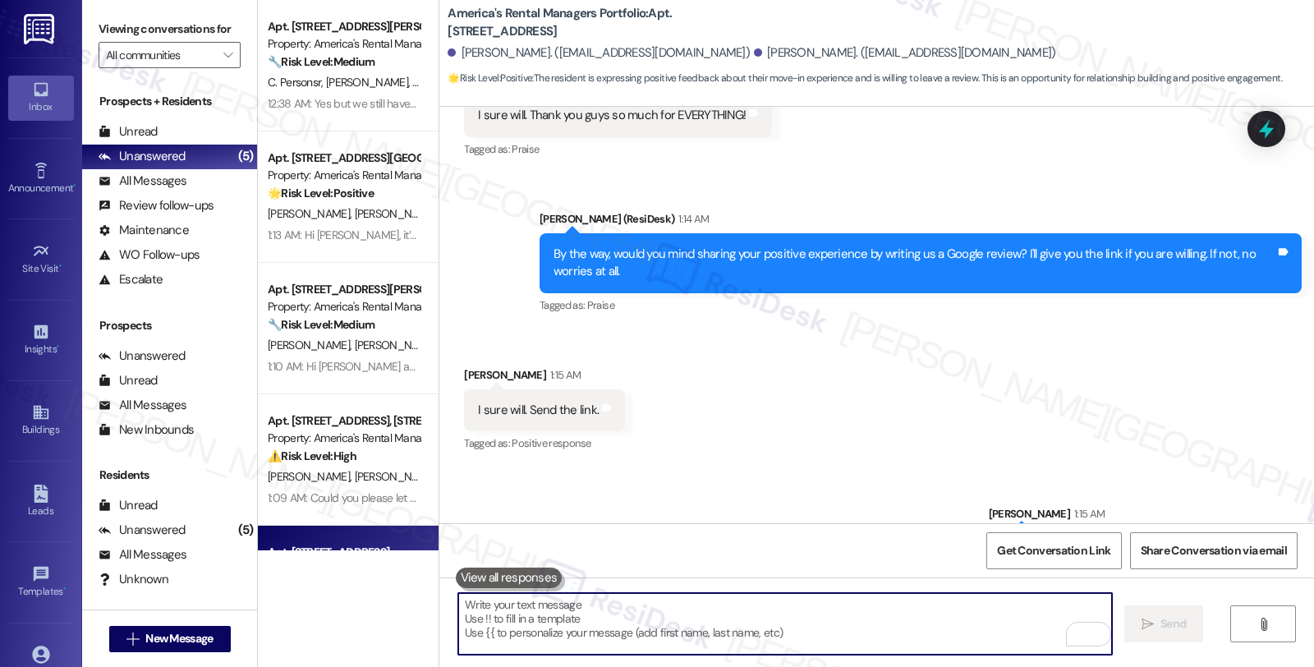
scroll to position [885, 0]
